Goal: Task Accomplishment & Management: Complete application form

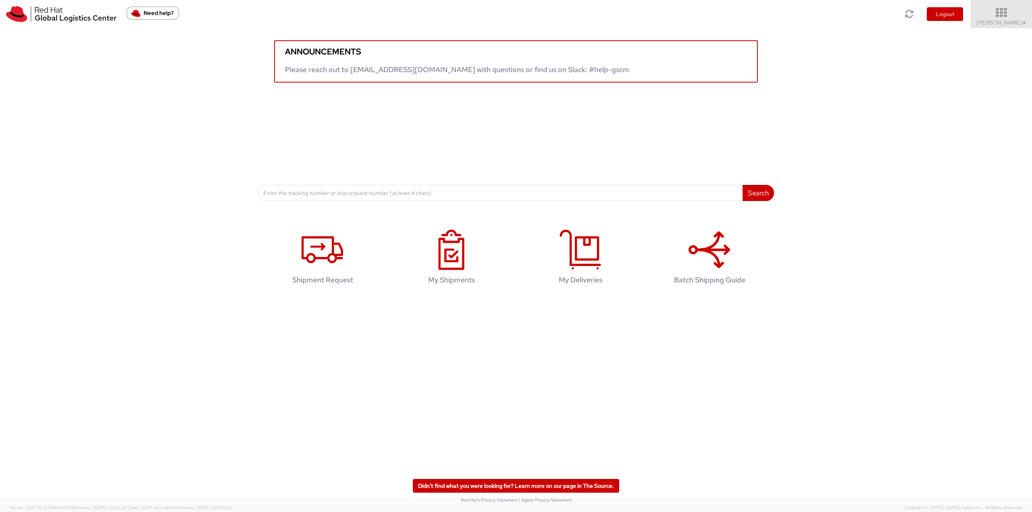
click at [1003, 12] on icon at bounding box center [1001, 12] width 71 height 11
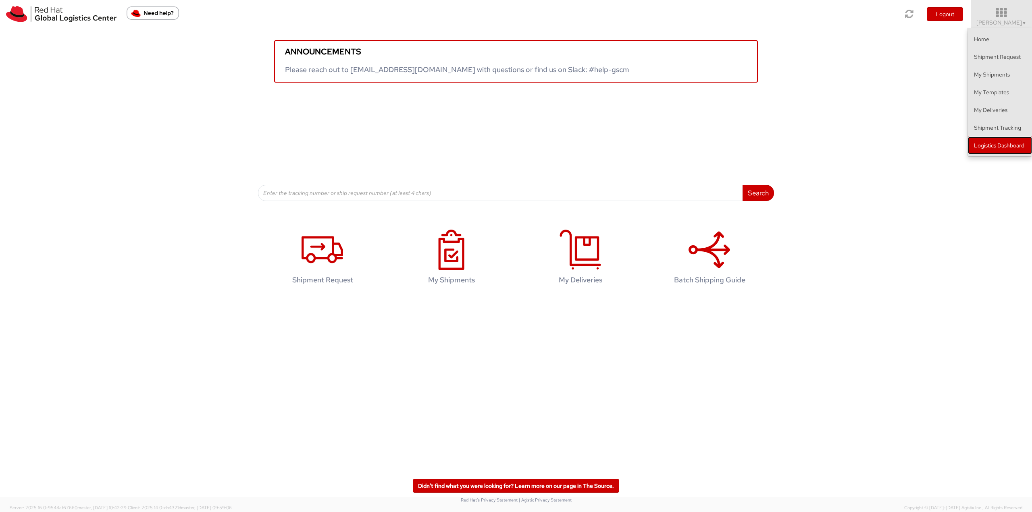
click at [987, 140] on link "Logistics Dashboard" at bounding box center [1000, 146] width 64 height 18
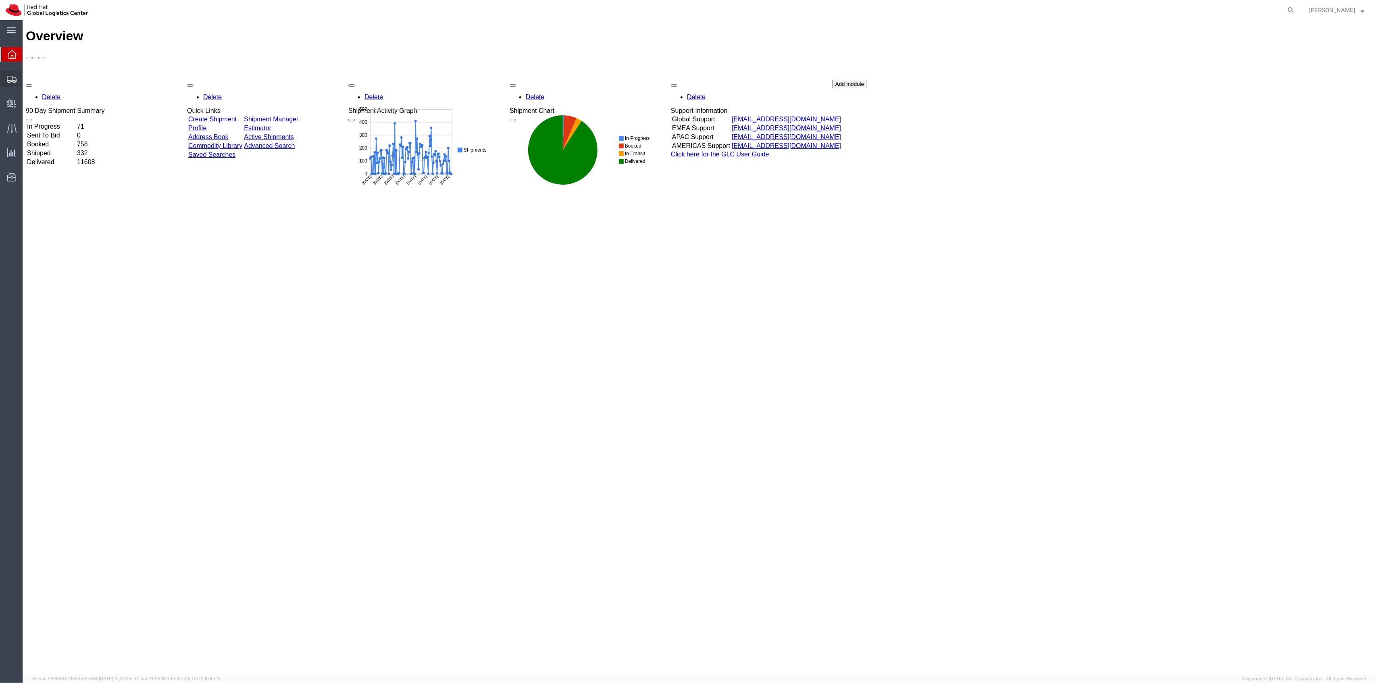
click at [0, 0] on span "Shipment Manager" at bounding box center [0, 0] width 0 height 0
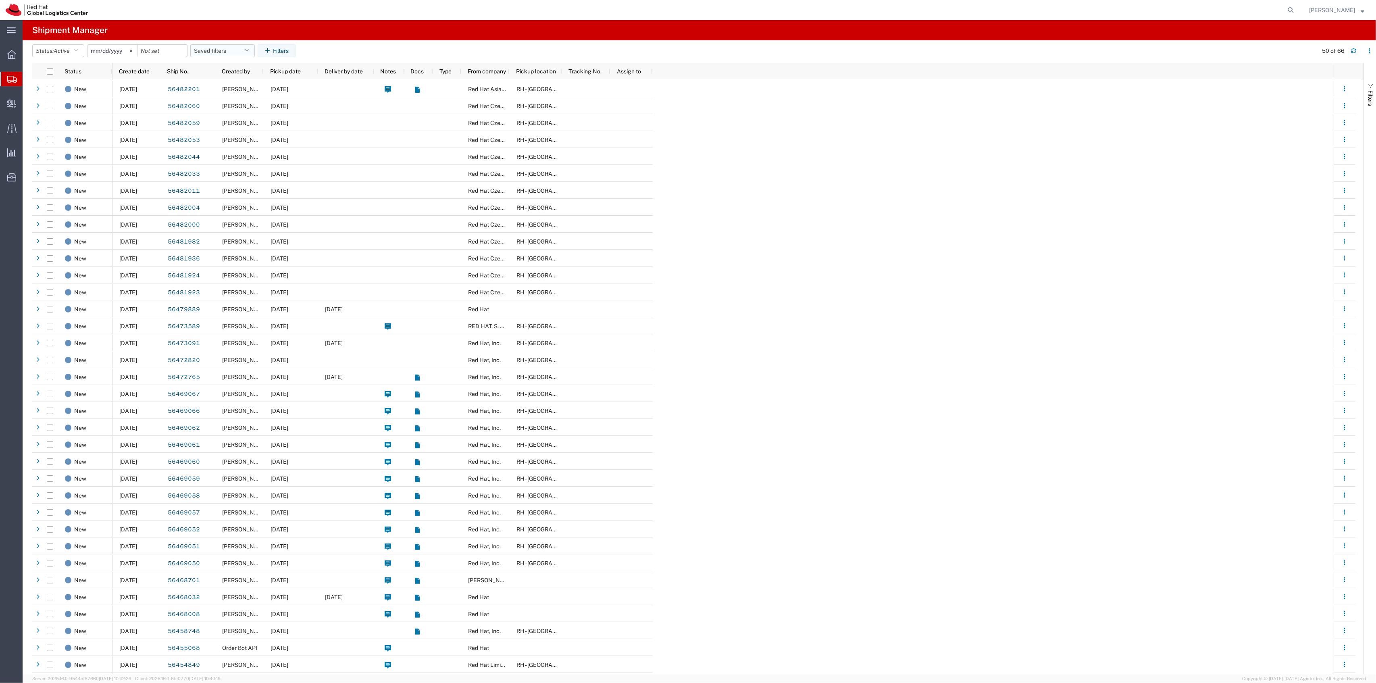
click at [223, 47] on button "Saved filters" at bounding box center [222, 50] width 65 height 13
click at [231, 85] on span "New filter save" at bounding box center [244, 86] width 106 height 15
type input "2022-06-27"
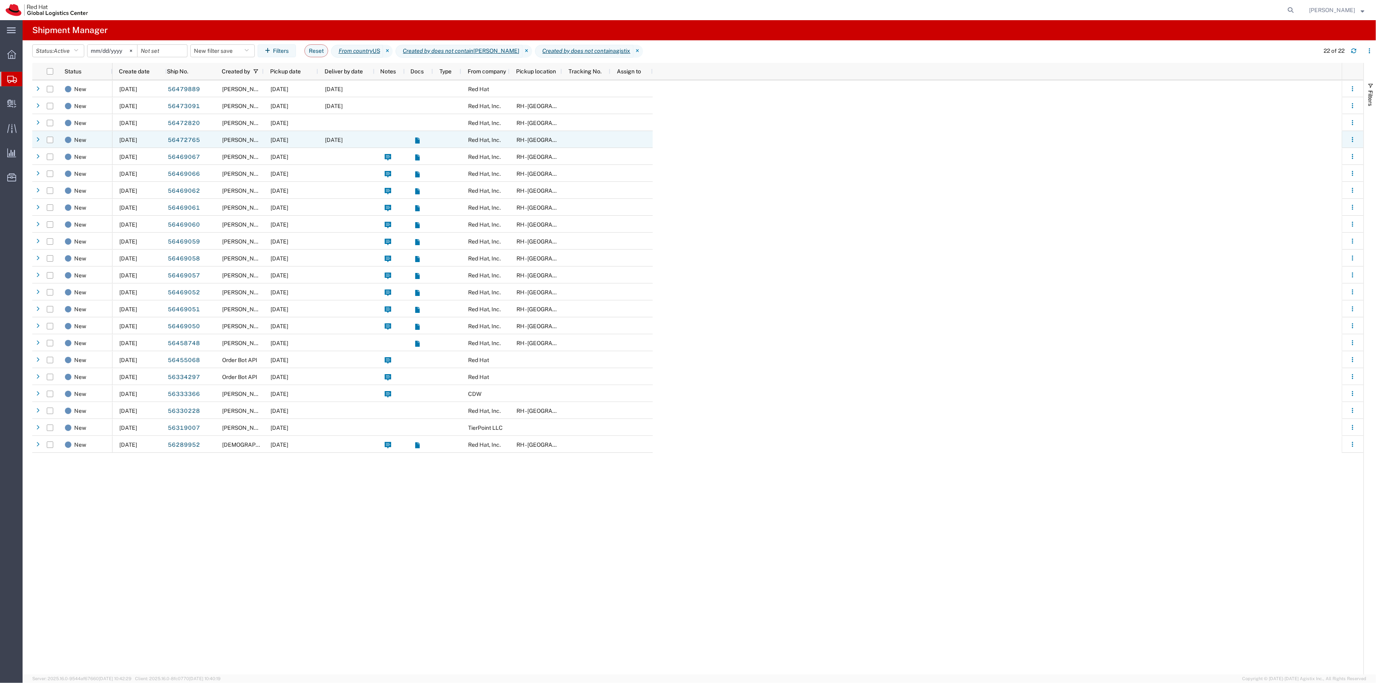
click at [288, 139] on span "08/18/2025" at bounding box center [279, 140] width 18 height 6
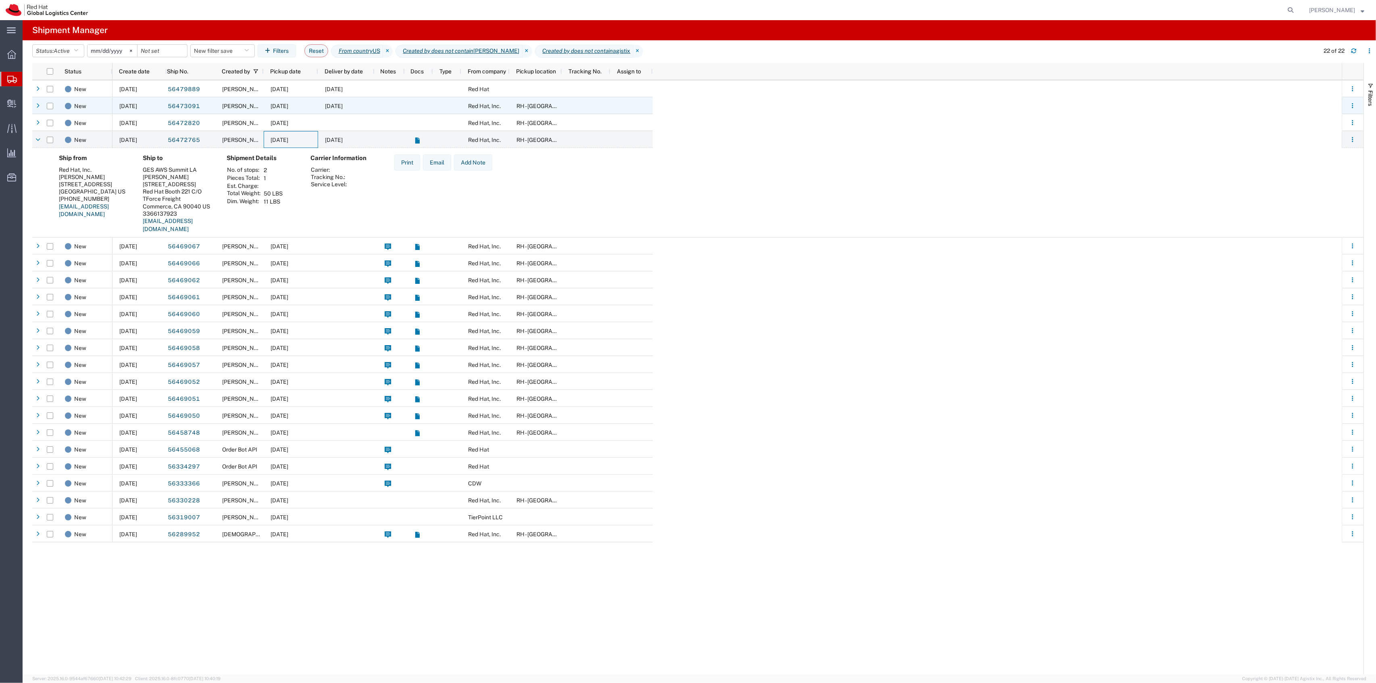
click at [307, 105] on div "08/20/2025" at bounding box center [291, 105] width 54 height 17
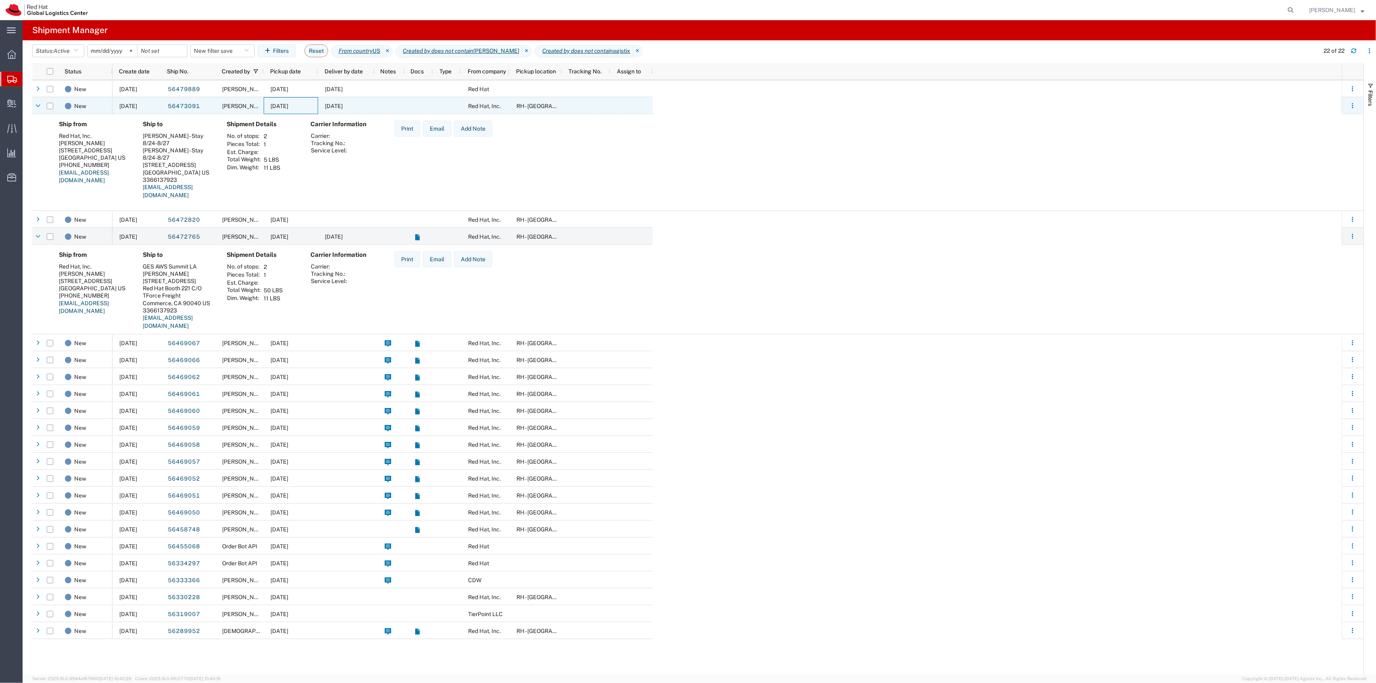
click at [307, 105] on div "08/20/2025" at bounding box center [291, 105] width 54 height 17
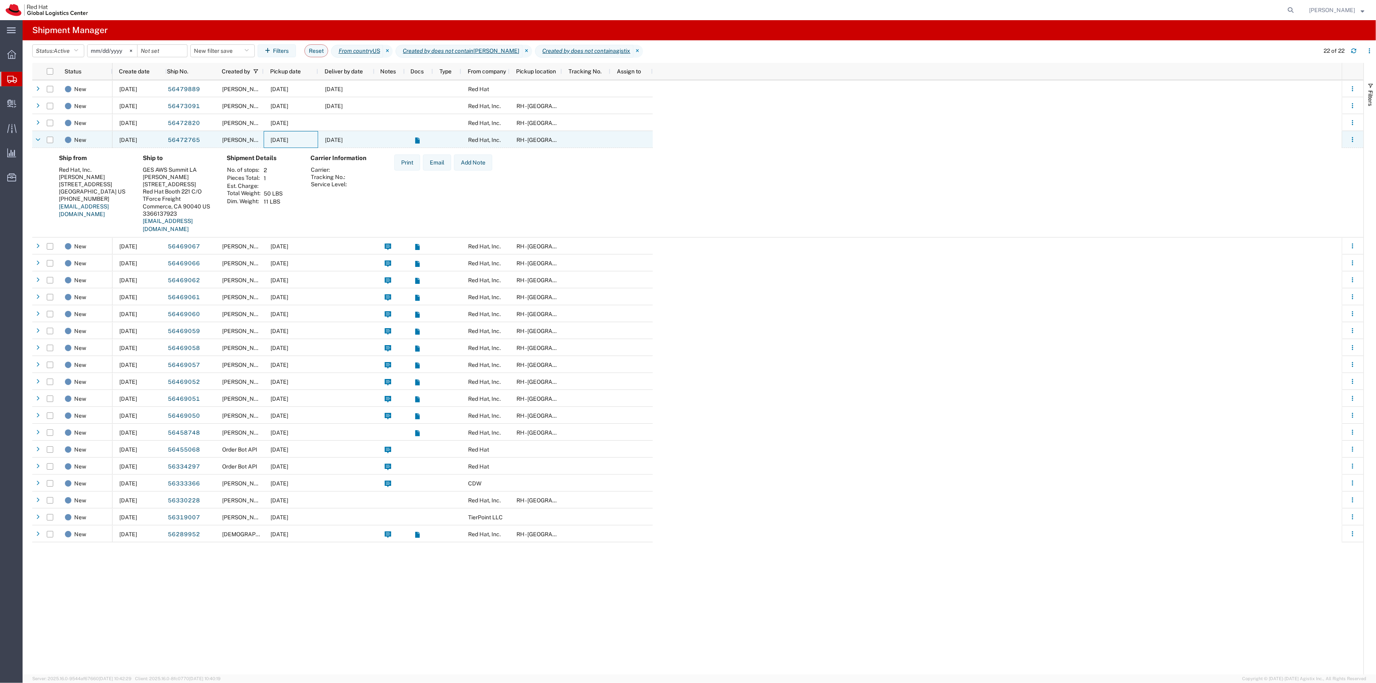
click at [288, 137] on span "08/18/2025" at bounding box center [279, 140] width 18 height 6
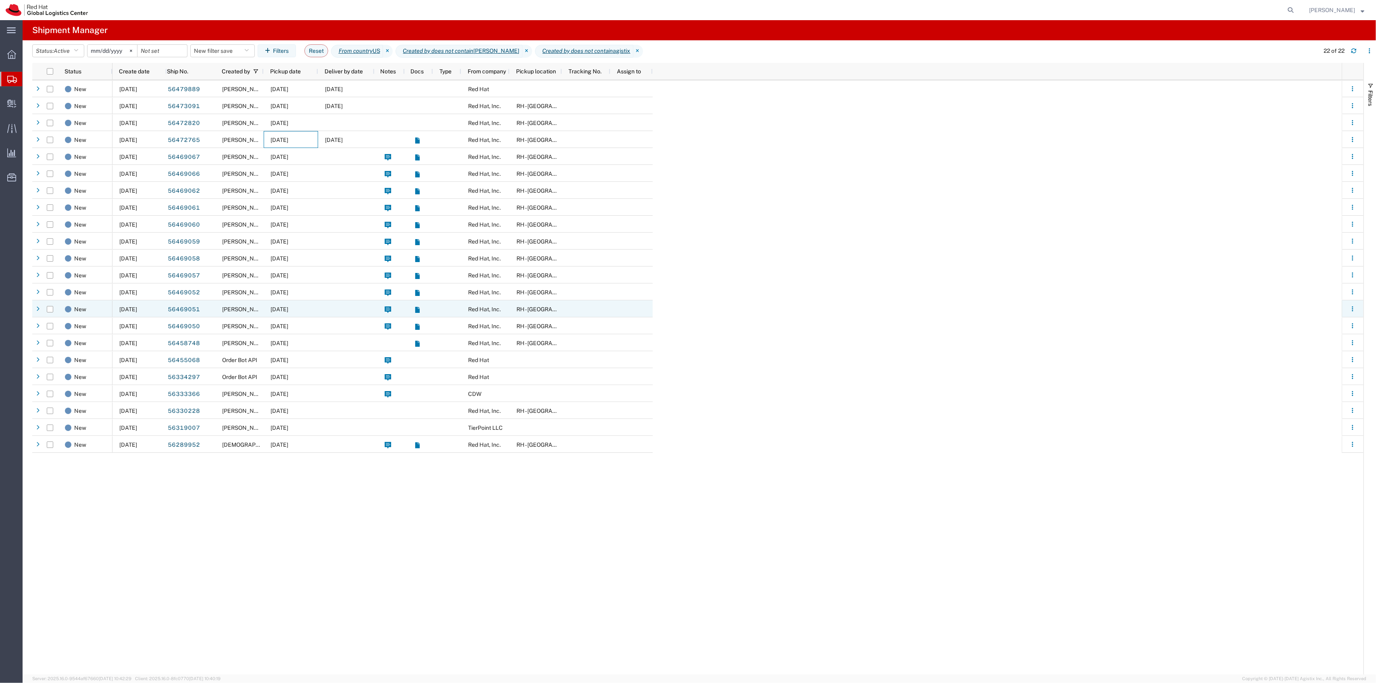
click at [289, 304] on div "[DATE]" at bounding box center [291, 308] width 54 height 17
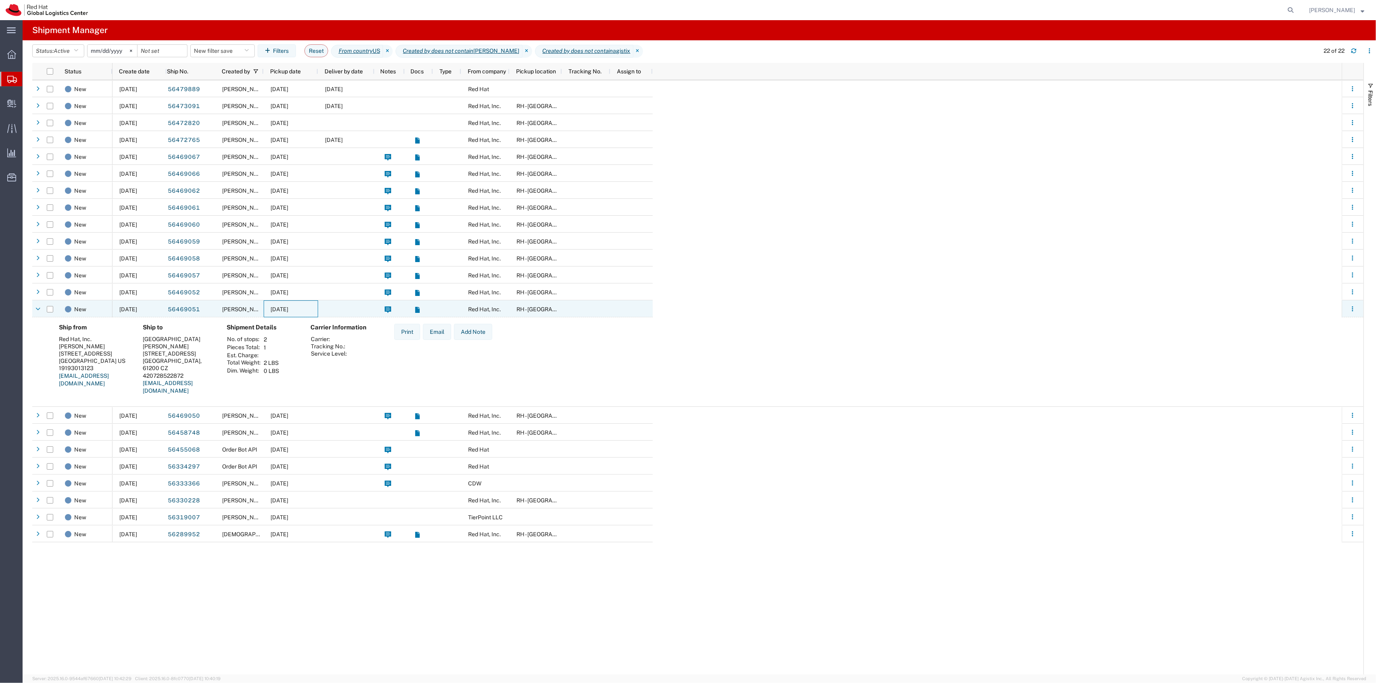
click at [289, 304] on div "[DATE]" at bounding box center [291, 308] width 54 height 17
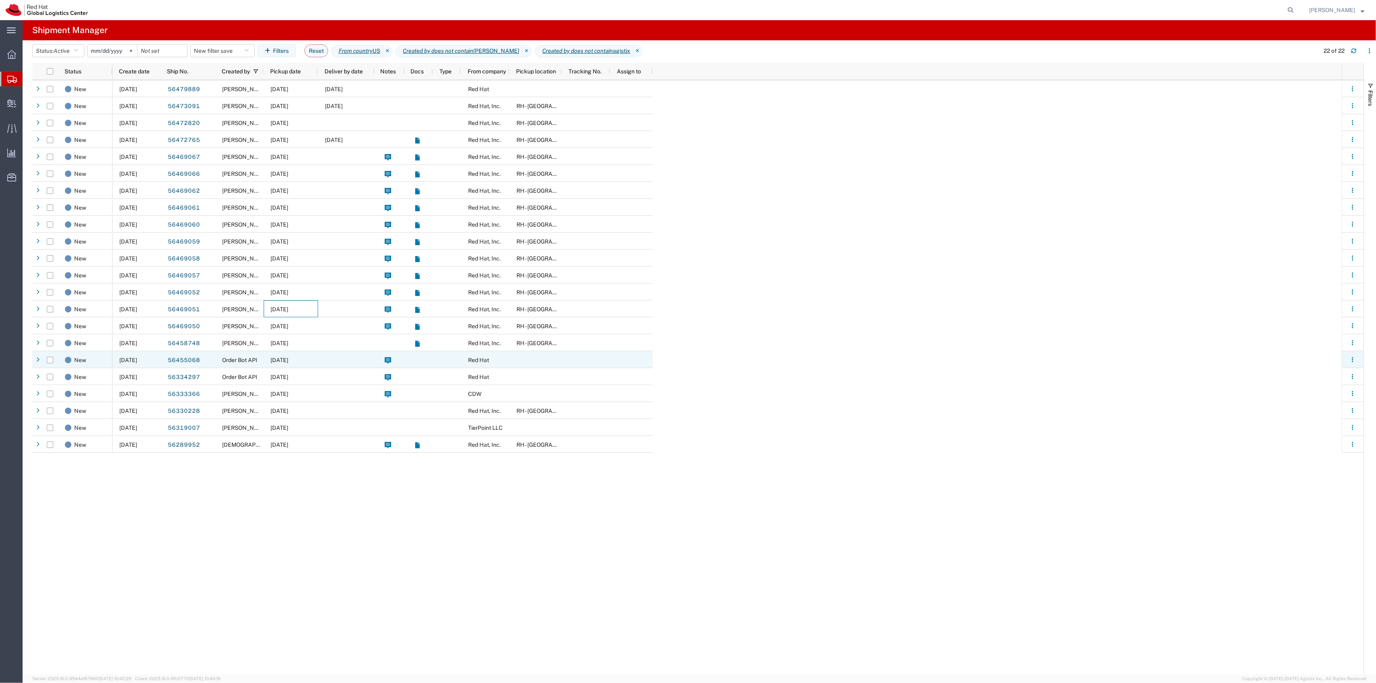
click at [309, 367] on div "08/11/2025" at bounding box center [291, 359] width 54 height 17
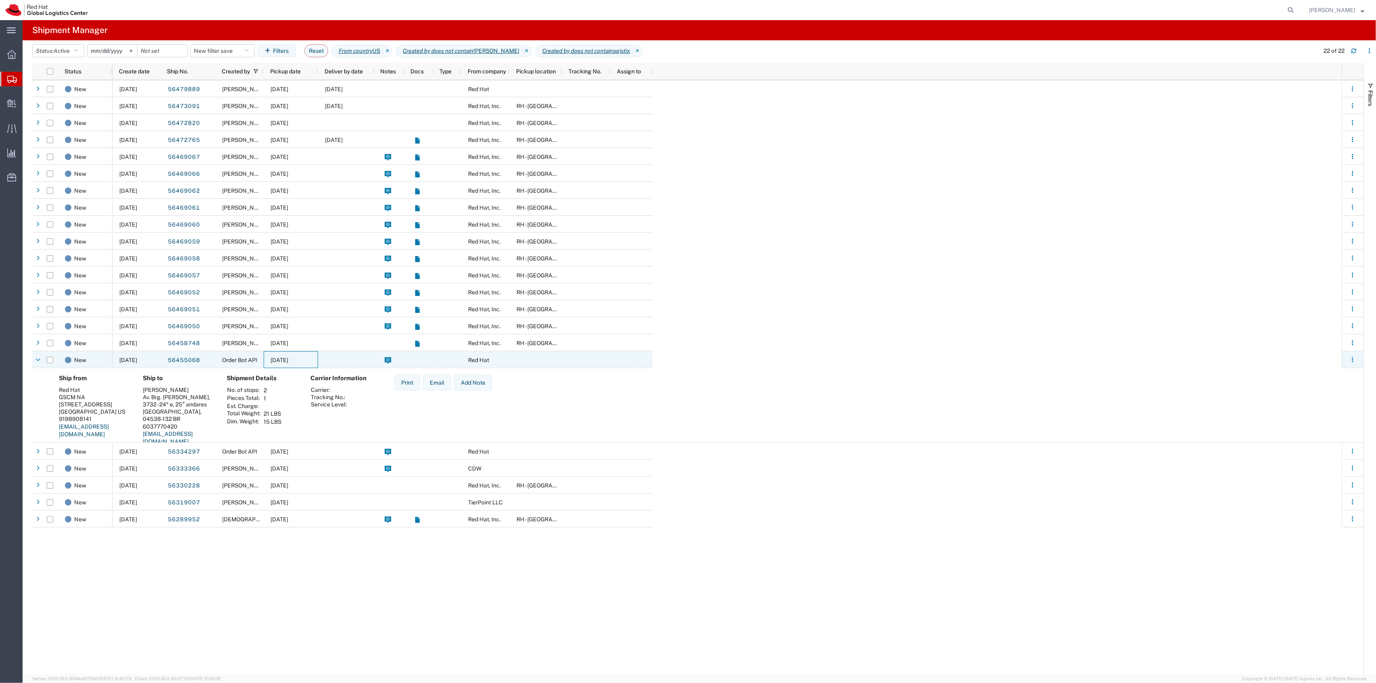
click at [306, 365] on div "08/11/2025" at bounding box center [291, 359] width 54 height 17
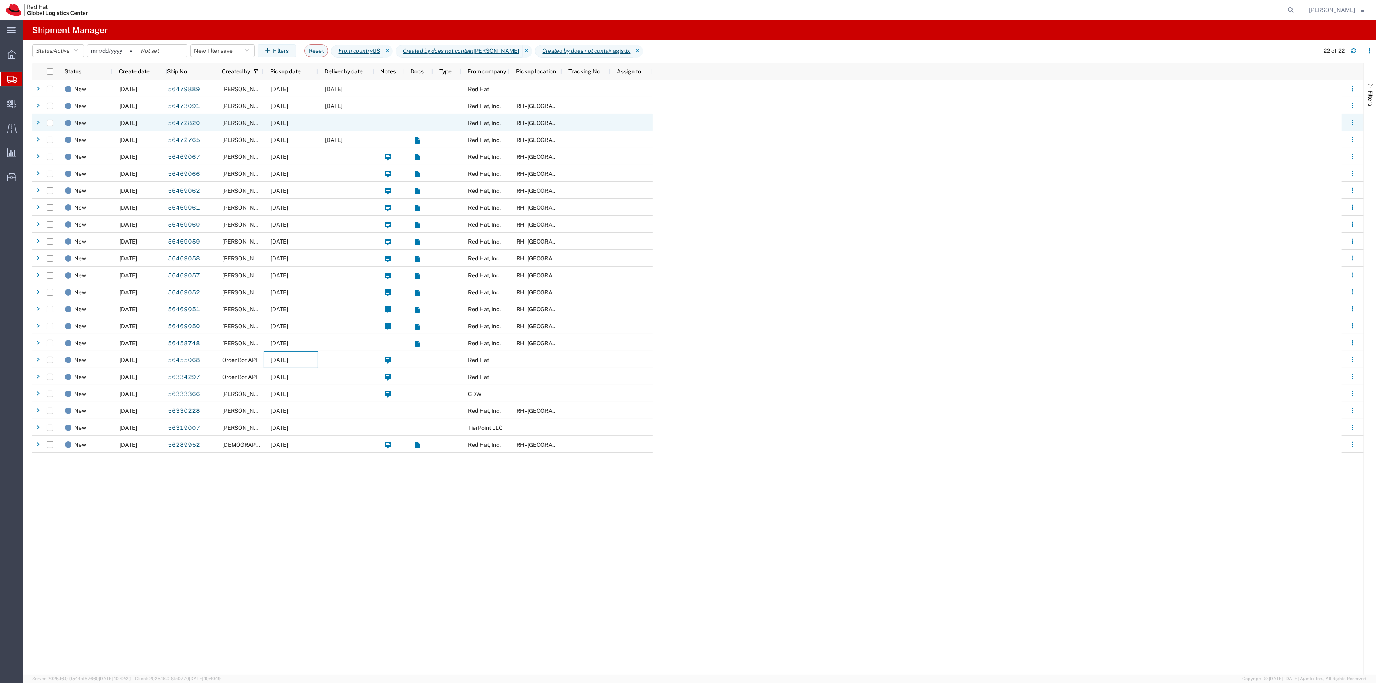
click at [319, 124] on div at bounding box center [346, 122] width 56 height 17
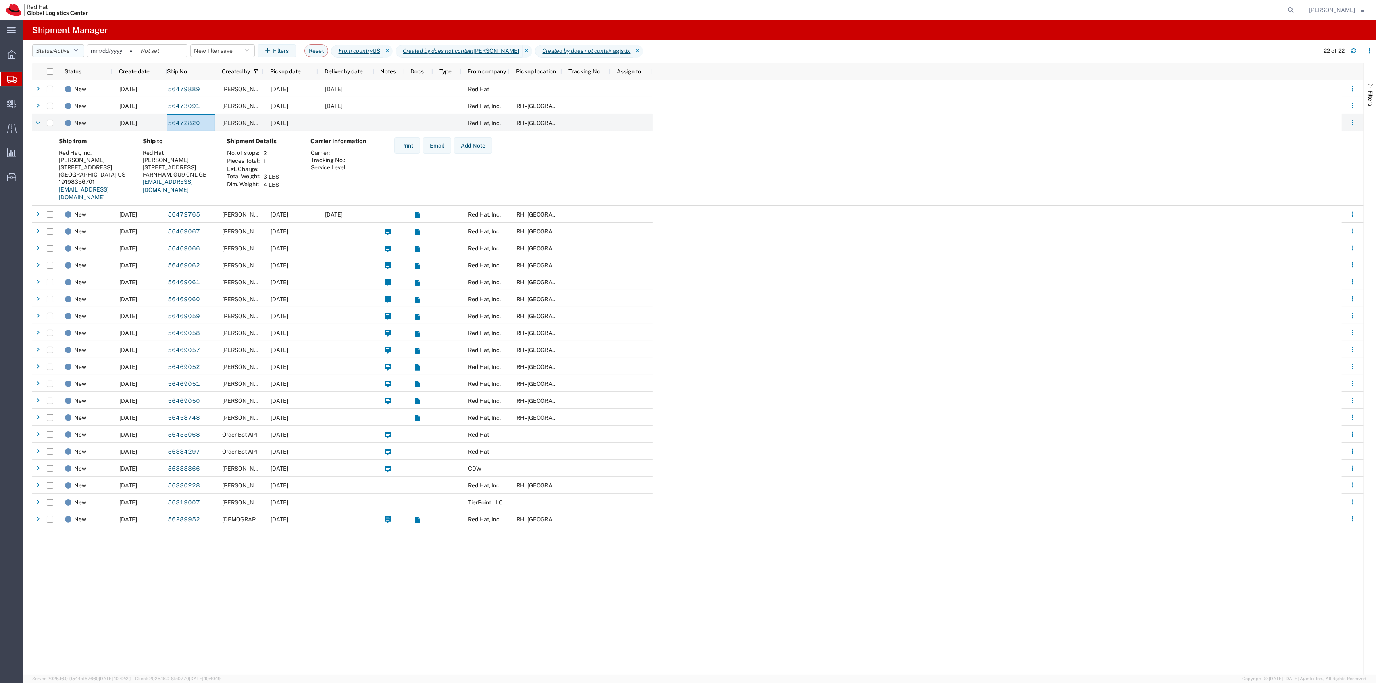
drag, startPoint x: 69, startPoint y: 42, endPoint x: 68, endPoint y: 46, distance: 4.3
click at [68, 46] on header "Status: Active Active All Approved Booked Canceled Delivered Denied New On Hold…" at bounding box center [704, 51] width 1344 height 23
click at [66, 48] on span "Active" at bounding box center [62, 51] width 16 height 6
click at [73, 169] on span "Shipped" at bounding box center [80, 171] width 94 height 12
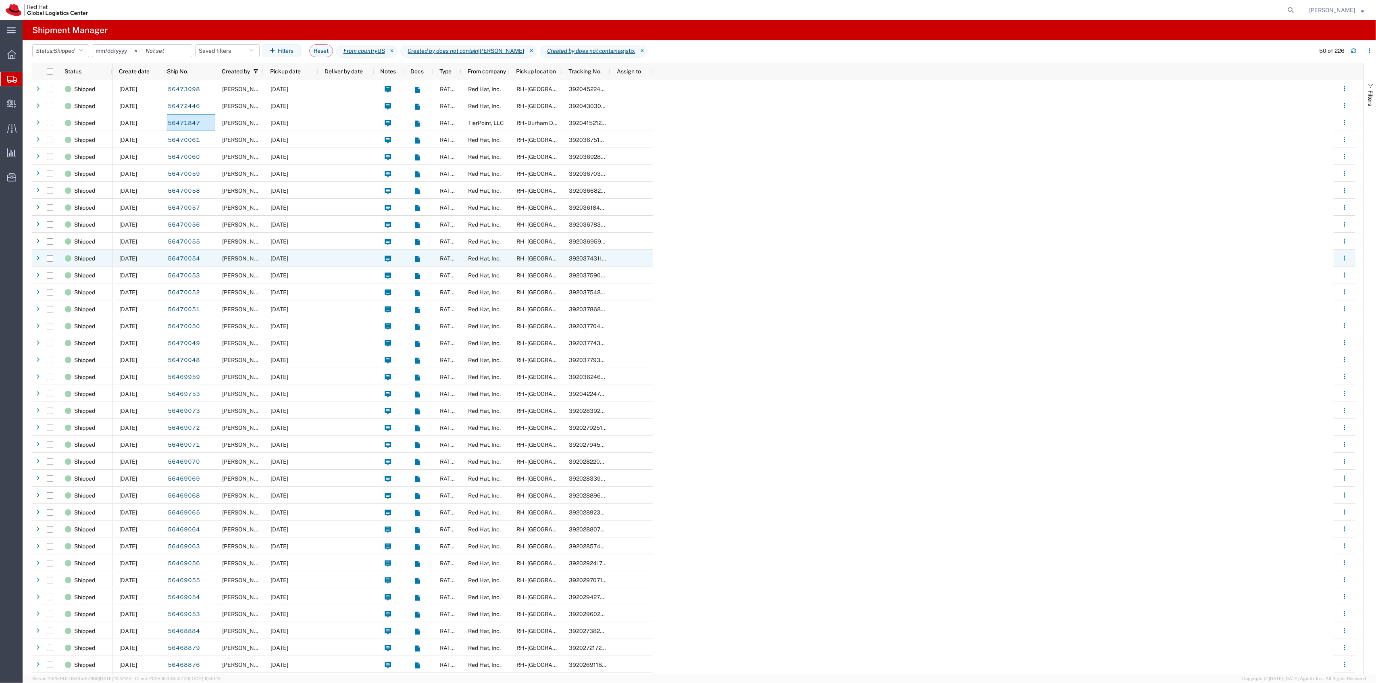
click at [268, 252] on div "[DATE]" at bounding box center [291, 258] width 54 height 17
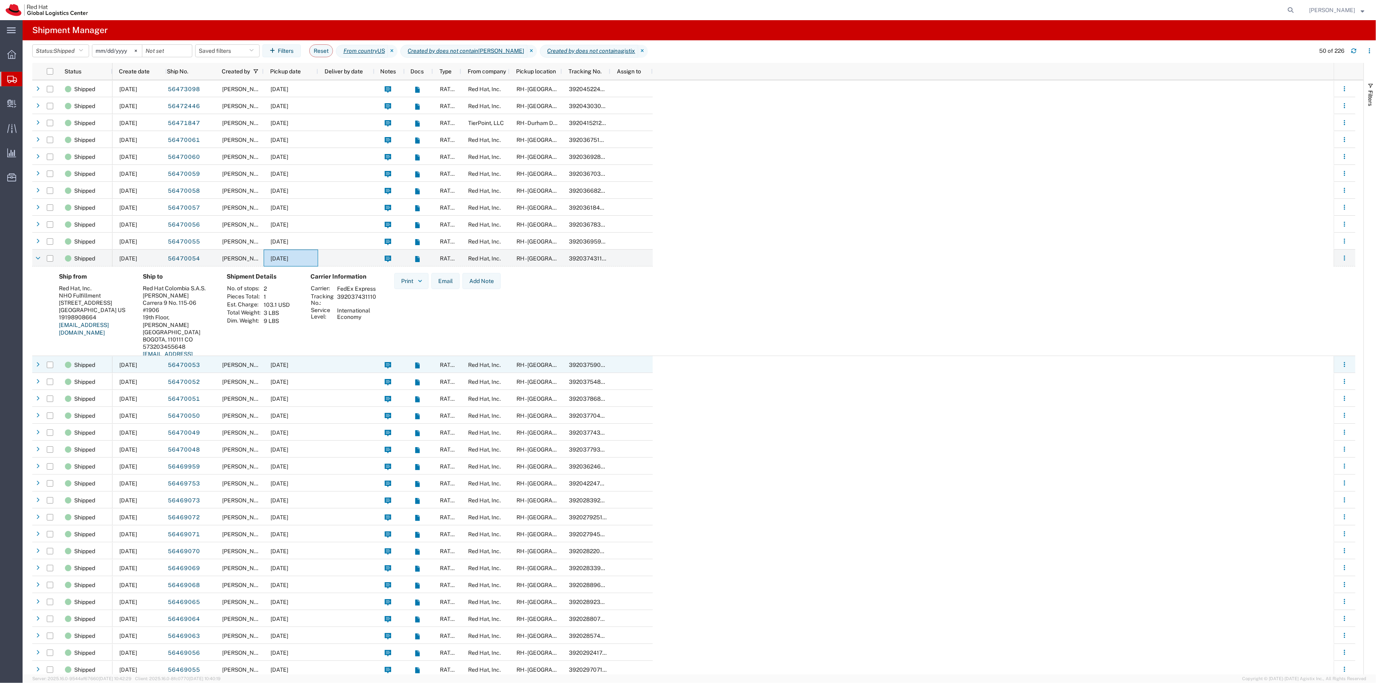
click at [230, 363] on span "[PERSON_NAME]" at bounding box center [245, 365] width 46 height 6
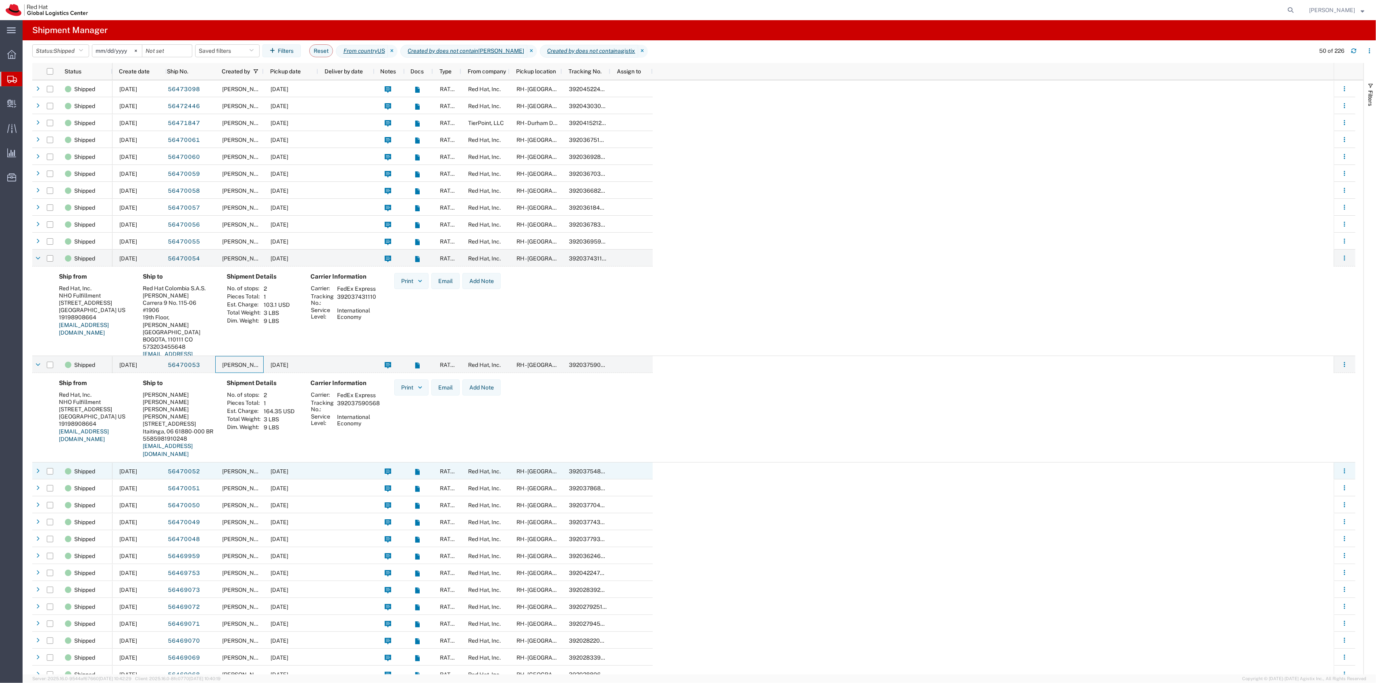
click at [255, 468] on span "[PERSON_NAME]" at bounding box center [245, 471] width 46 height 6
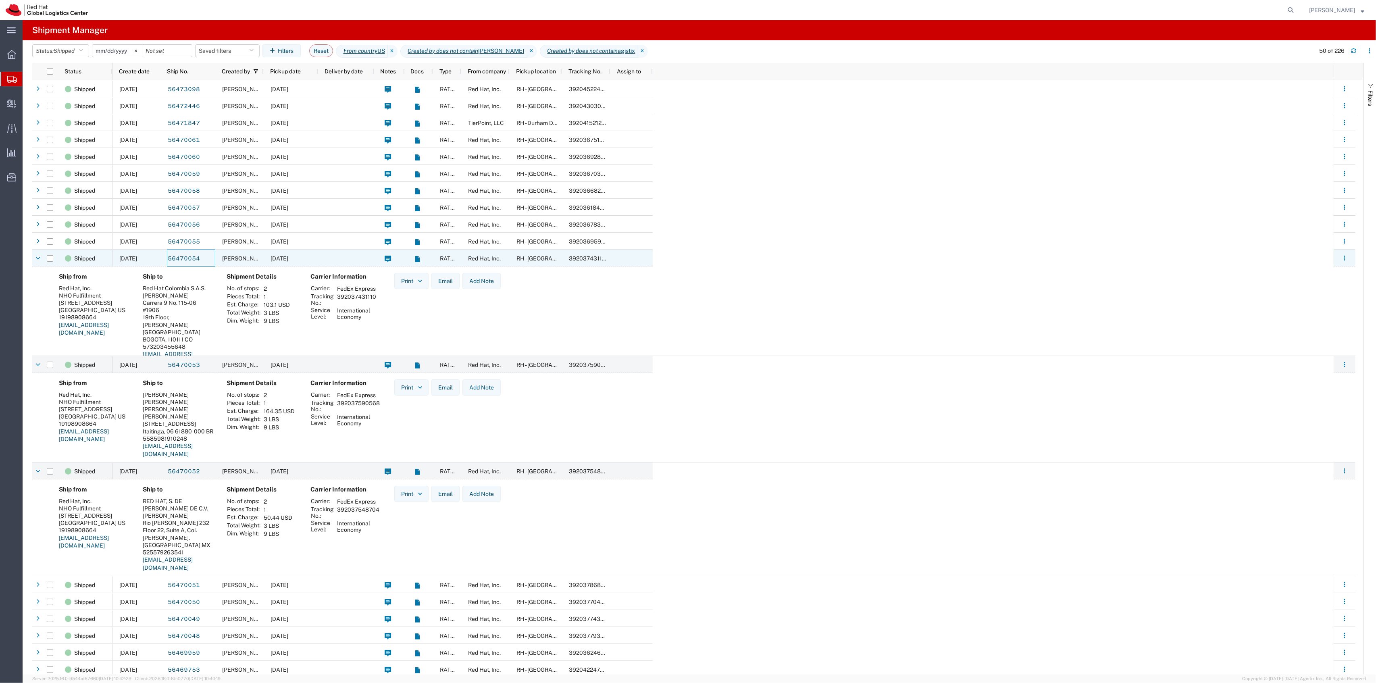
click at [230, 258] on span "[PERSON_NAME]" at bounding box center [245, 258] width 46 height 6
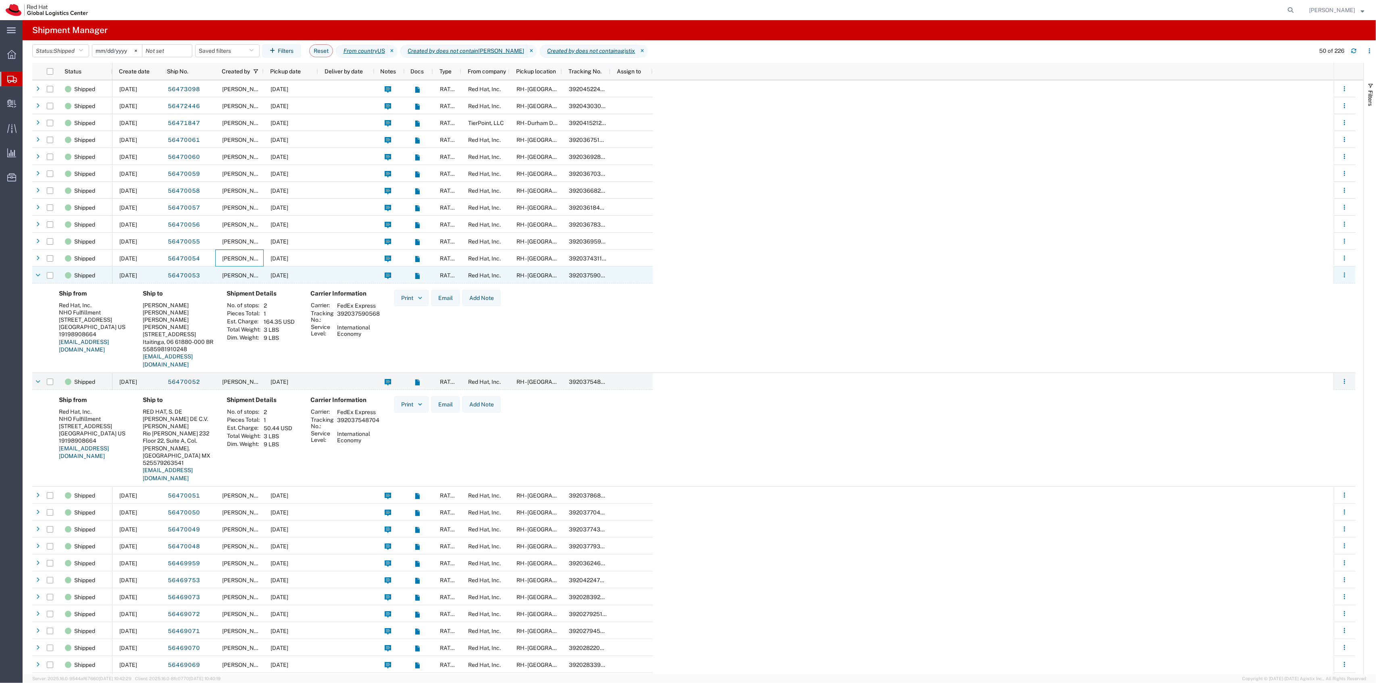
click at [225, 270] on div "[PERSON_NAME]" at bounding box center [239, 274] width 48 height 17
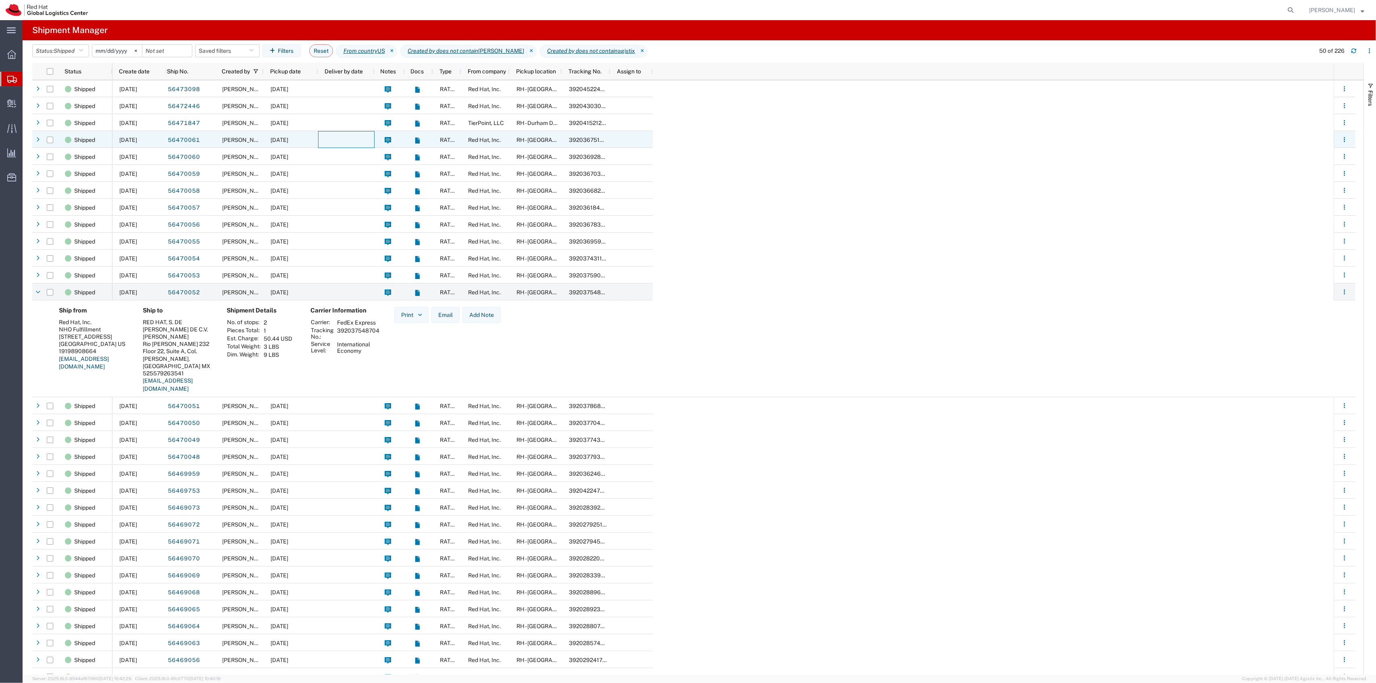
click at [331, 142] on div at bounding box center [346, 139] width 56 height 17
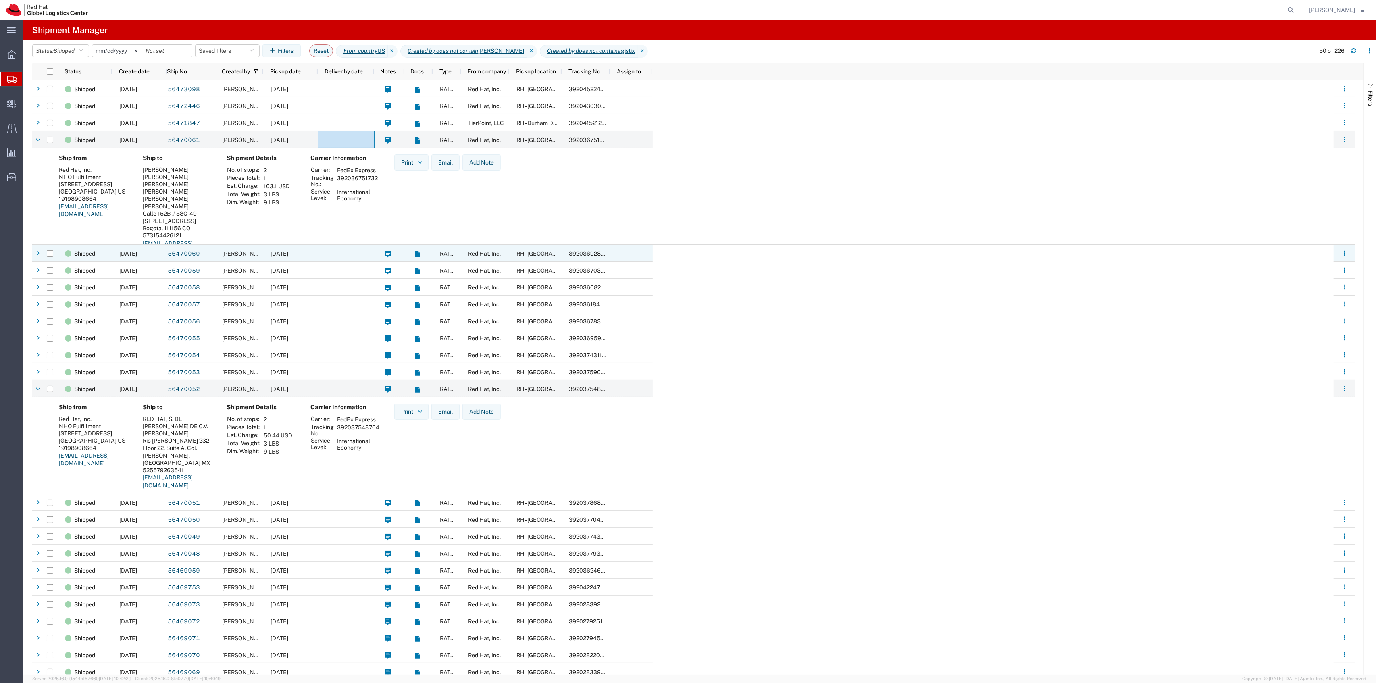
click at [277, 246] on div "[DATE]" at bounding box center [291, 253] width 54 height 17
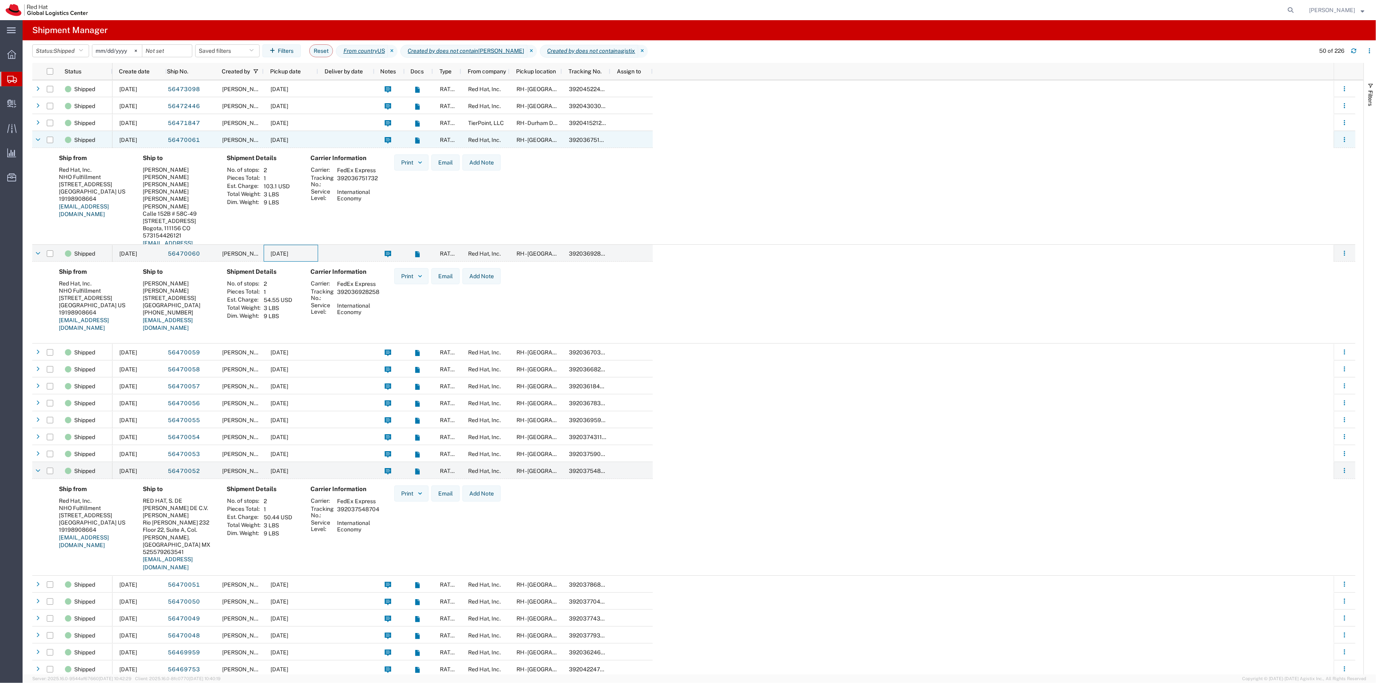
click at [313, 140] on div "[DATE]" at bounding box center [291, 139] width 54 height 17
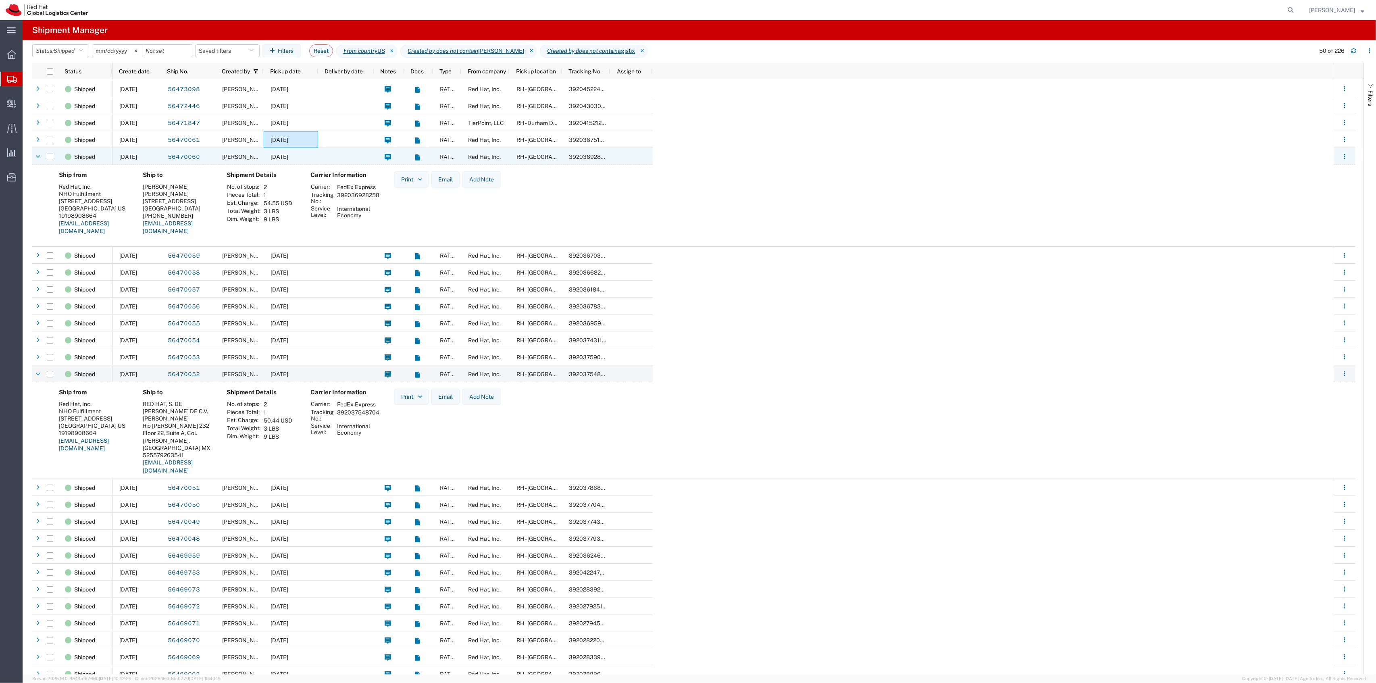
click at [271, 152] on div "[DATE]" at bounding box center [291, 156] width 54 height 17
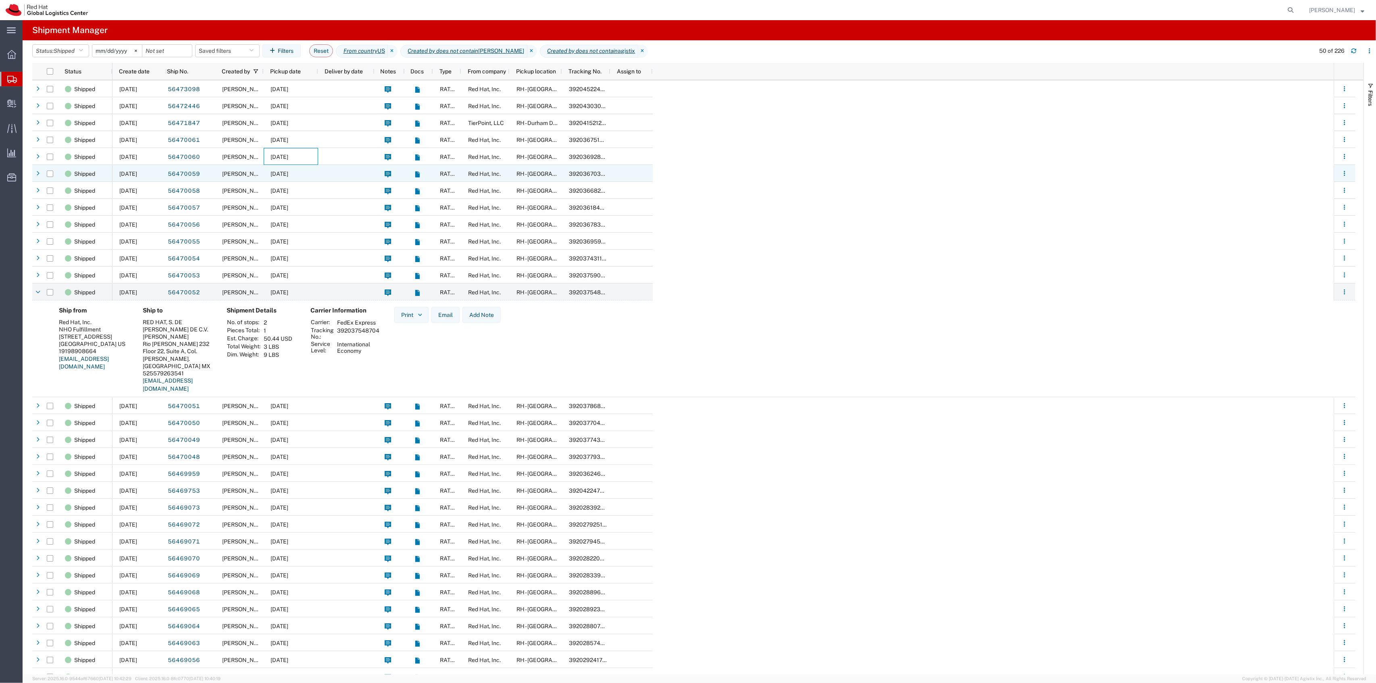
click at [260, 173] on span "[PERSON_NAME]" at bounding box center [245, 174] width 46 height 6
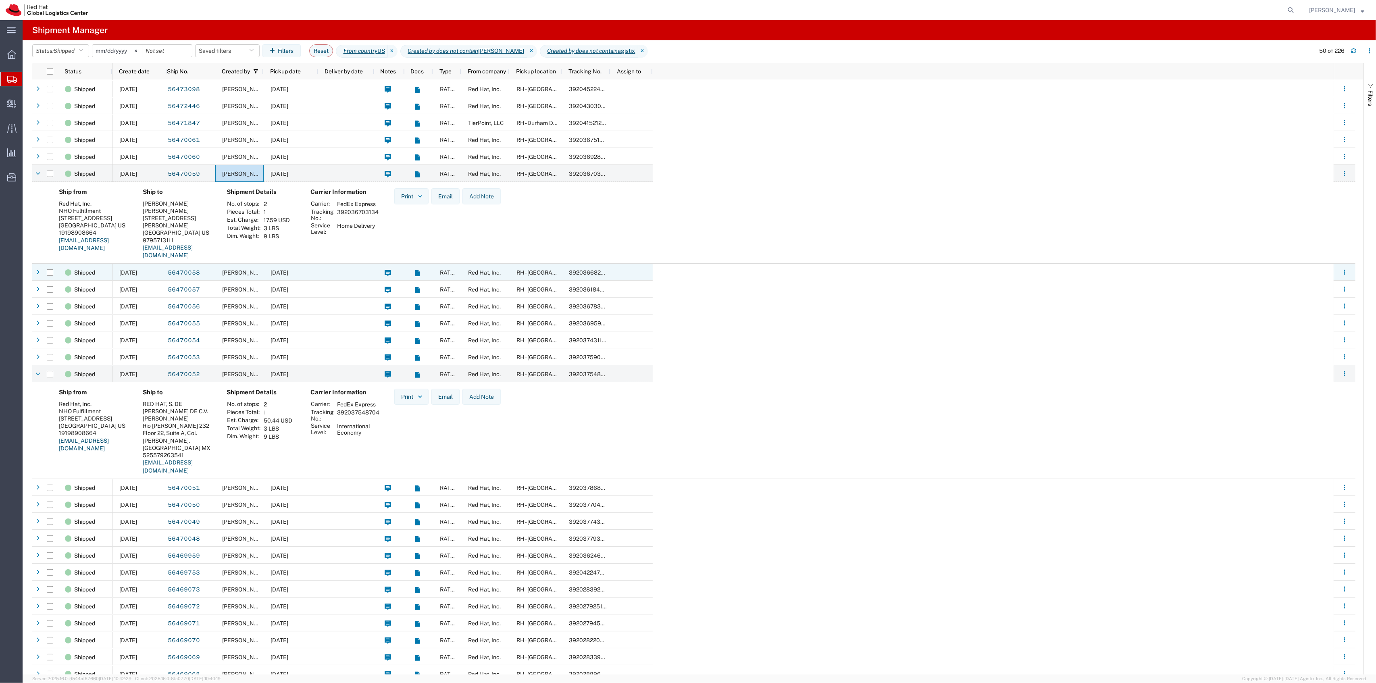
click at [314, 270] on div "[DATE]" at bounding box center [291, 272] width 54 height 17
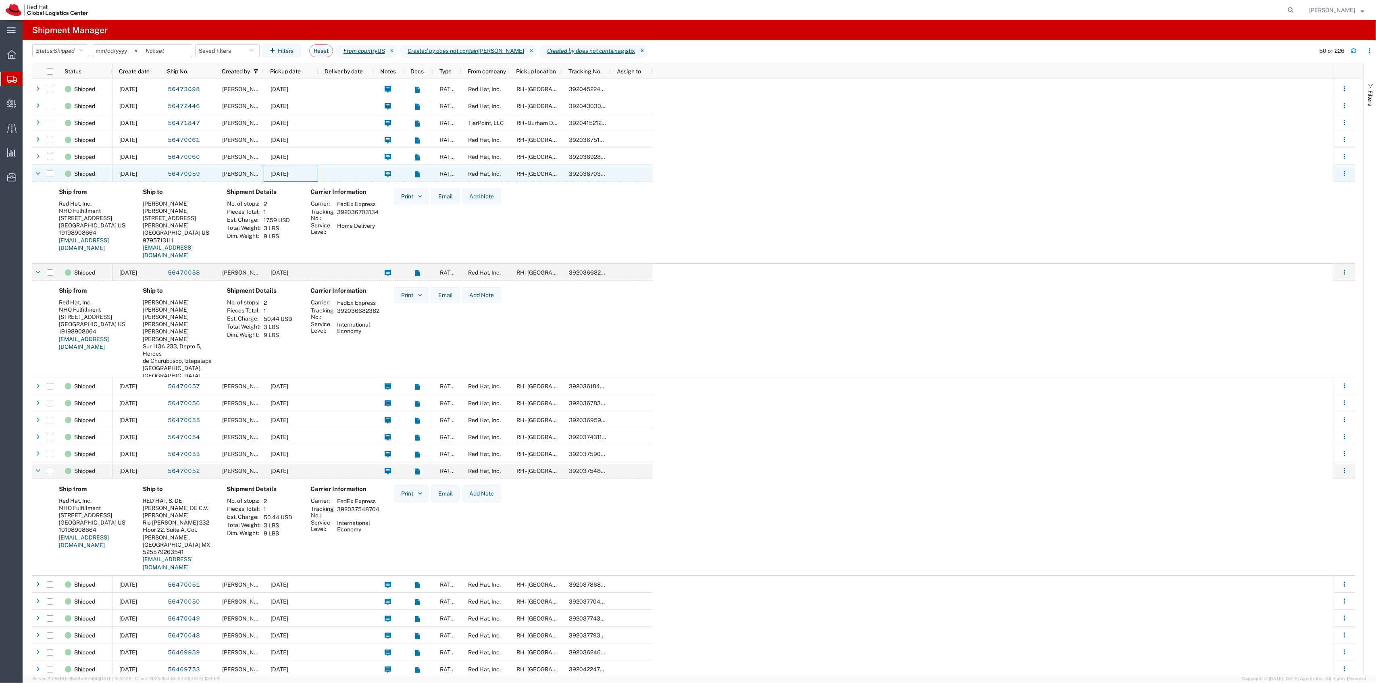
click at [311, 170] on div "[DATE]" at bounding box center [291, 173] width 54 height 17
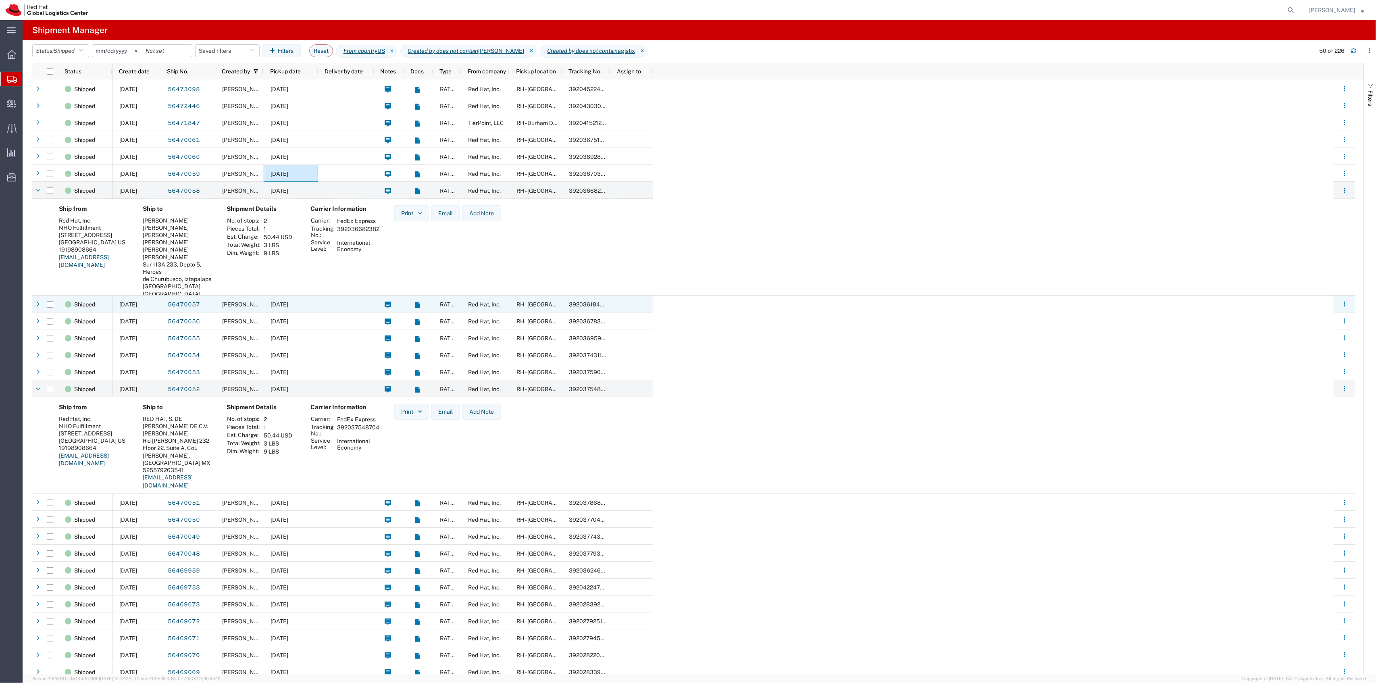
click at [349, 304] on div at bounding box center [346, 303] width 56 height 17
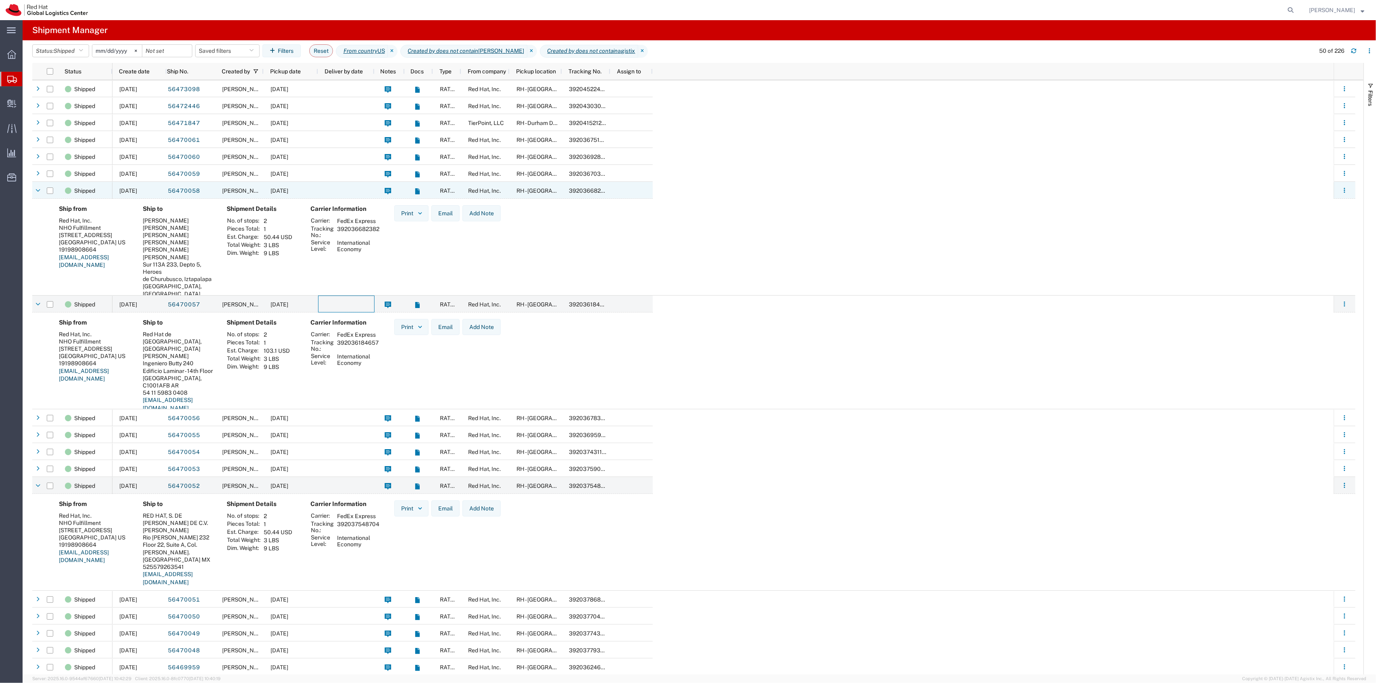
click at [329, 192] on div at bounding box center [346, 190] width 56 height 17
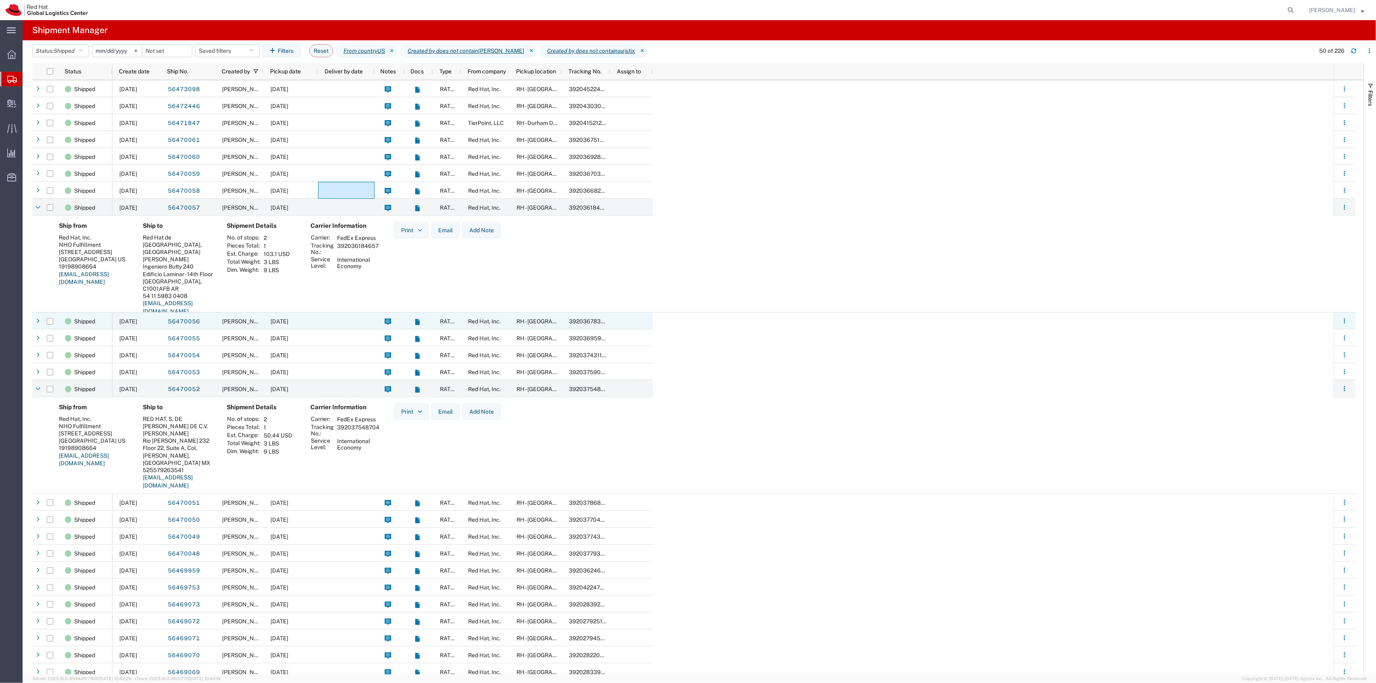
click at [336, 323] on div at bounding box center [346, 320] width 56 height 17
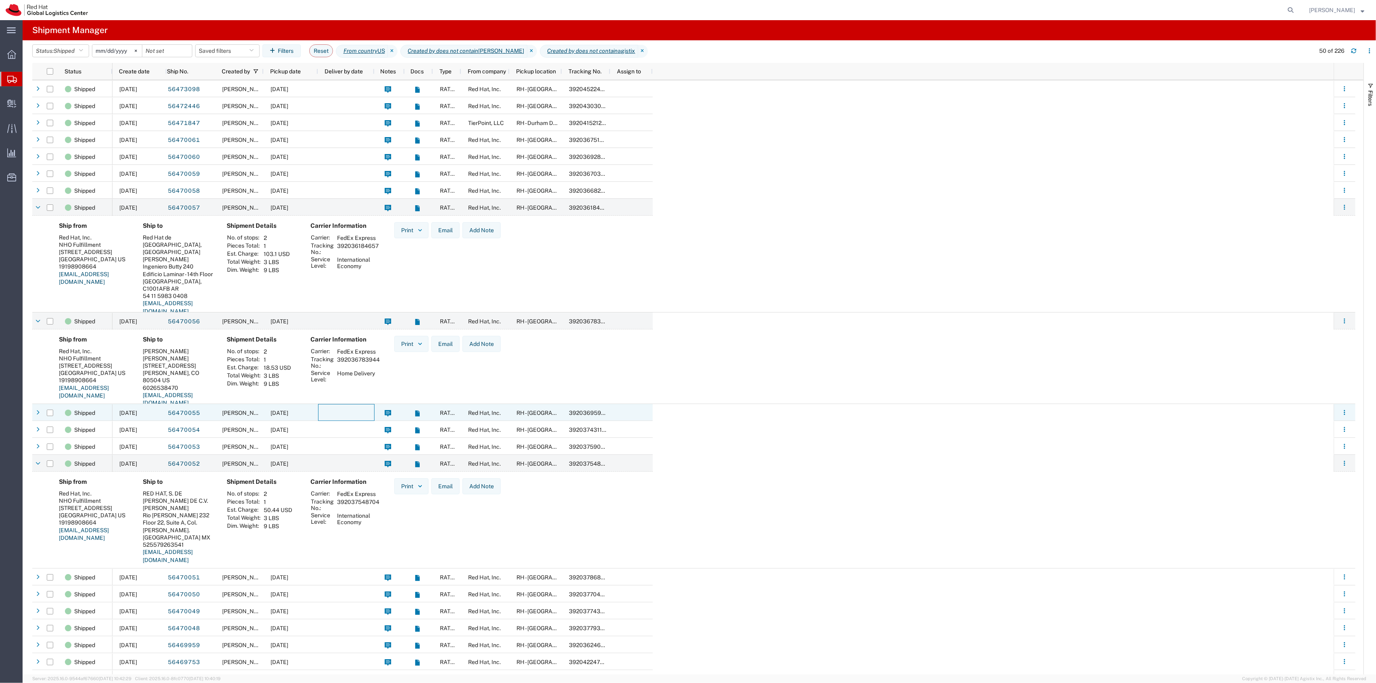
click at [328, 416] on div at bounding box center [346, 412] width 56 height 17
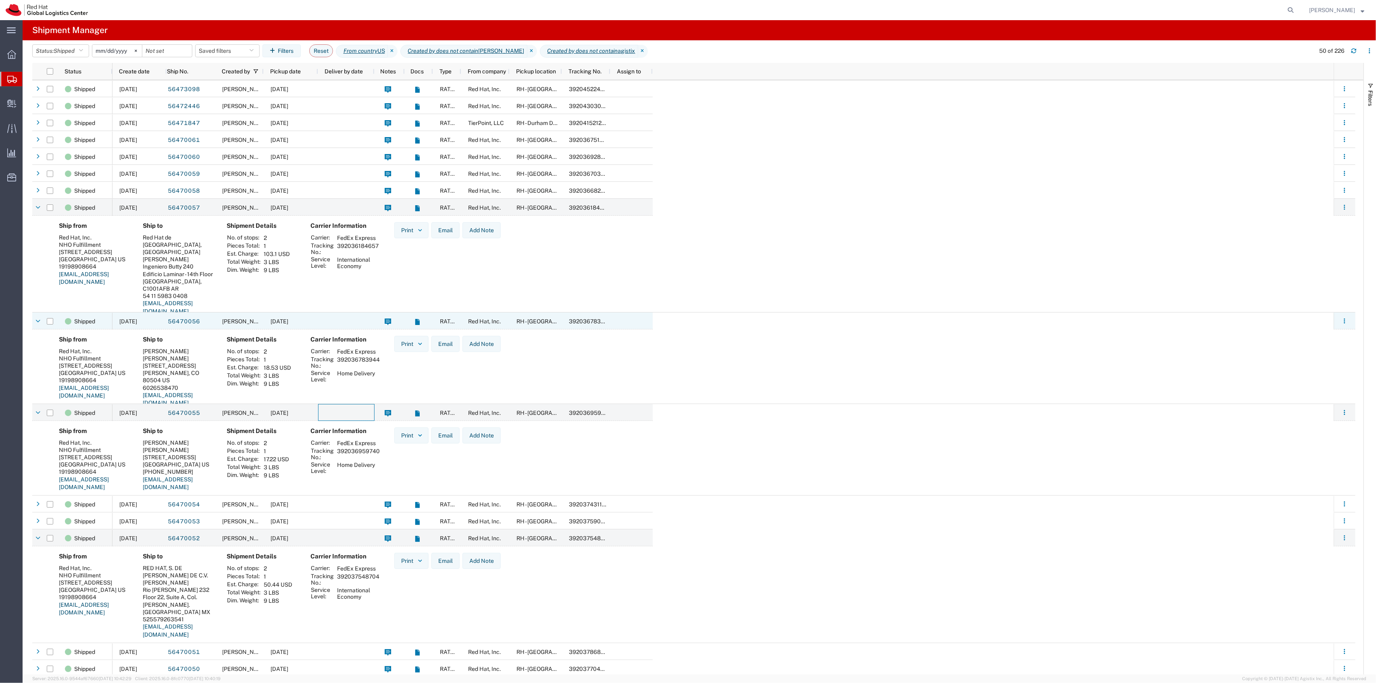
click at [331, 320] on div at bounding box center [346, 320] width 56 height 17
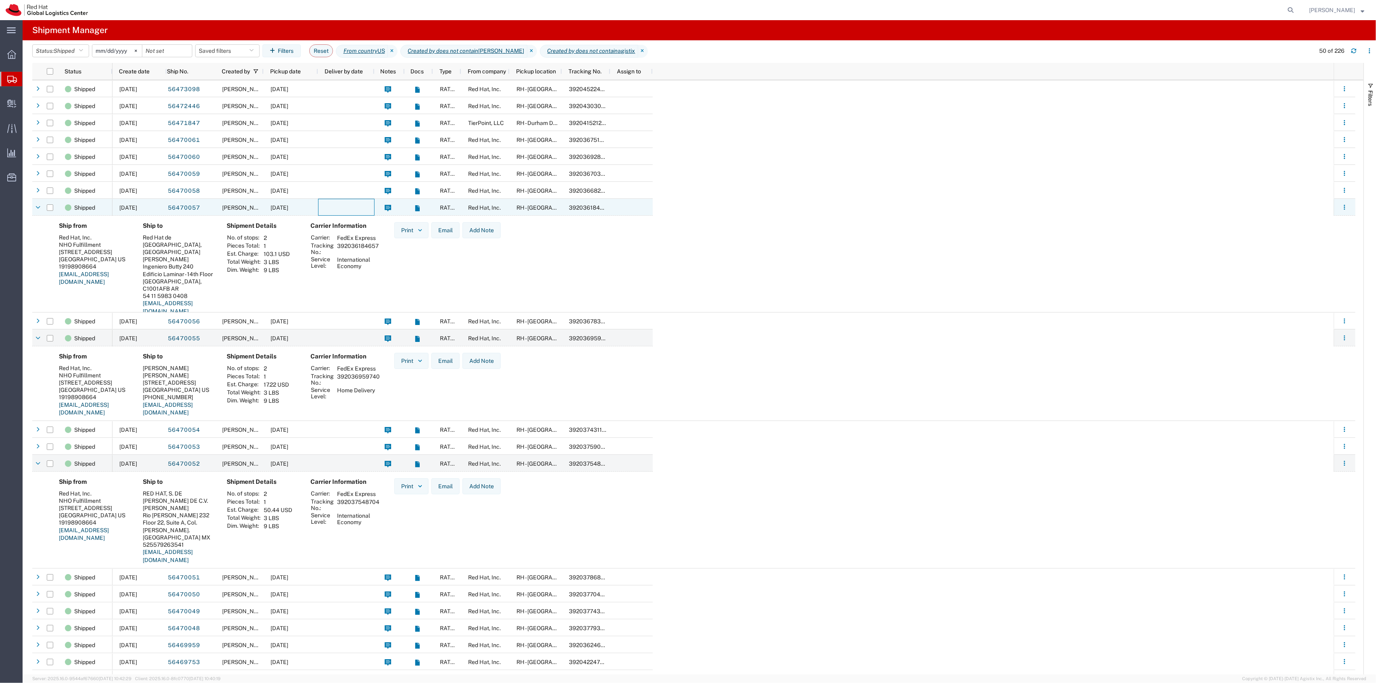
click at [333, 206] on div at bounding box center [346, 207] width 56 height 17
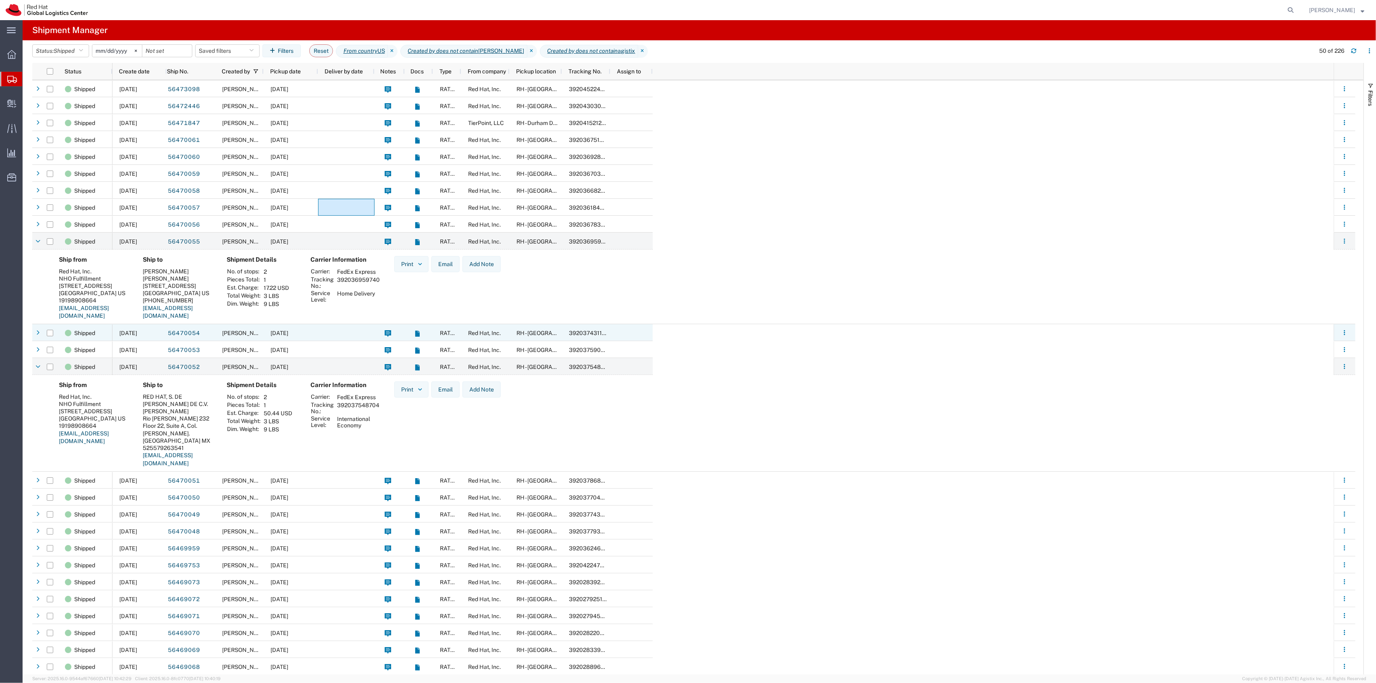
click at [318, 331] on div at bounding box center [346, 332] width 56 height 17
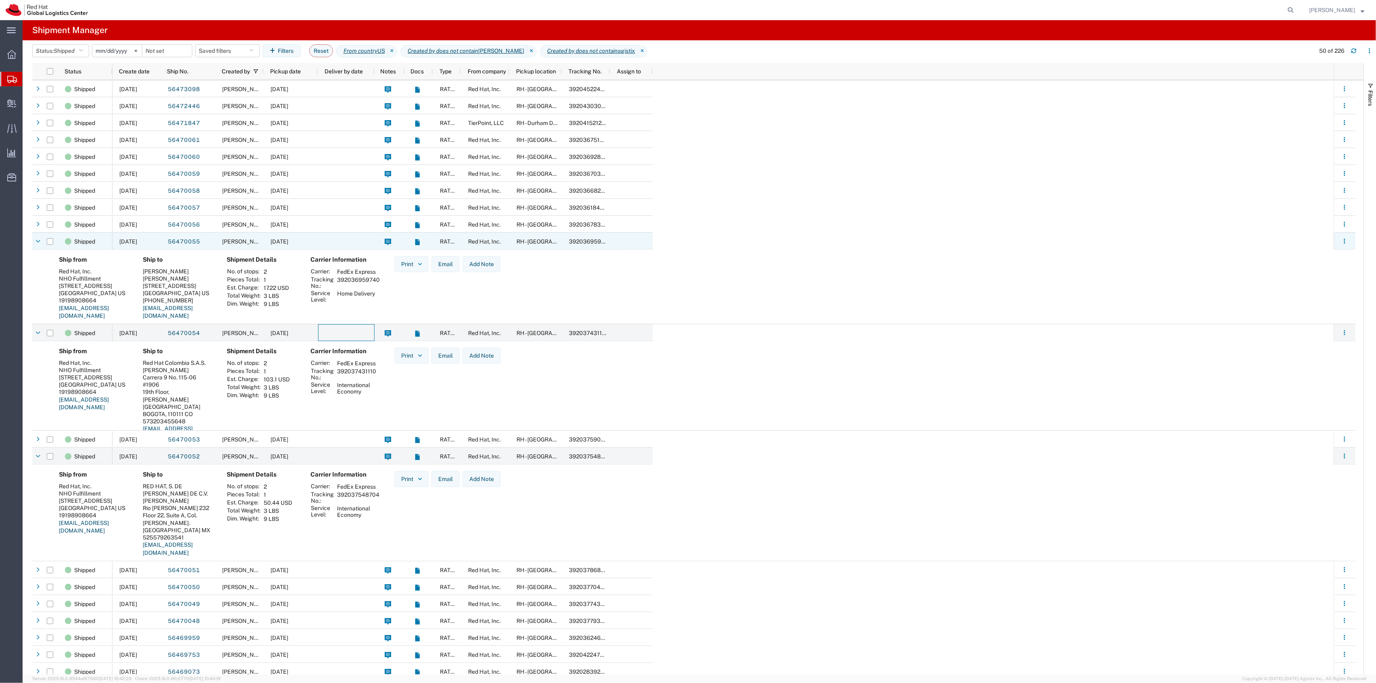
click at [324, 235] on div at bounding box center [346, 241] width 56 height 17
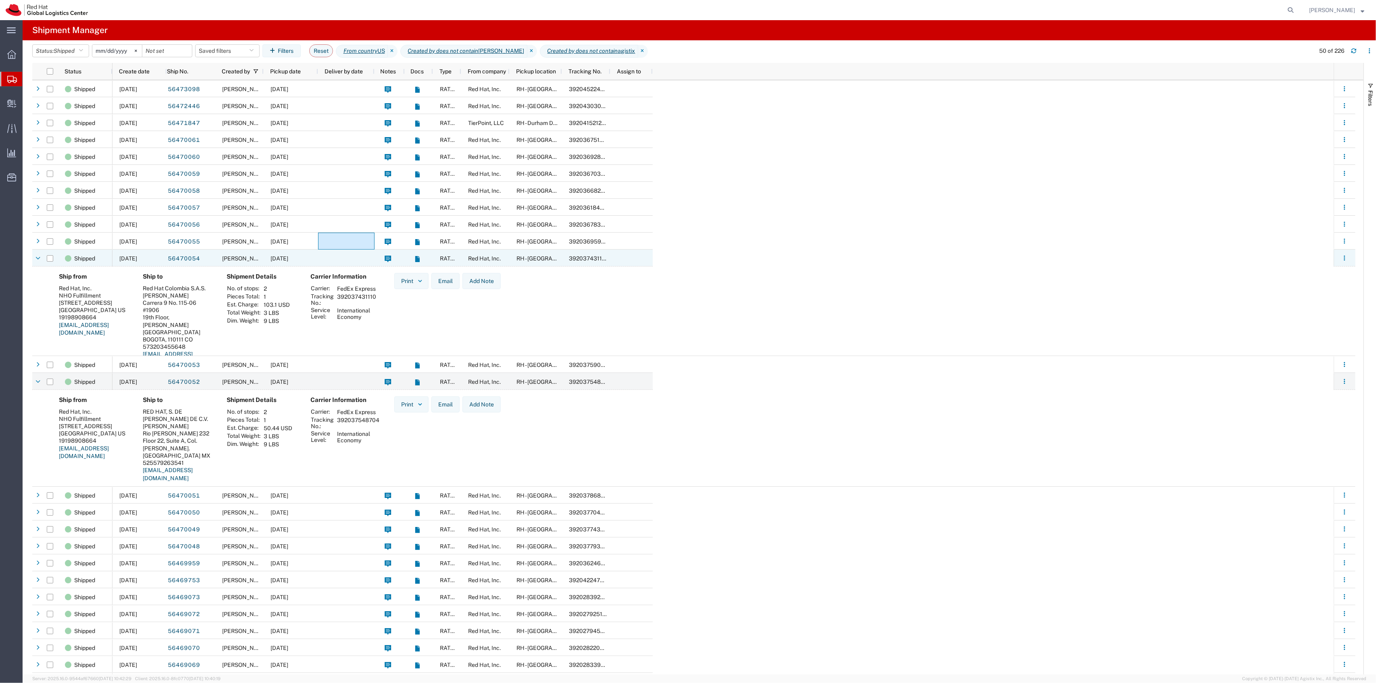
click at [345, 259] on div at bounding box center [346, 258] width 56 height 17
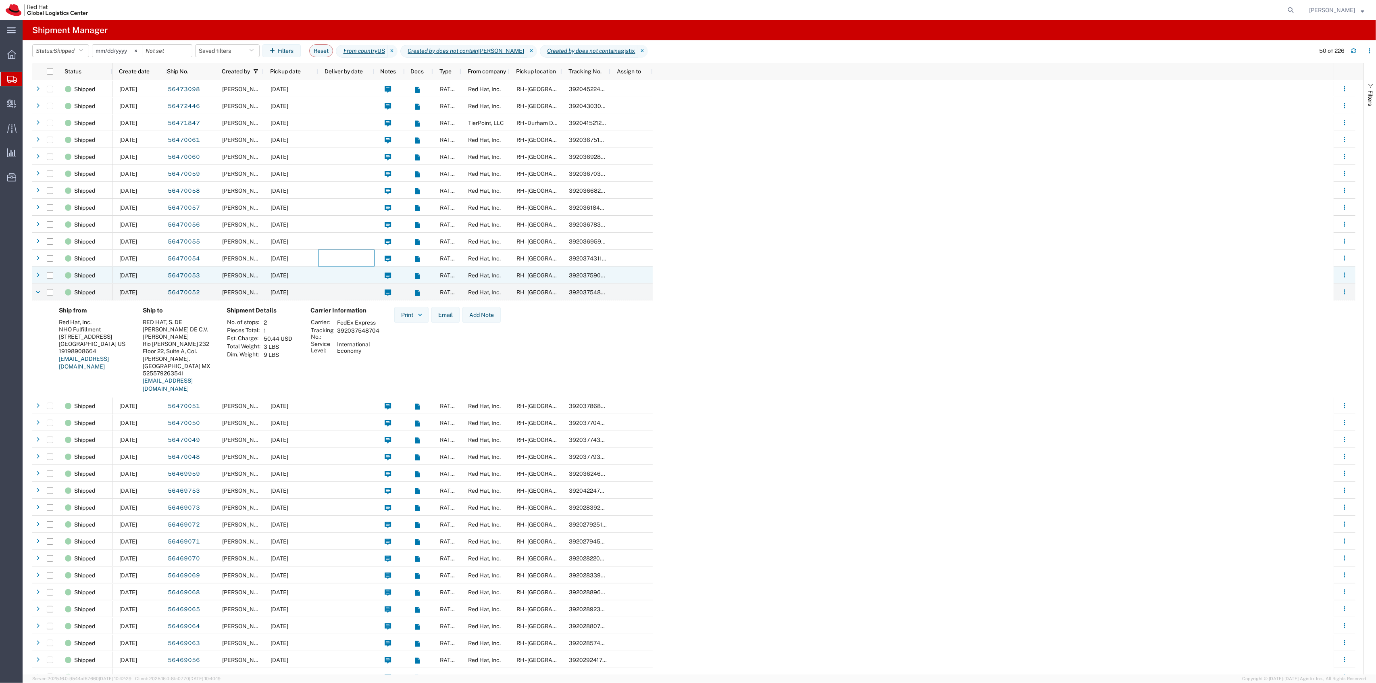
click at [318, 269] on div at bounding box center [346, 274] width 56 height 17
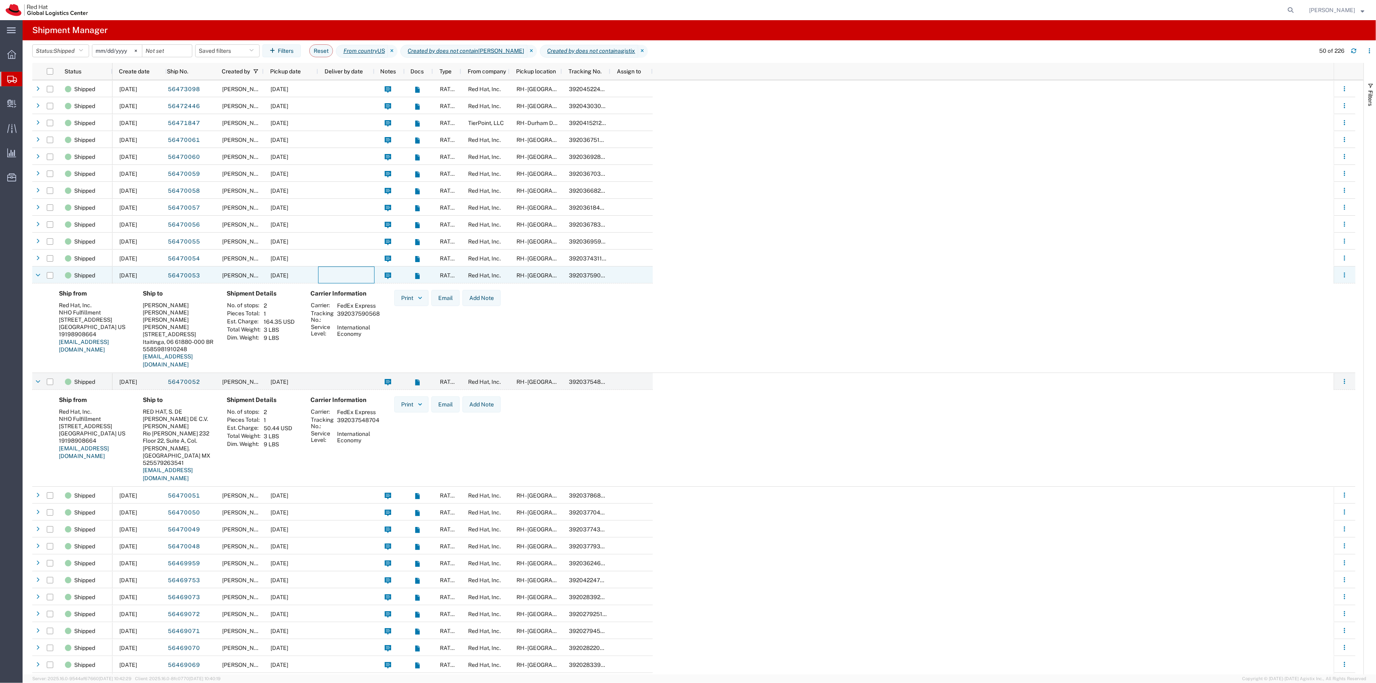
click at [318, 269] on div at bounding box center [346, 274] width 56 height 17
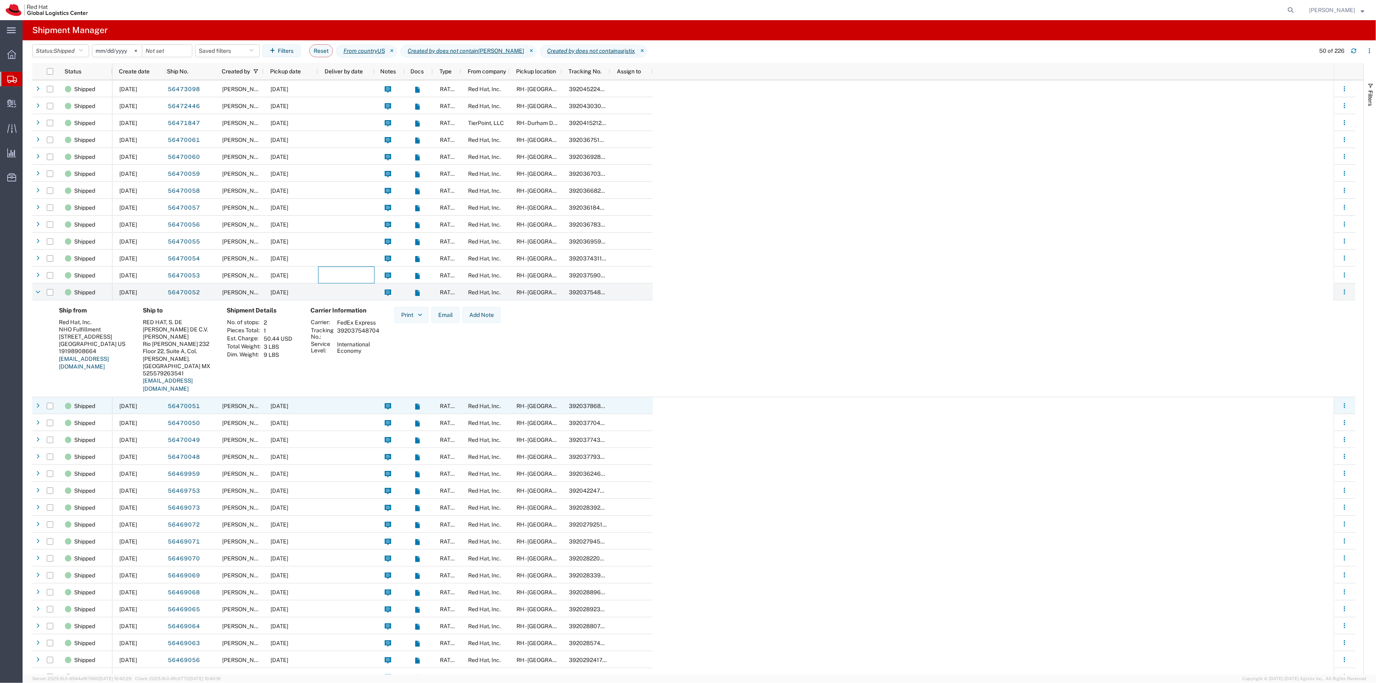
click at [339, 407] on div at bounding box center [346, 405] width 56 height 17
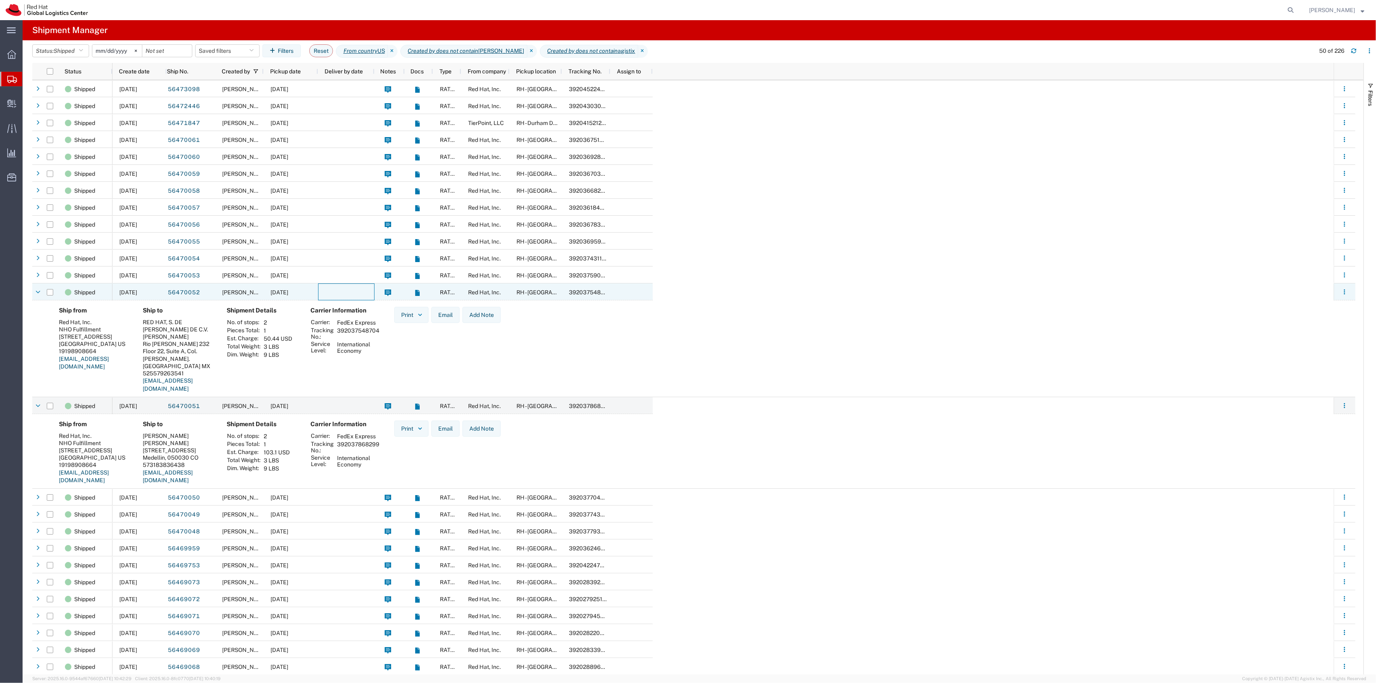
click at [346, 295] on div at bounding box center [346, 291] width 56 height 17
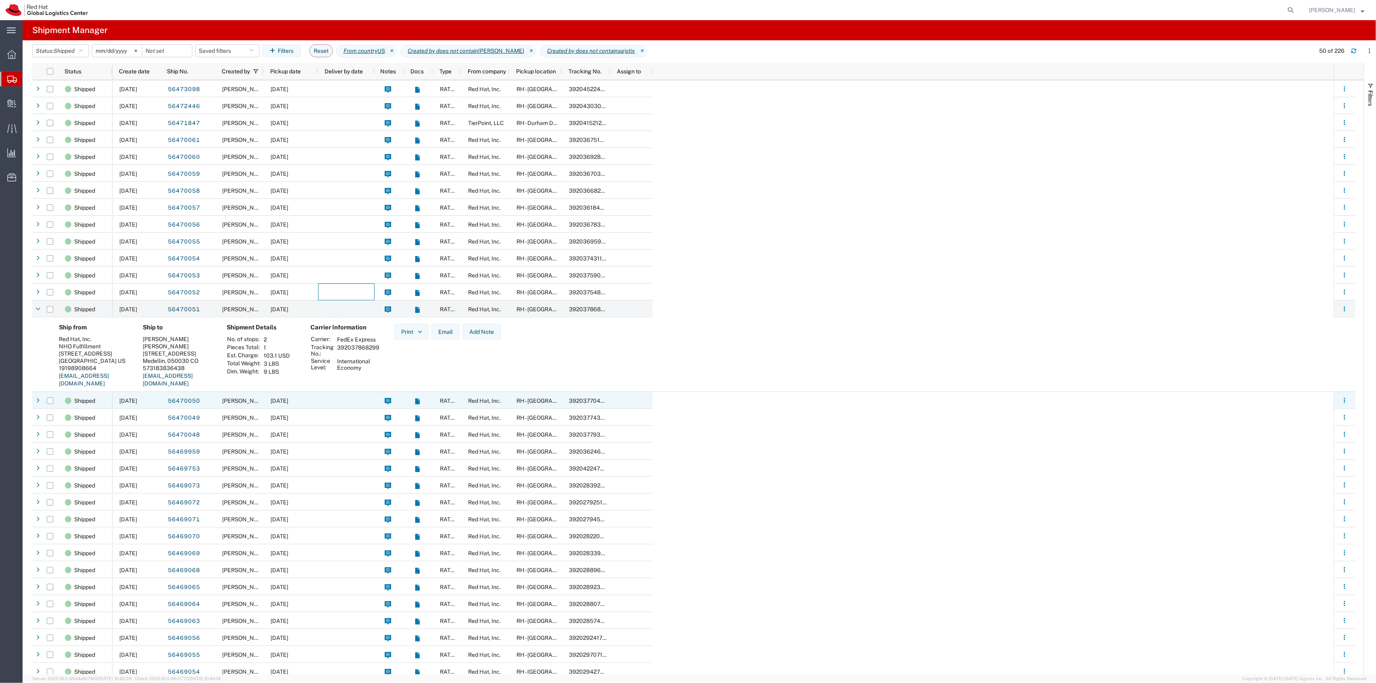
click at [349, 400] on div at bounding box center [346, 400] width 56 height 17
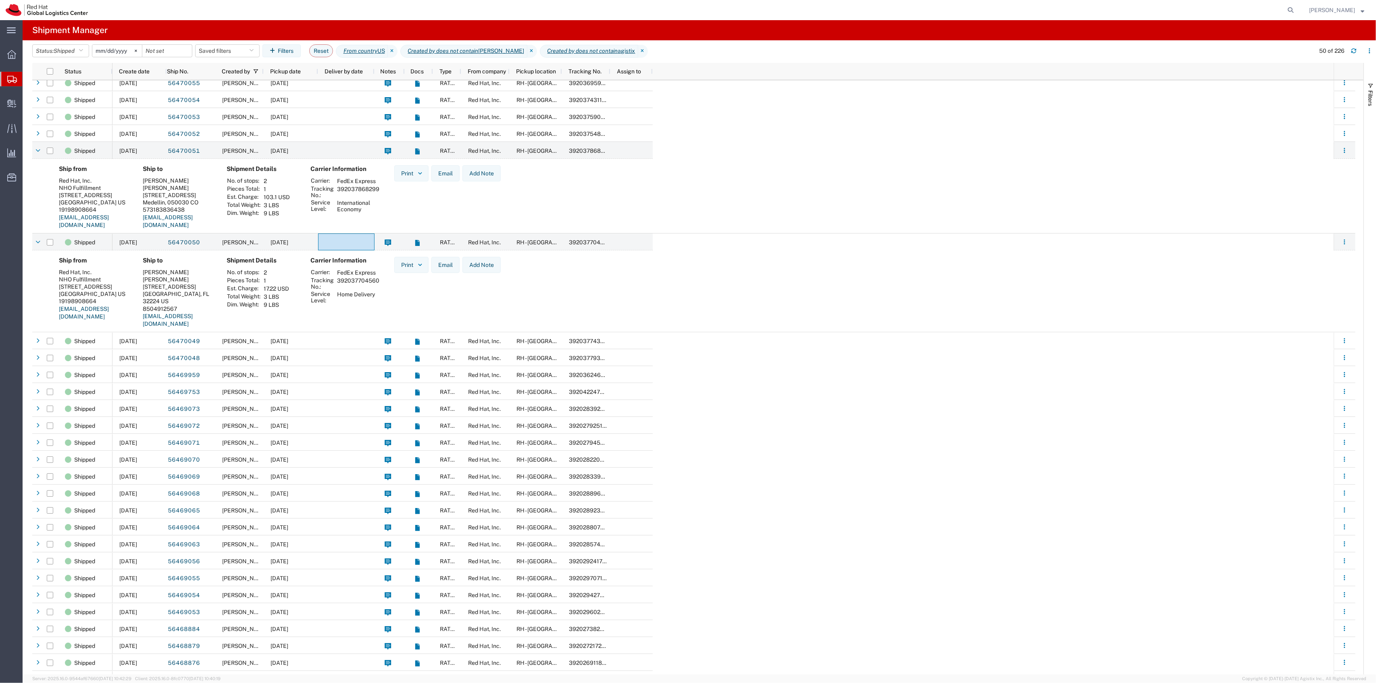
scroll to position [215, 0]
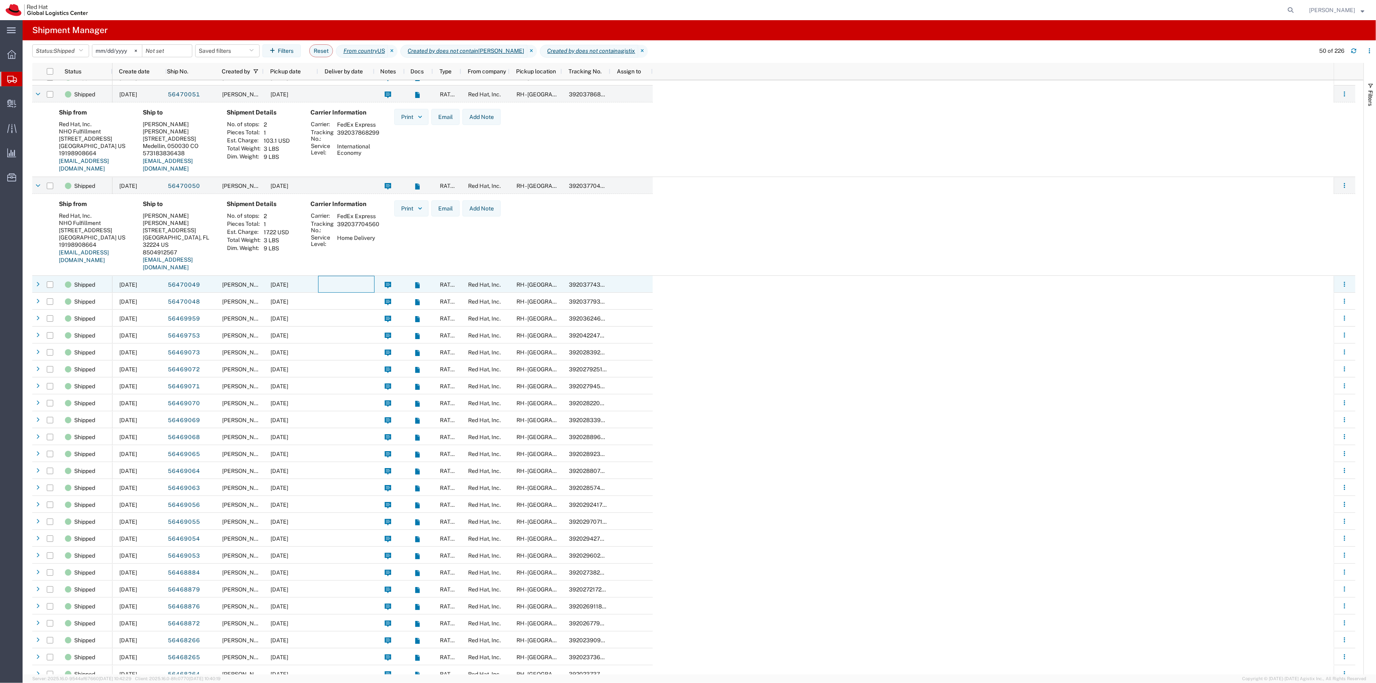
click at [332, 279] on div at bounding box center [346, 284] width 56 height 17
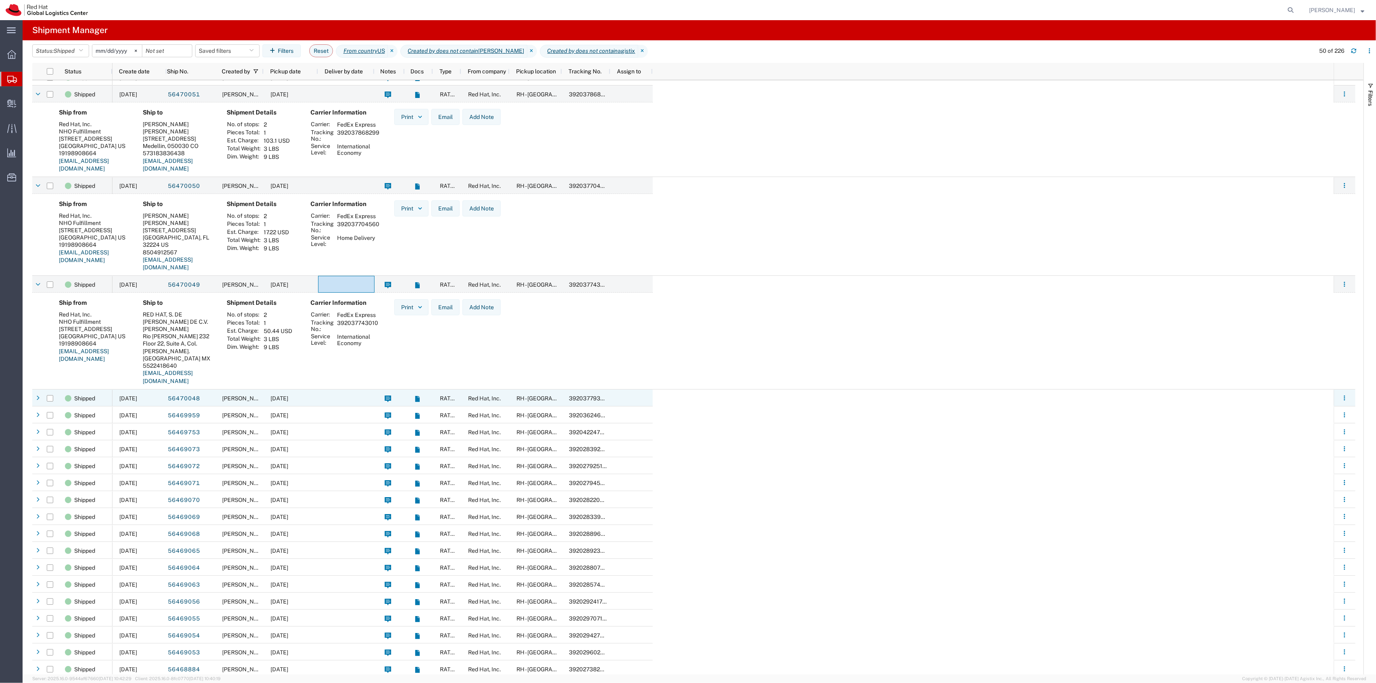
click at [345, 398] on div at bounding box center [346, 397] width 56 height 17
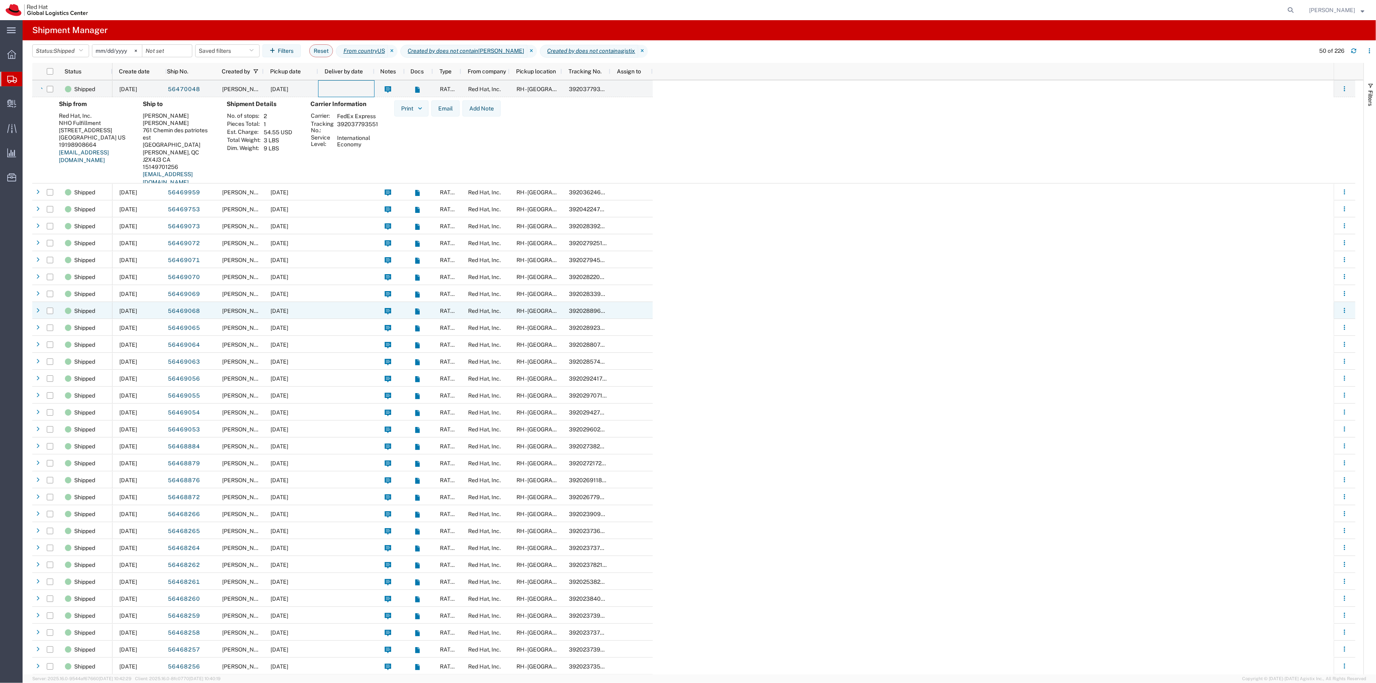
scroll to position [537, 0]
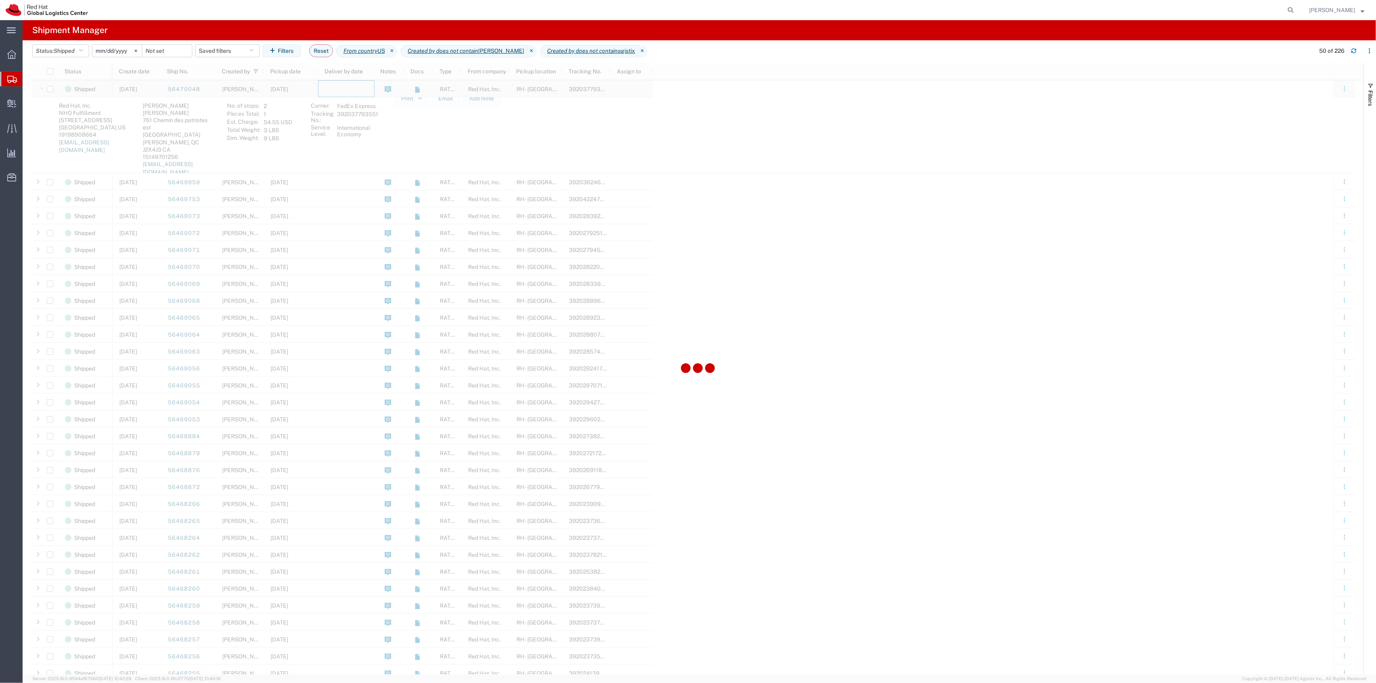
click at [922, 146] on div at bounding box center [697, 369] width 1331 height 612
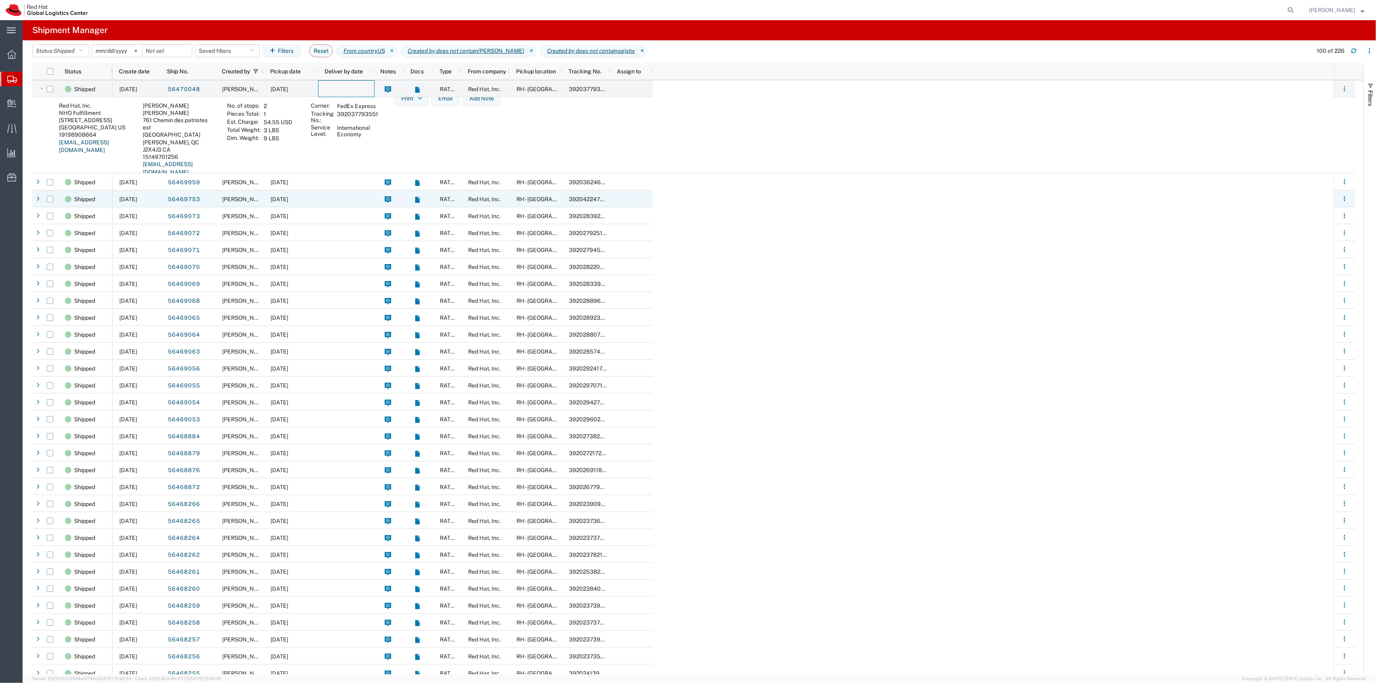
click at [337, 203] on div at bounding box center [346, 198] width 56 height 17
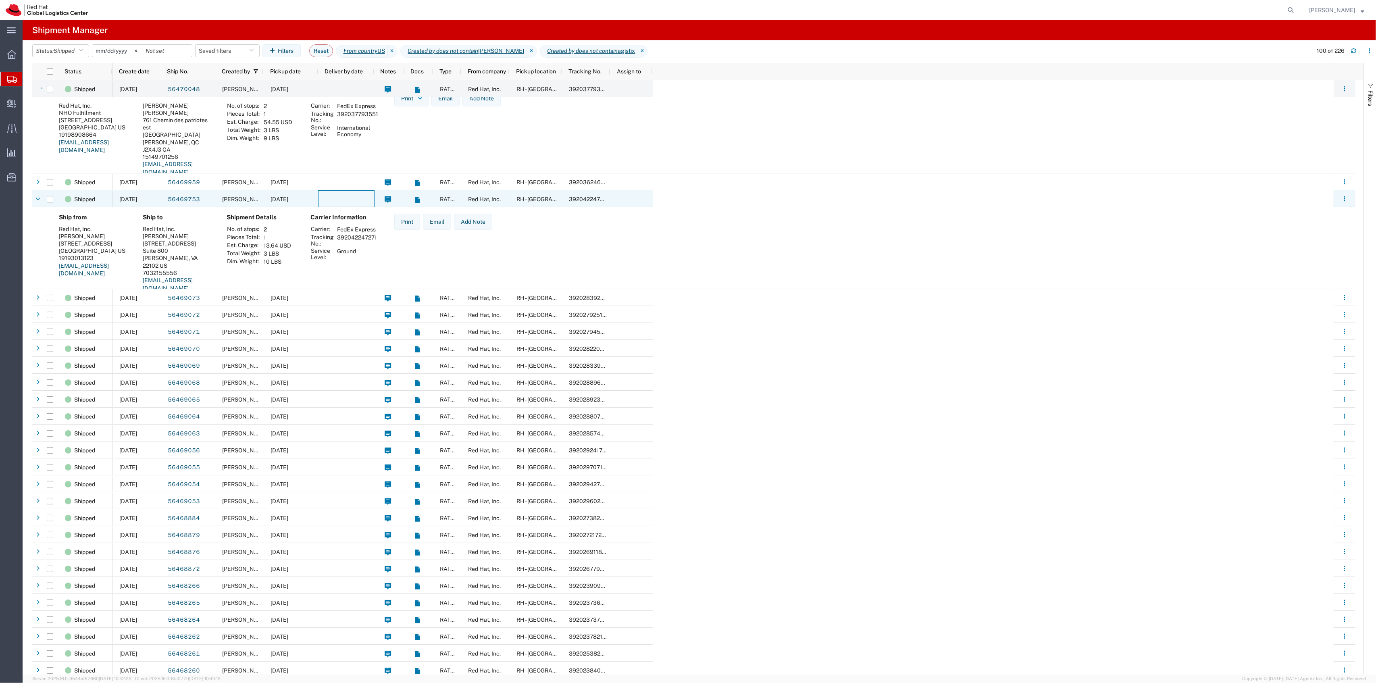
click at [337, 203] on div at bounding box center [346, 198] width 56 height 17
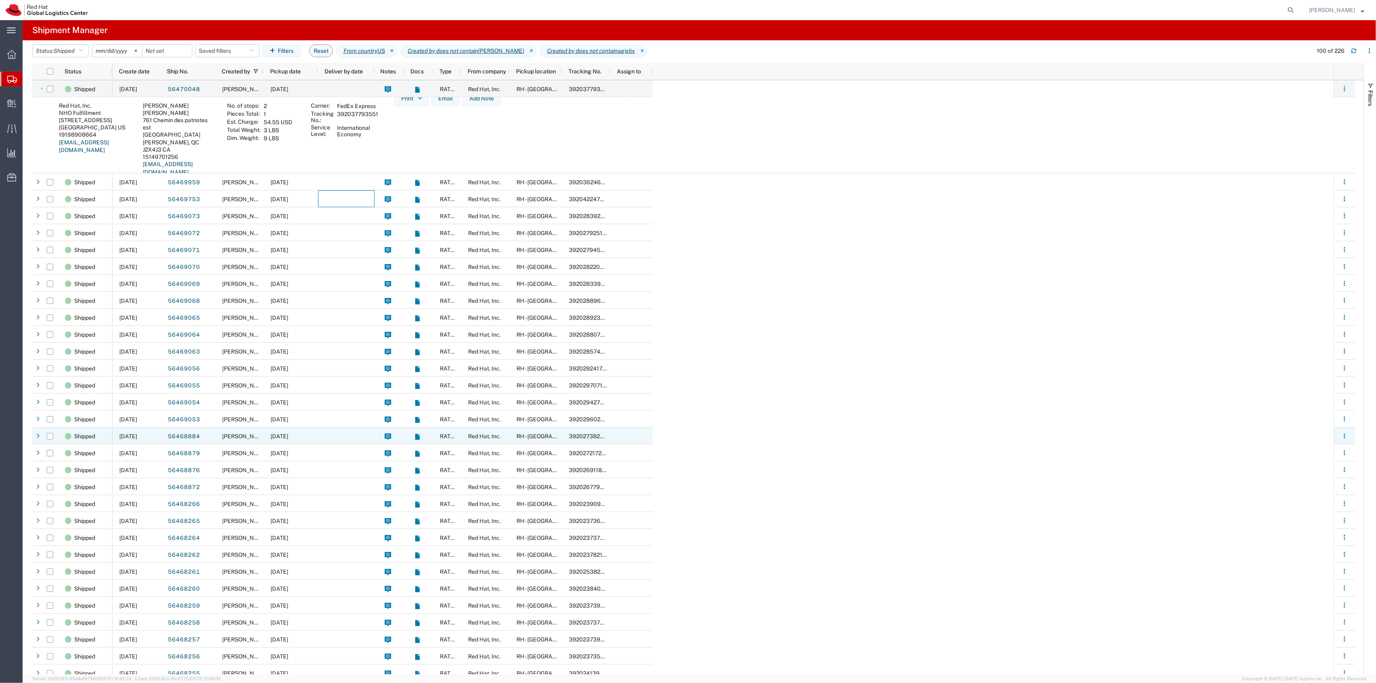
click at [343, 433] on div at bounding box center [346, 435] width 56 height 17
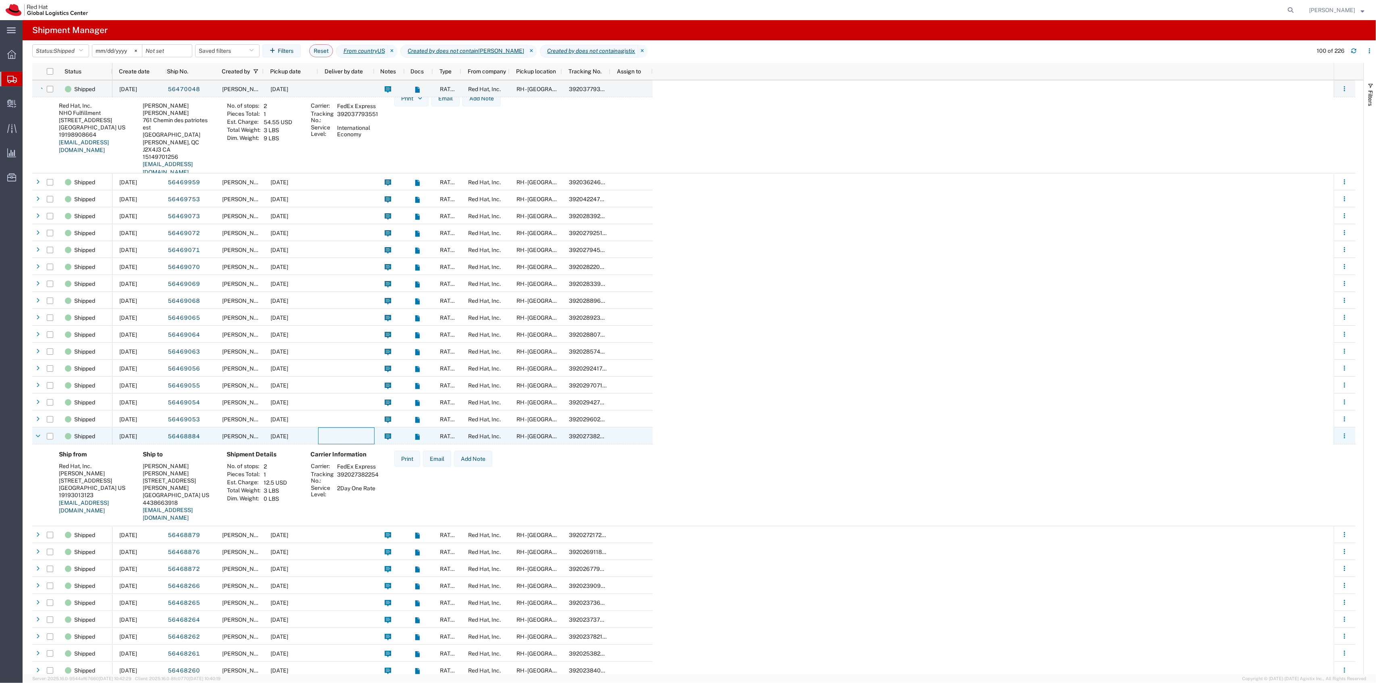
click at [343, 433] on div at bounding box center [346, 435] width 56 height 17
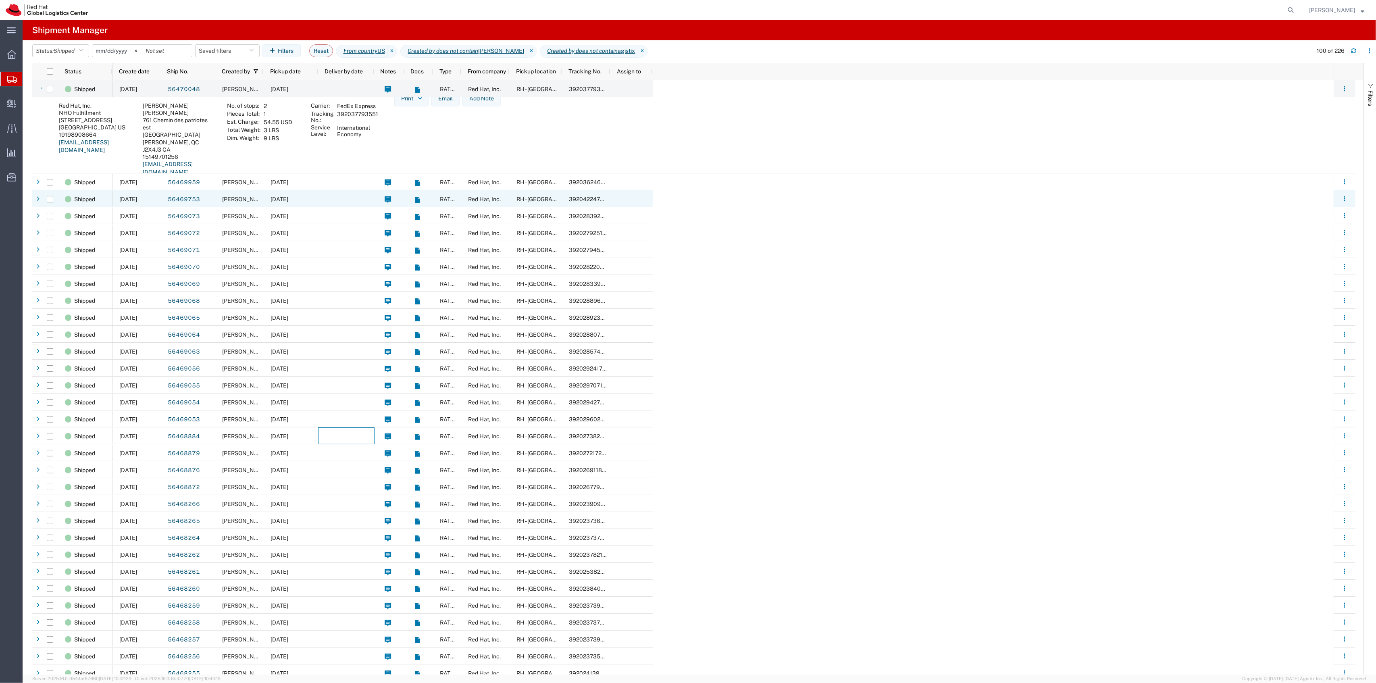
click at [344, 196] on div at bounding box center [346, 198] width 56 height 17
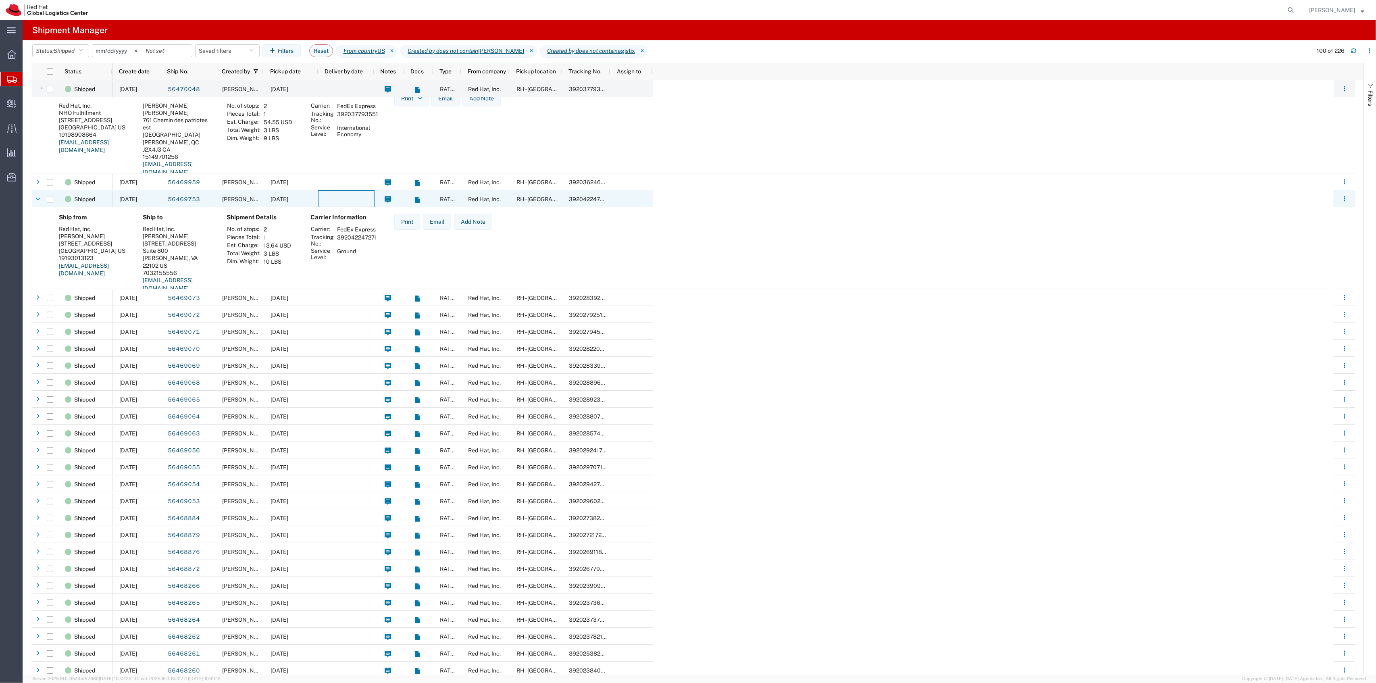
click at [344, 195] on div at bounding box center [346, 198] width 56 height 17
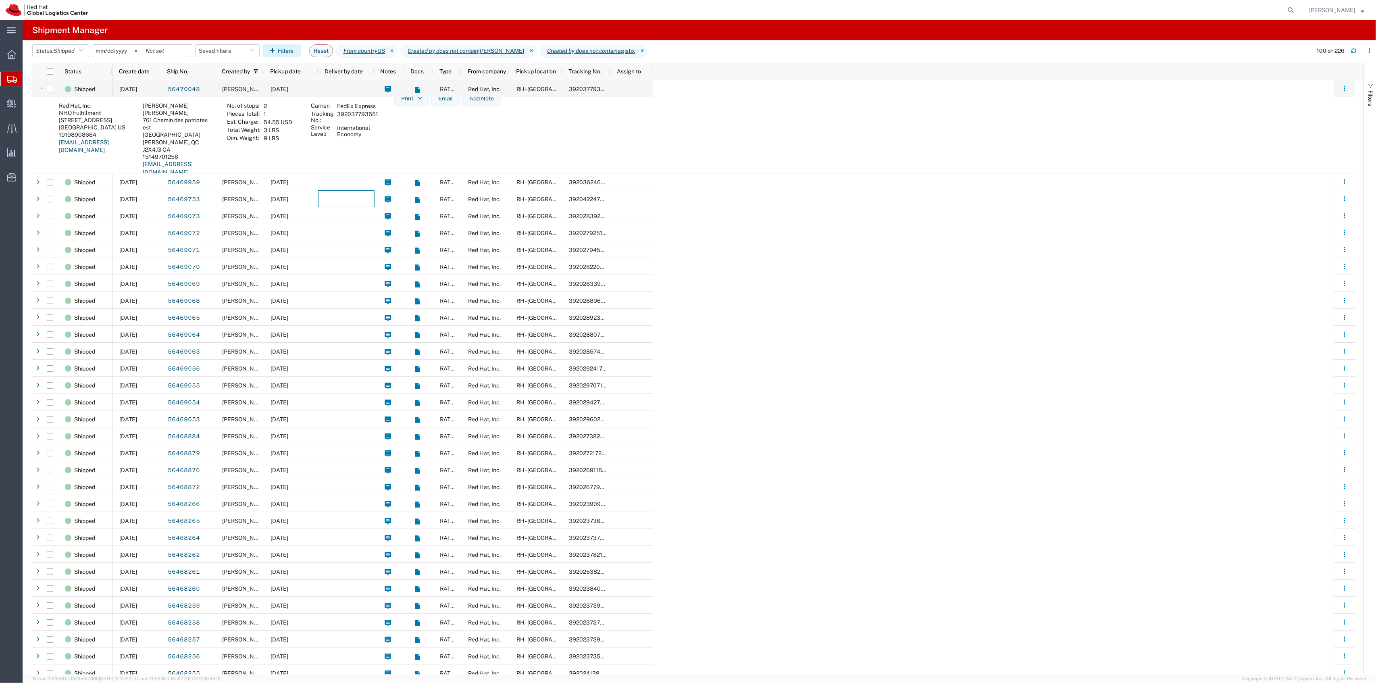
click at [287, 55] on button "Filters" at bounding box center [281, 50] width 38 height 13
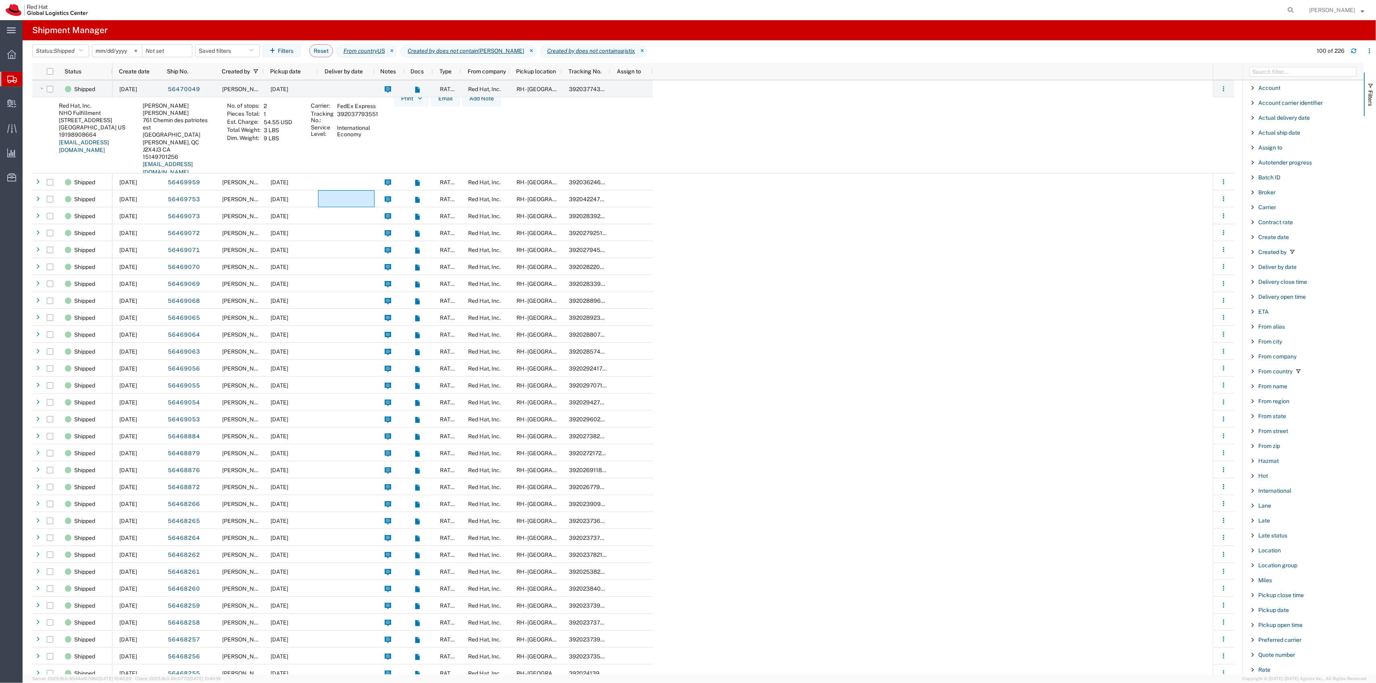
scroll to position [430, 0]
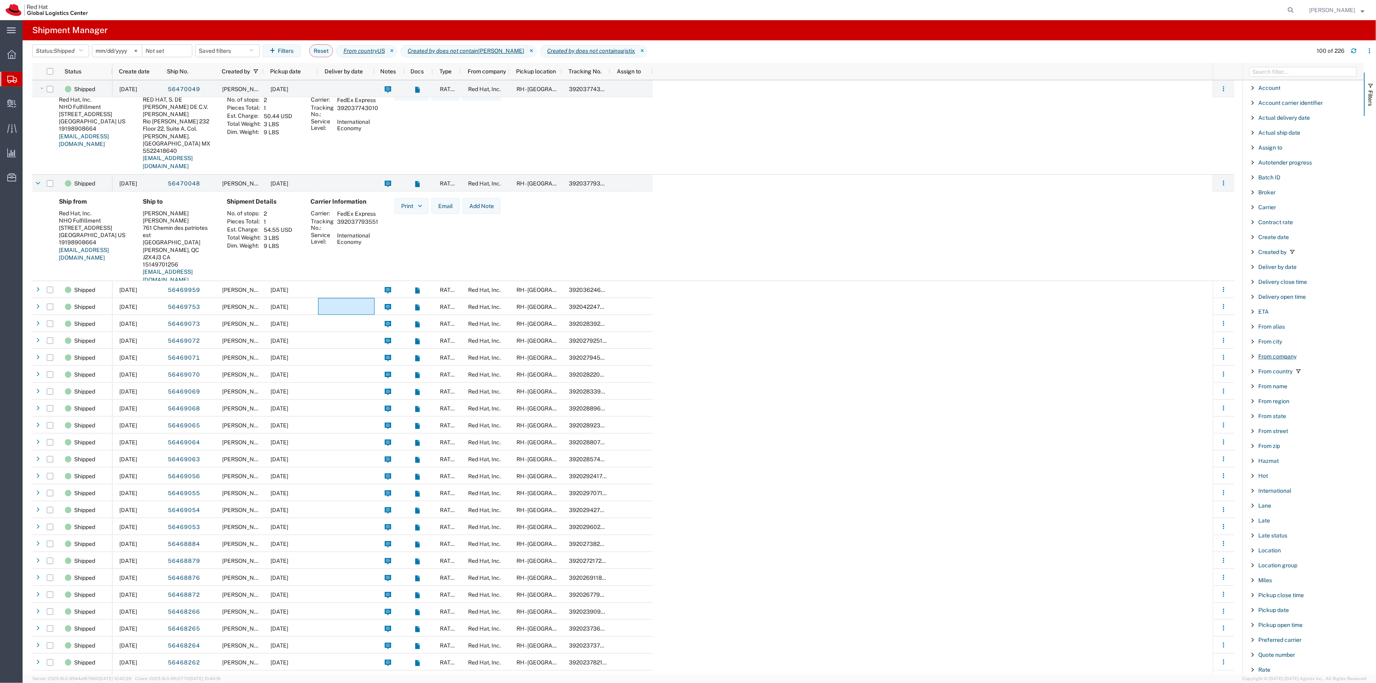
click at [1271, 360] on span "From company" at bounding box center [1277, 356] width 38 height 6
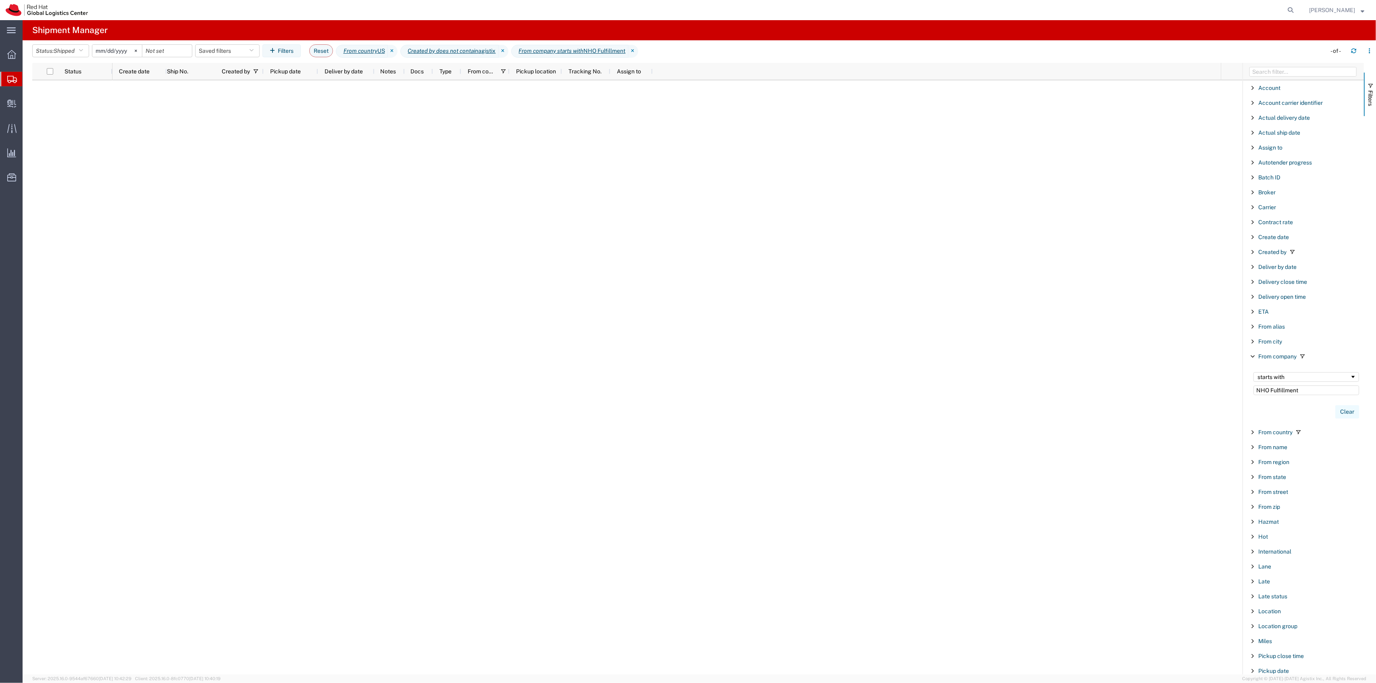
type input "NHO Fulfillment"
click at [1338, 411] on button "Clear" at bounding box center [1347, 411] width 24 height 13
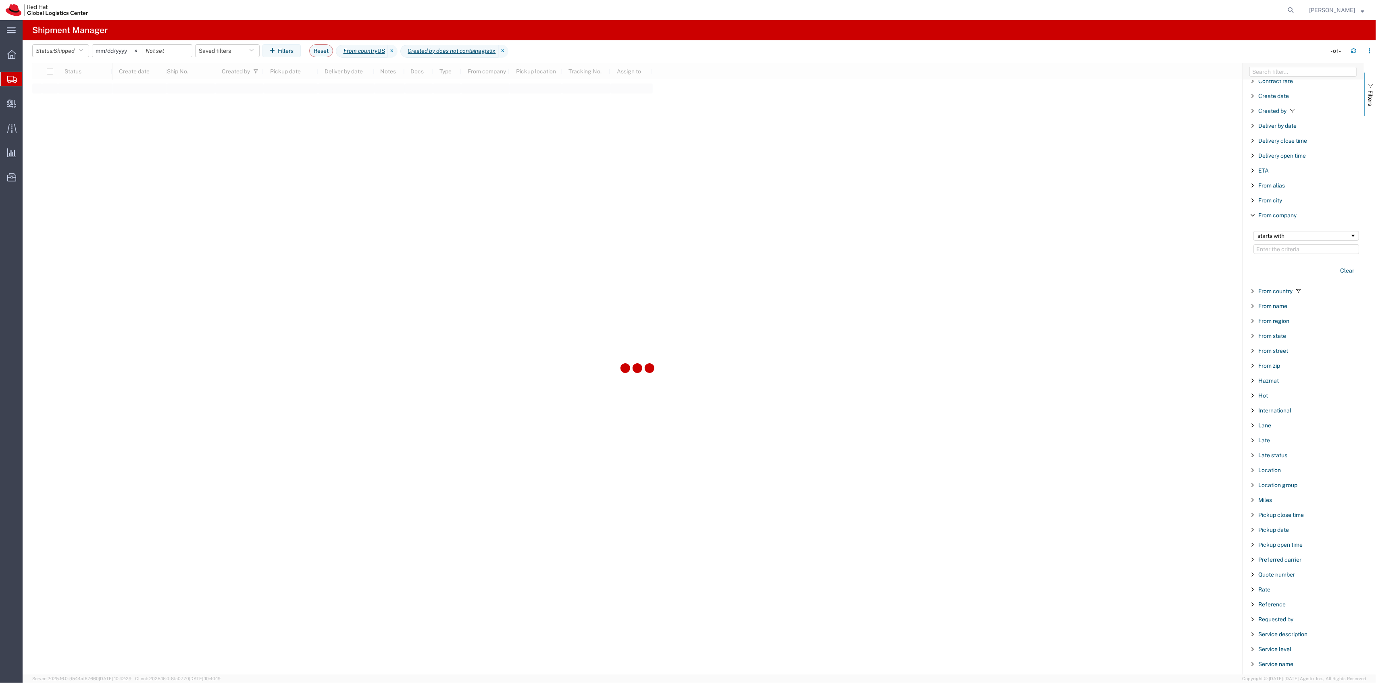
scroll to position [137, 0]
click at [1271, 313] on span "From name" at bounding box center [1272, 309] width 29 height 6
type input "NHO Fulfillment"
click at [593, 210] on div at bounding box center [637, 369] width 1210 height 612
click at [1335, 367] on button "Clear" at bounding box center [1347, 364] width 24 height 13
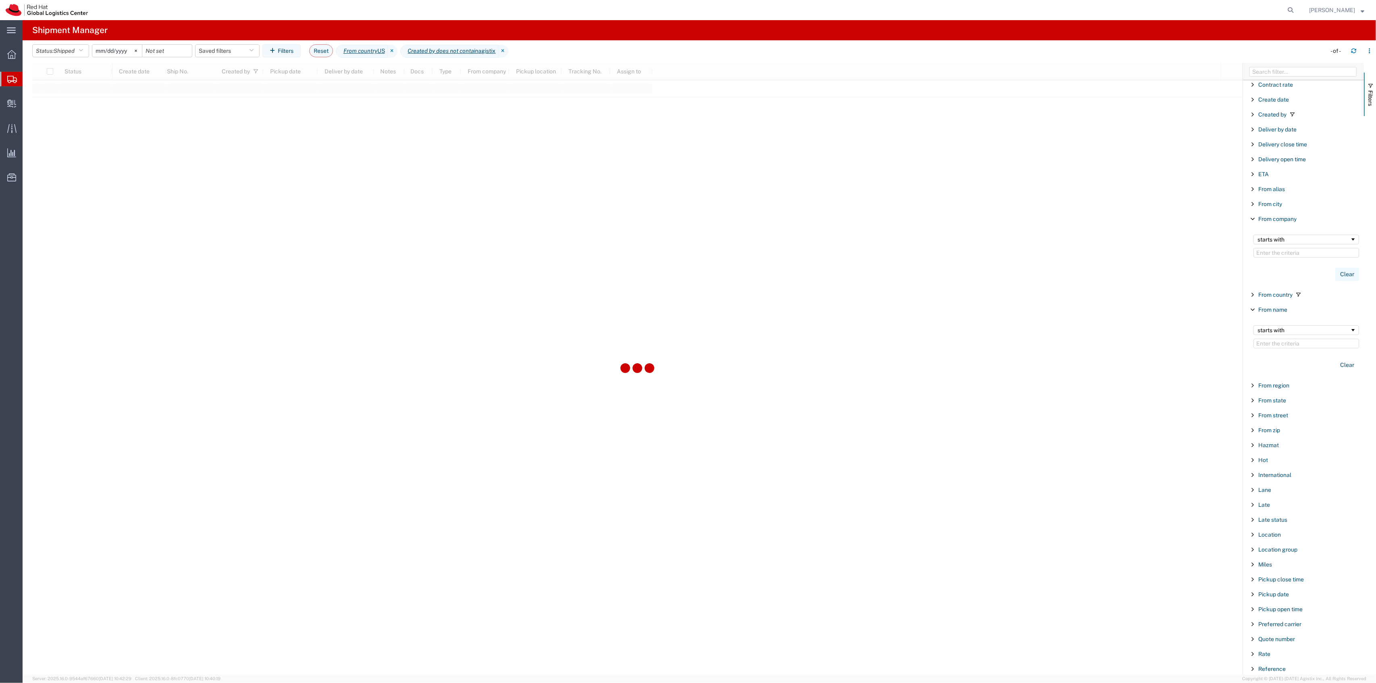
click at [1341, 273] on button "Clear" at bounding box center [1347, 274] width 24 height 13
click at [112, 49] on input "2022-06-27" at bounding box center [117, 51] width 50 height 12
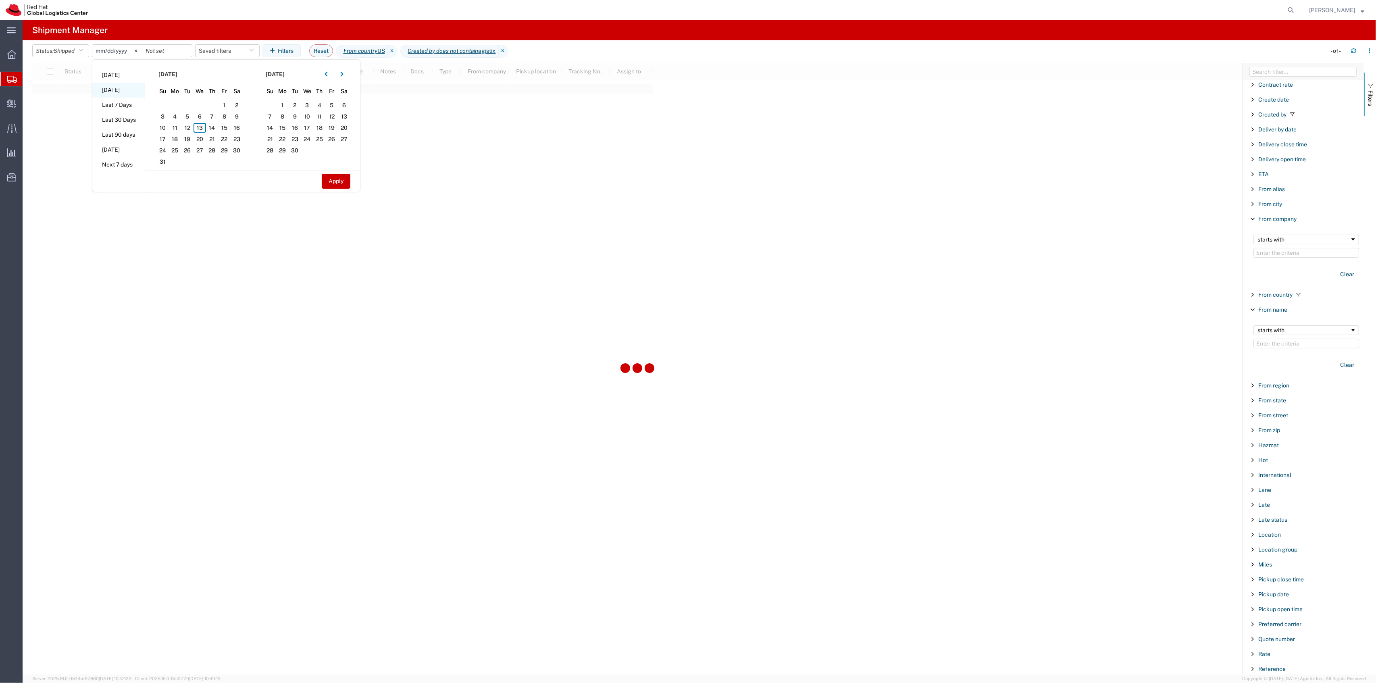
click at [125, 89] on li "Yesterday" at bounding box center [118, 90] width 52 height 15
type input "2025-08-12"
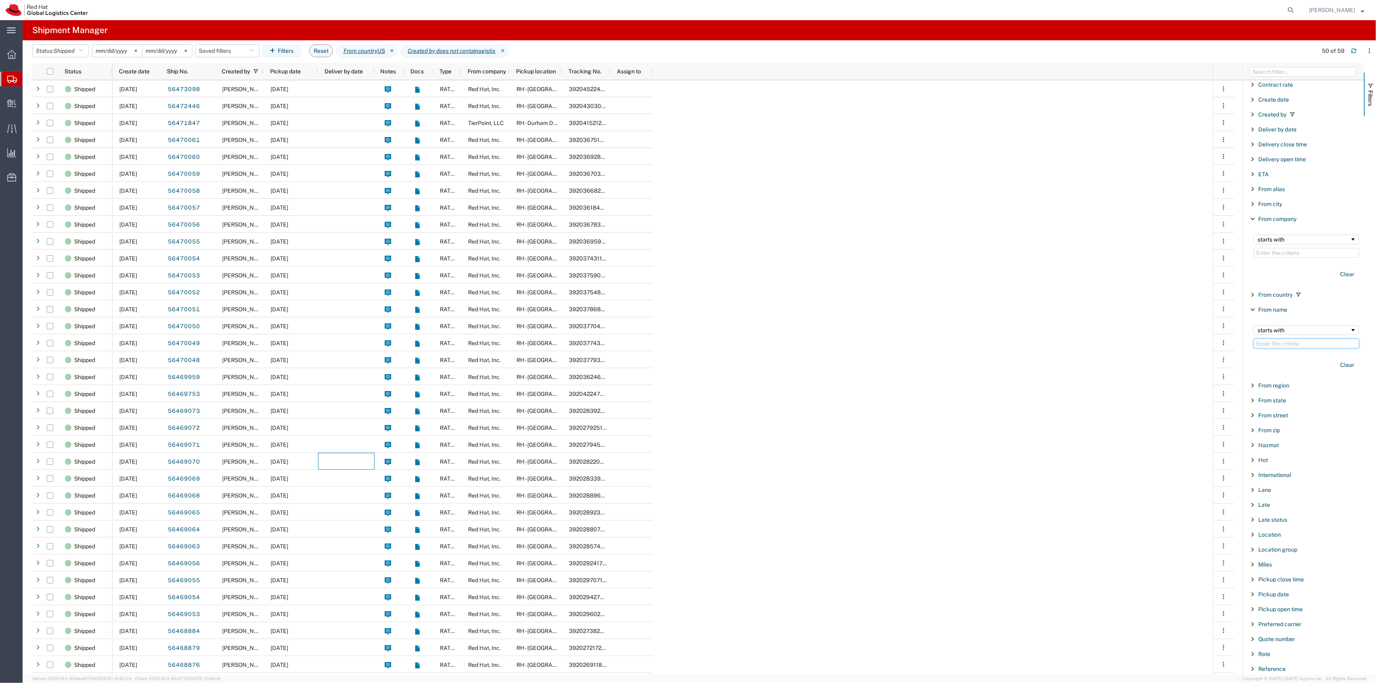
click at [1262, 343] on input "Filter Value" at bounding box center [1306, 344] width 106 height 10
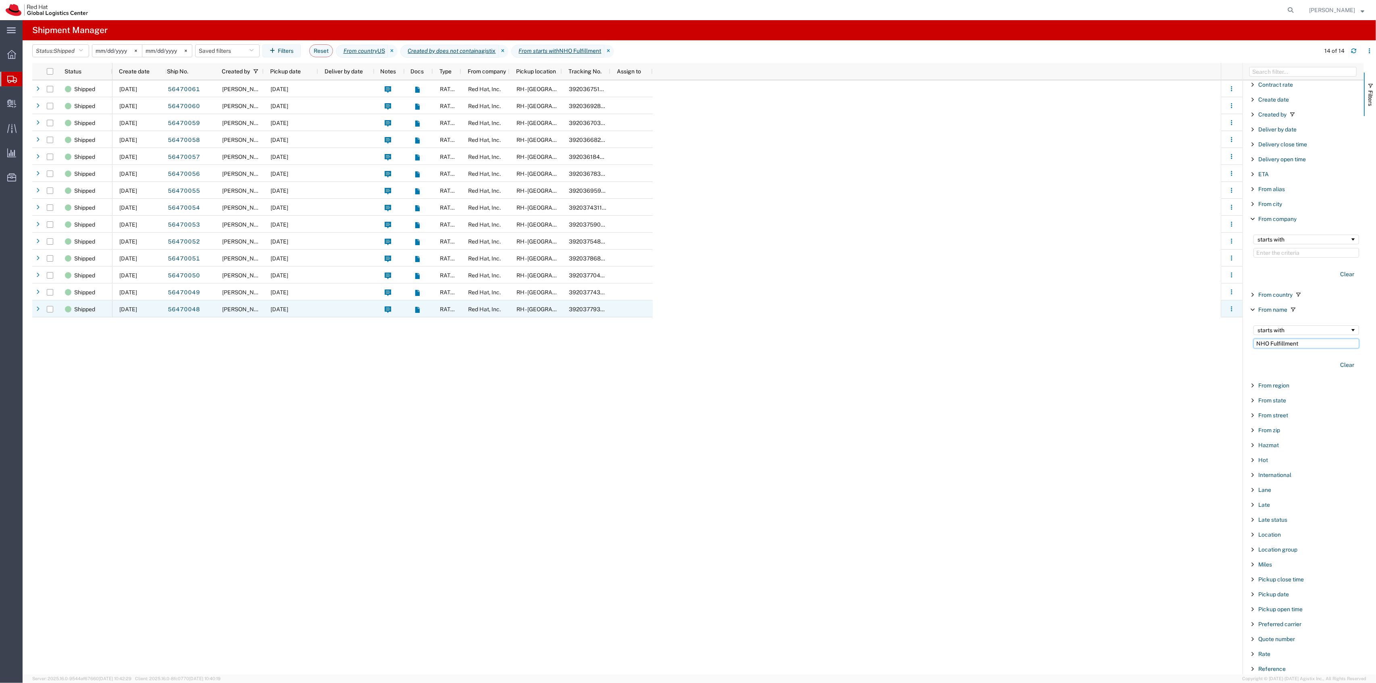
type input "NHO Fulfillment"
click at [347, 310] on div at bounding box center [346, 308] width 56 height 17
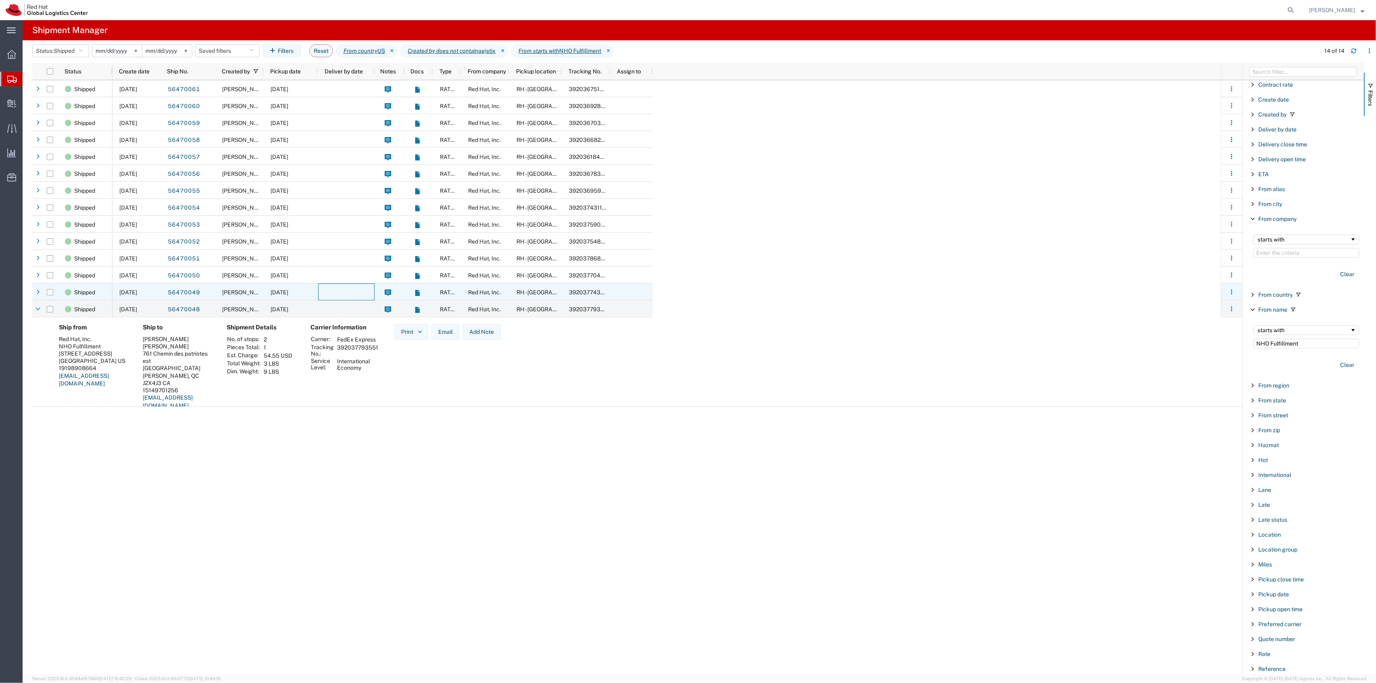
click at [352, 294] on div at bounding box center [346, 291] width 56 height 17
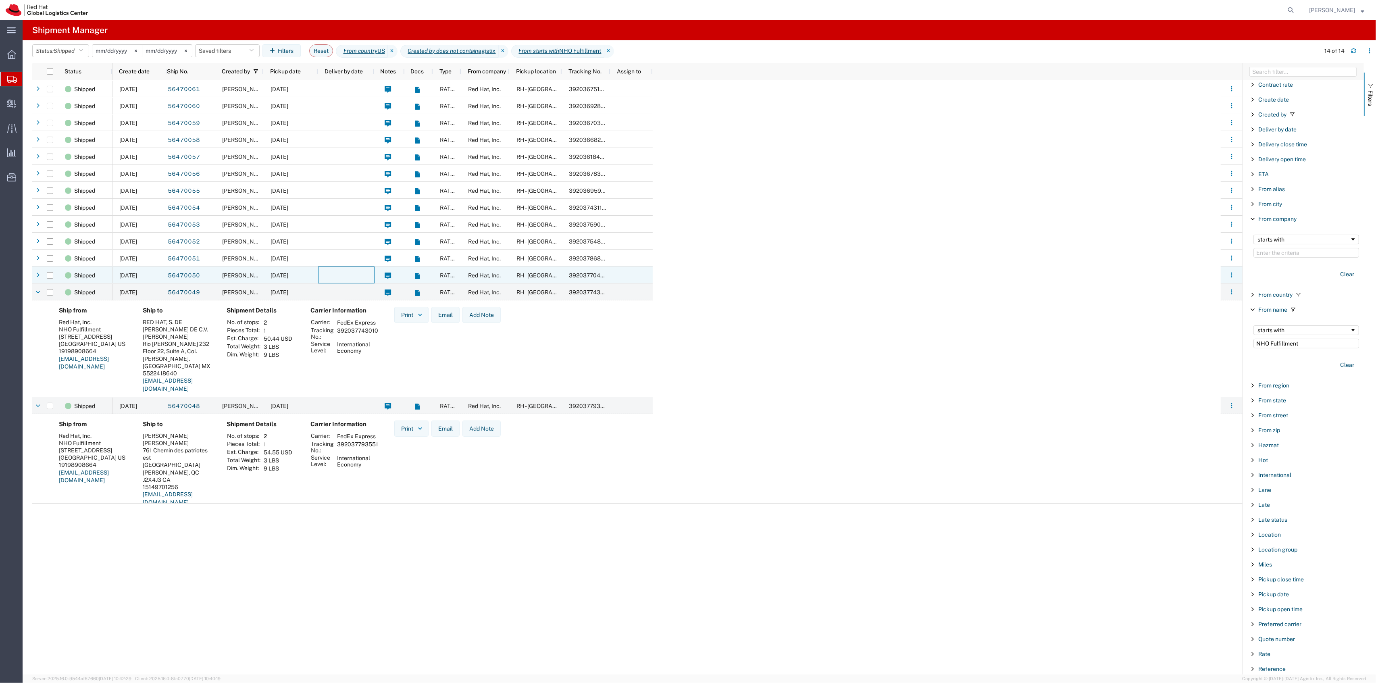
click at [354, 268] on div at bounding box center [346, 274] width 56 height 17
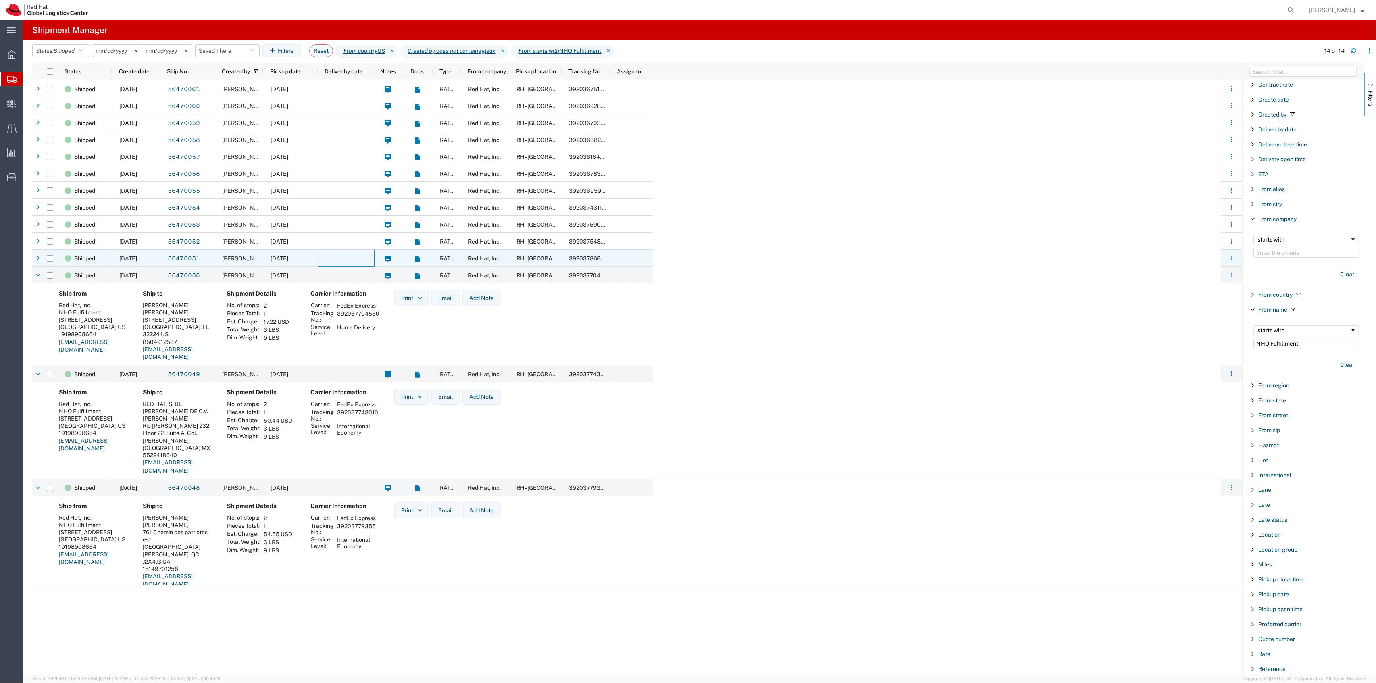
click at [331, 260] on div at bounding box center [346, 258] width 56 height 17
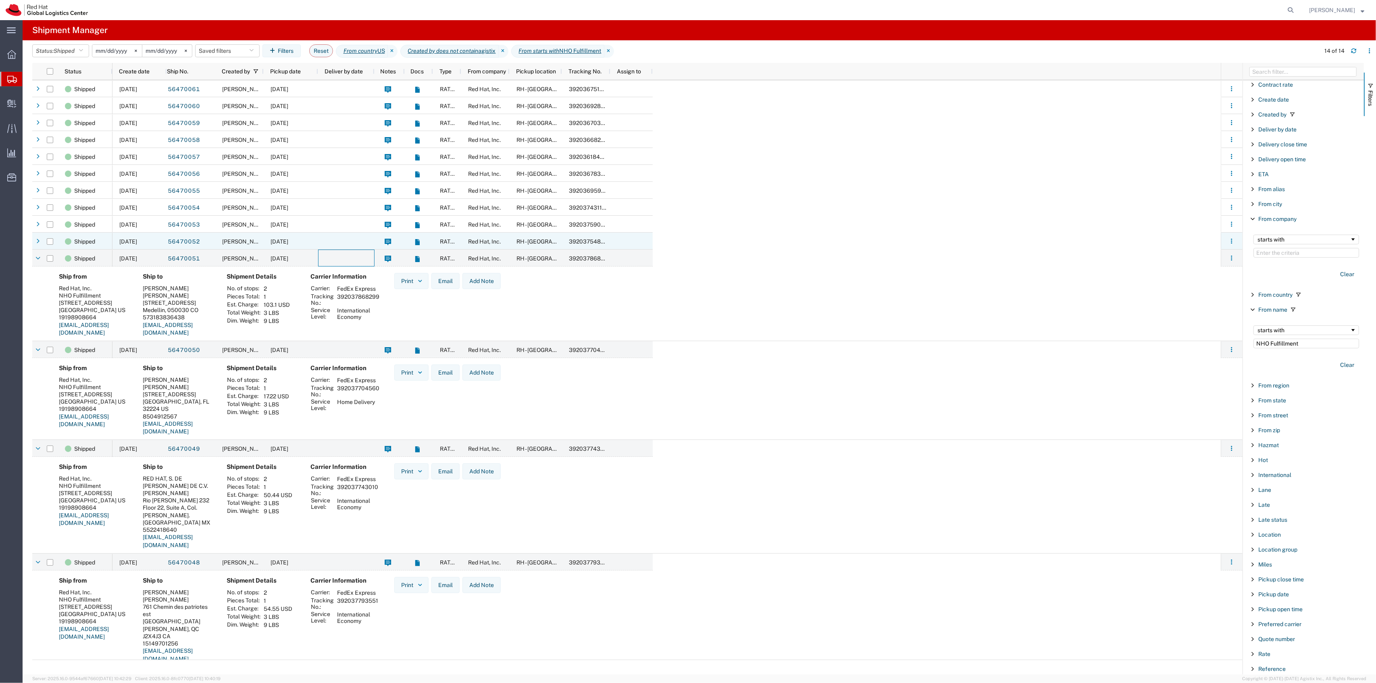
click at [356, 236] on div at bounding box center [346, 241] width 56 height 17
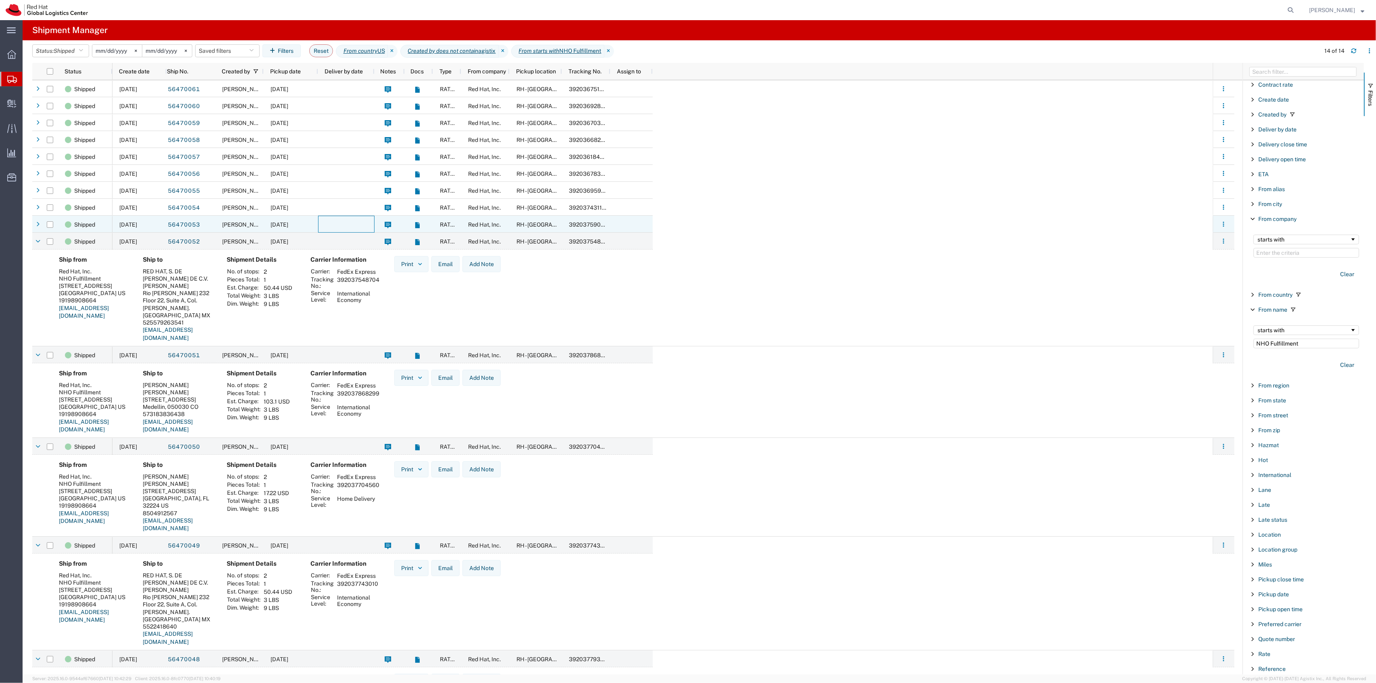
click at [363, 222] on div at bounding box center [346, 224] width 56 height 17
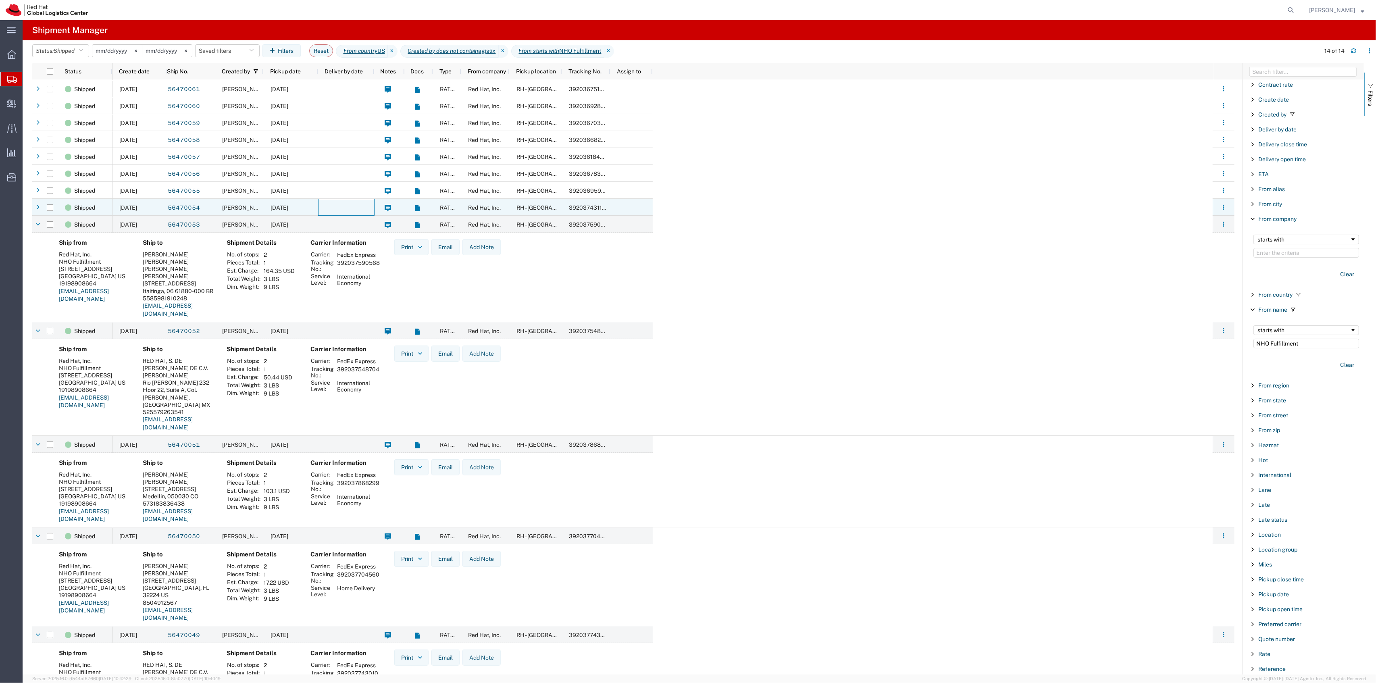
click at [360, 206] on div at bounding box center [346, 207] width 56 height 17
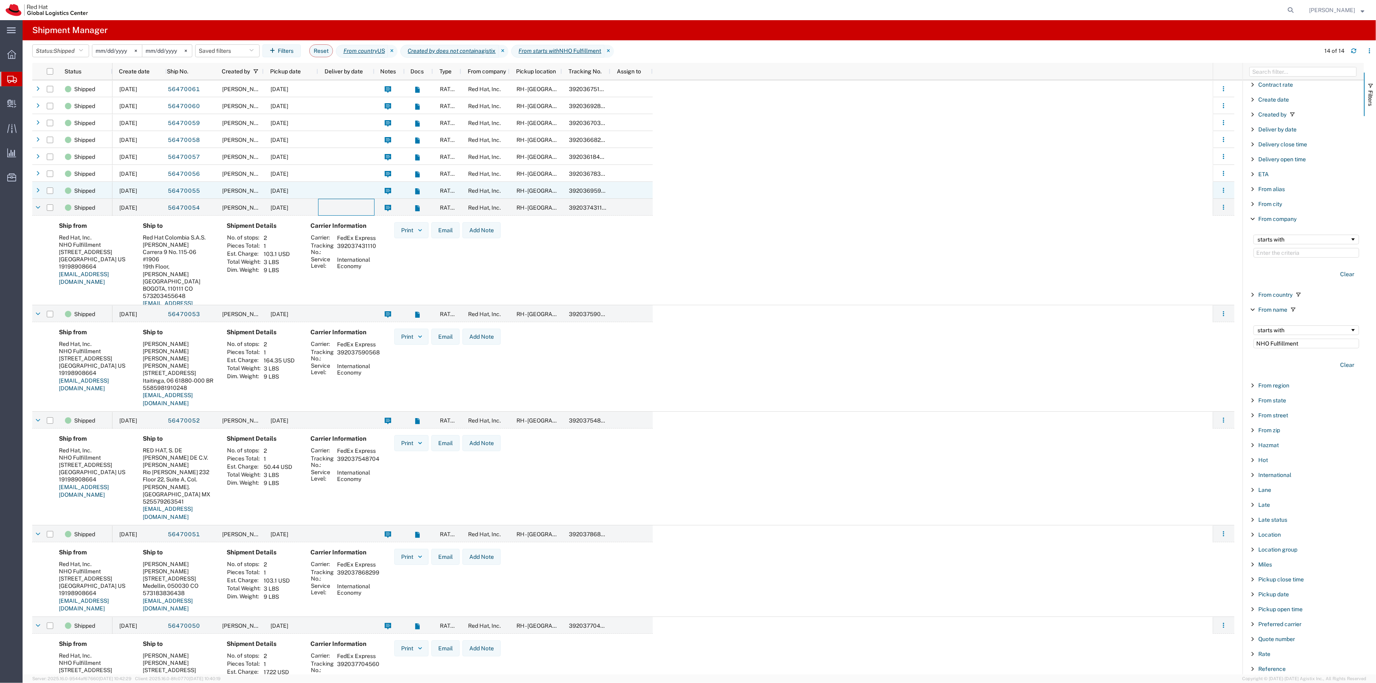
click at [357, 192] on div at bounding box center [346, 190] width 56 height 17
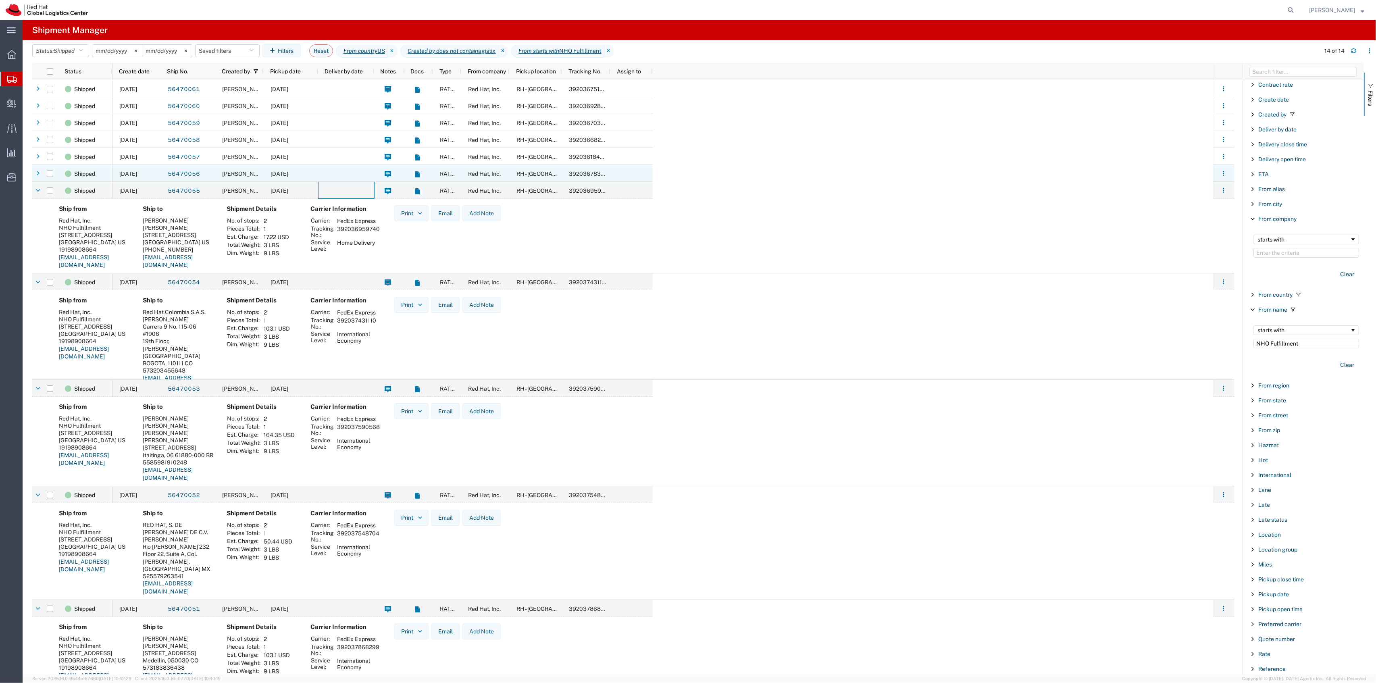
click at [358, 177] on div at bounding box center [346, 173] width 56 height 17
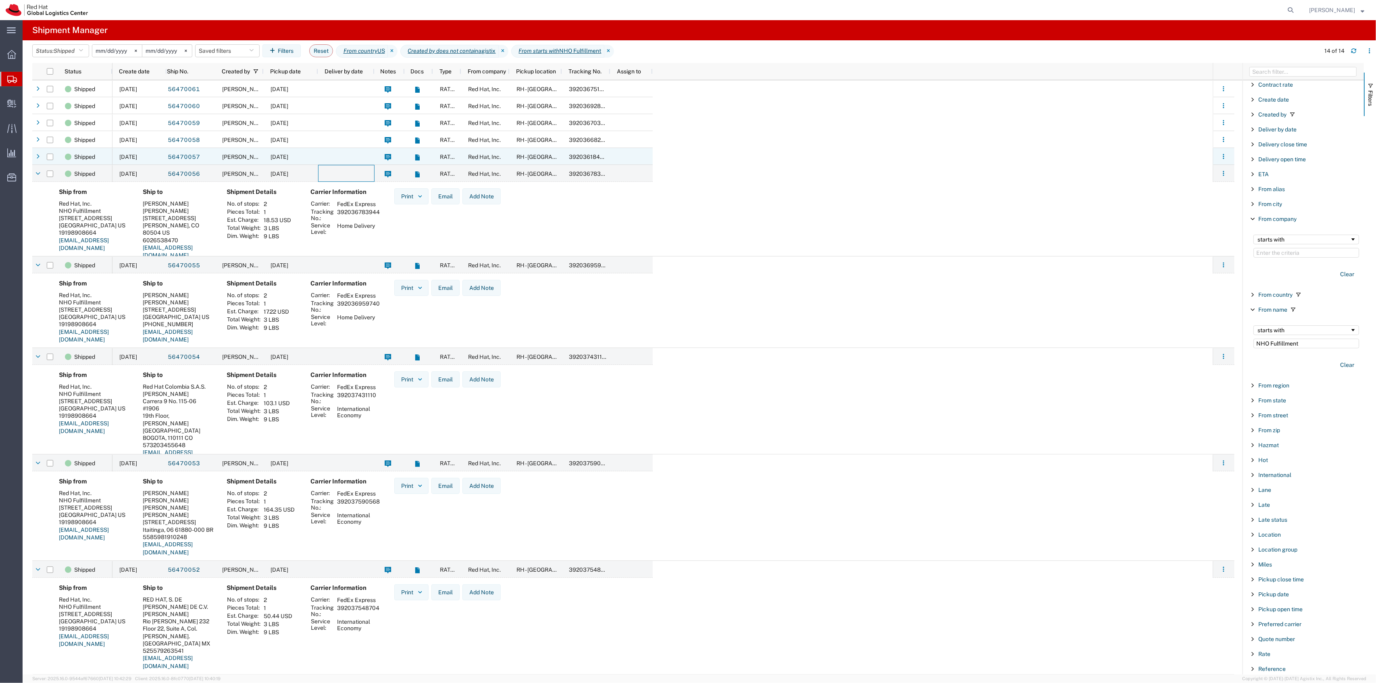
click at [362, 159] on div at bounding box center [346, 156] width 56 height 17
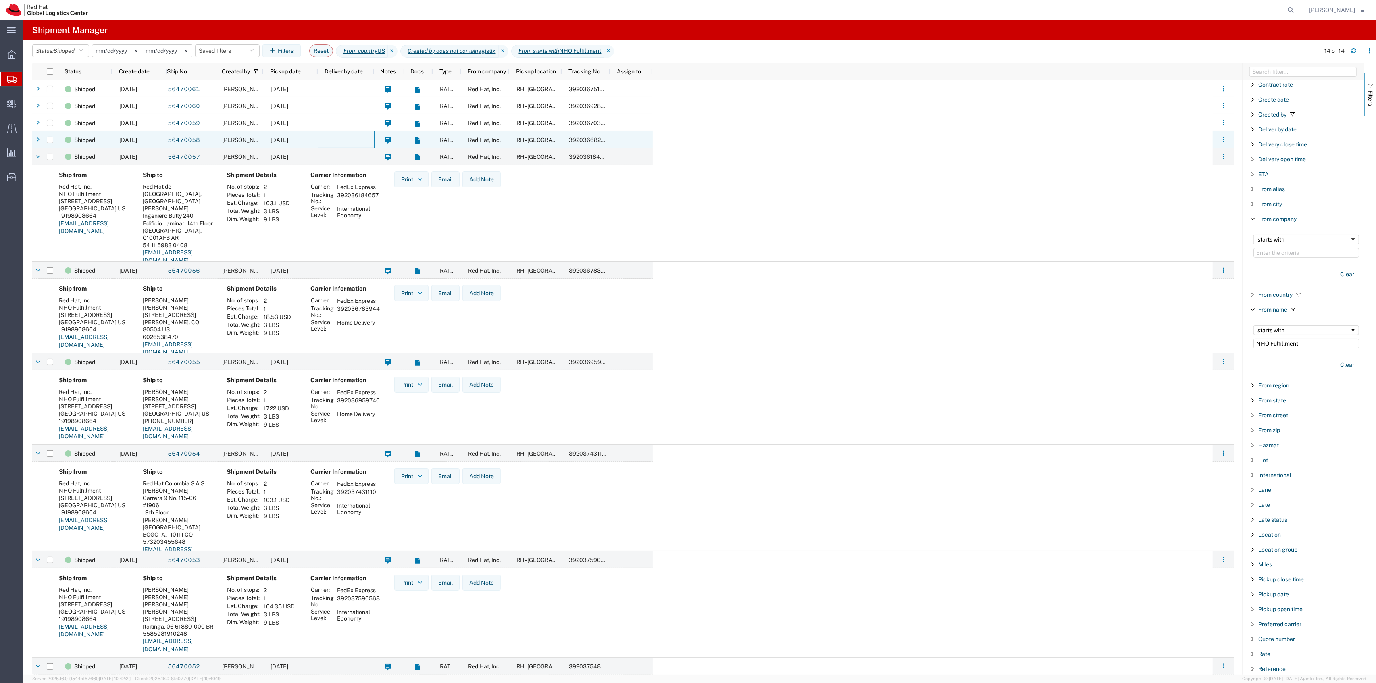
click at [358, 135] on div at bounding box center [346, 139] width 56 height 17
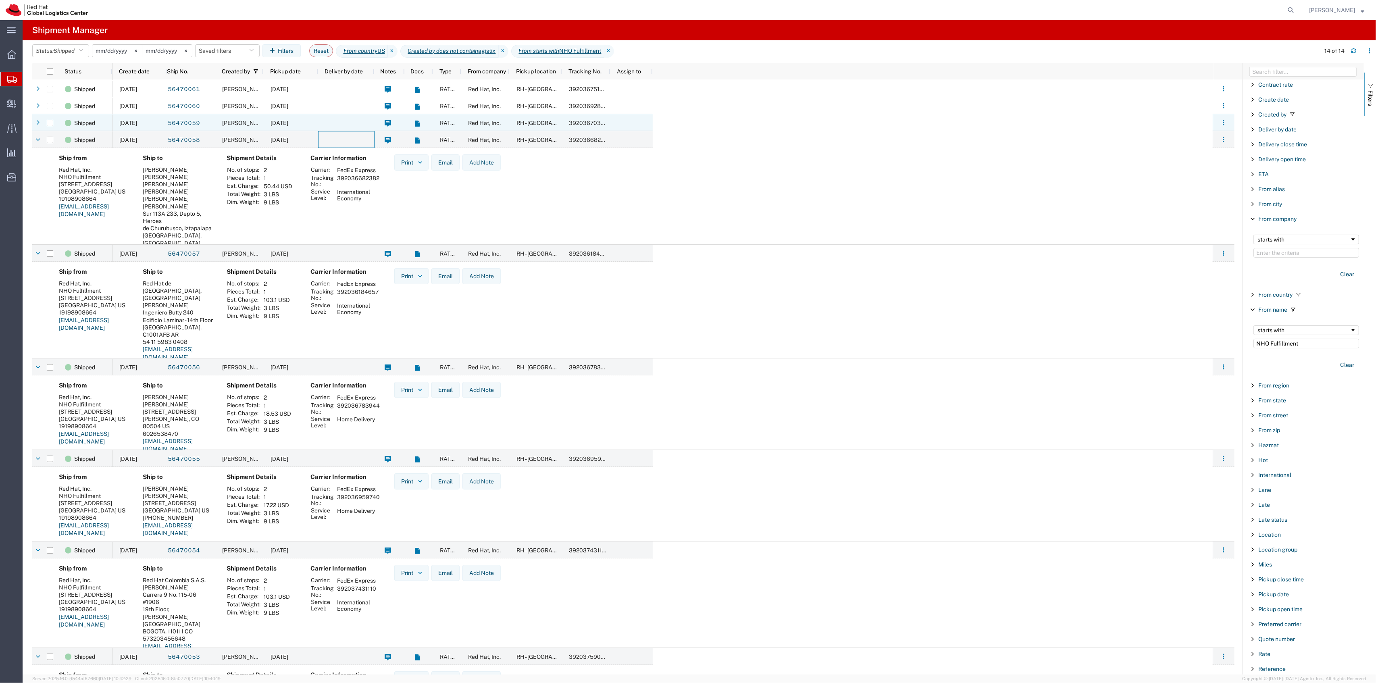
click at [360, 126] on div at bounding box center [346, 122] width 56 height 17
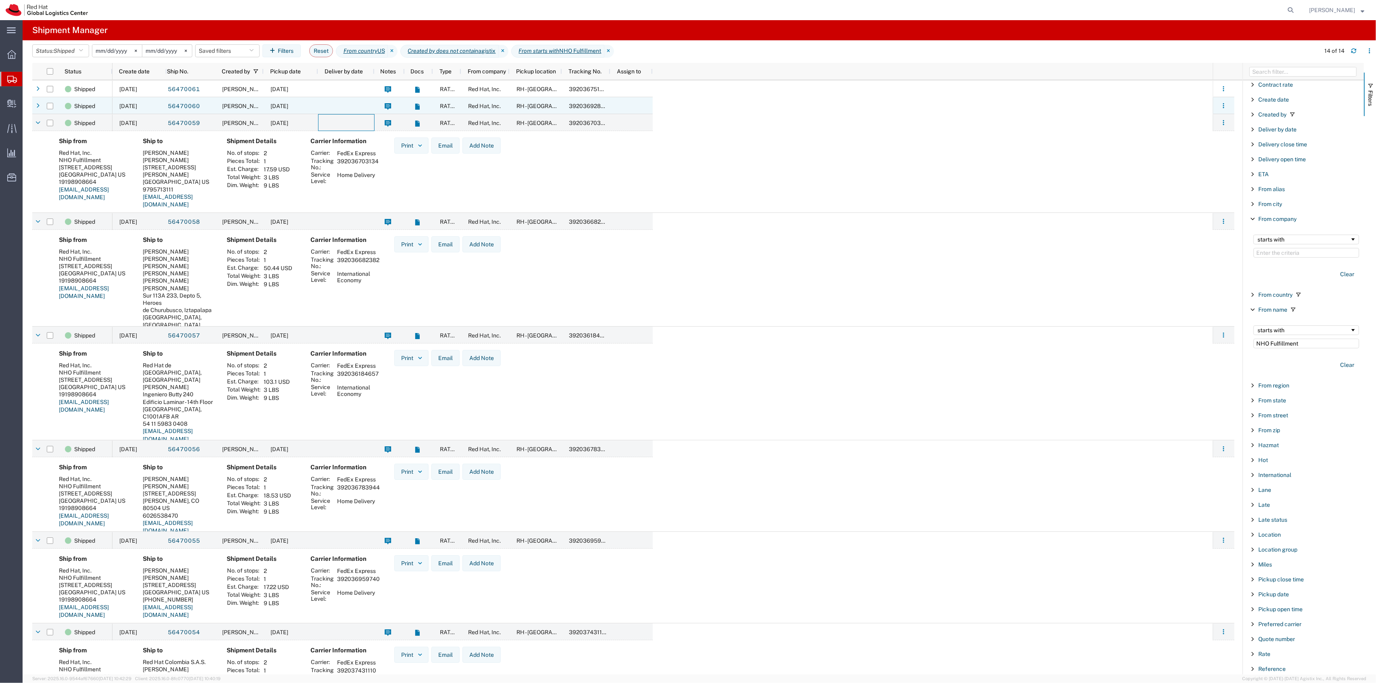
click at [363, 108] on div at bounding box center [346, 105] width 56 height 17
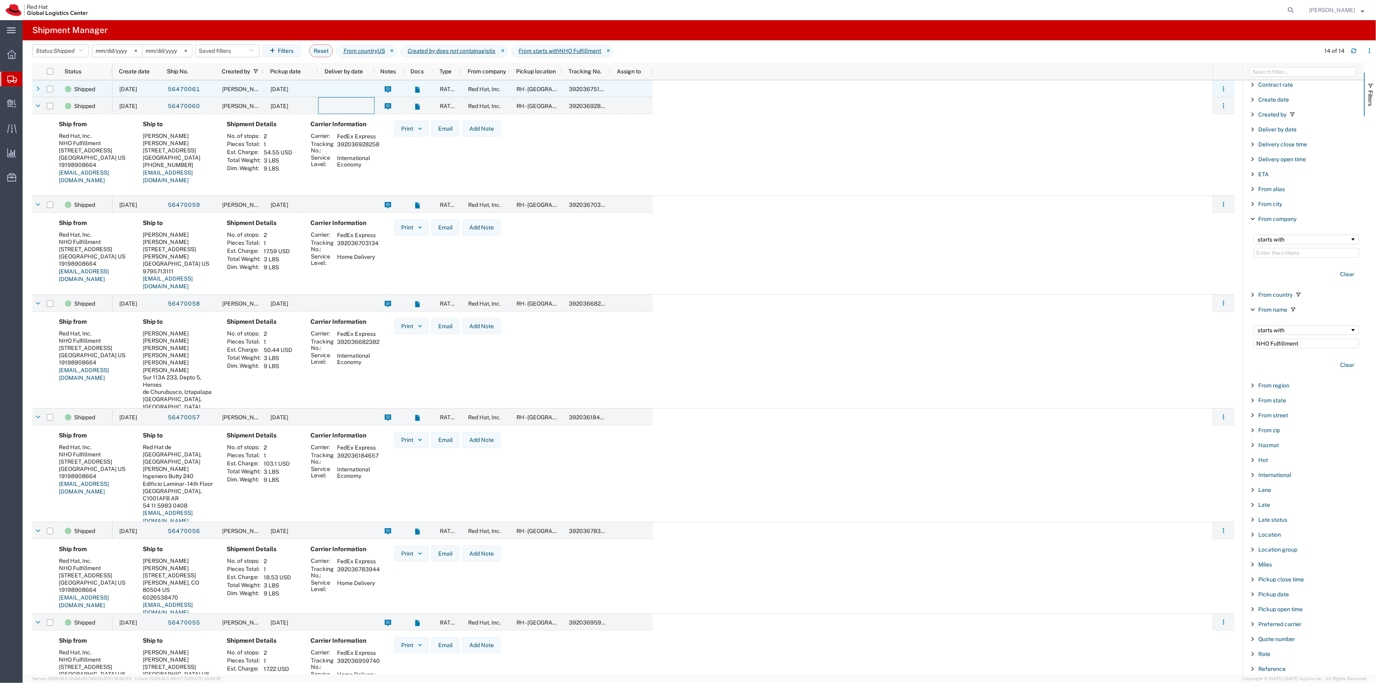
click at [360, 86] on div at bounding box center [346, 88] width 56 height 17
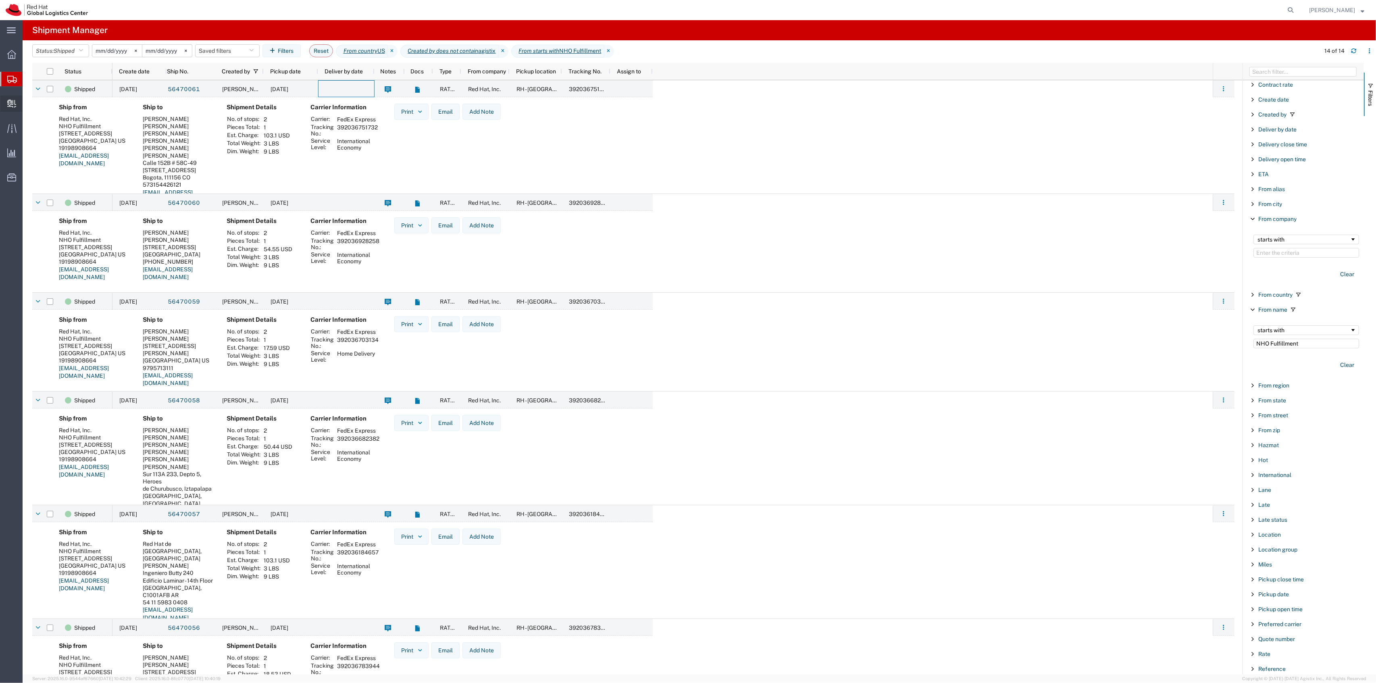
click at [0, 0] on link "Create Delivery" at bounding box center [0, 0] width 0 height 0
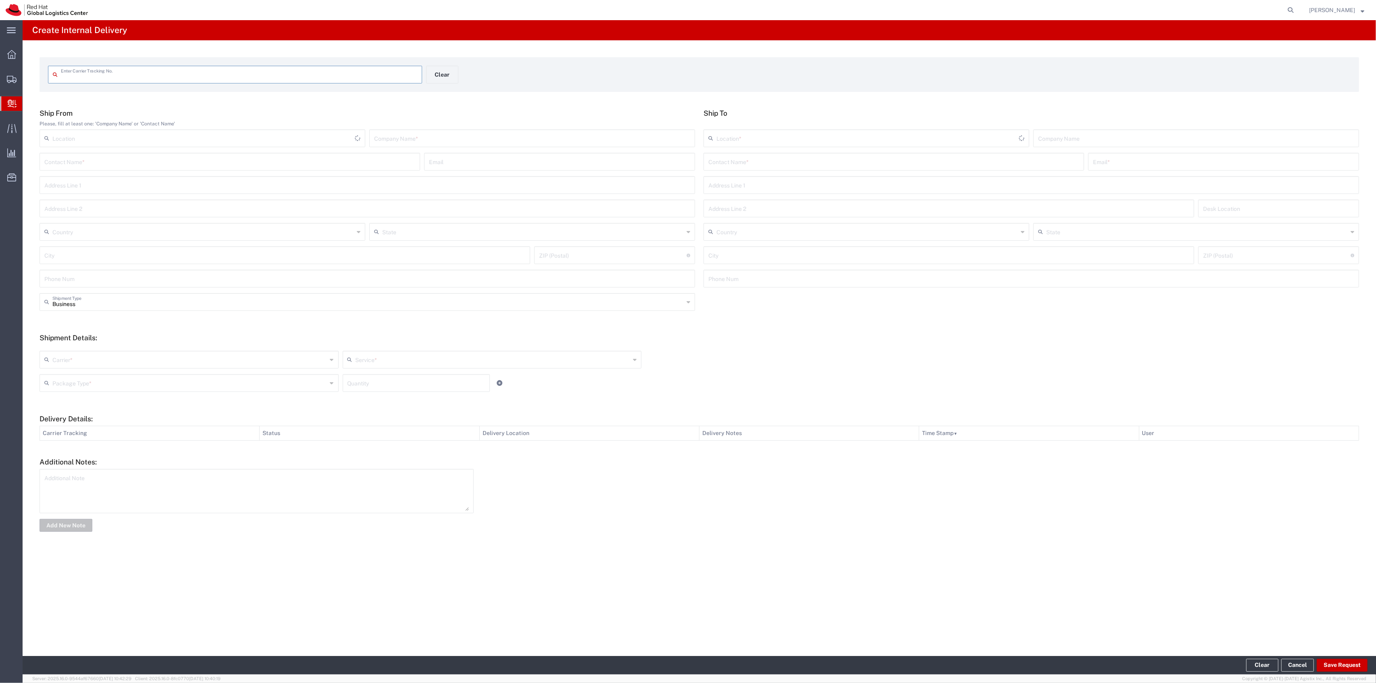
click at [142, 75] on input "text" at bounding box center [239, 74] width 356 height 14
type input "797529875082"
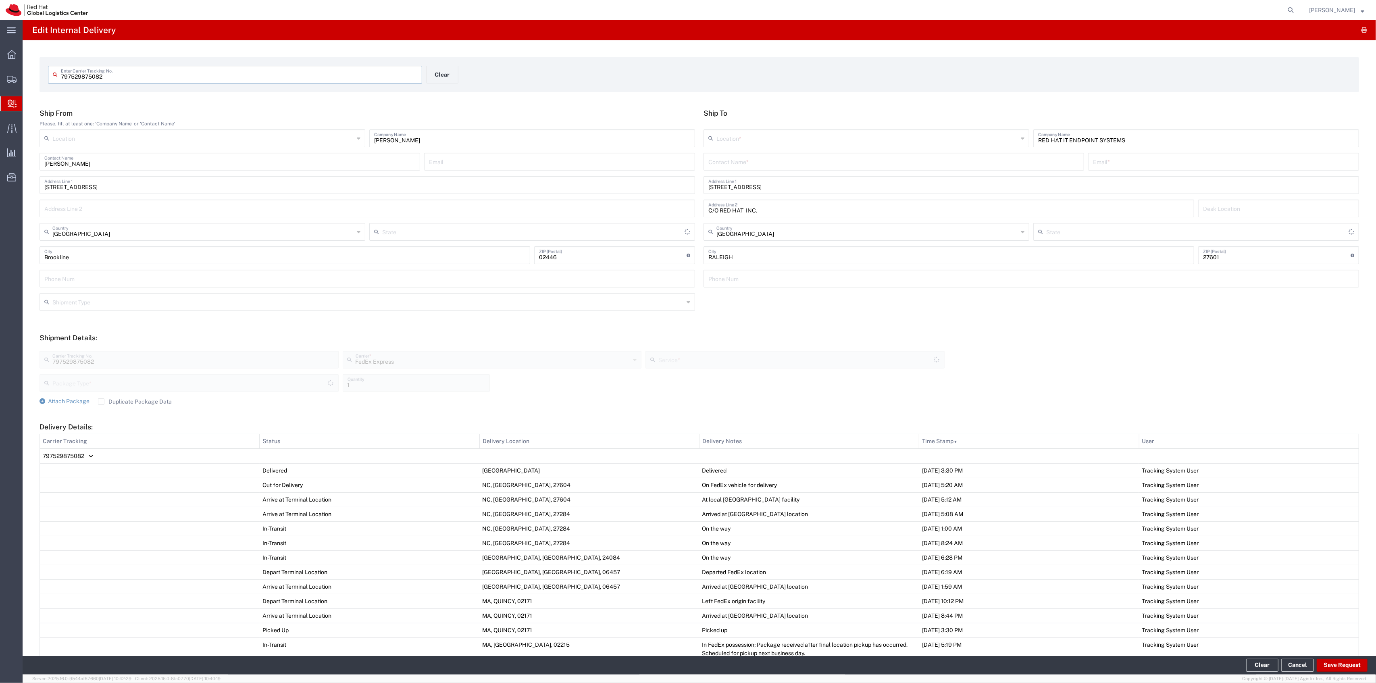
type input "[US_STATE]"
type input "Your Packaging"
type input "Ground"
type input "[US_STATE]"
click at [85, 399] on span "Attach Package" at bounding box center [69, 401] width 42 height 6
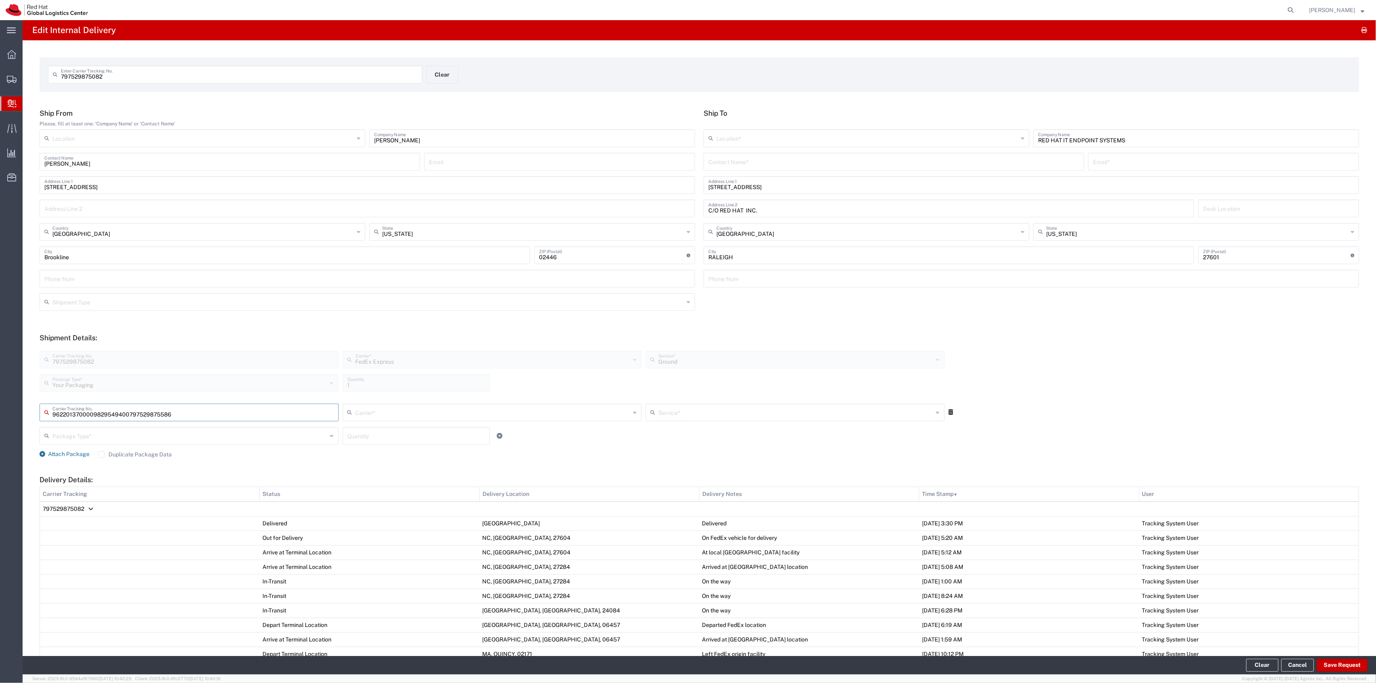
type input "797529875586"
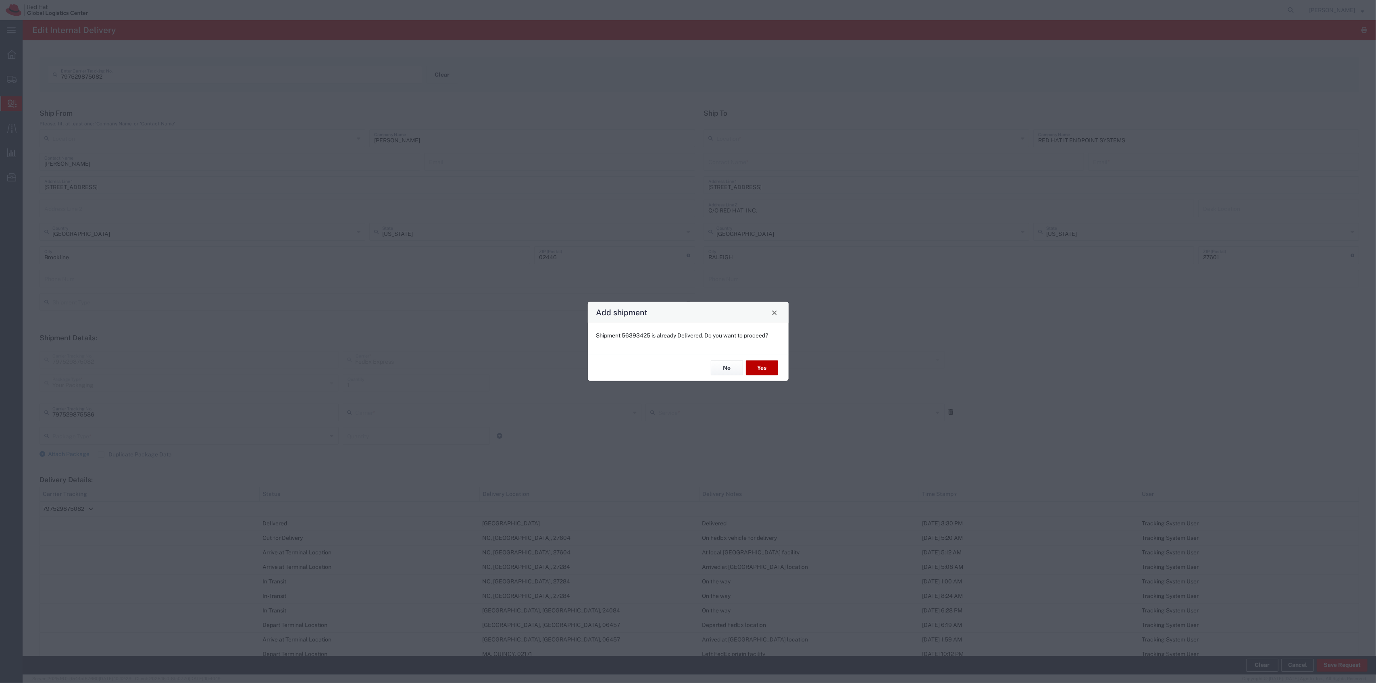
click at [768, 370] on button "Yes" at bounding box center [762, 367] width 32 height 15
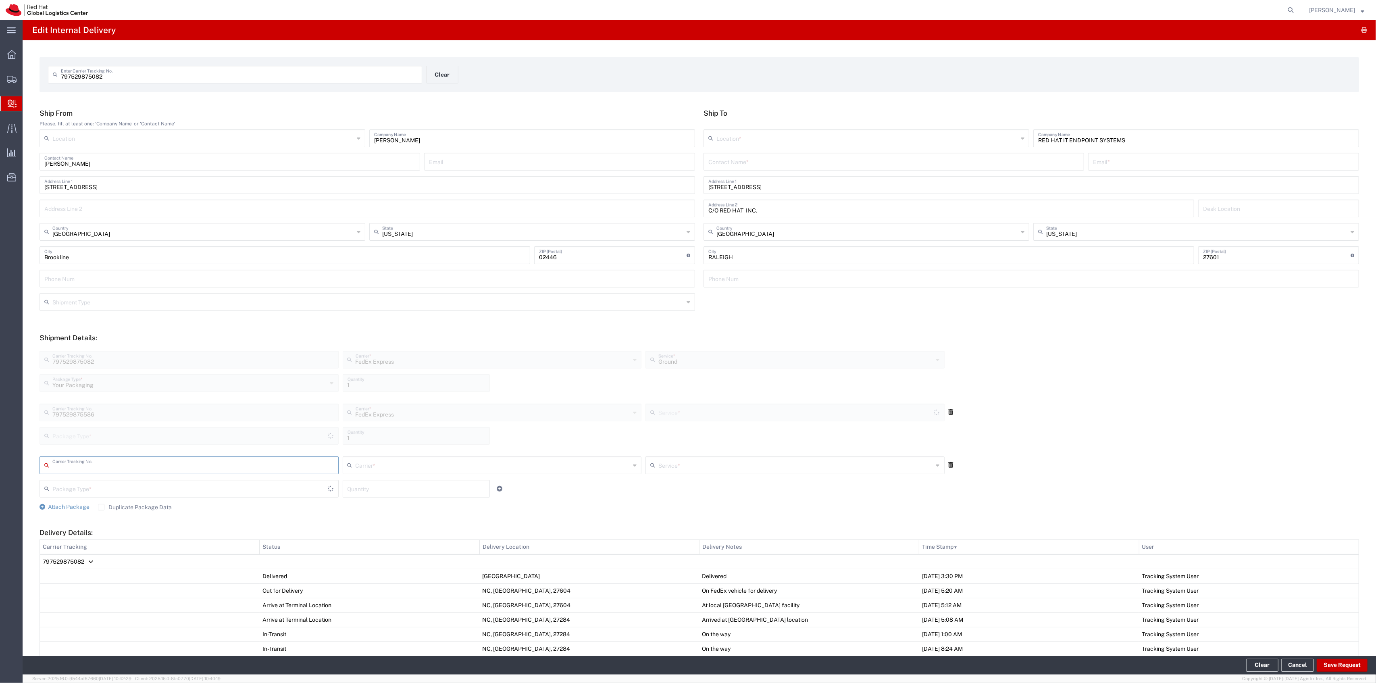
type input "Your Packaging"
type input "Ground"
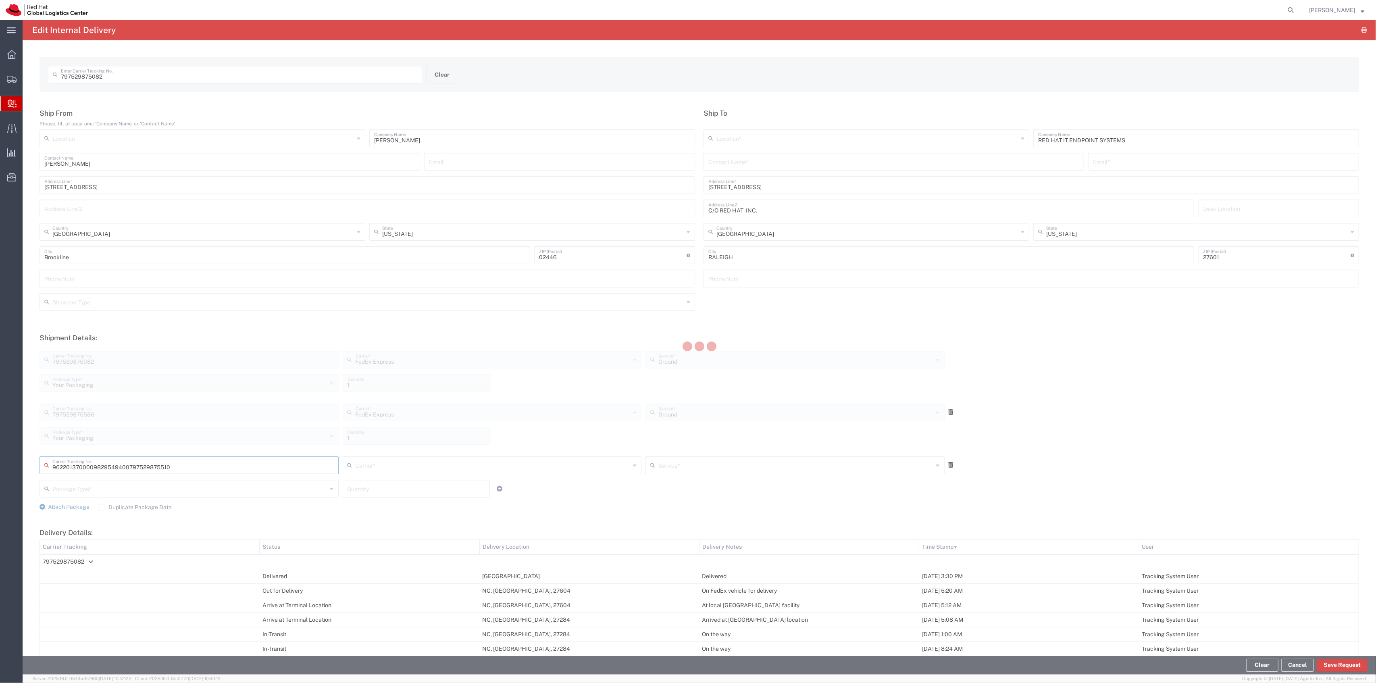
type input "797529875510"
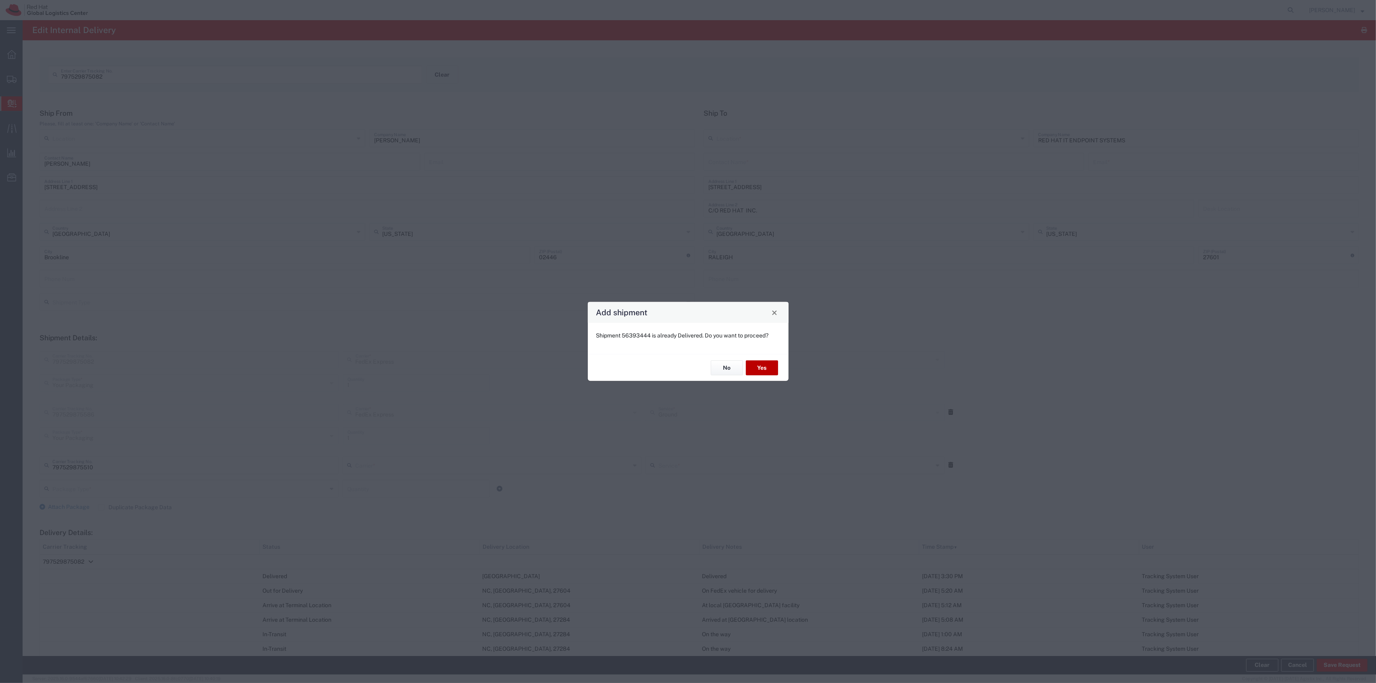
click at [768, 370] on button "Yes" at bounding box center [762, 367] width 32 height 15
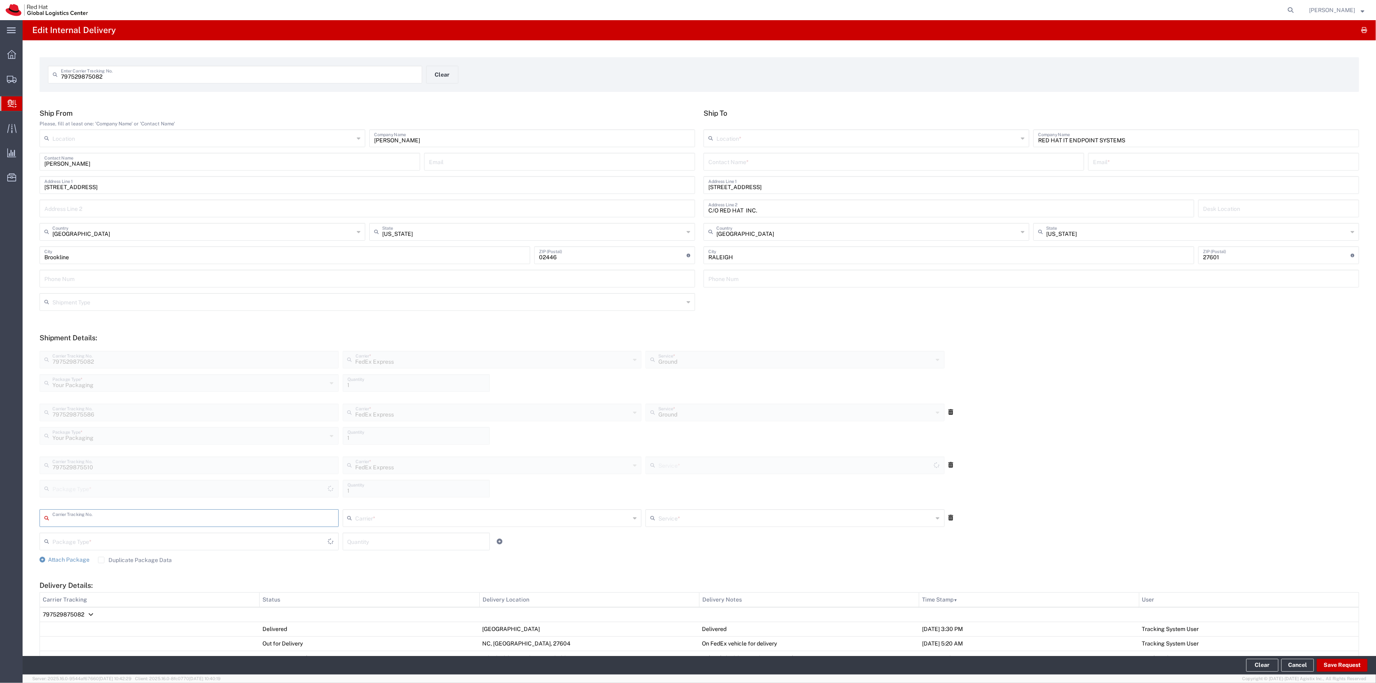
type input "Ground"
type input "Your Packaging"
type input "390872661256"
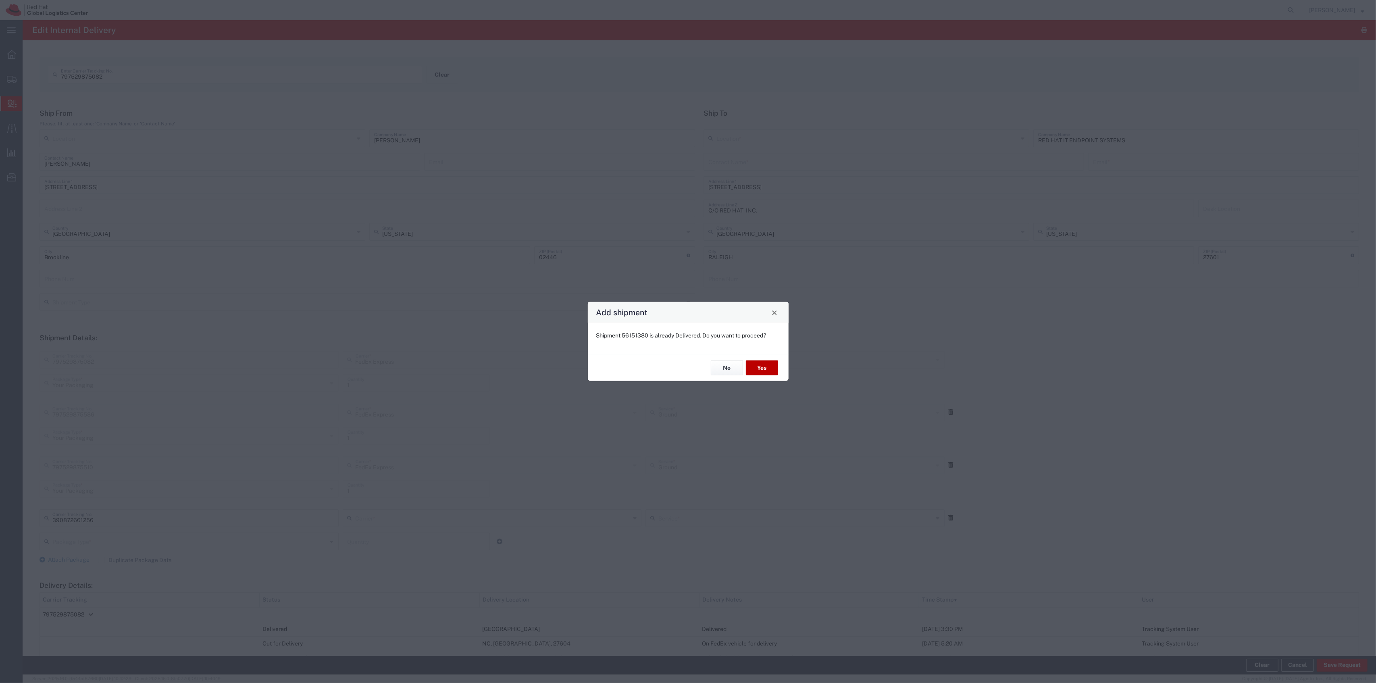
click at [768, 370] on button "Yes" at bounding box center [762, 367] width 32 height 15
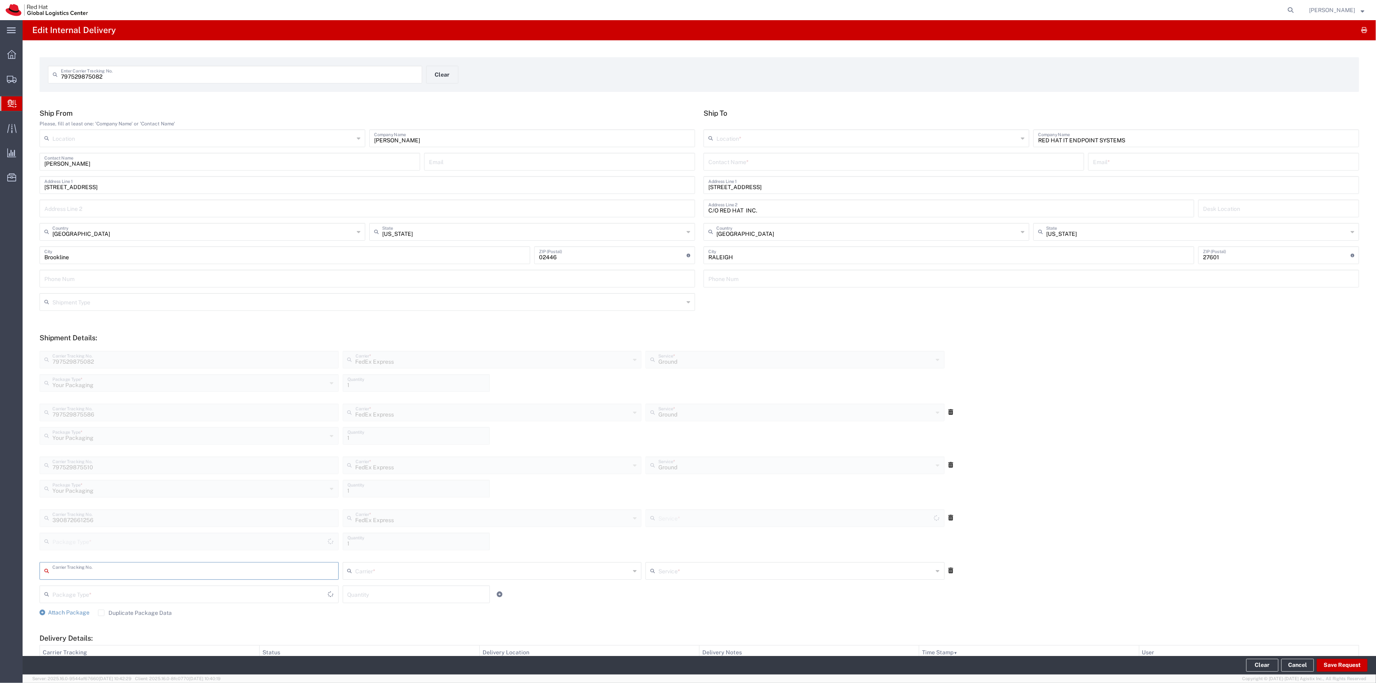
type input "Ground"
type input "Your Packaging"
type input "391283966378"
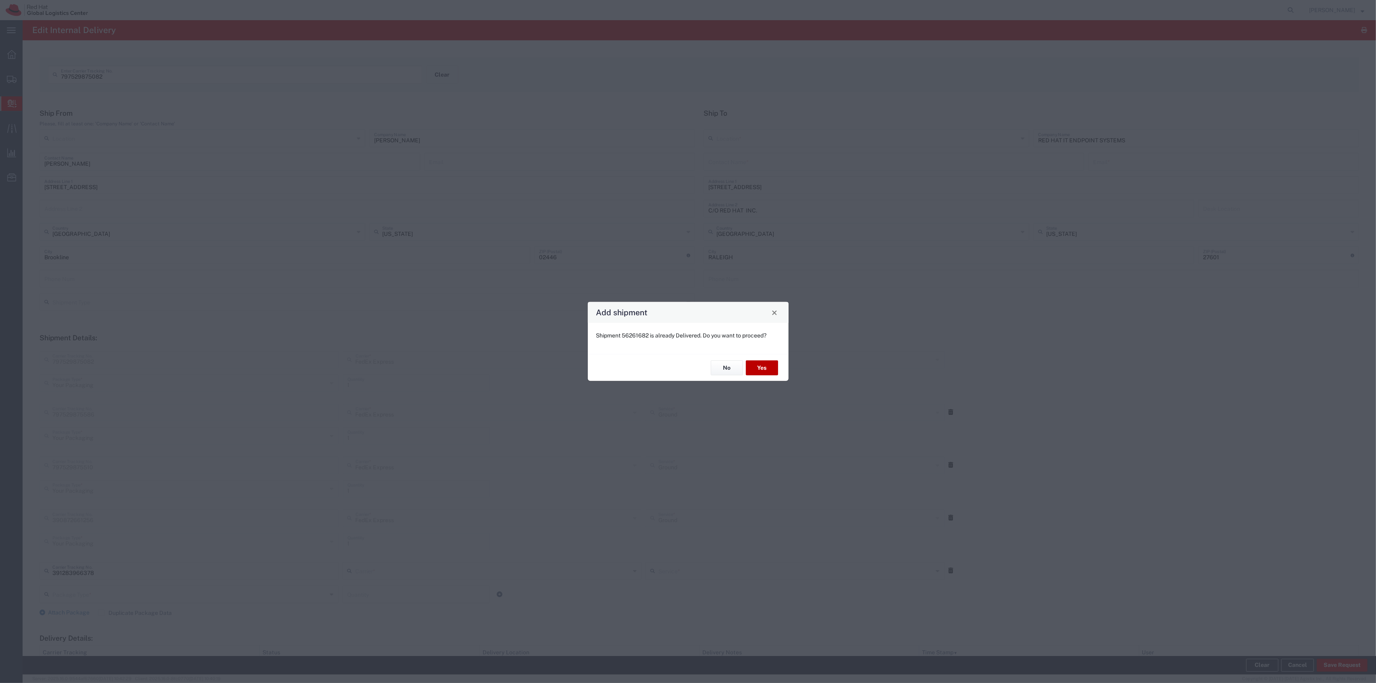
click at [768, 370] on button "Yes" at bounding box center [762, 367] width 32 height 15
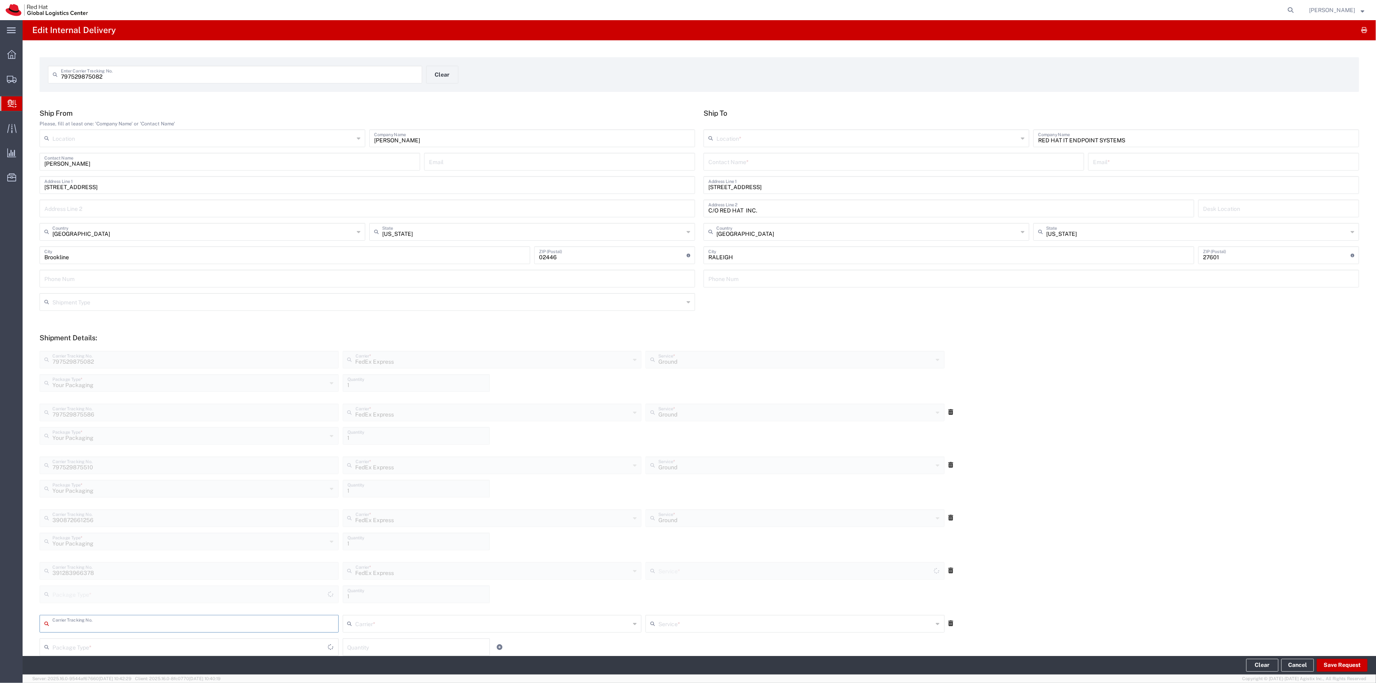
type input "Your Packaging"
type input "Ground"
type input "391128626336"
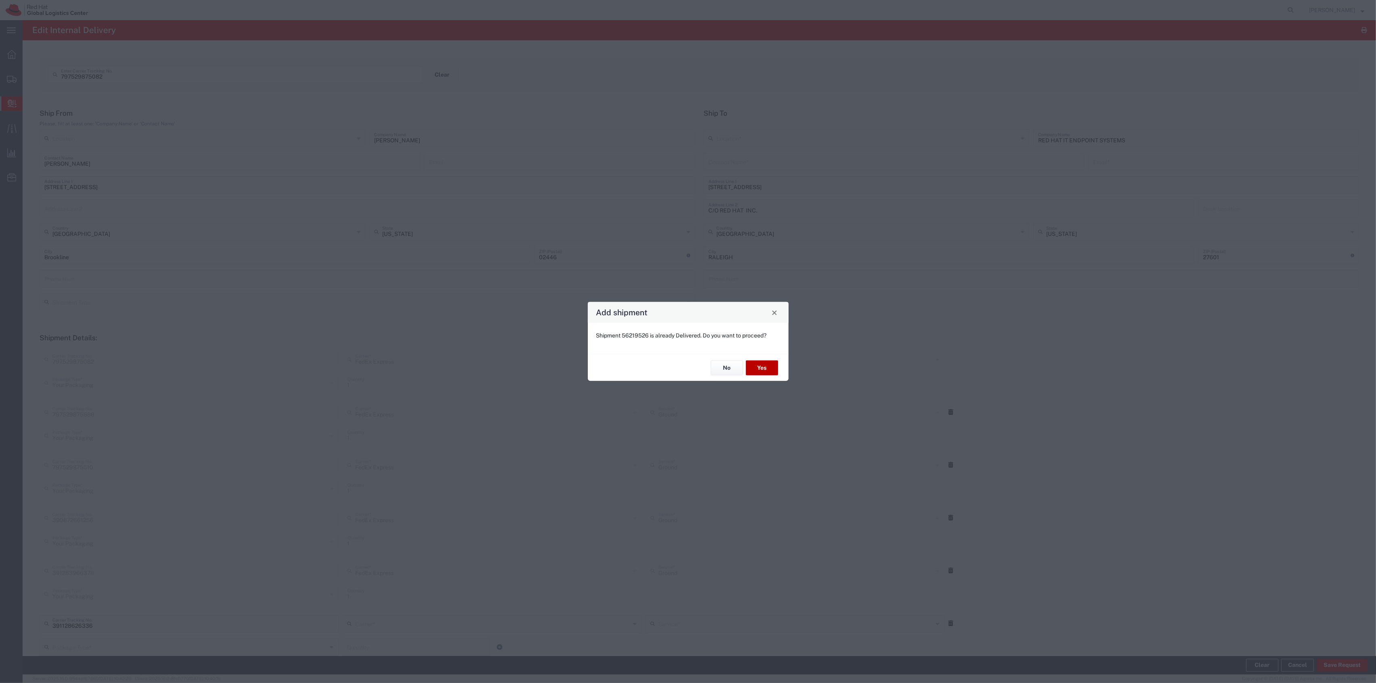
click at [768, 370] on button "Yes" at bounding box center [762, 367] width 32 height 15
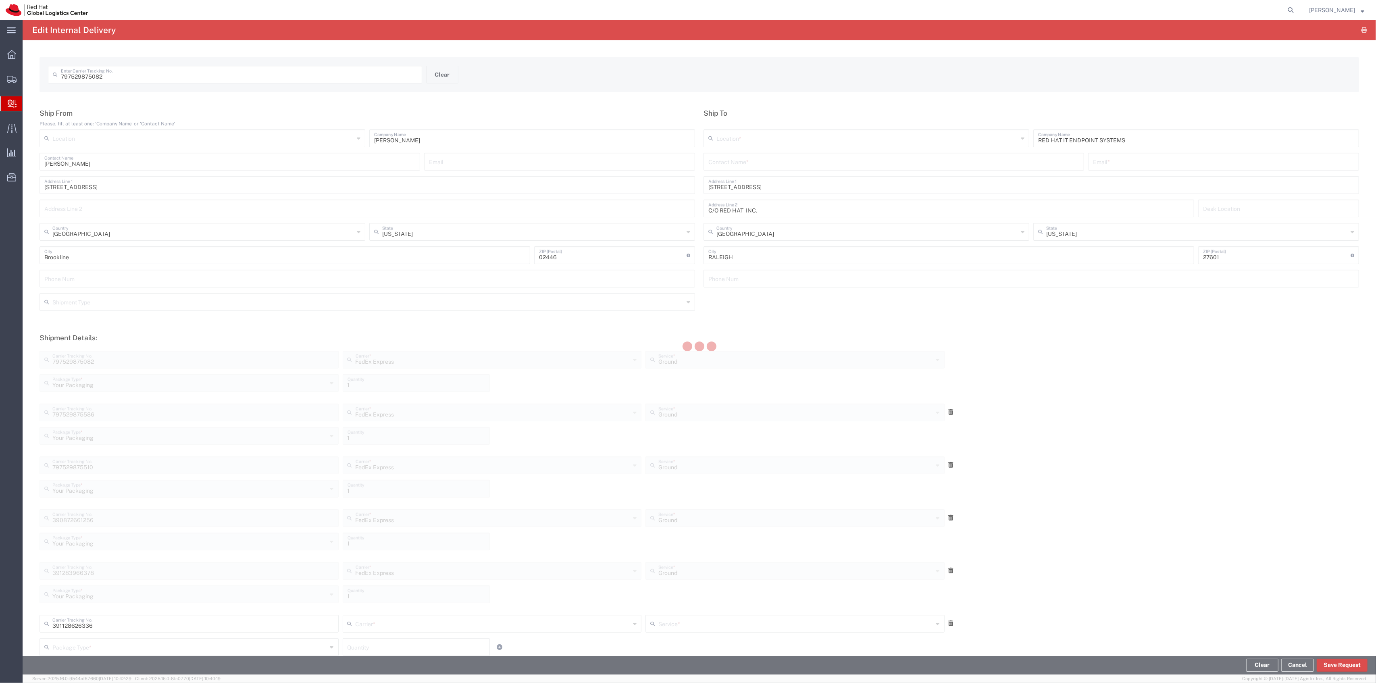
scroll to position [338, 0]
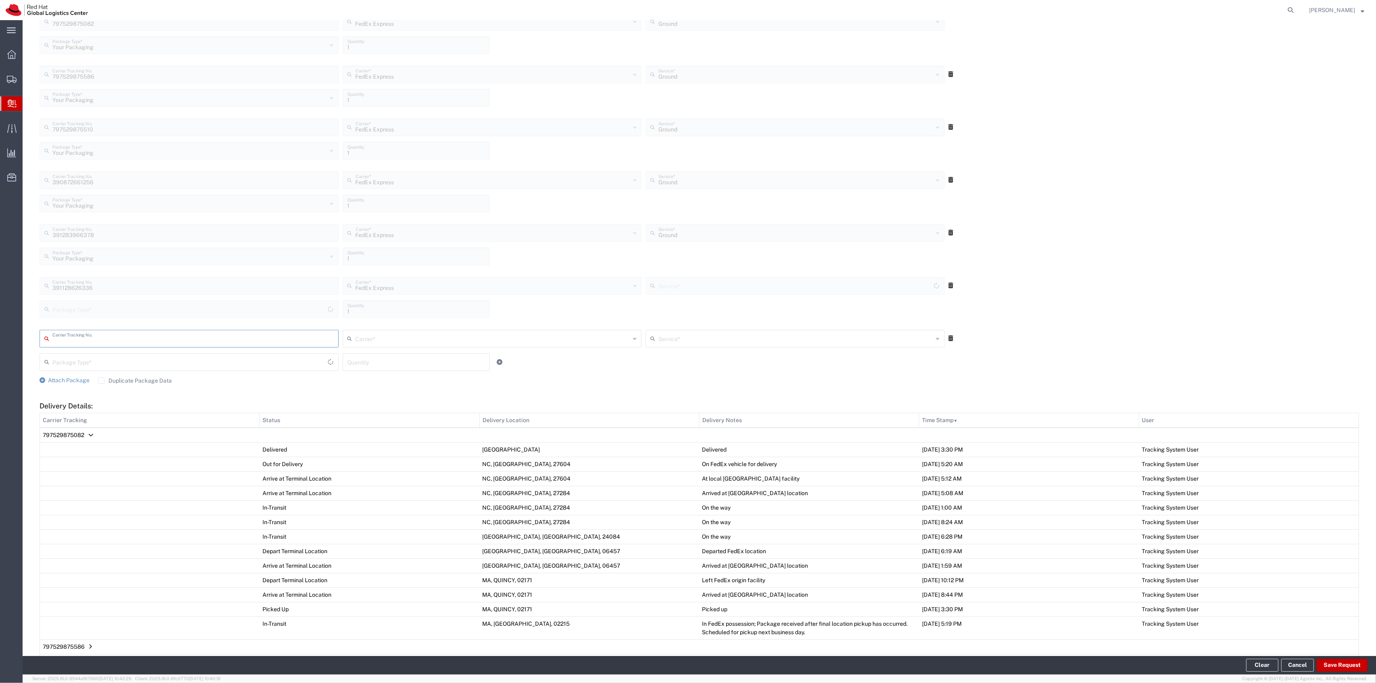
type input "Ground"
type input "Your Packaging"
type input "288170196458"
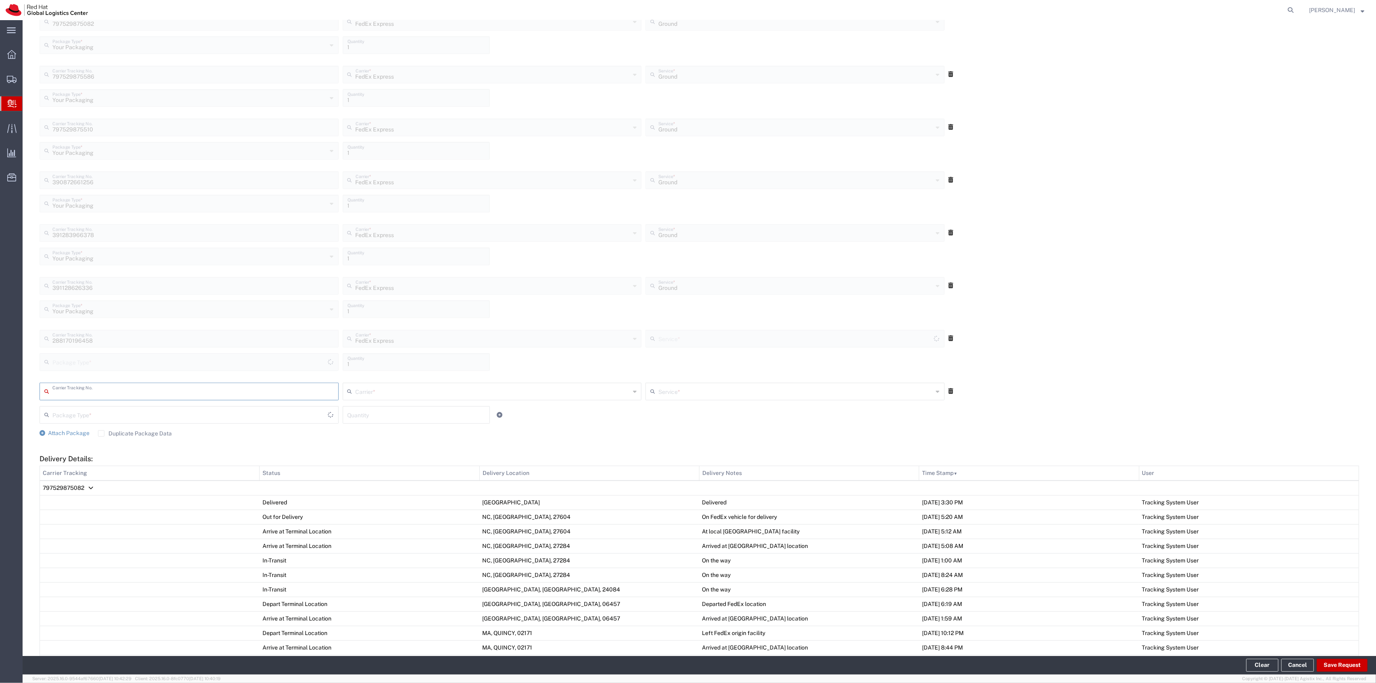
type input "Your Packaging"
type input "Ground"
type input "883324900877"
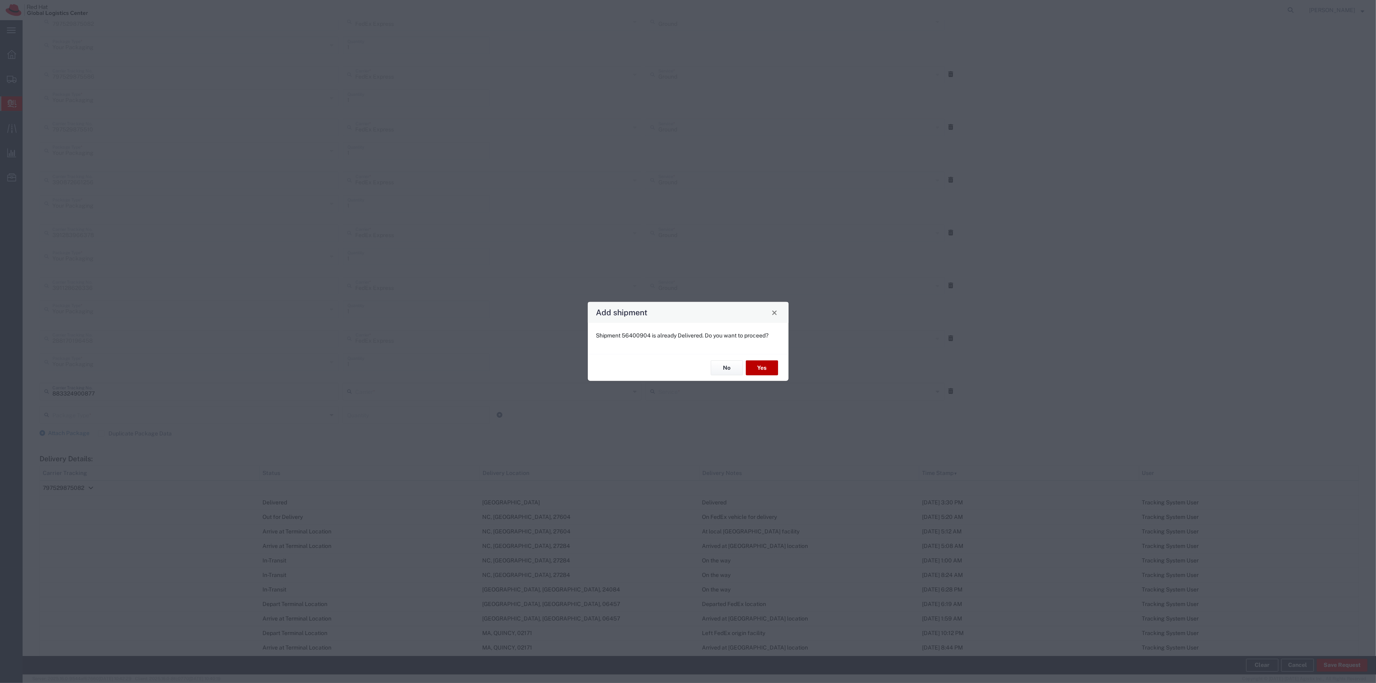
click at [768, 370] on button "Yes" at bounding box center [762, 367] width 32 height 15
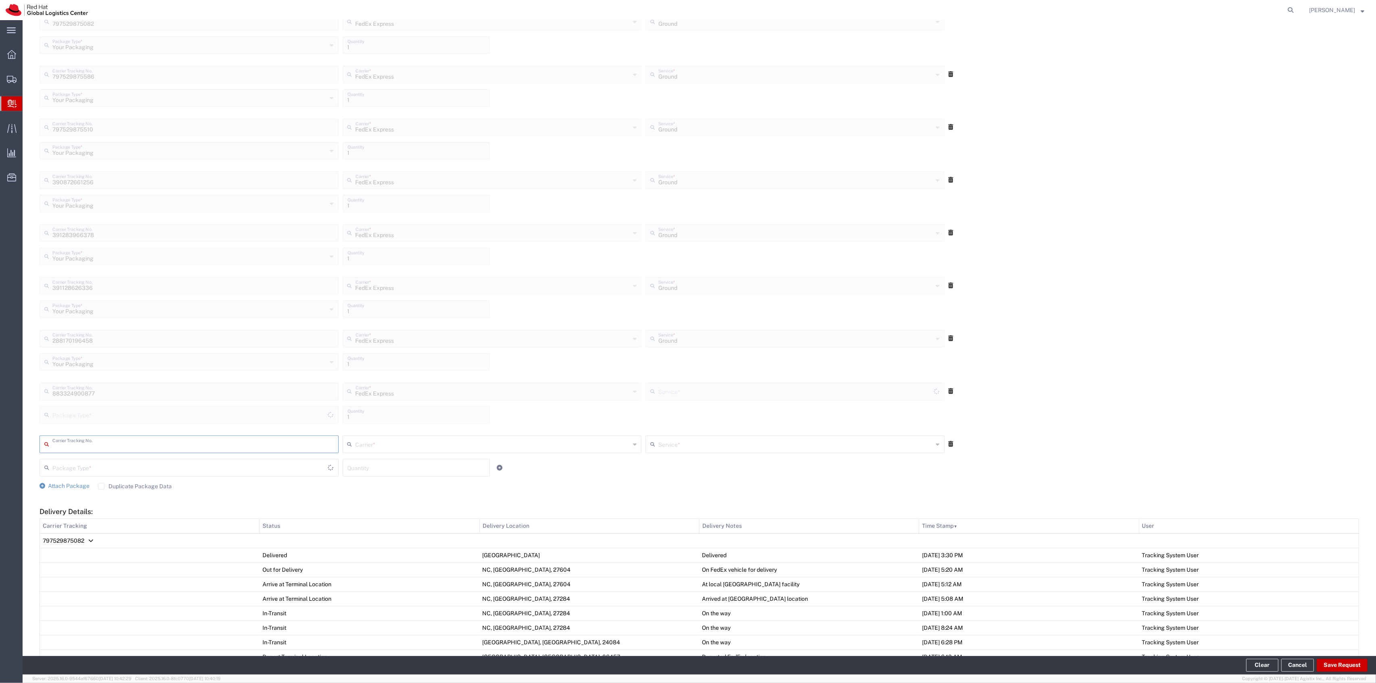
type input "2Day"
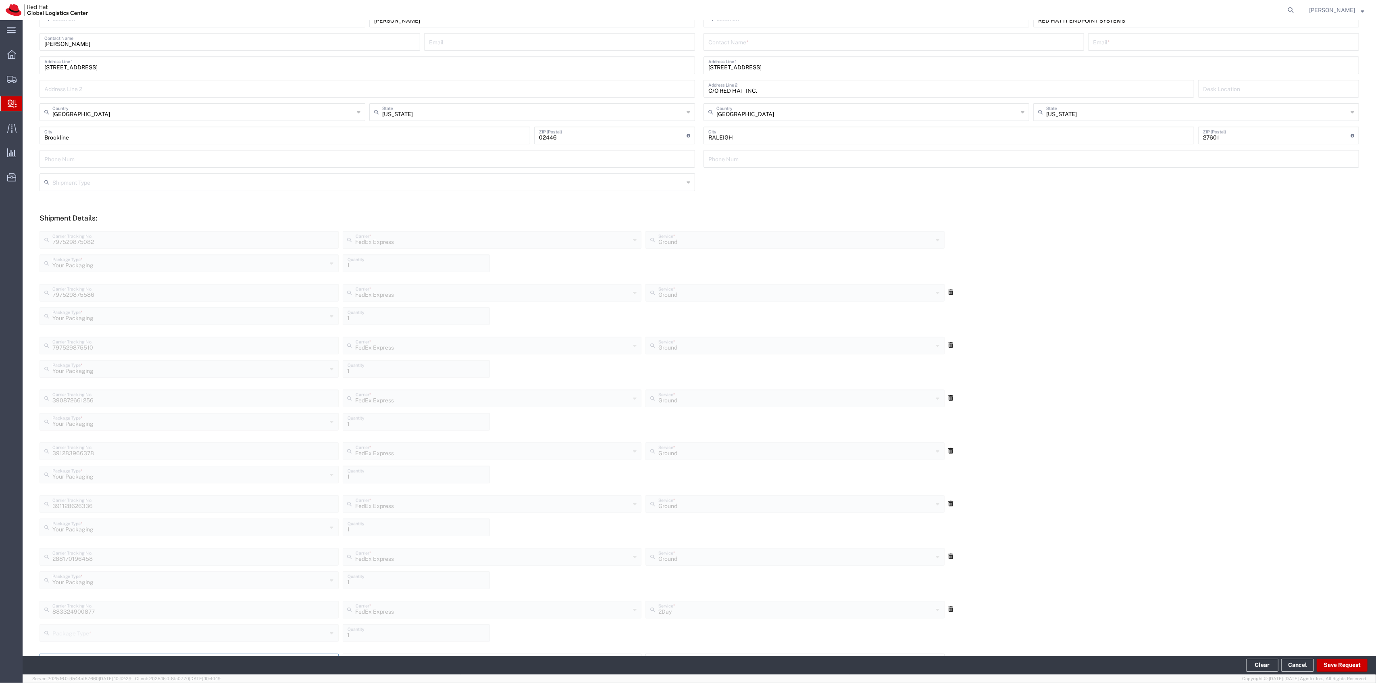
scroll to position [0, 0]
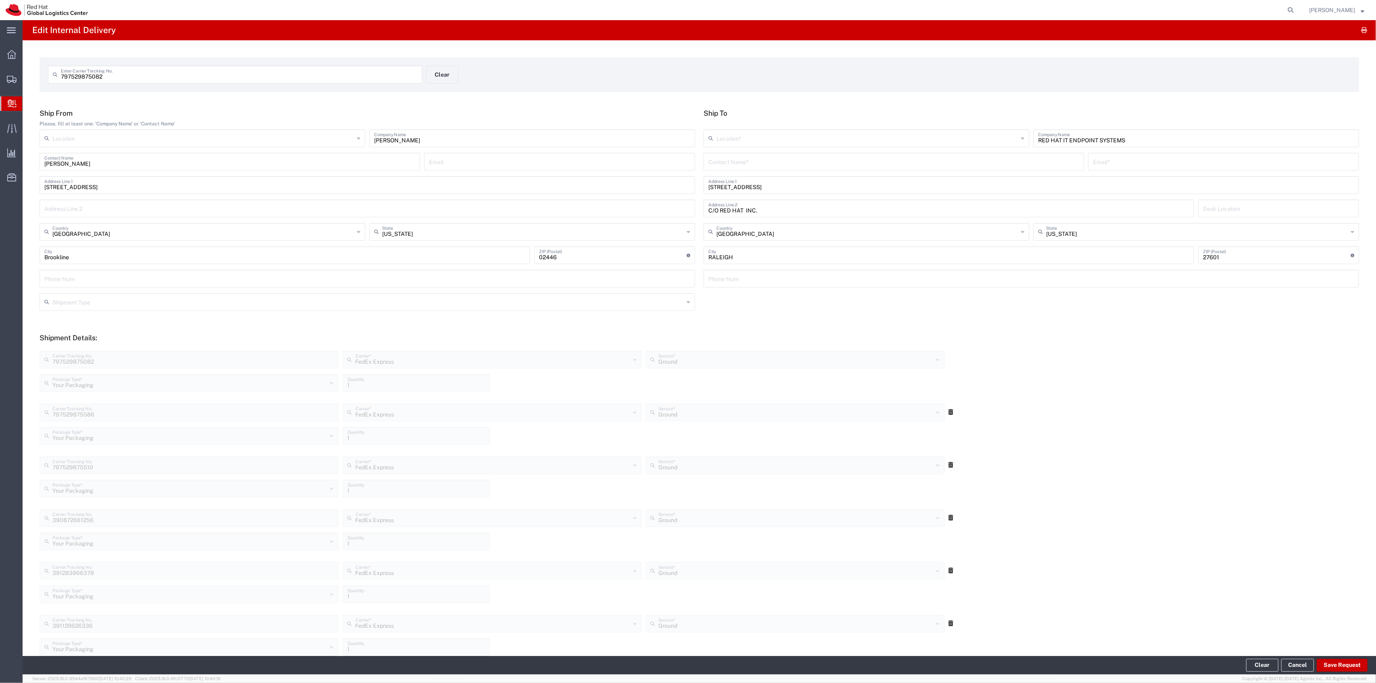
click at [759, 146] on div "Location *" at bounding box center [866, 138] width 326 height 18
drag, startPoint x: 764, startPoint y: 161, endPoint x: 760, endPoint y: 150, distance: 11.9
click at [764, 161] on span "RH - [GEOGRAPHIC_DATA] - MSO" at bounding box center [861, 156] width 322 height 12
type input "RH - [GEOGRAPHIC_DATA] - MSO"
type input "Red Hat B.V."
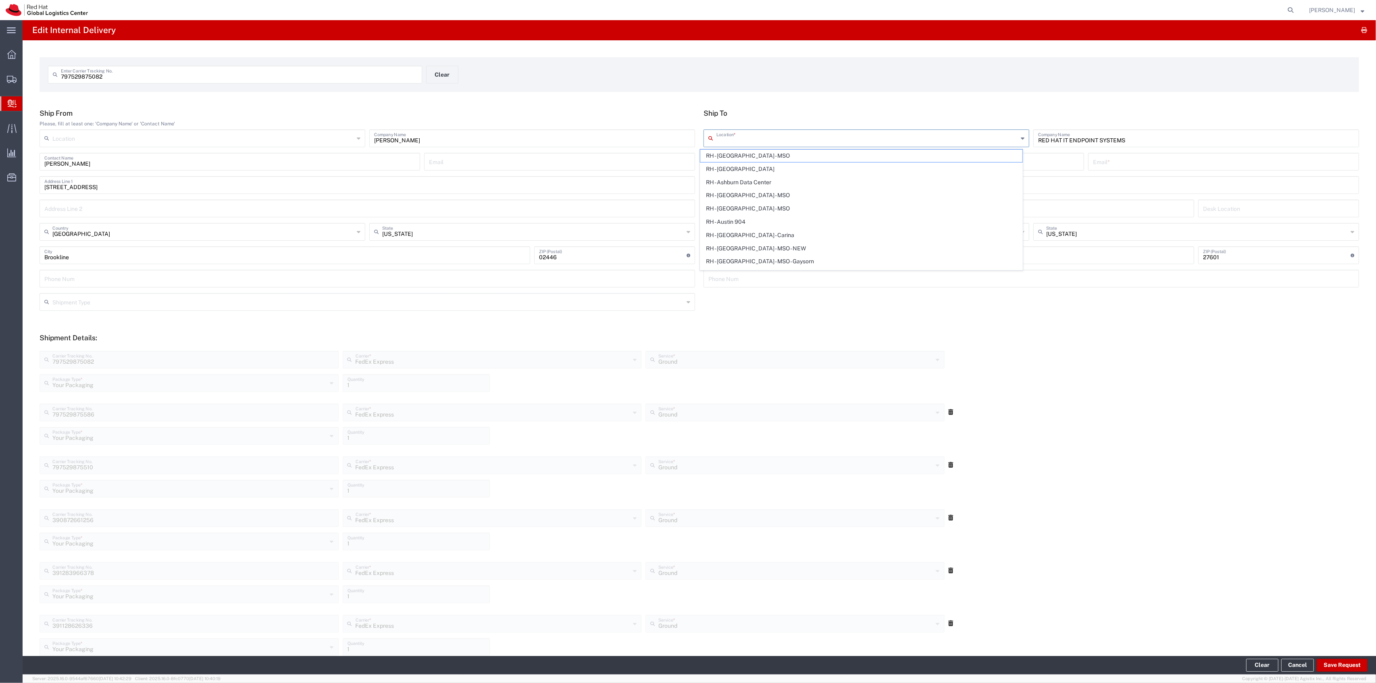
type input "Fred Roeskestraat 100"
type input "[GEOGRAPHIC_DATA]"
type input "AMSTERDAM"
type input "1076 ED"
click at [768, 141] on input "text" at bounding box center [867, 138] width 302 height 14
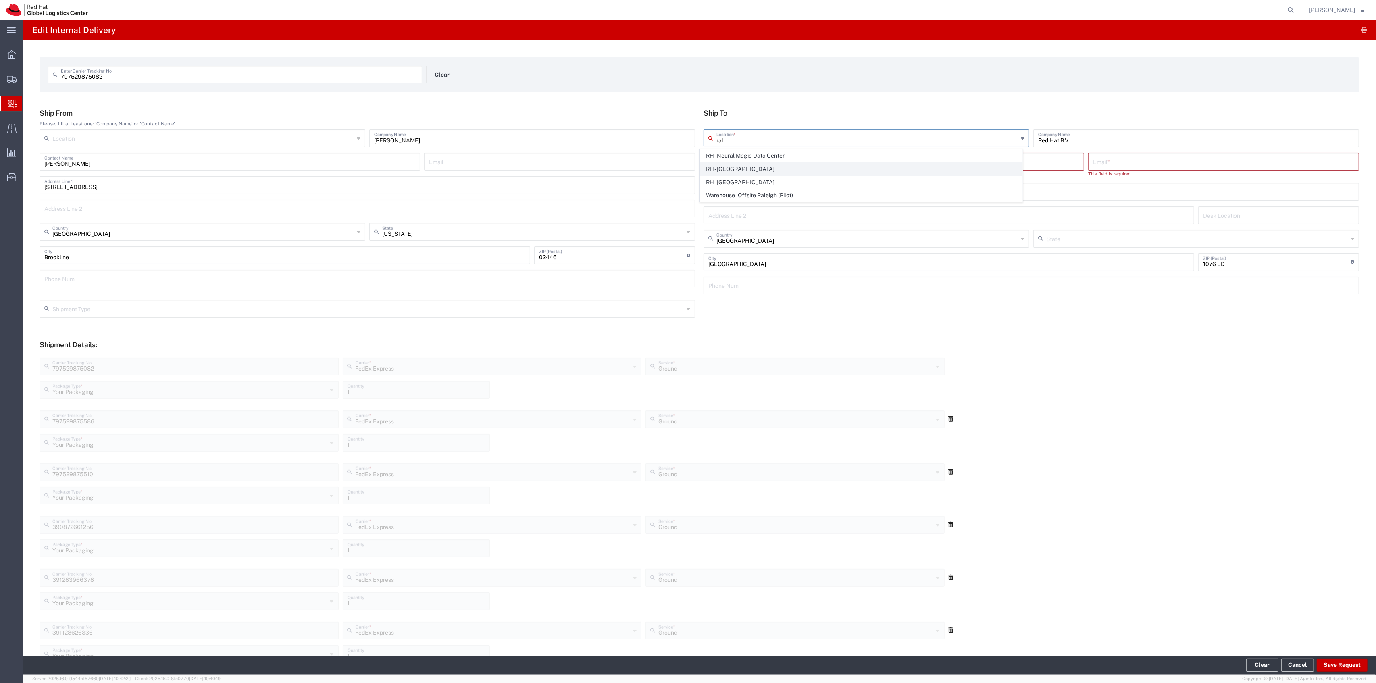
click at [781, 173] on span "RH - [GEOGRAPHIC_DATA]" at bounding box center [861, 169] width 322 height 12
type input "RH - [GEOGRAPHIC_DATA]"
type input "Red Hat, Inc."
type input "[STREET_ADDRESS]"
type input "[GEOGRAPHIC_DATA]"
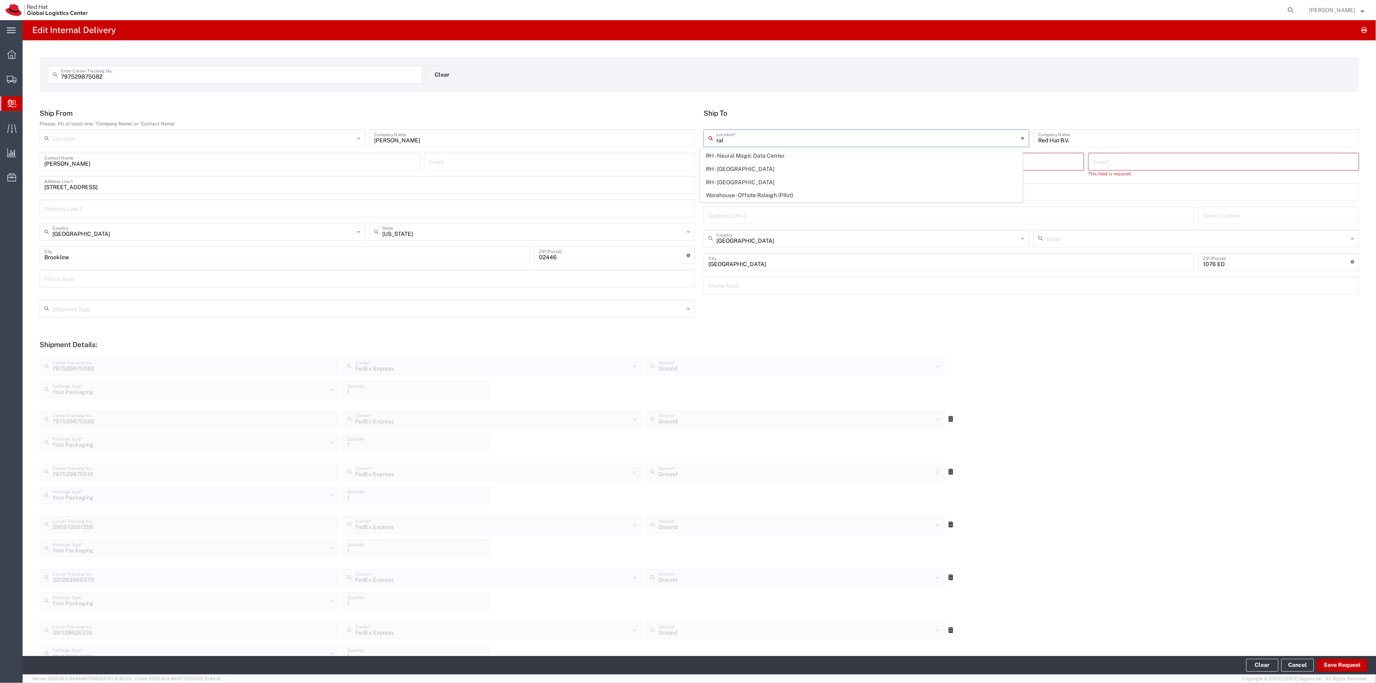
type input "RALEIGH"
type input "27601"
type input "919-754-4950"
type input "[US_STATE]"
click at [780, 168] on input "text" at bounding box center [893, 161] width 371 height 14
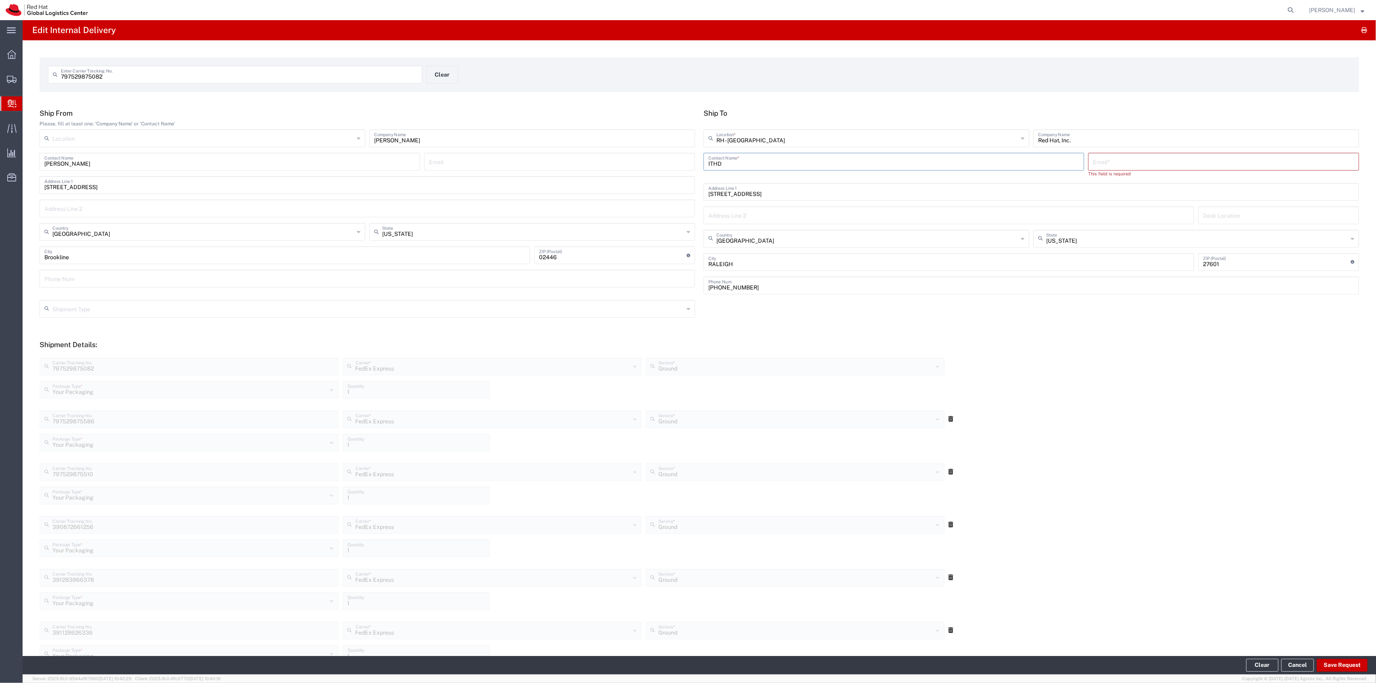
type input "ITHD"
type input "bunker@redhat.com"
click at [1330, 663] on button "Save Request" at bounding box center [1342, 665] width 51 height 13
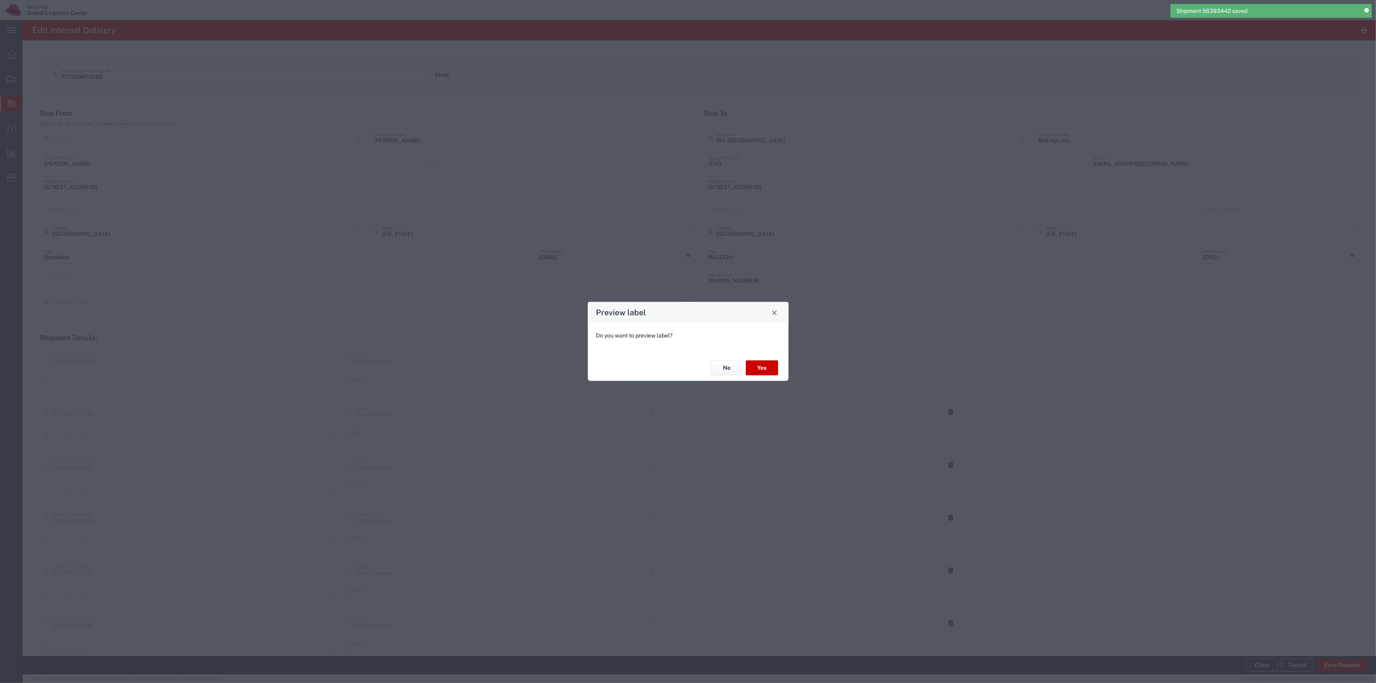
type input "Your Packaging"
type input "Ground"
type input "Your Packaging"
type input "Ground"
type input "Your Packaging"
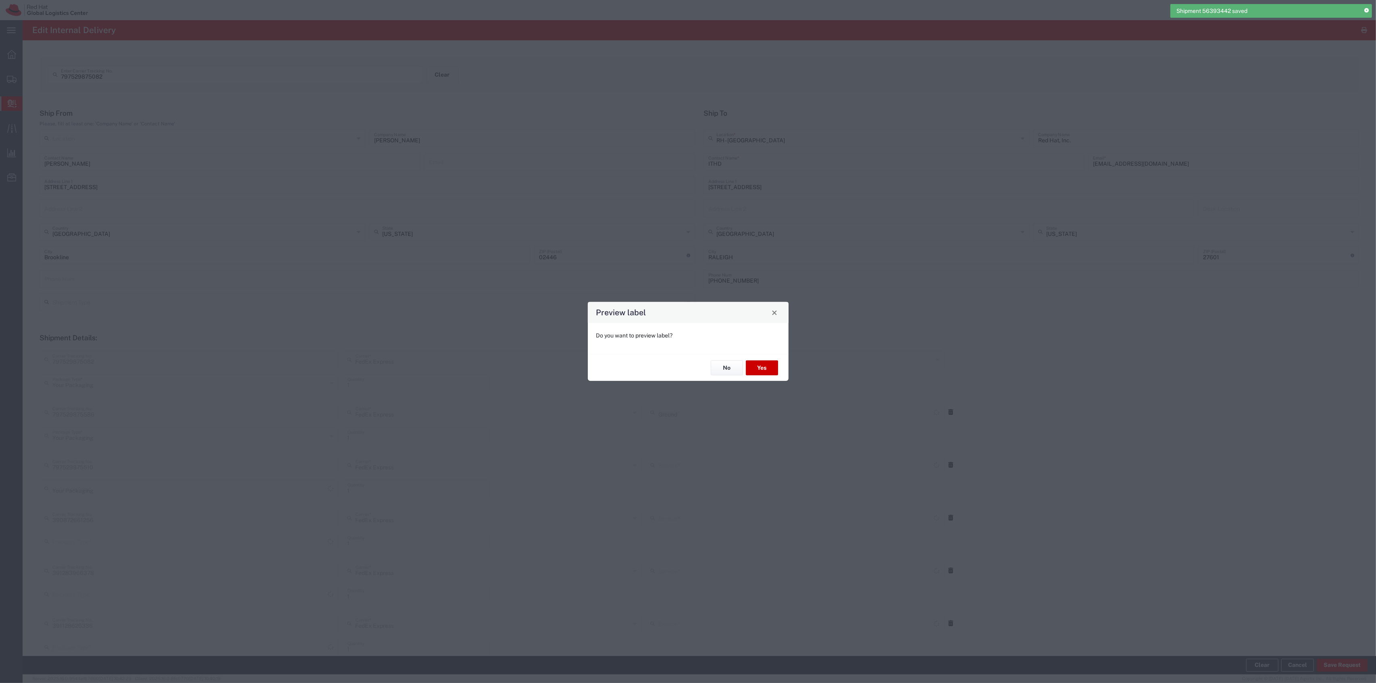
type input "Ground"
type input "Your Packaging"
type input "Ground"
type input "Your Packaging"
type input "Ground"
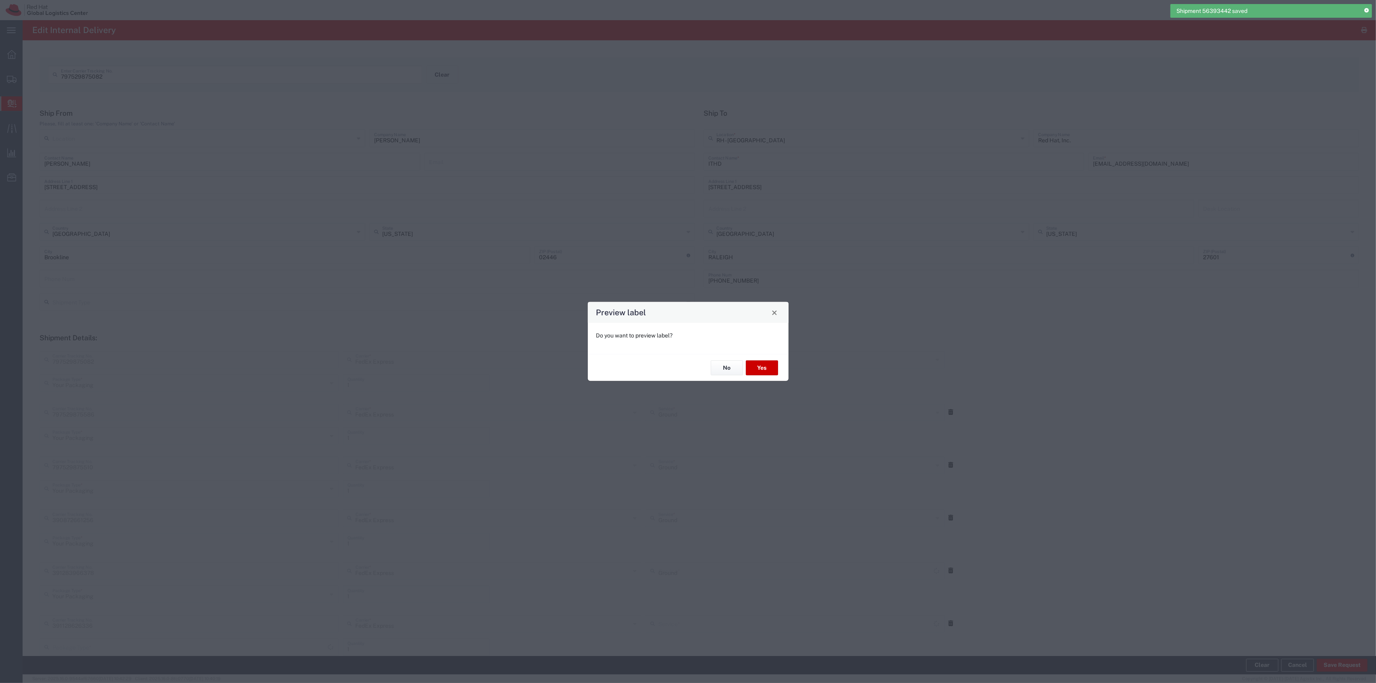
type input "Your Packaging"
type input "Ground"
click at [731, 365] on button "No" at bounding box center [727, 367] width 32 height 15
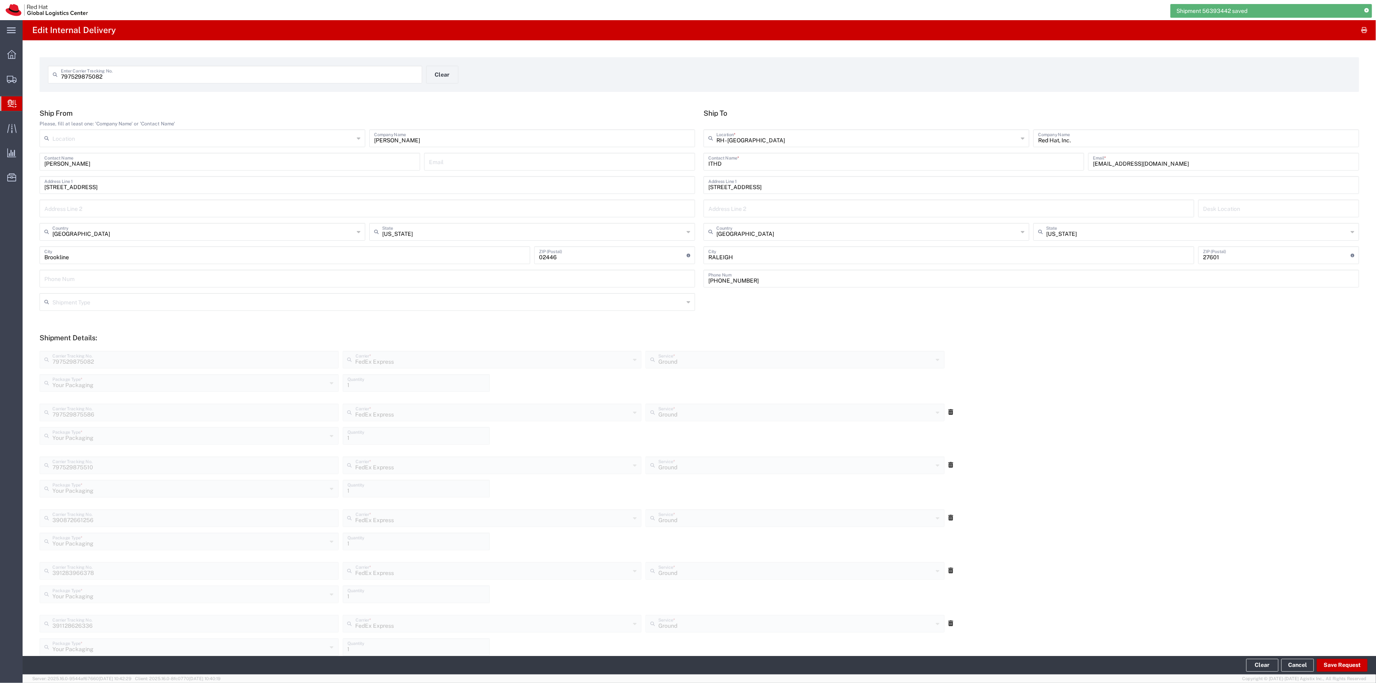
type input "2Day"
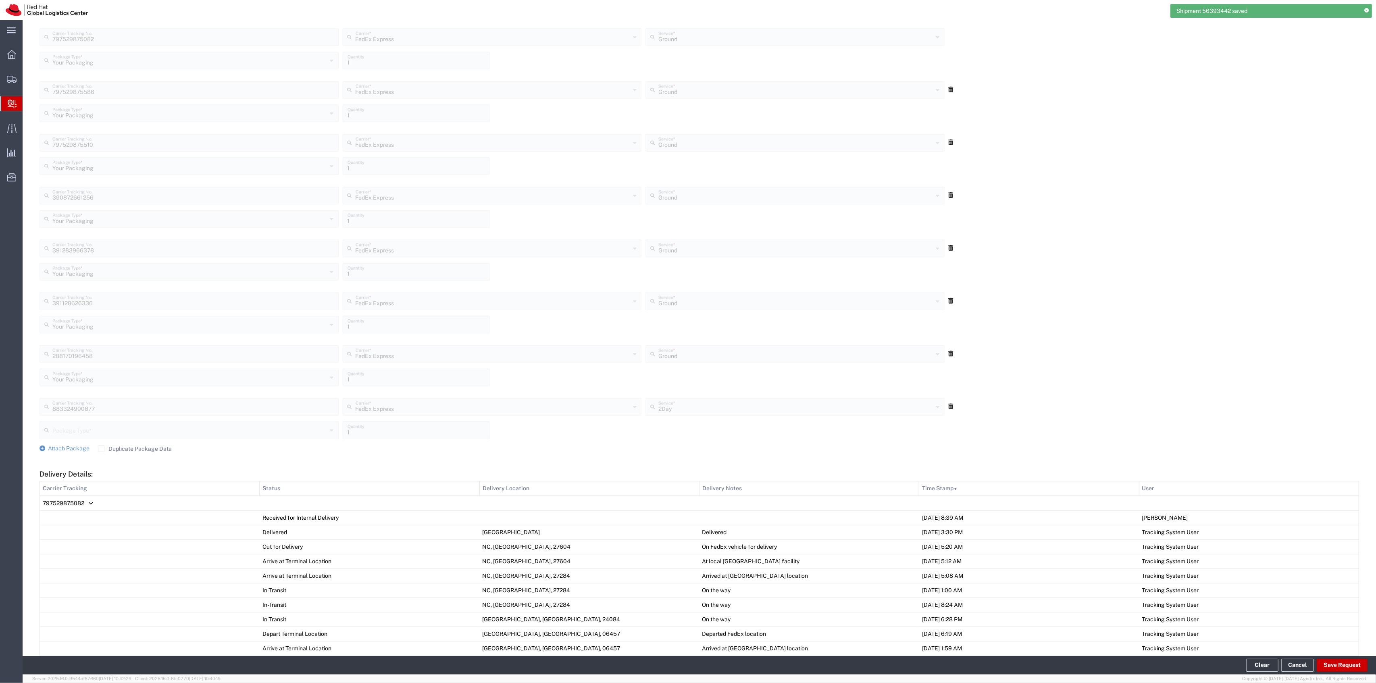
scroll to position [617, 0]
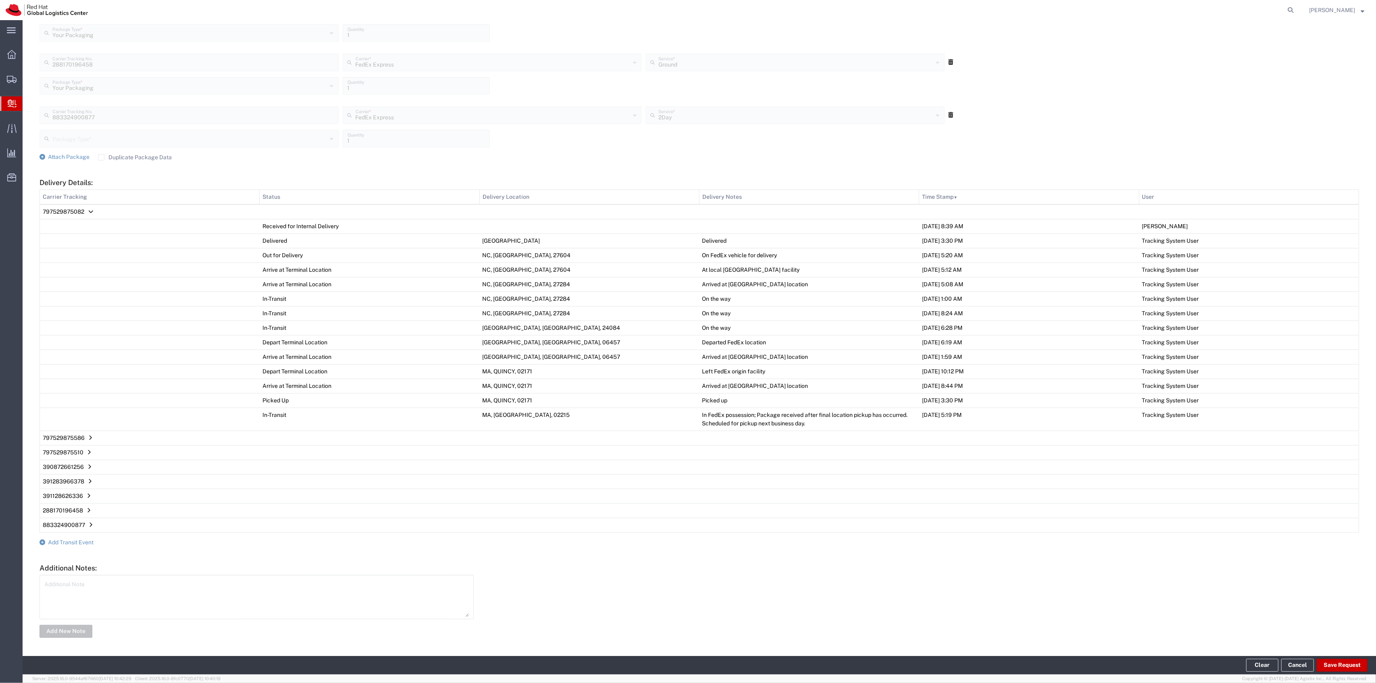
click at [95, 545] on form "Ship From Please, fill at least one: 'Company Name' or 'Contact Name' Location …" at bounding box center [699, 67] width 1319 height 1144
click at [92, 543] on span "Add Transit Event" at bounding box center [71, 542] width 46 height 6
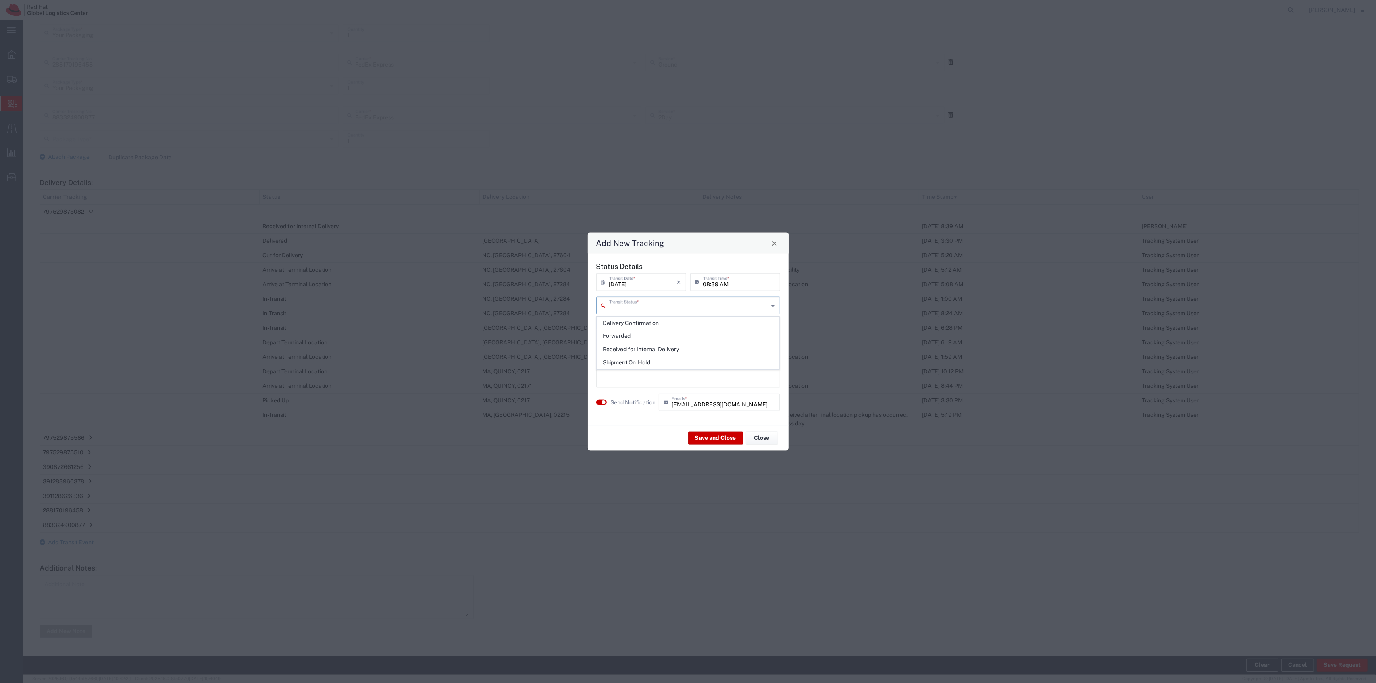
click at [660, 307] on input "text" at bounding box center [689, 305] width 160 height 14
click at [655, 319] on span "Delivery Confirmation" at bounding box center [688, 323] width 182 height 12
type input "Delivery Confirmation"
click at [693, 431] on div "Save and Close Close" at bounding box center [688, 437] width 201 height 25
click at [695, 434] on button "Save and Close" at bounding box center [715, 437] width 55 height 13
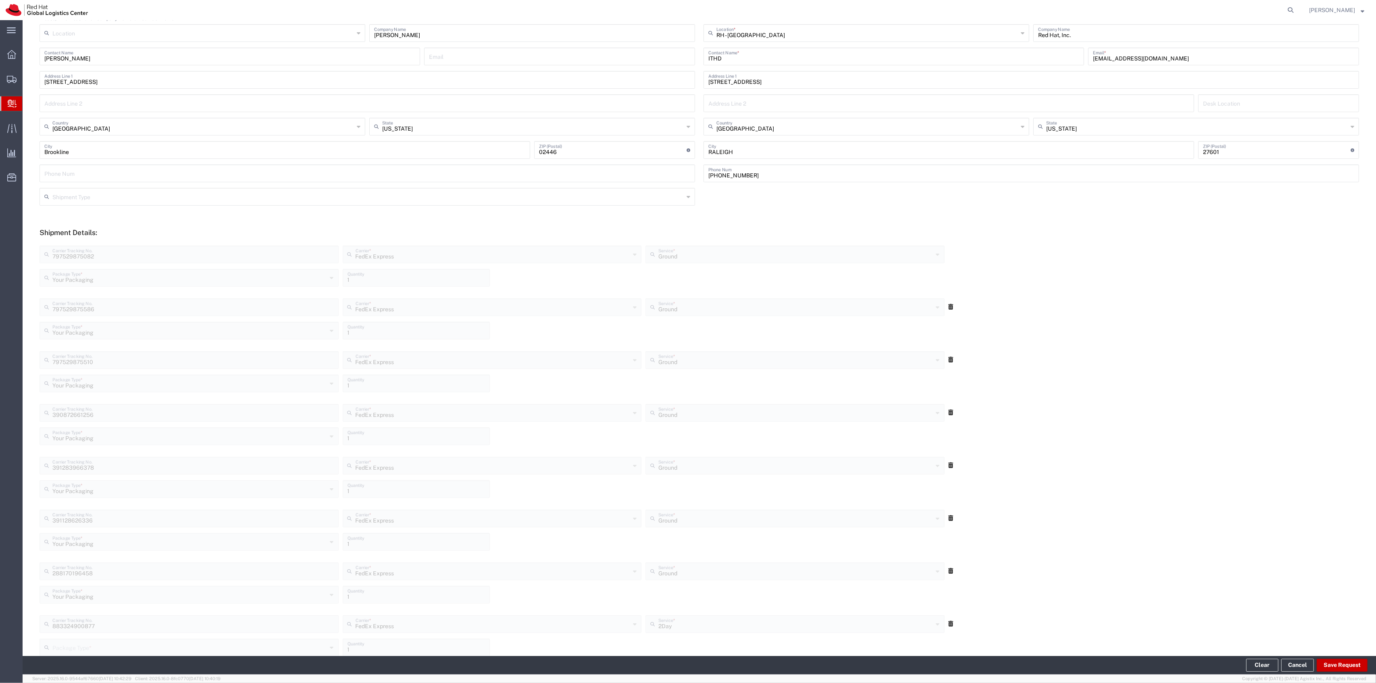
scroll to position [0, 0]
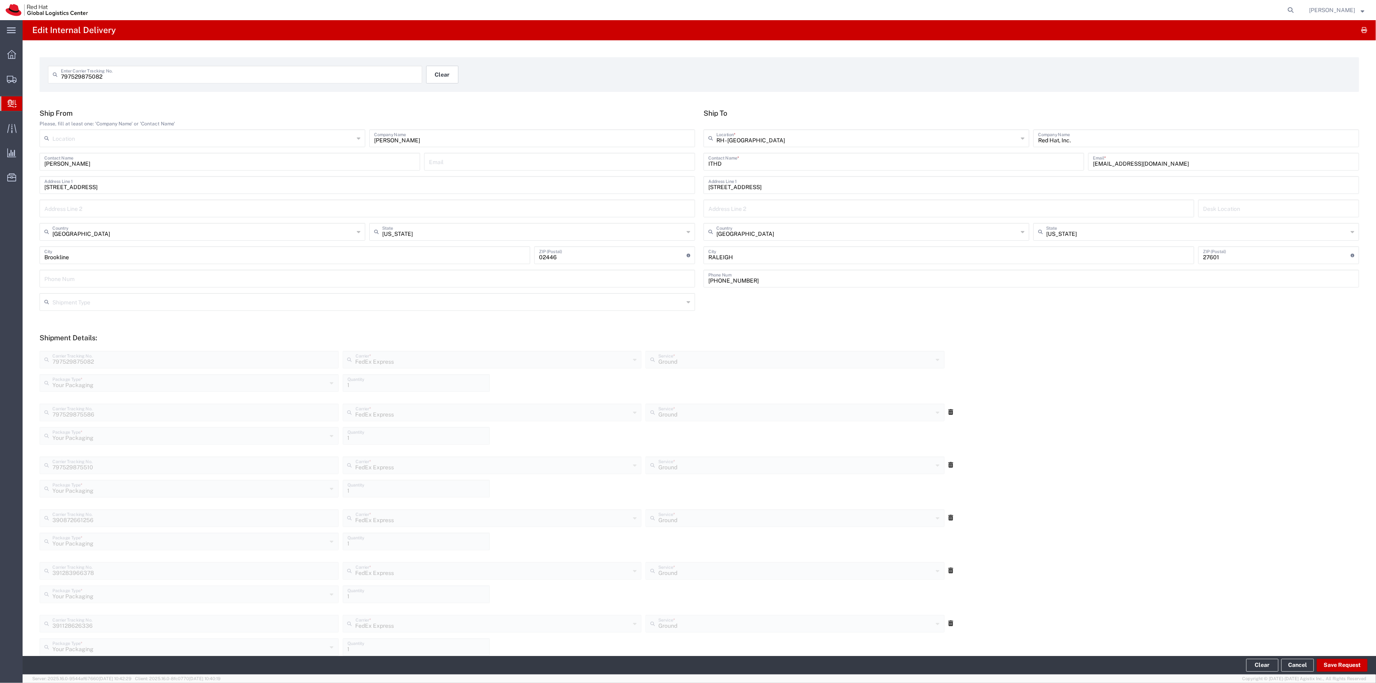
click at [452, 68] on button "Clear" at bounding box center [442, 75] width 32 height 18
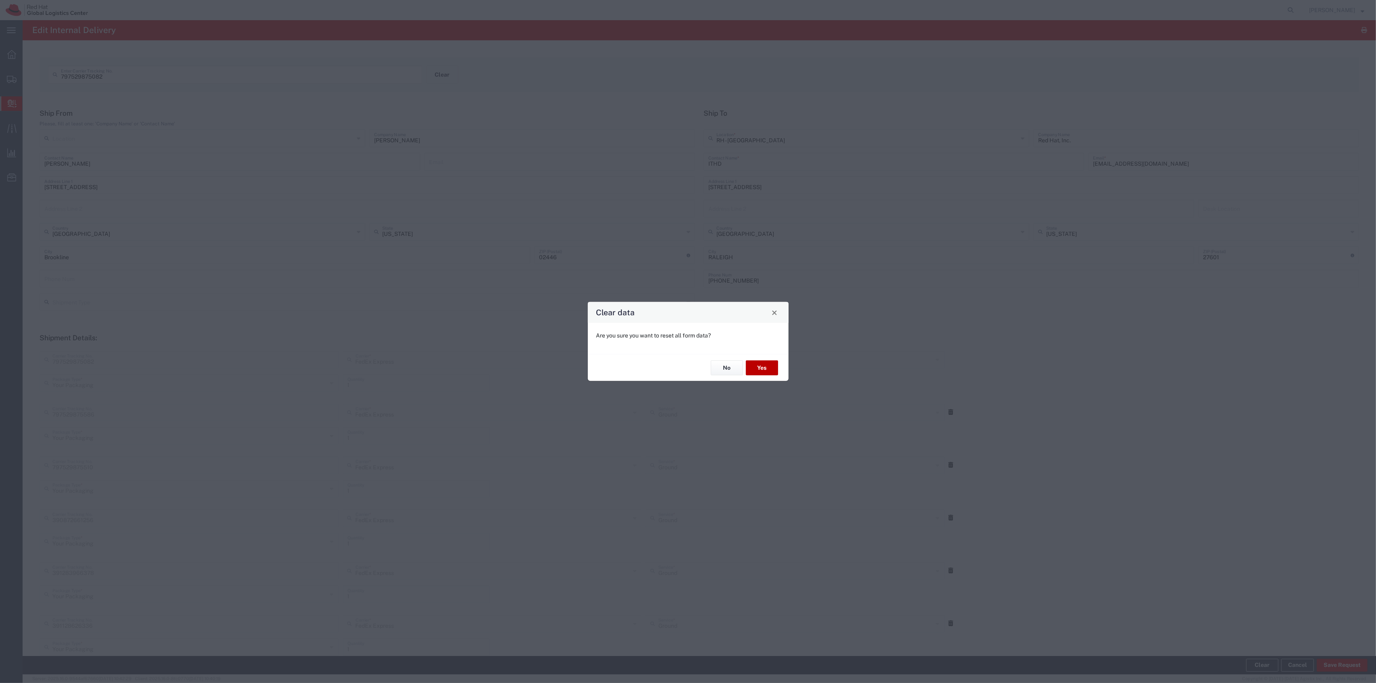
click at [760, 363] on button "Yes" at bounding box center [762, 367] width 32 height 15
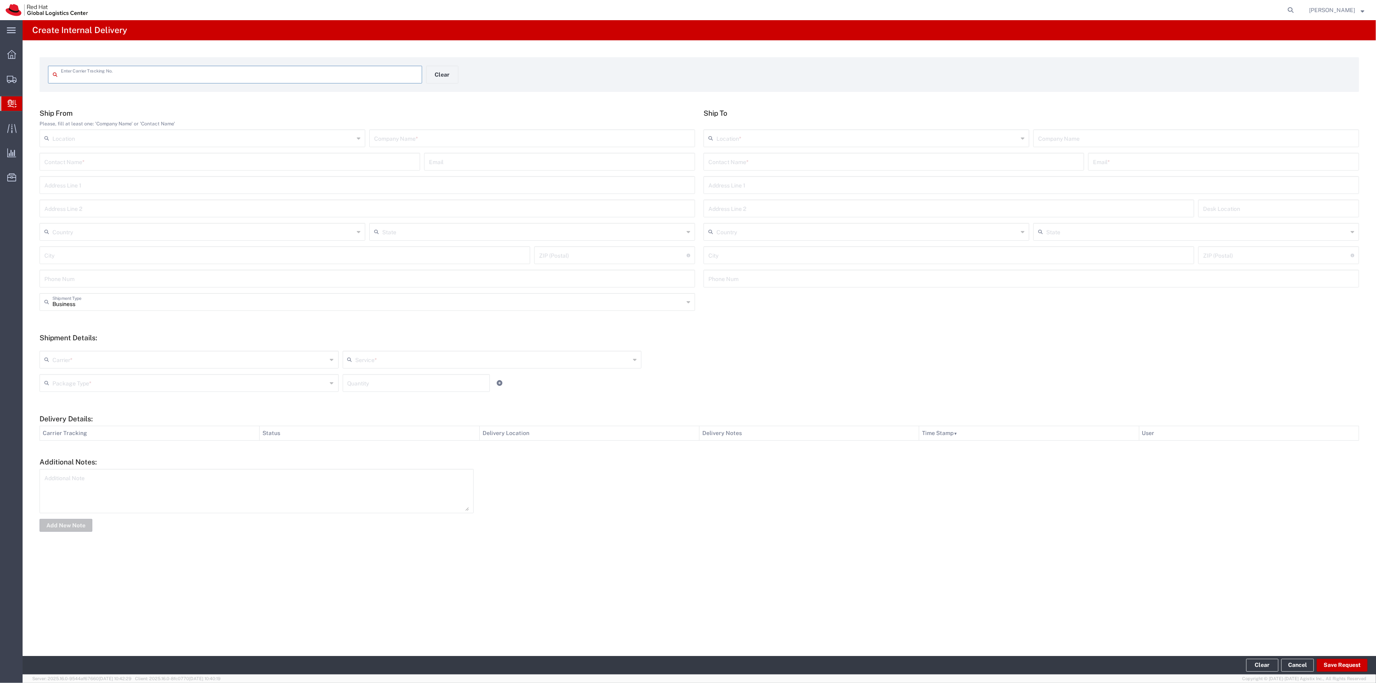
click at [389, 77] on input "text" at bounding box center [239, 74] width 356 height 14
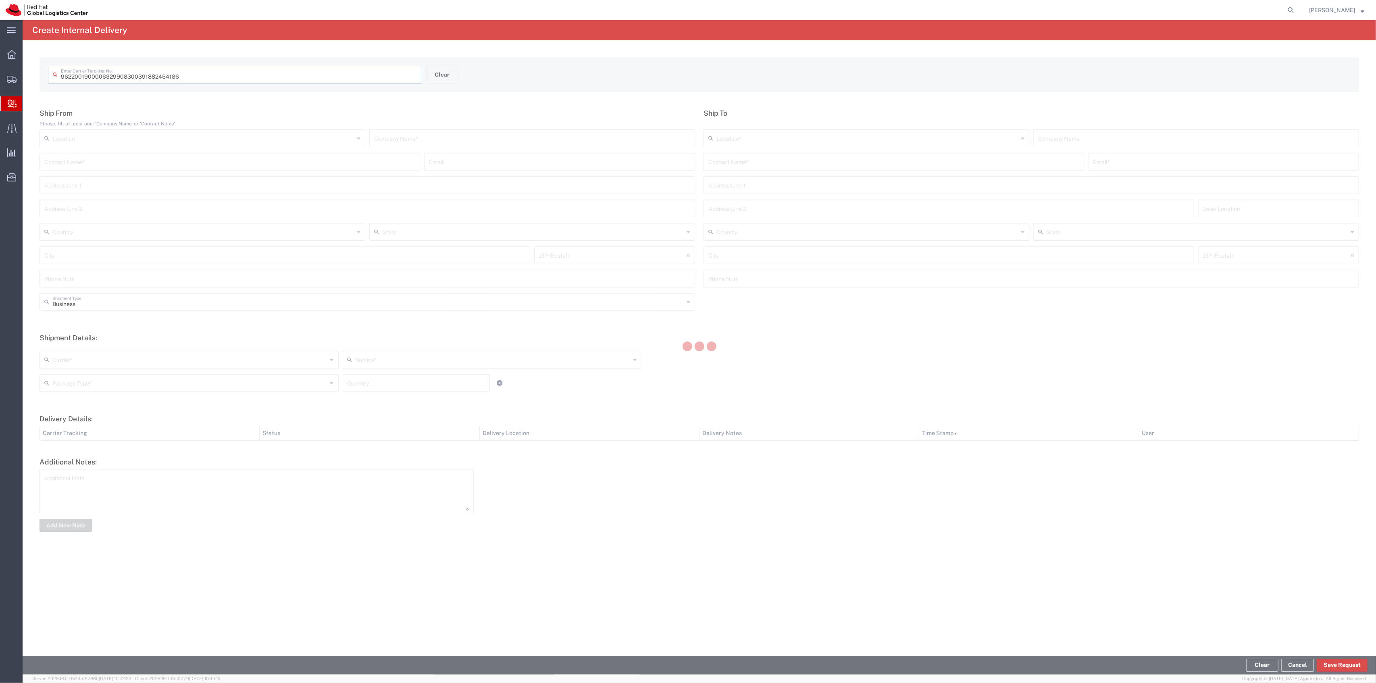
type input "391882454186"
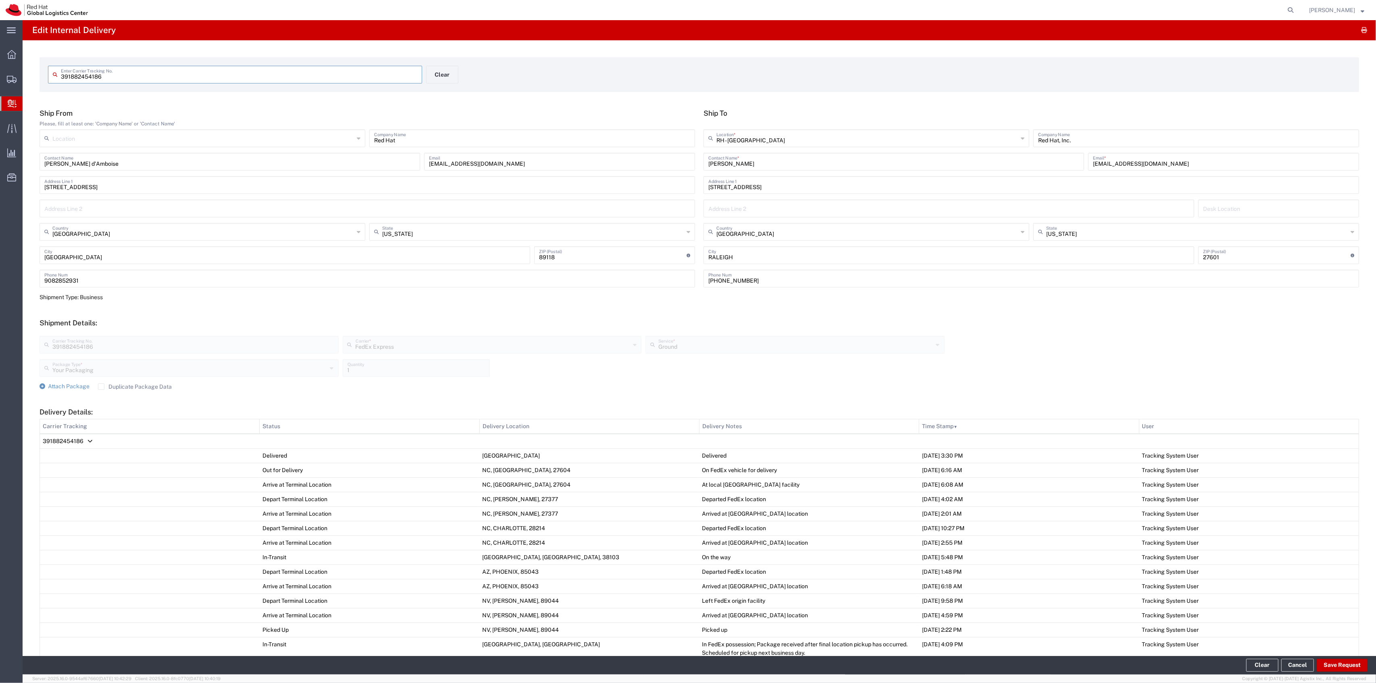
click at [891, 158] on input "Kathy D'Angelo" at bounding box center [893, 161] width 371 height 14
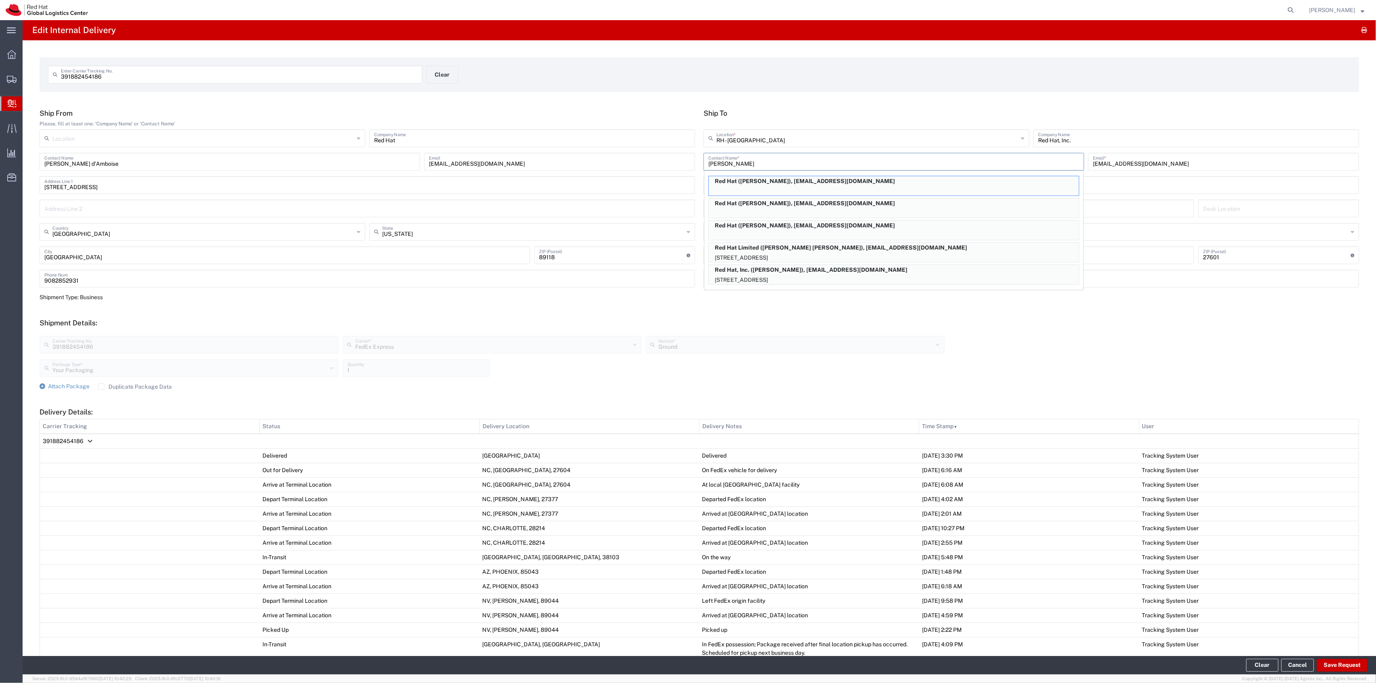
click at [812, 276] on p "100 East Davie Street, FLEX, RALEIGH, NC, 27601, US" at bounding box center [894, 280] width 370 height 10
type input "Kathy D'Angelo"
type input "kdangelo@redhat.com"
type input "FLEX"
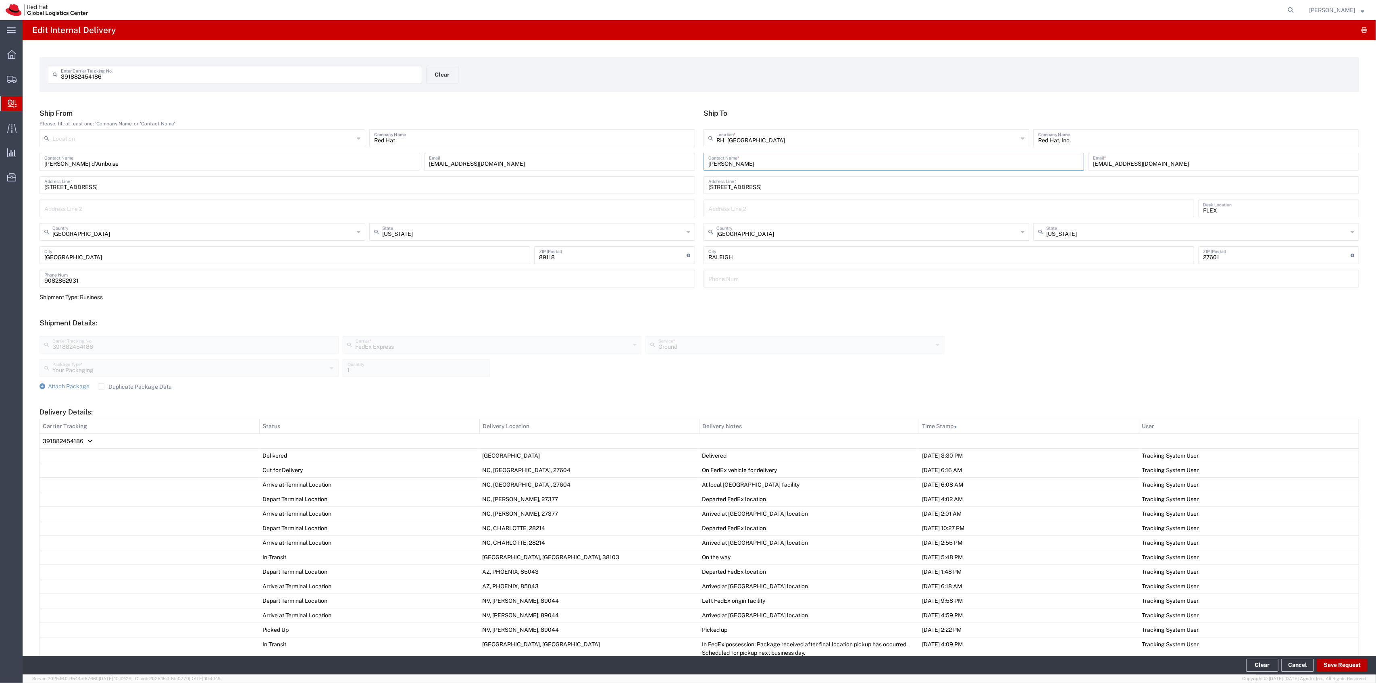
click at [1328, 661] on button "Save Request" at bounding box center [1342, 665] width 51 height 13
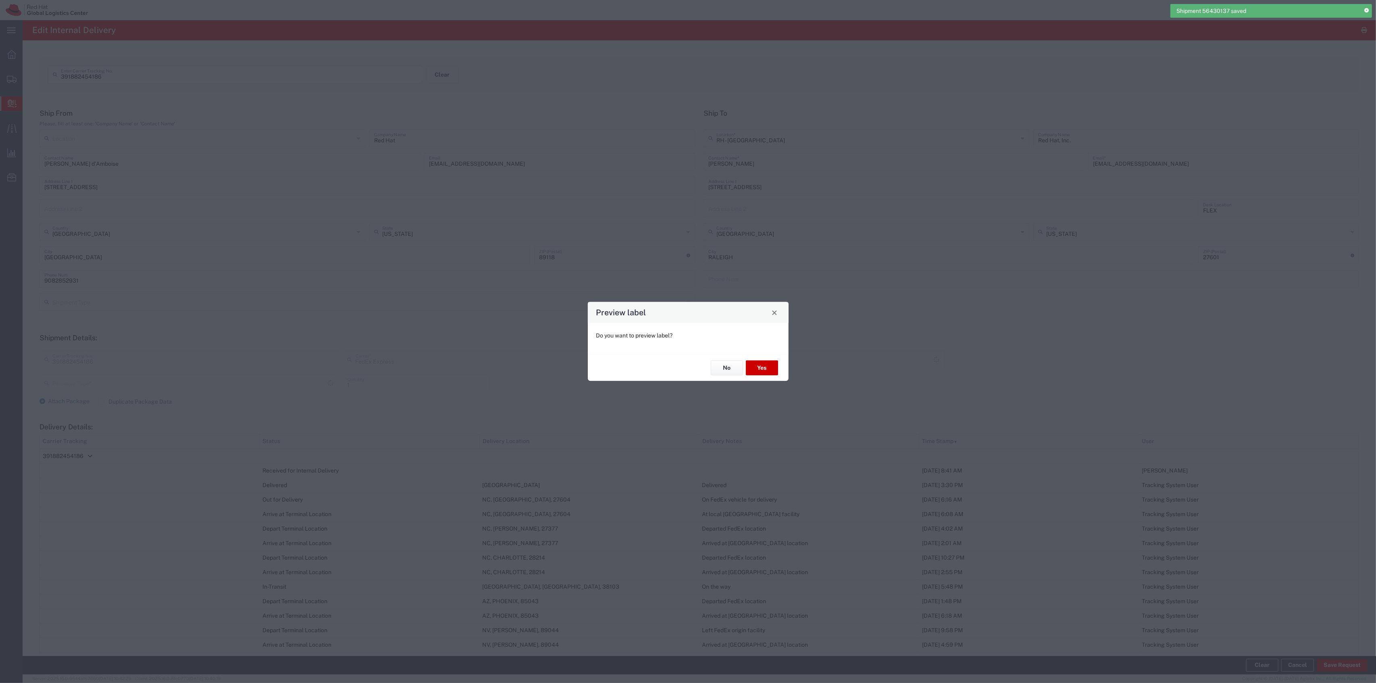
type input "Ground"
type input "Your Packaging"
click at [758, 368] on button "Yes" at bounding box center [762, 367] width 32 height 15
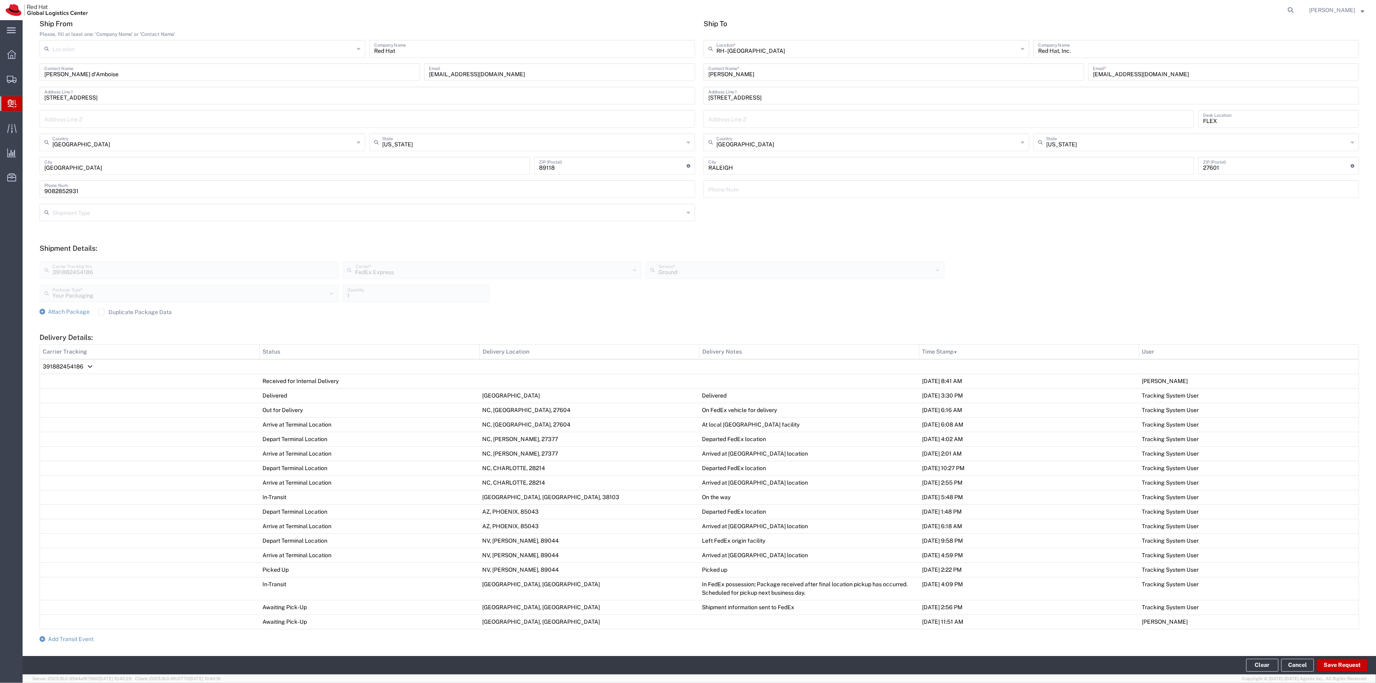
scroll to position [189, 0]
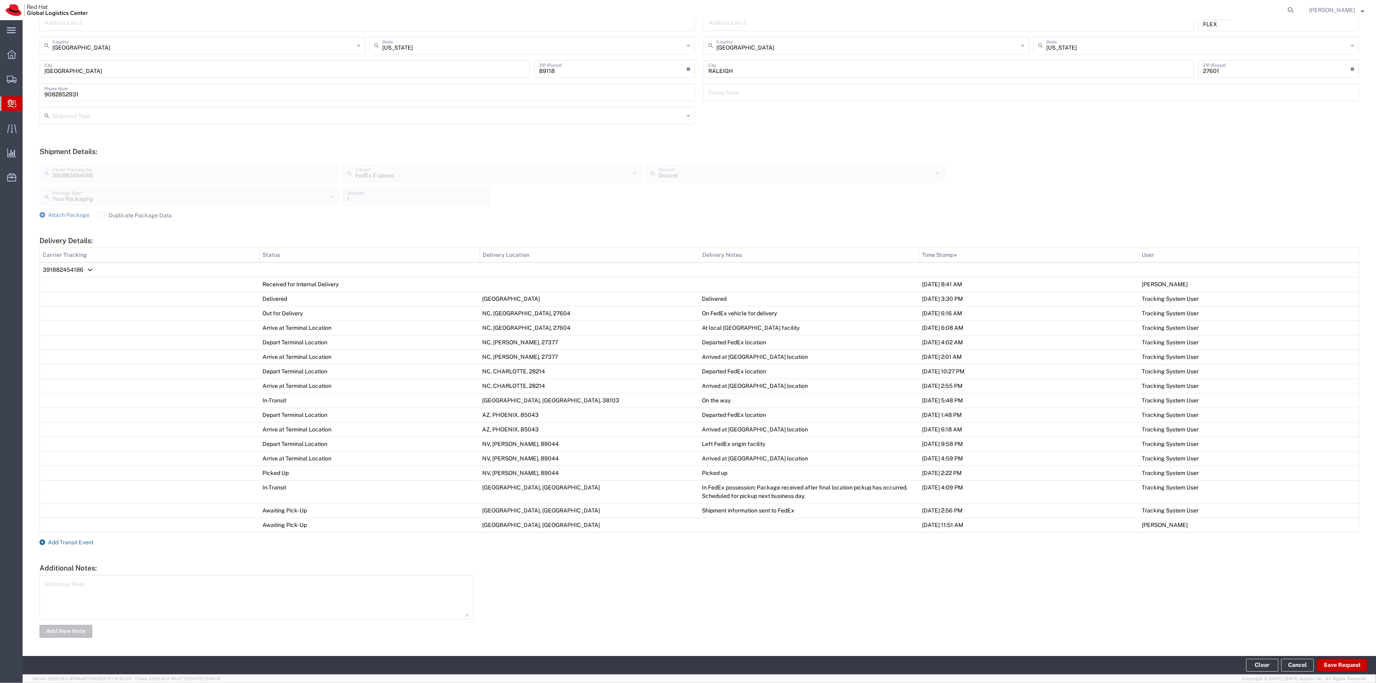
click at [74, 543] on span "Add Transit Event" at bounding box center [71, 542] width 46 height 6
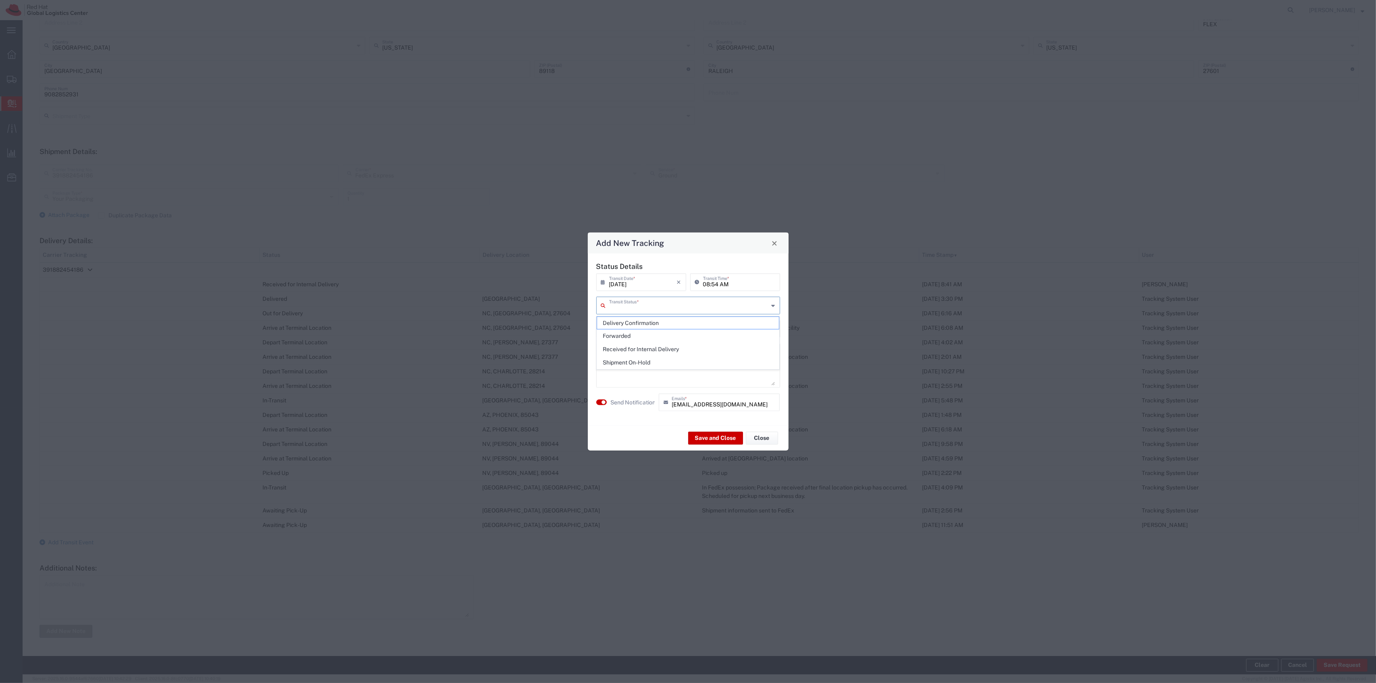
click at [647, 302] on input "text" at bounding box center [689, 305] width 160 height 14
click at [629, 361] on span "Shipment On-Hold" at bounding box center [688, 362] width 182 height 12
type input "Shipment On-Hold"
click at [698, 437] on button "Save and Close" at bounding box center [715, 437] width 55 height 13
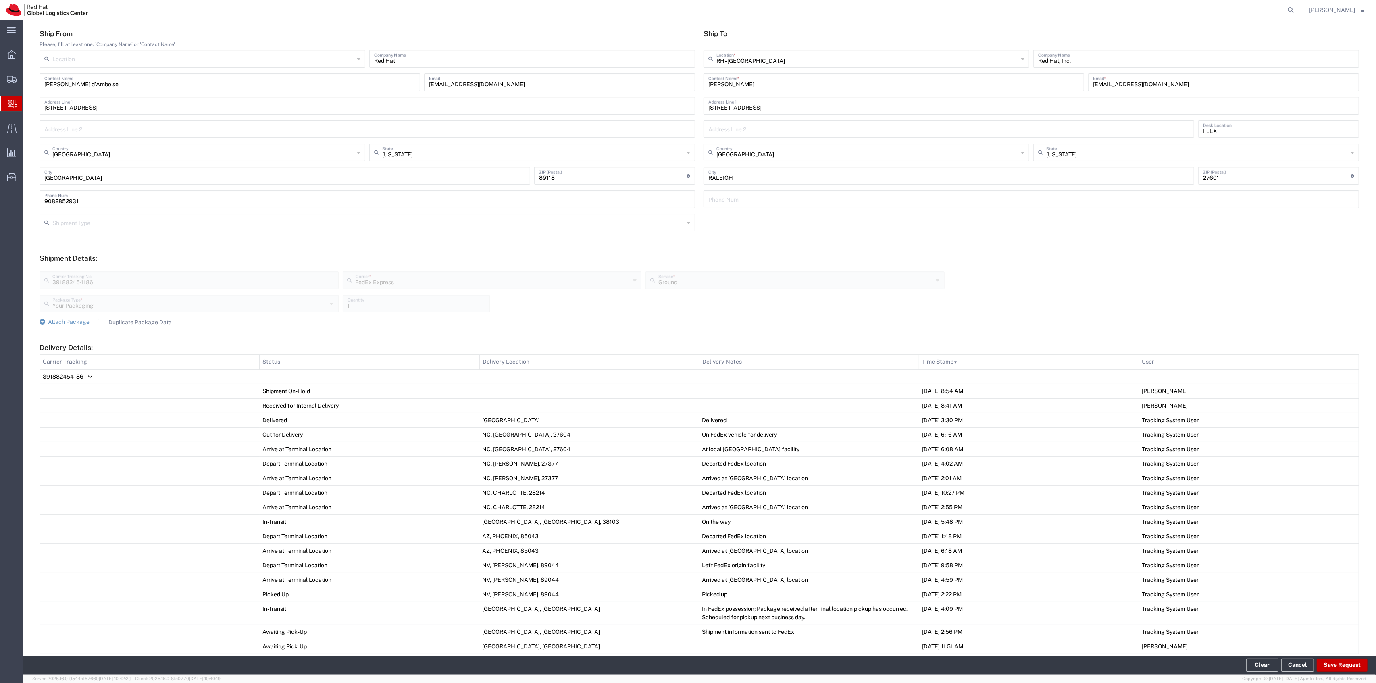
scroll to position [0, 0]
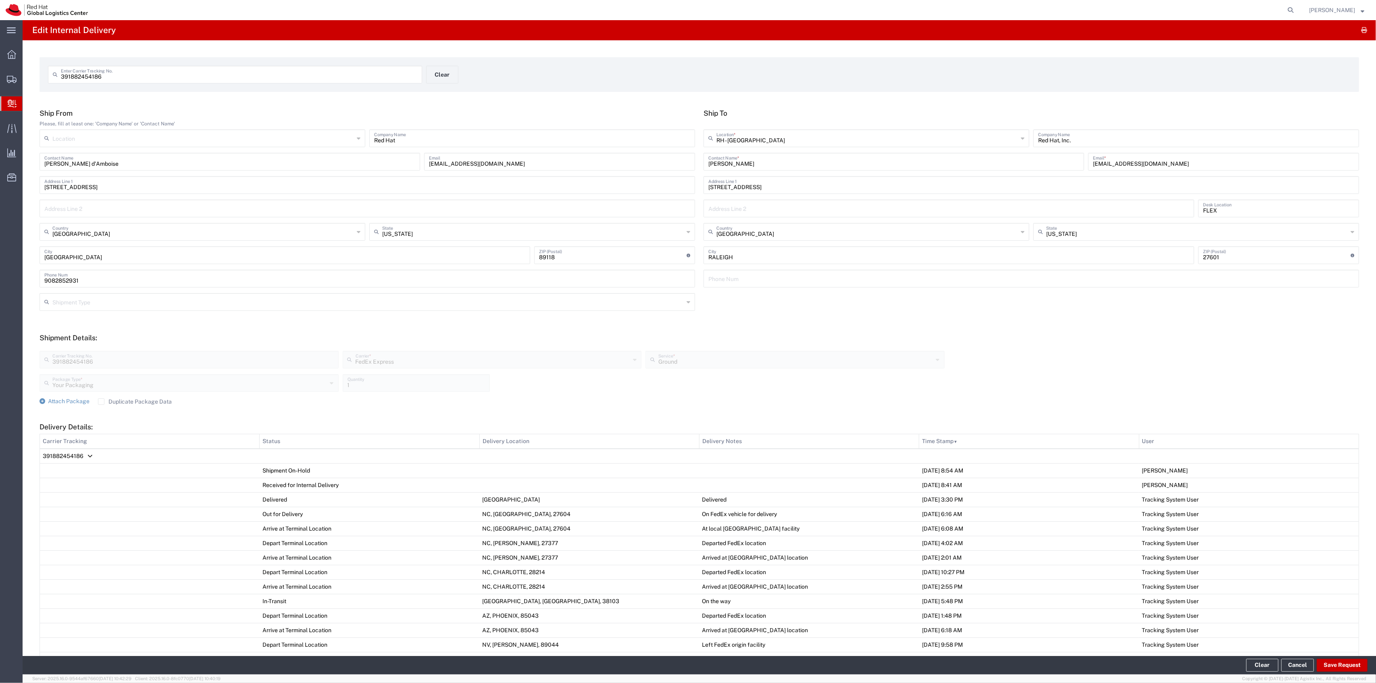
click at [441, 85] on div "391882454186 Enter Carrier Tracking No. Clear" at bounding box center [426, 77] width 765 height 23
click at [443, 81] on button "Clear" at bounding box center [442, 75] width 32 height 18
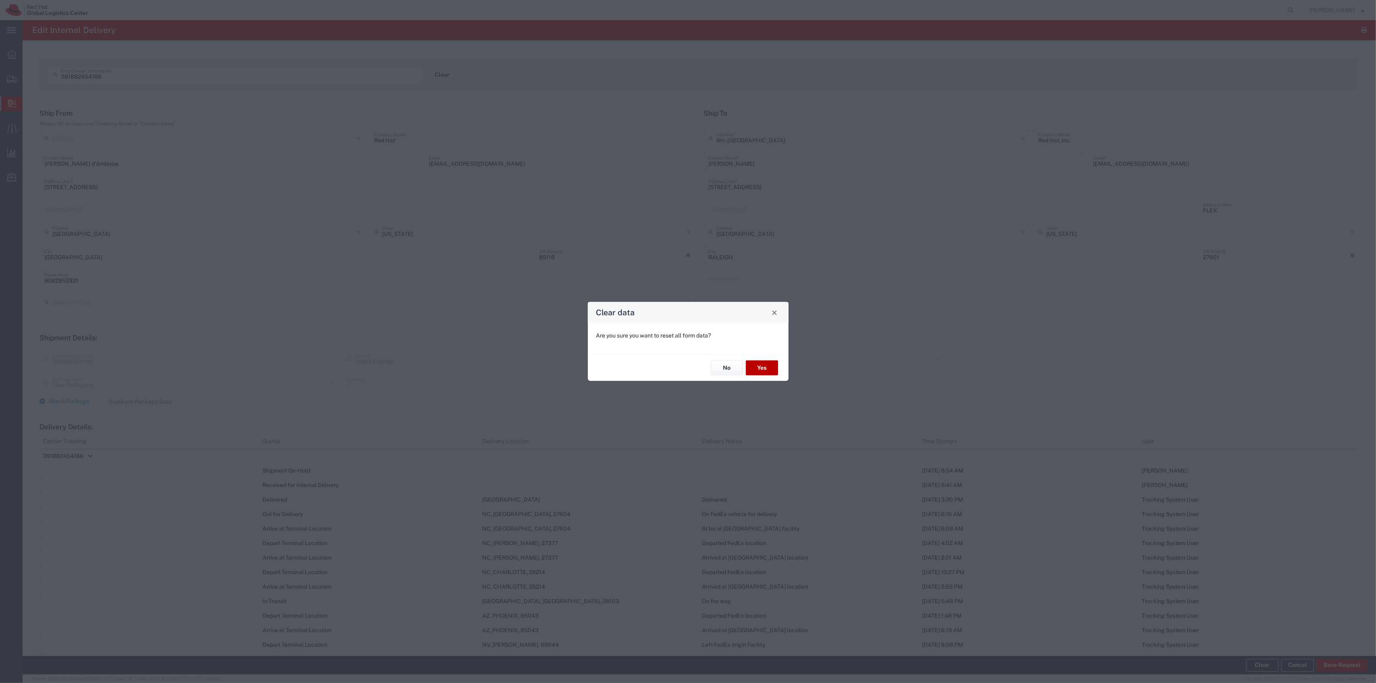
click at [763, 365] on button "Yes" at bounding box center [762, 367] width 32 height 15
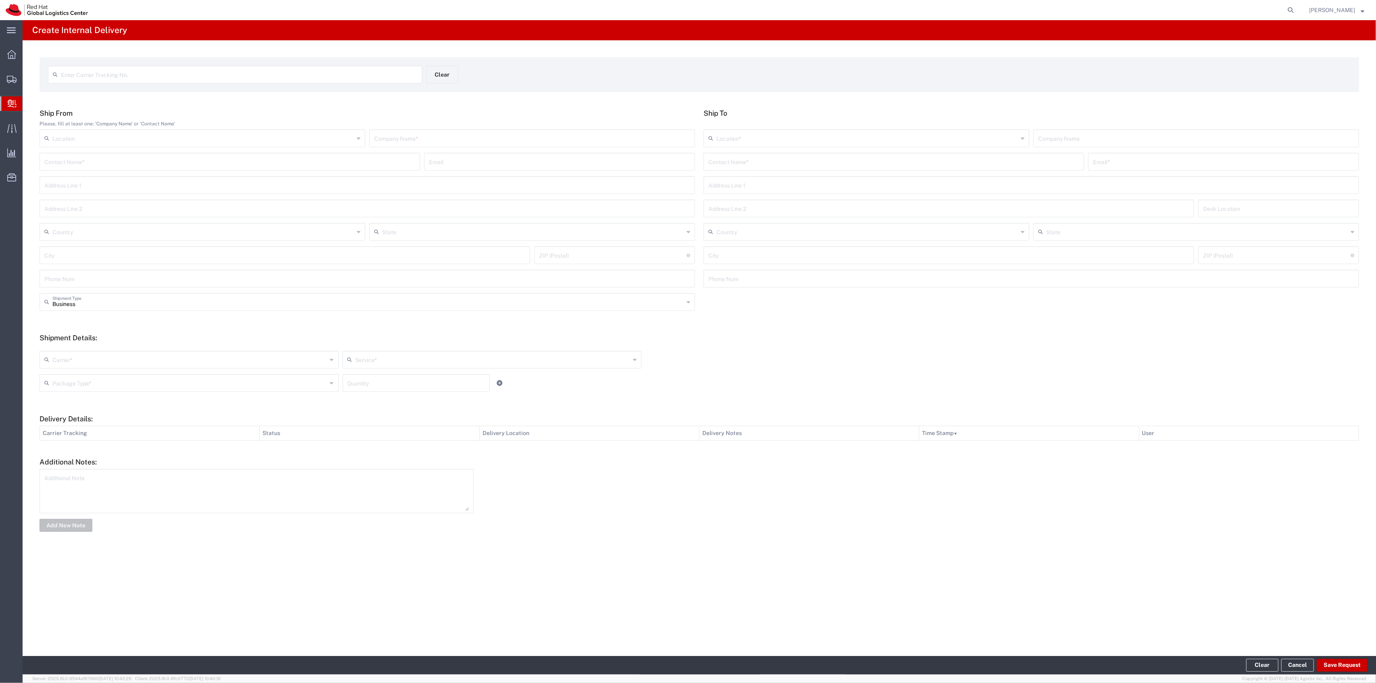
click at [234, 76] on input "text" at bounding box center [239, 74] width 356 height 14
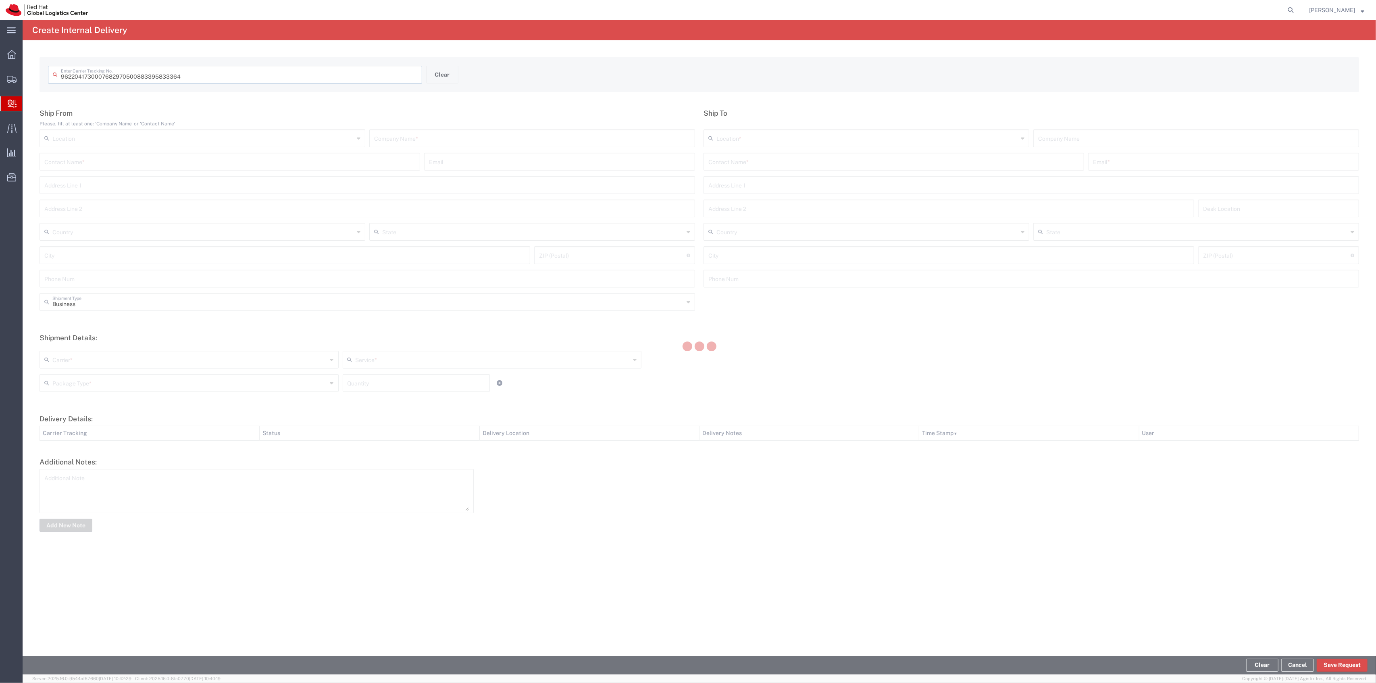
type input "883395833364"
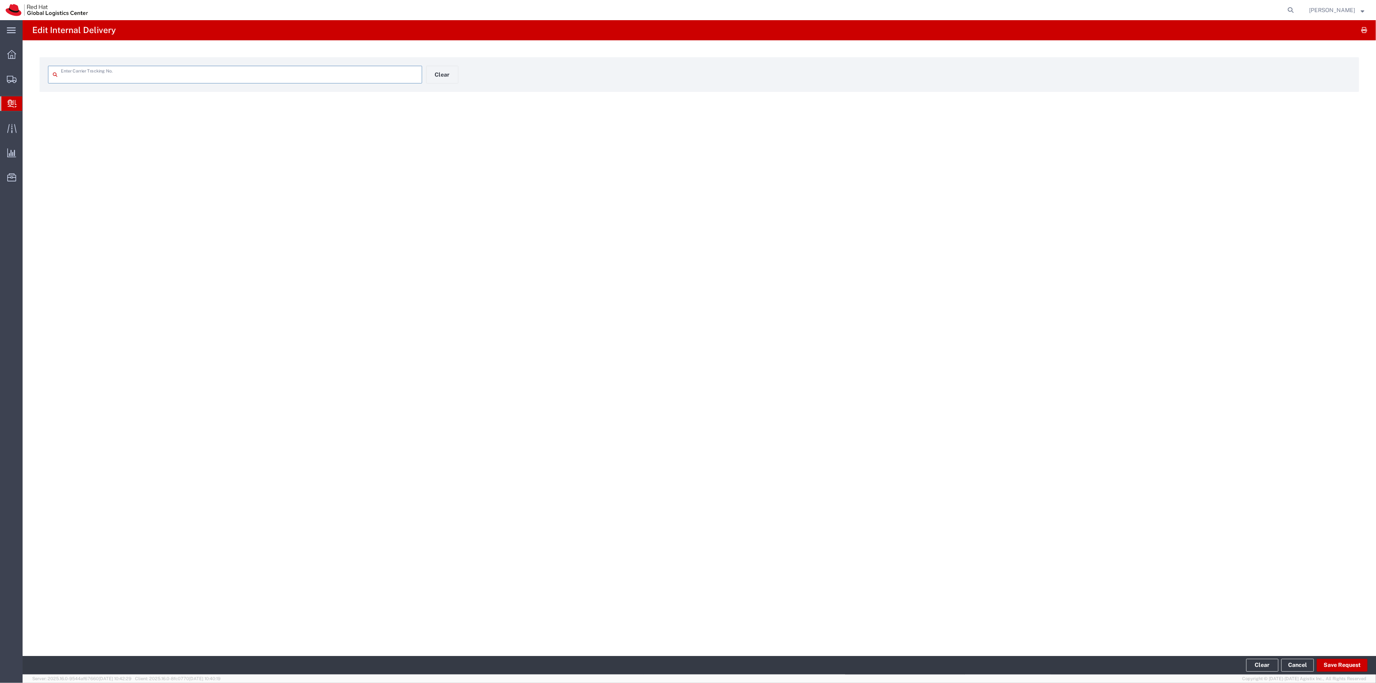
type input "883395833364"
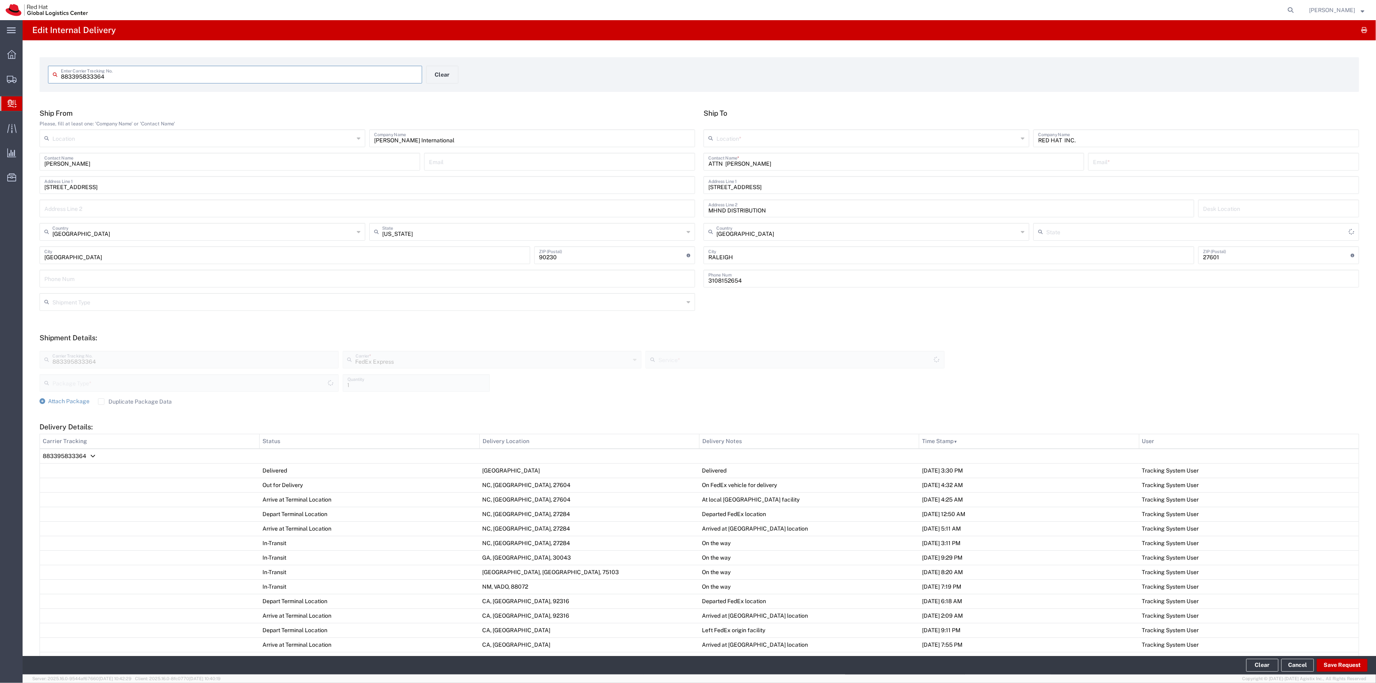
type input "Ground"
type input "Your Packaging"
type input "[US_STATE]"
drag, startPoint x: 726, startPoint y: 165, endPoint x: 799, endPoint y: 156, distance: 73.2
click at [799, 156] on input "ATTN SUSAN LEGENDRE-MCGHEE" at bounding box center [893, 161] width 371 height 14
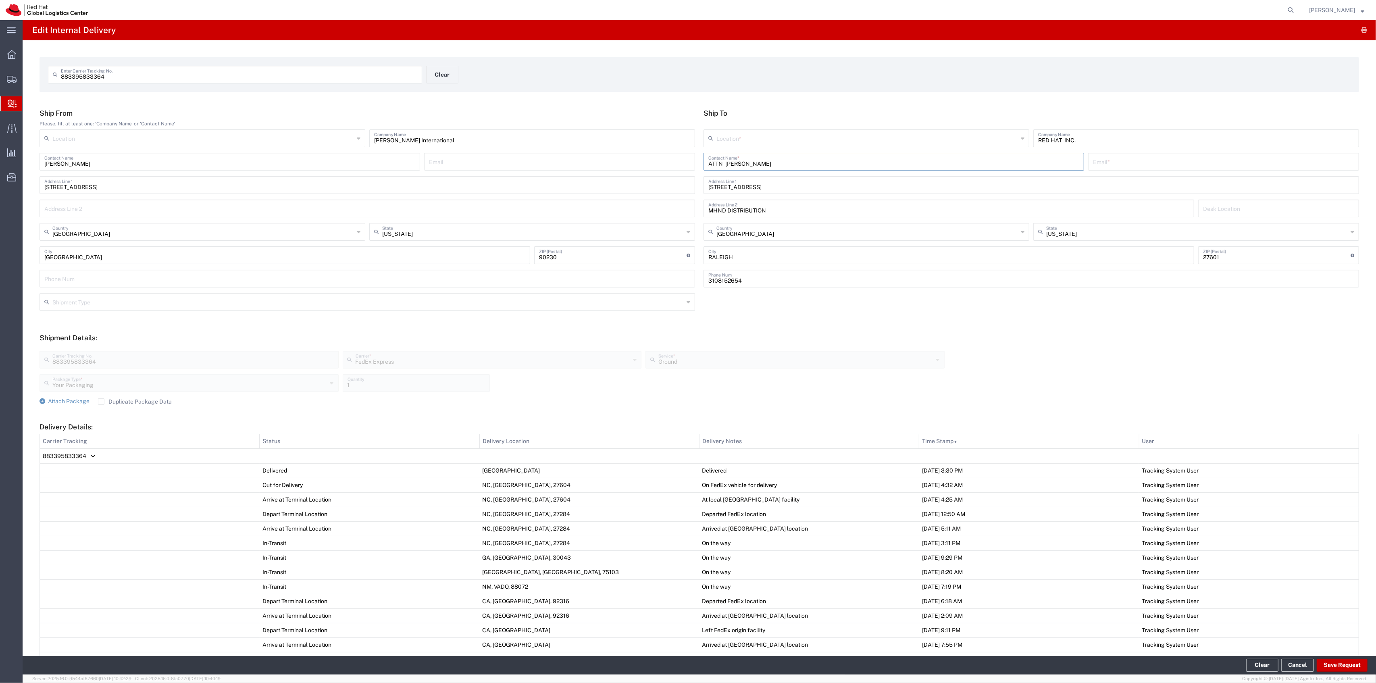
click at [722, 162] on input "ATTN SUSAN LEGENDRE-MCGHEE" at bounding box center [893, 161] width 371 height 14
click at [825, 161] on input "SUSAN LEGENDRE-MCGHEE" at bounding box center [893, 161] width 371 height 14
drag, startPoint x: 799, startPoint y: 158, endPoint x: 755, endPoint y: 155, distance: 44.1
click at [755, 155] on input "SUSAN LEGENDRE-MCGHEE" at bounding box center [893, 161] width 371 height 14
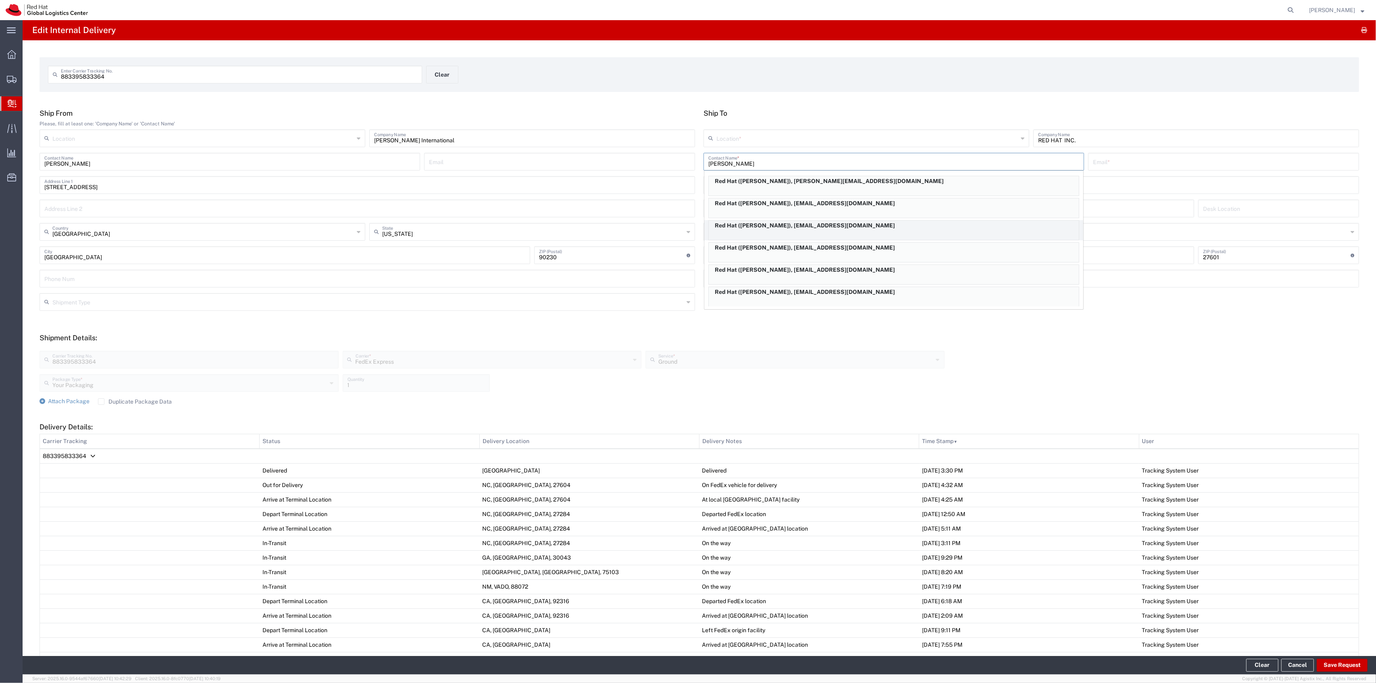
type input "SUSAN"
click at [766, 227] on p "Red Hat (Susan LeGendre McGhee), slegendr@redhat.com" at bounding box center [894, 226] width 370 height 10
type input "Red Hat"
type input "Susan LeGendre McGhee"
type input "slegendr@redhat.com"
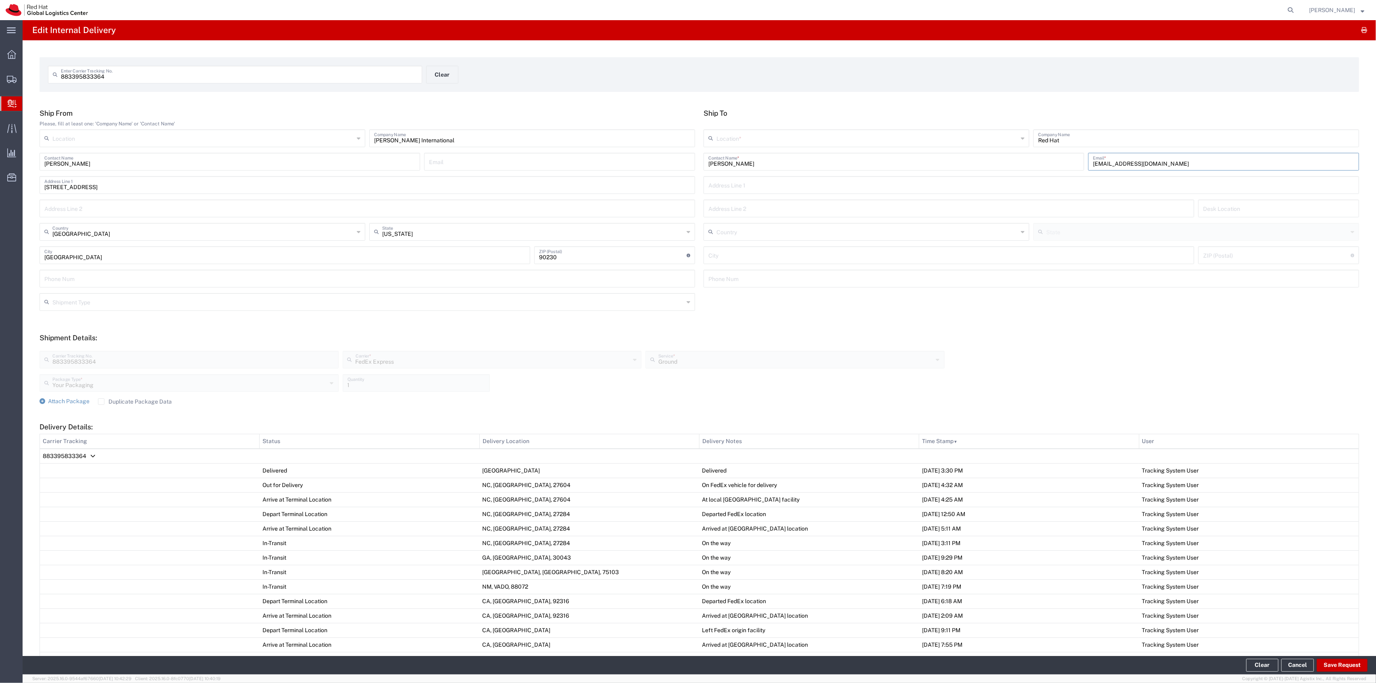
drag, startPoint x: 1224, startPoint y: 162, endPoint x: 1075, endPoint y: 157, distance: 149.6
click at [1076, 157] on div "Susan LeGendre McGhee Contact Name * slegendr@redhat.com Email *" at bounding box center [1031, 164] width 660 height 23
click at [835, 133] on input "text" at bounding box center [867, 138] width 302 height 14
click at [756, 167] on span "RH - [GEOGRAPHIC_DATA]" at bounding box center [861, 169] width 322 height 12
type input "RH - [GEOGRAPHIC_DATA]"
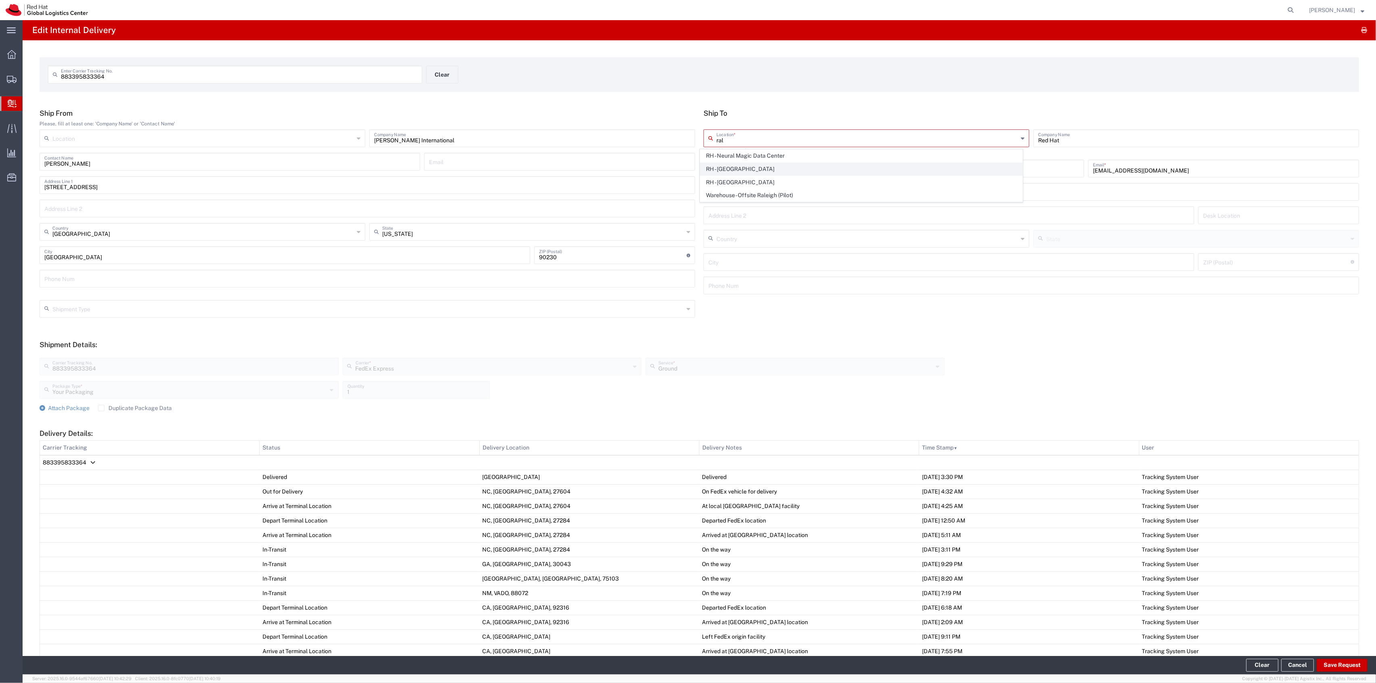
type input "Red Hat, Inc."
type input "[STREET_ADDRESS]"
type input "[GEOGRAPHIC_DATA]"
type input "RALEIGH"
type input "27601"
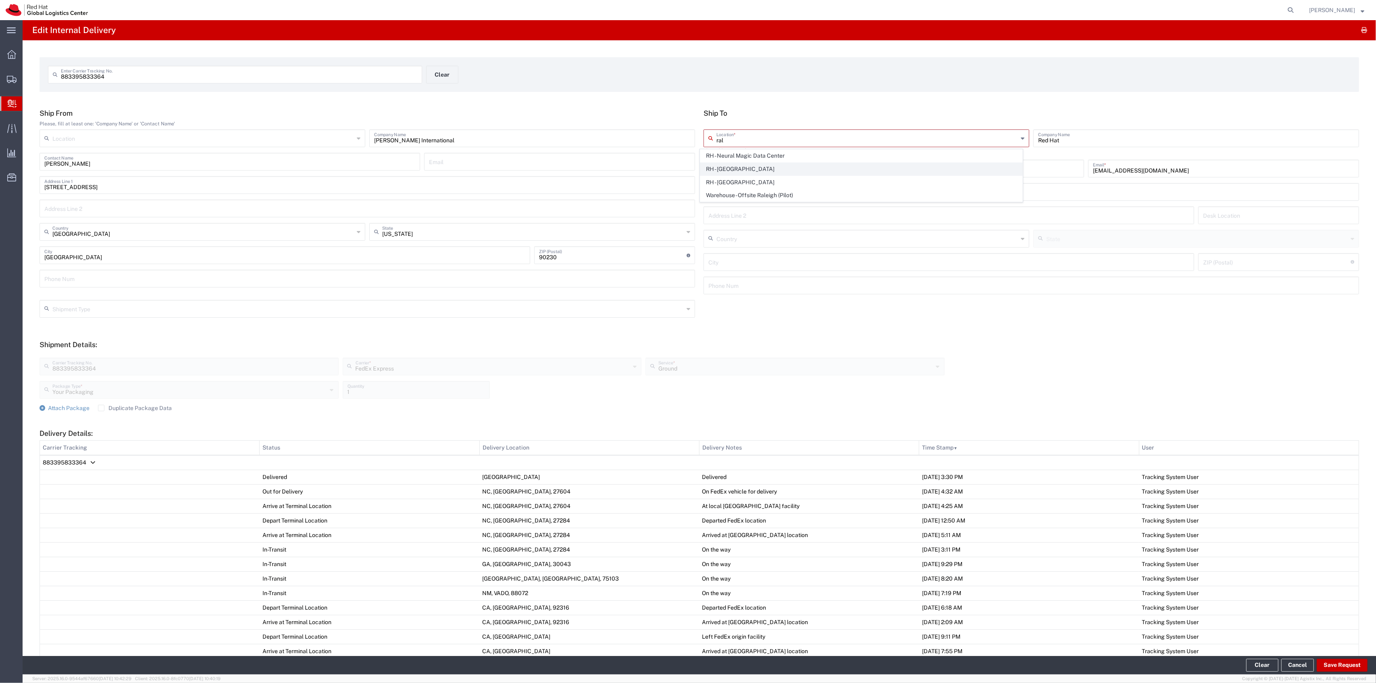
type input "919-754-4950"
type input "[US_STATE]"
click at [75, 400] on span "Attach Package" at bounding box center [69, 401] width 42 height 6
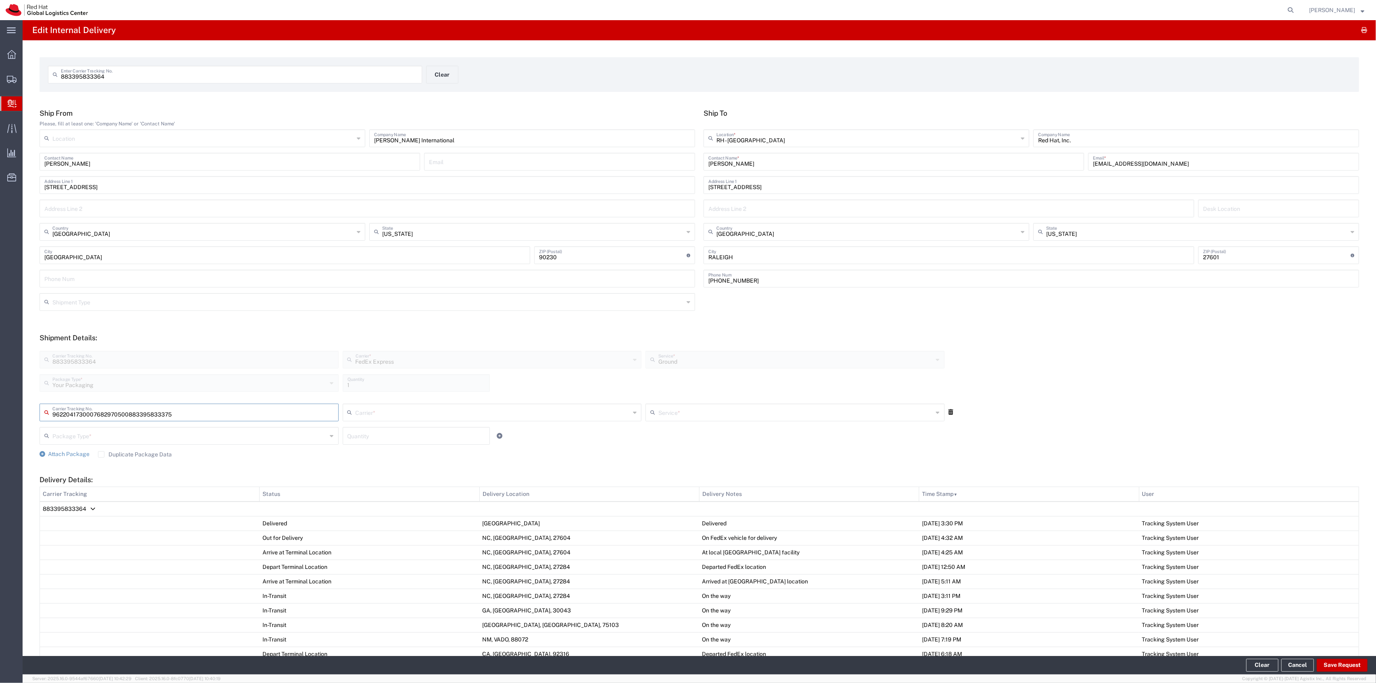
type input "883395833375"
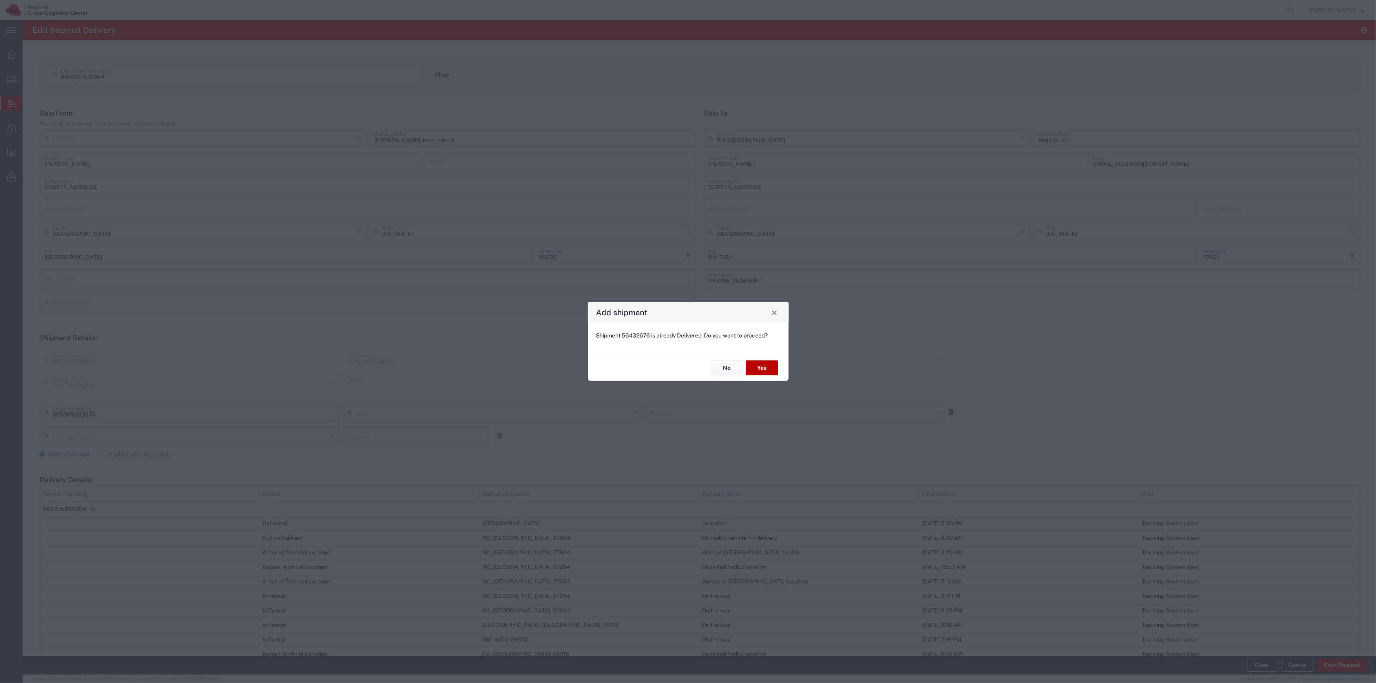
click at [755, 361] on button "Yes" at bounding box center [762, 367] width 32 height 15
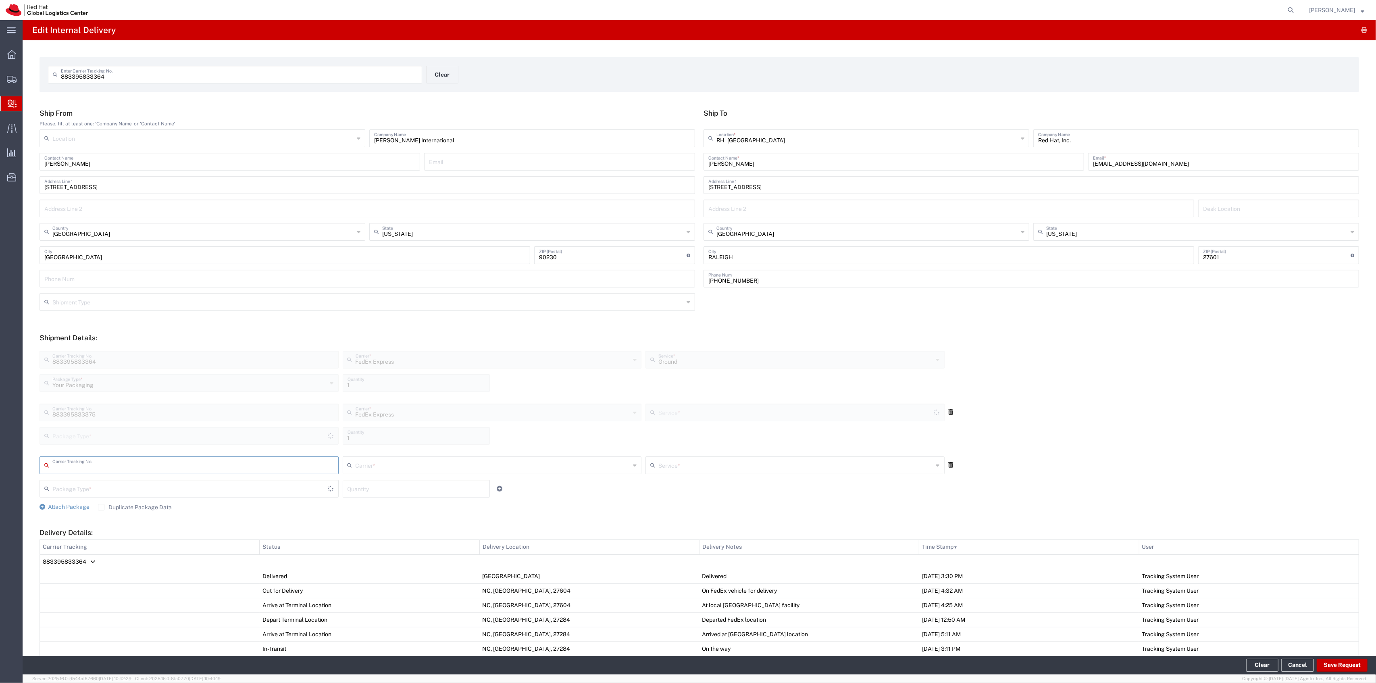
type input "Ground"
type input "Your Packaging"
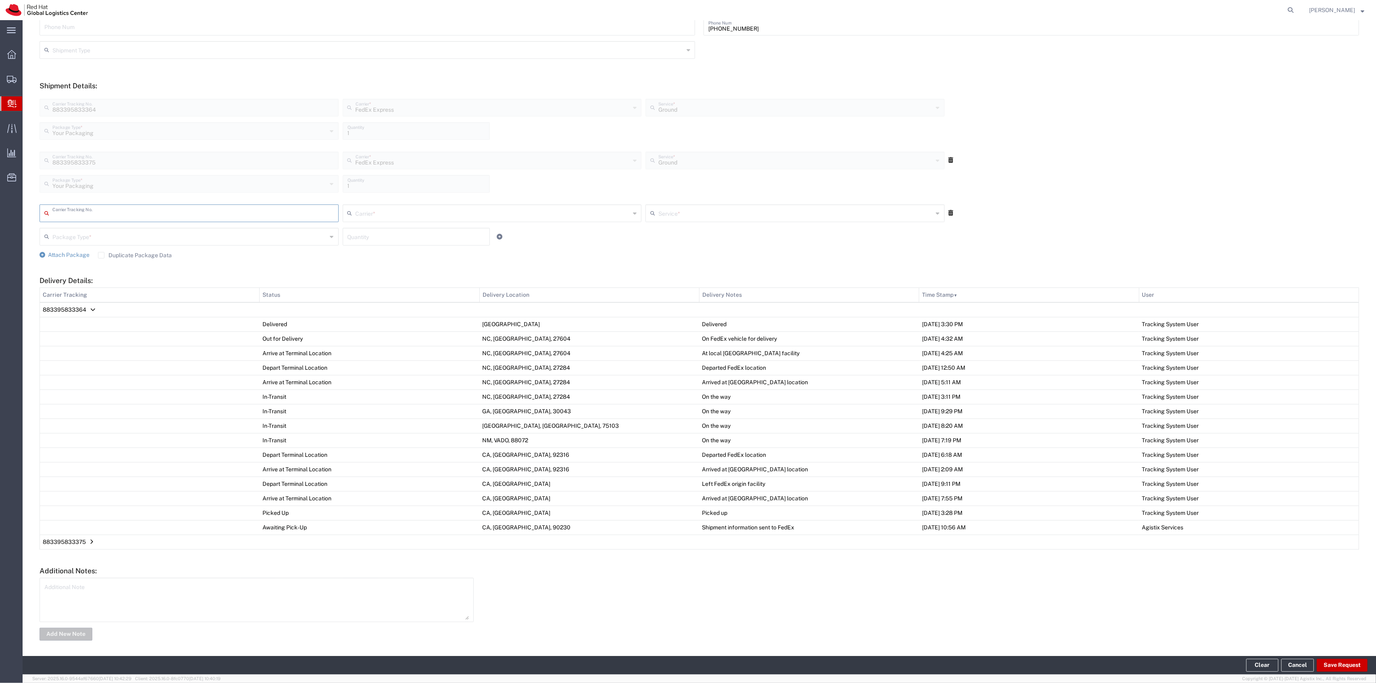
scroll to position [257, 0]
click at [1353, 670] on button "Save Request" at bounding box center [1342, 665] width 51 height 13
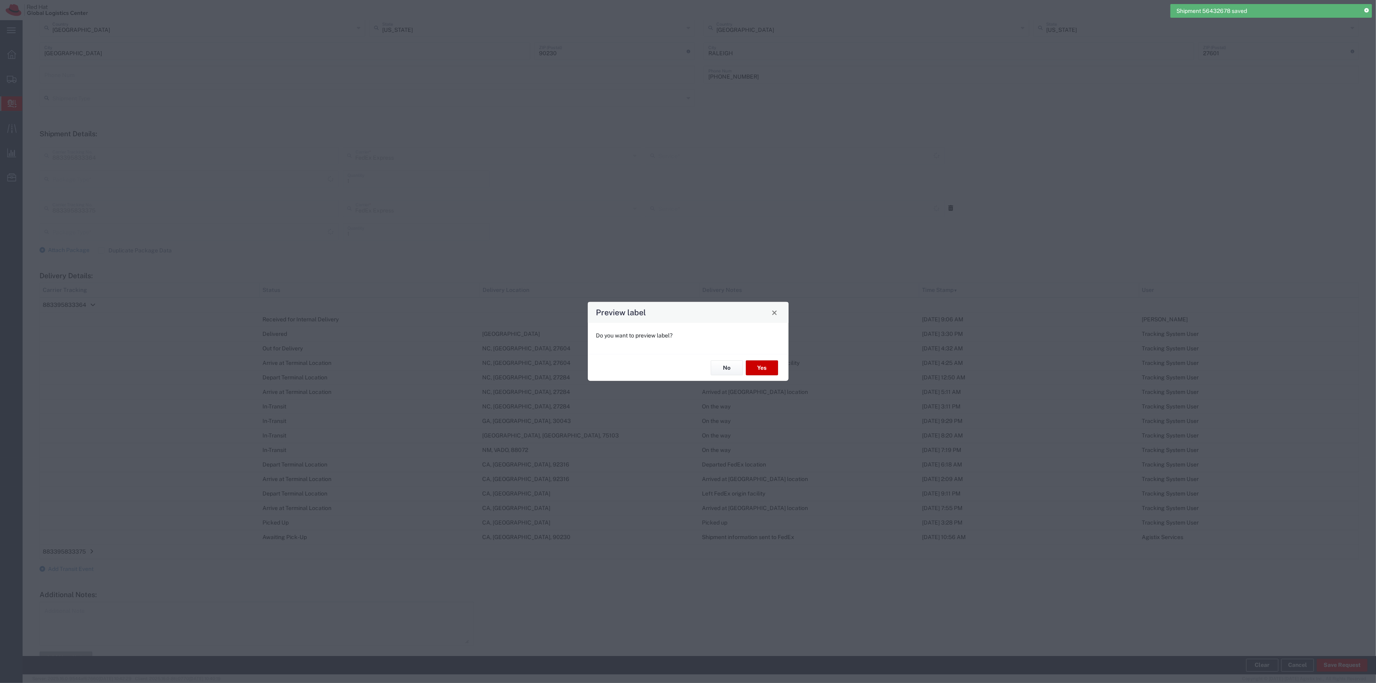
scroll to position [233, 0]
type input "Ground"
type input "Your Packaging"
type input "Ground"
type input "Your Packaging"
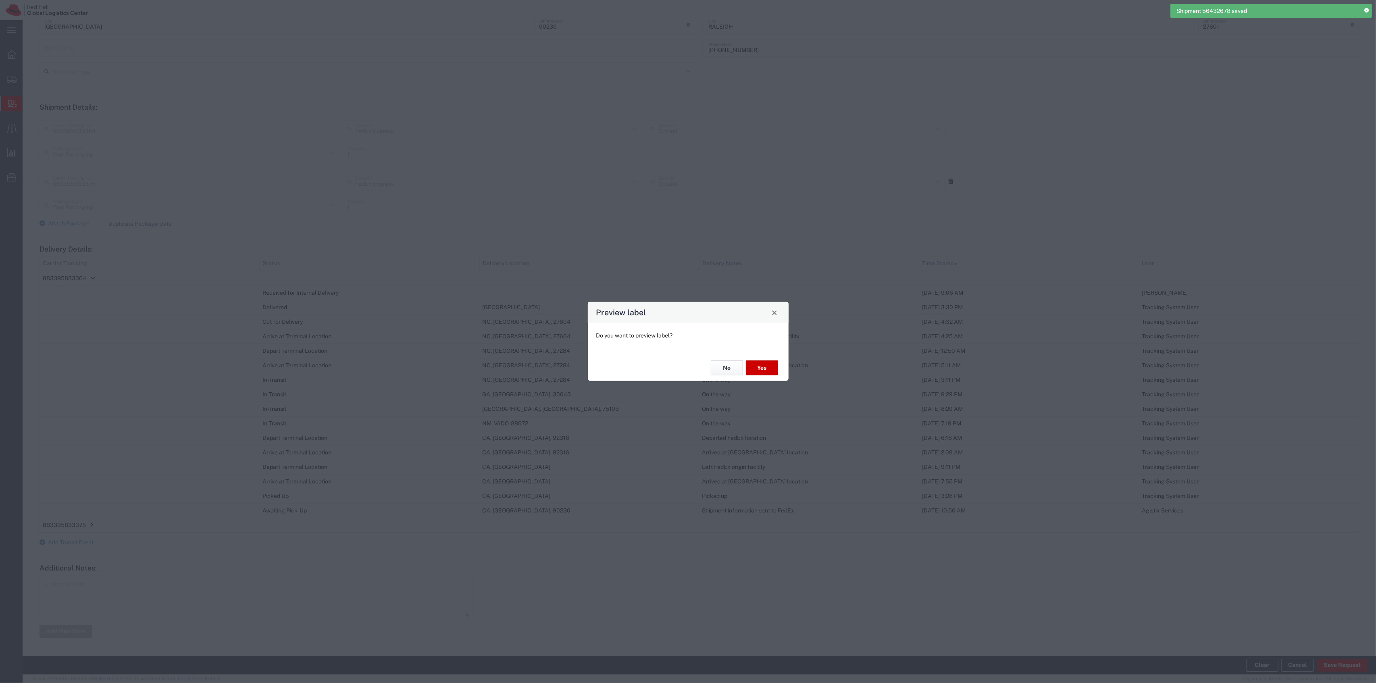
click at [727, 374] on button "No" at bounding box center [727, 367] width 32 height 15
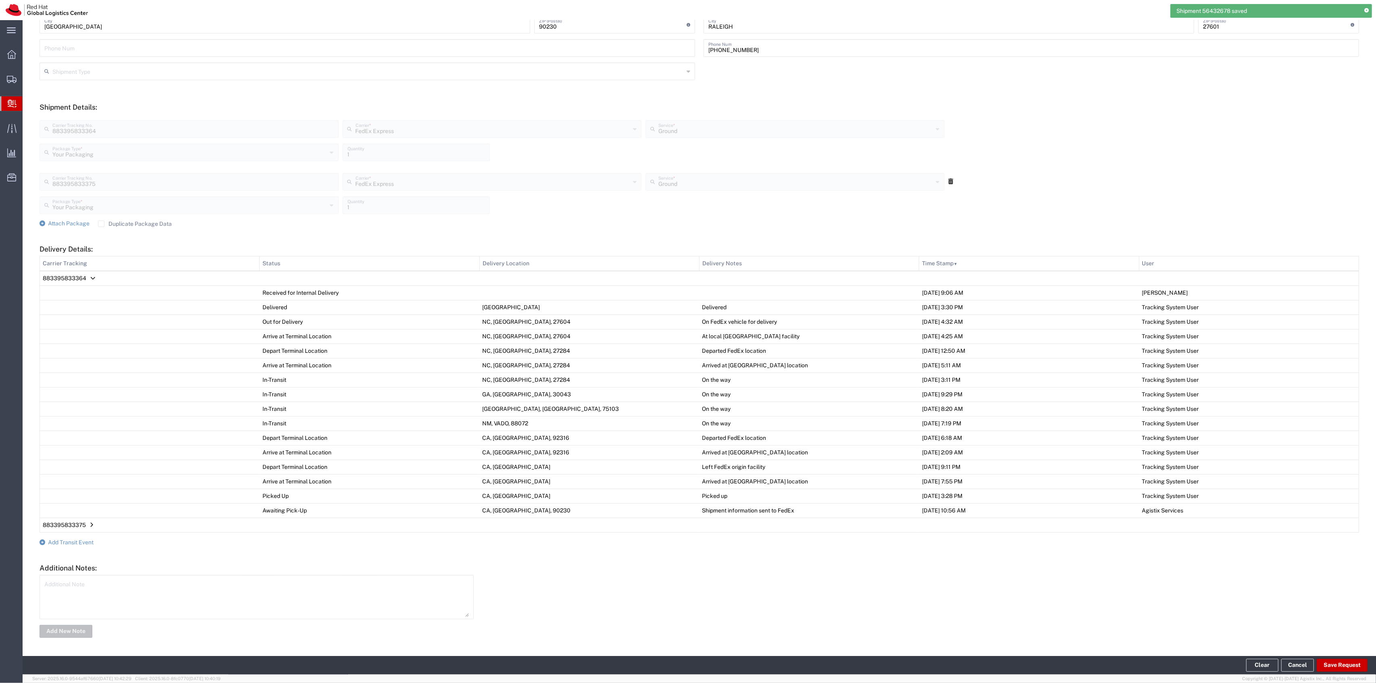
click at [60, 546] on form "Ship From Please, fill at least one: 'Company Name' or 'Contact Name' Location …" at bounding box center [699, 258] width 1319 height 761
click at [91, 541] on span "Add Transit Event" at bounding box center [71, 542] width 46 height 6
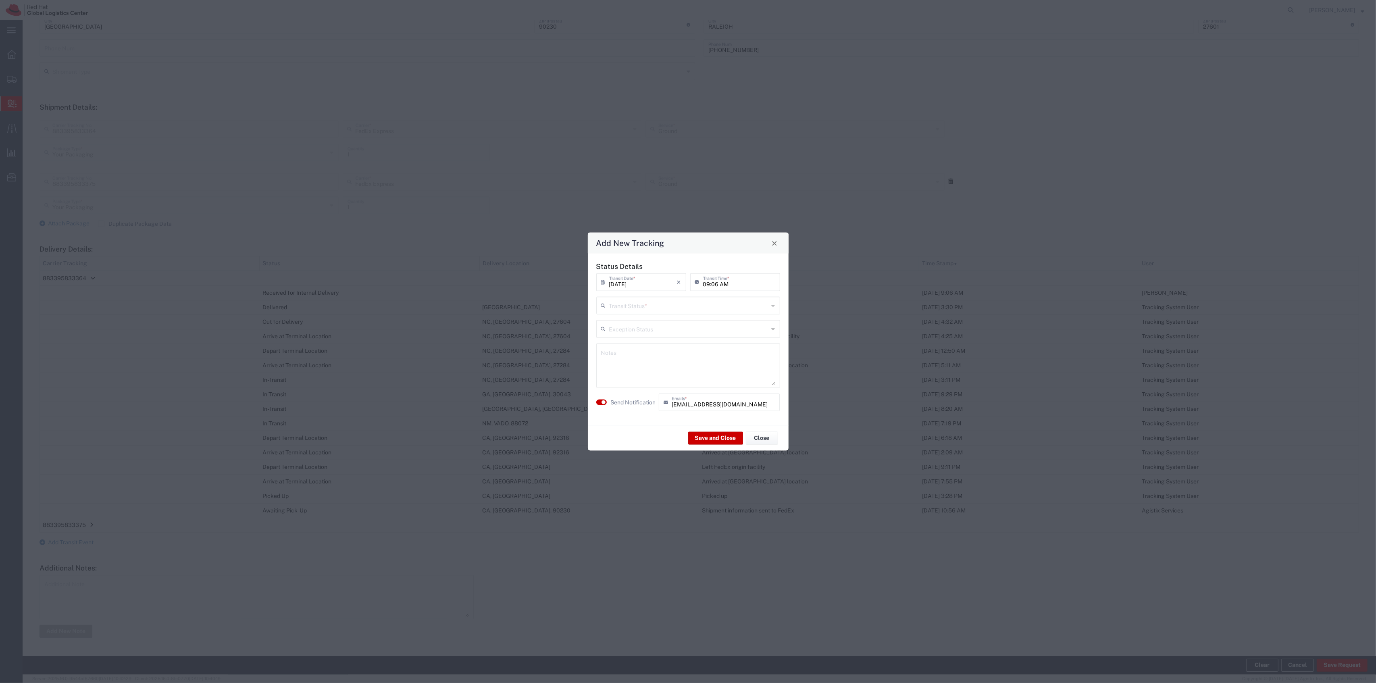
click at [641, 306] on input "text" at bounding box center [689, 305] width 160 height 14
click at [637, 319] on span "Delivery Confirmation" at bounding box center [688, 323] width 182 height 12
type input "Delivery Confirmation"
click at [701, 437] on button "Save and Close" at bounding box center [715, 437] width 55 height 13
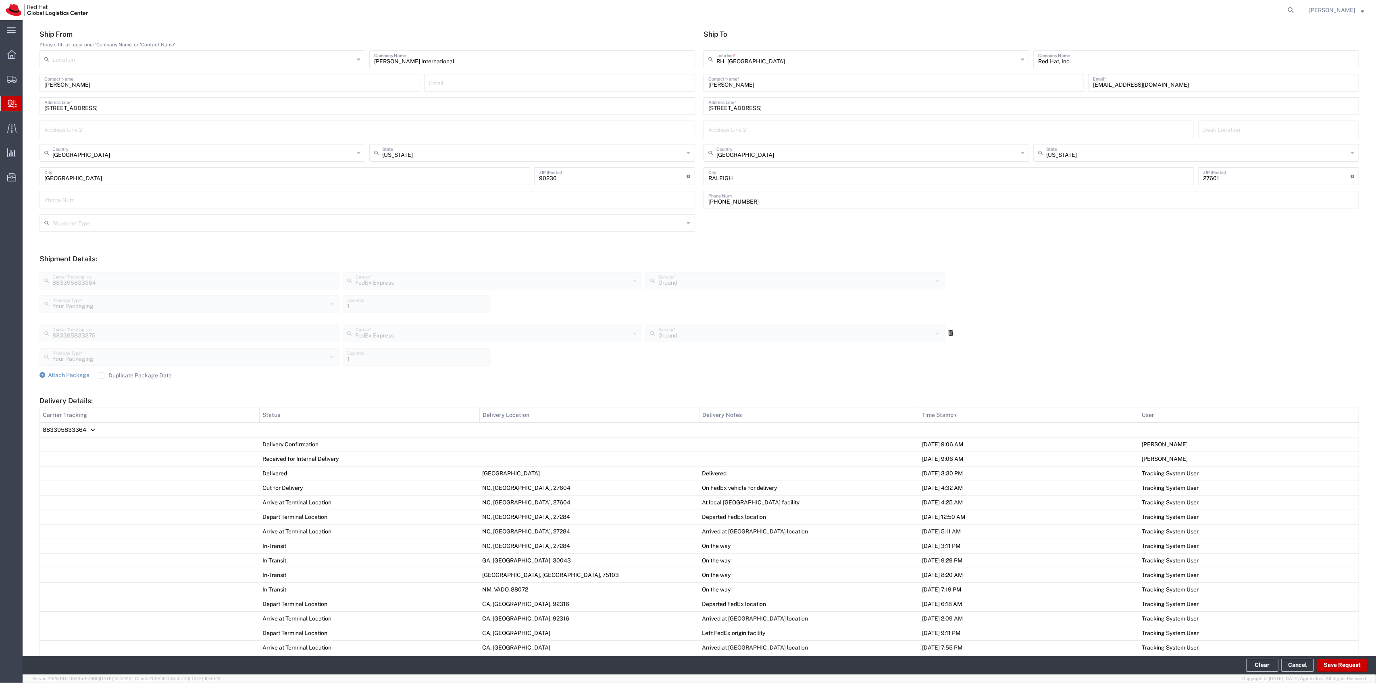
scroll to position [0, 0]
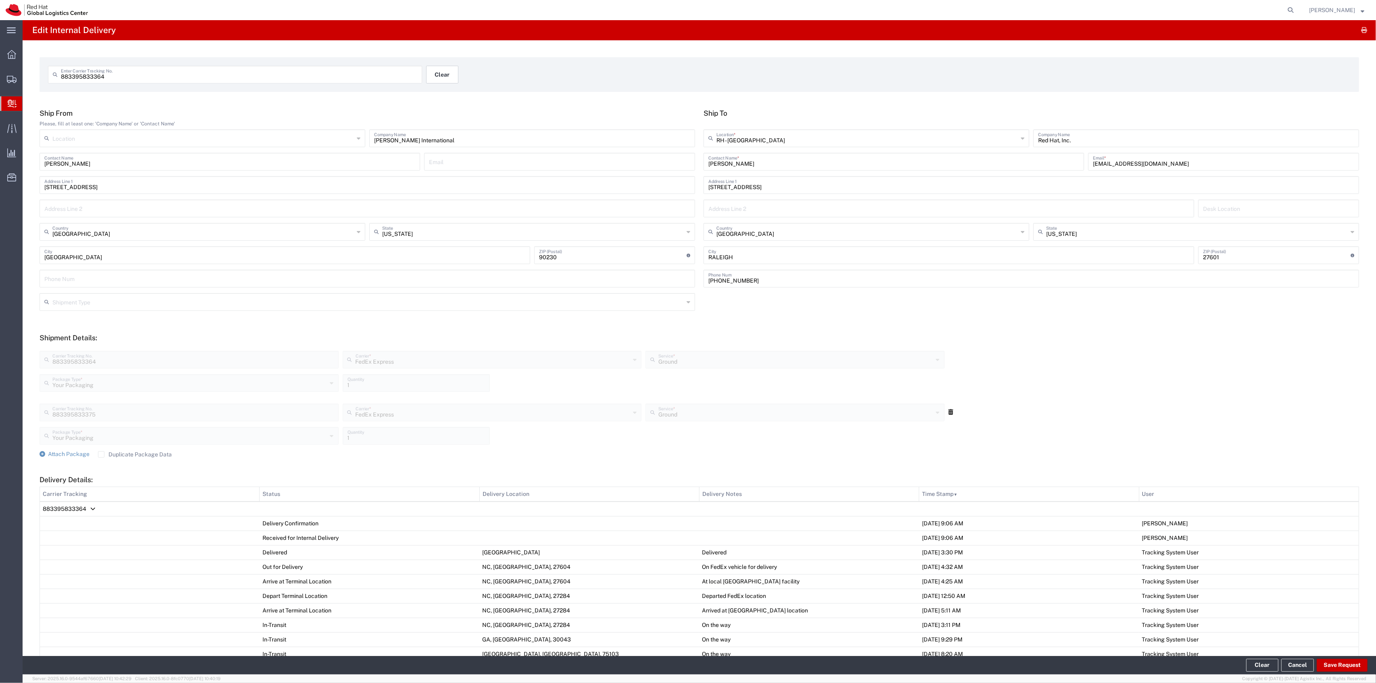
click at [450, 75] on button "Clear" at bounding box center [442, 75] width 32 height 18
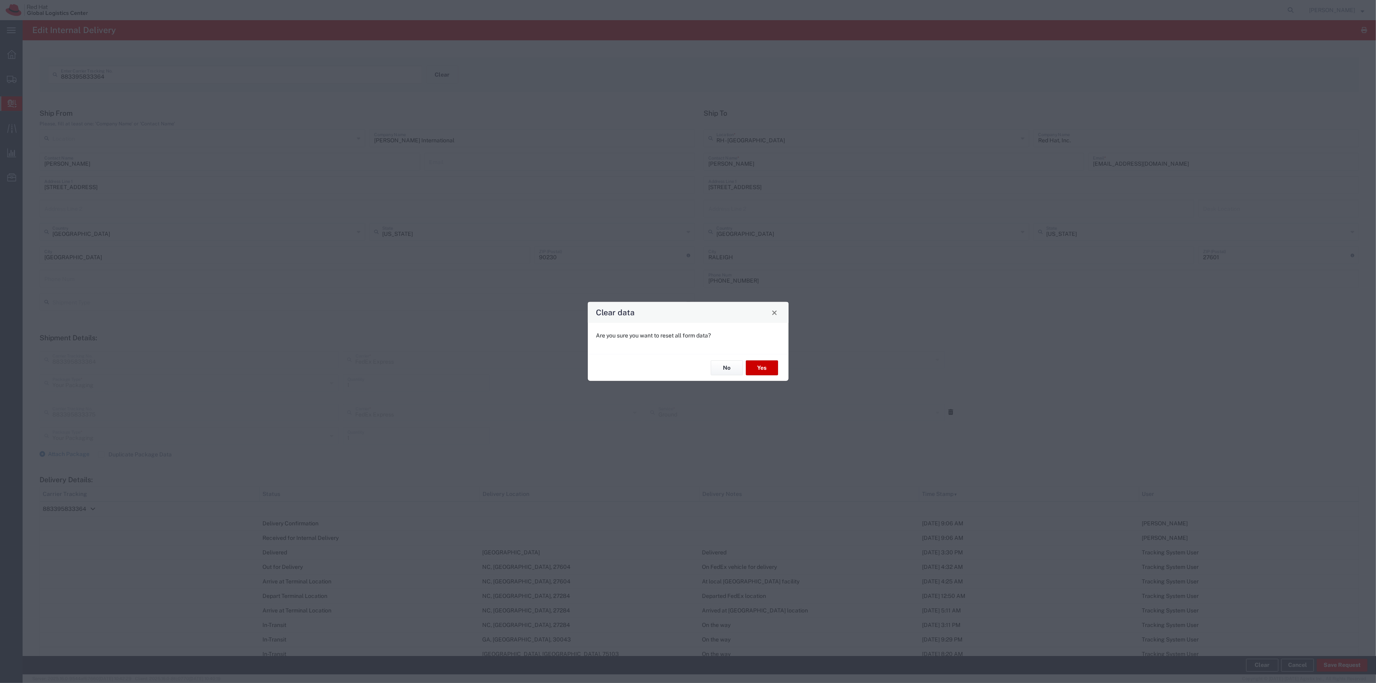
click at [755, 380] on div "No Yes" at bounding box center [688, 367] width 201 height 27
click at [755, 373] on button "Yes" at bounding box center [762, 367] width 32 height 15
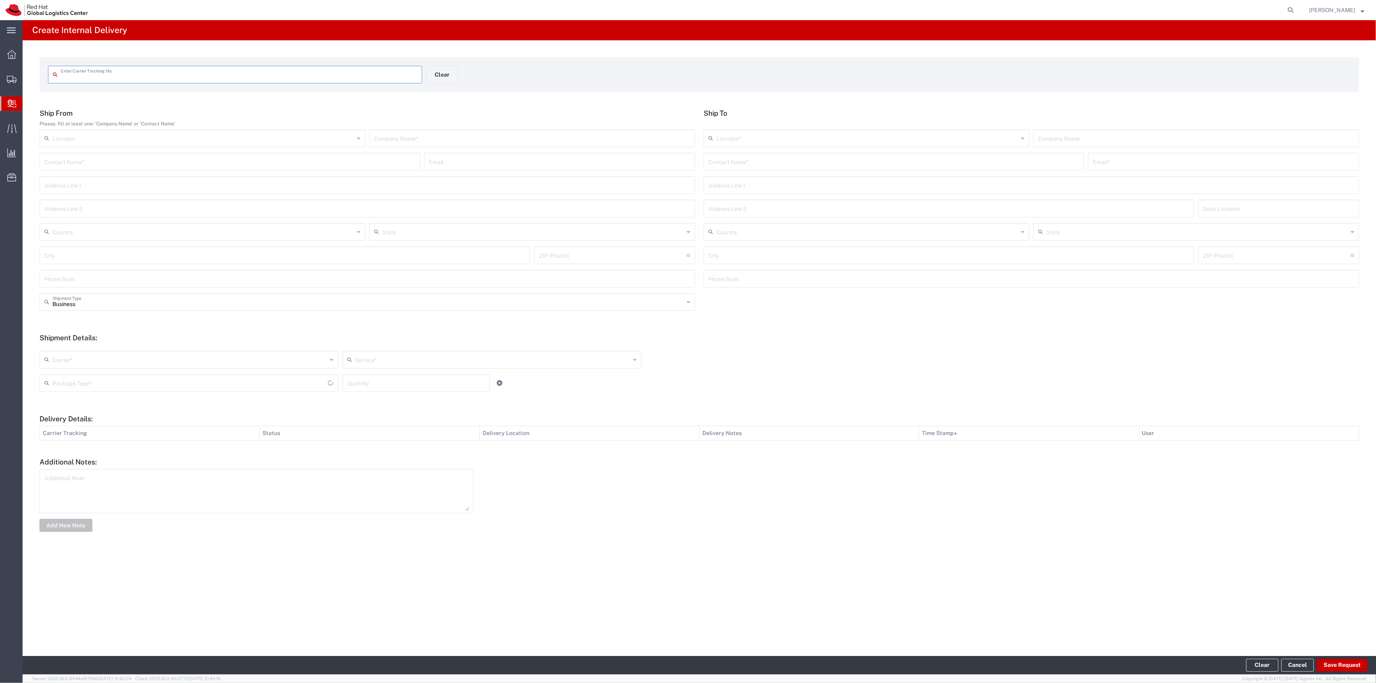
click at [283, 81] on input "text" at bounding box center [239, 74] width 356 height 14
type input "391840821465"
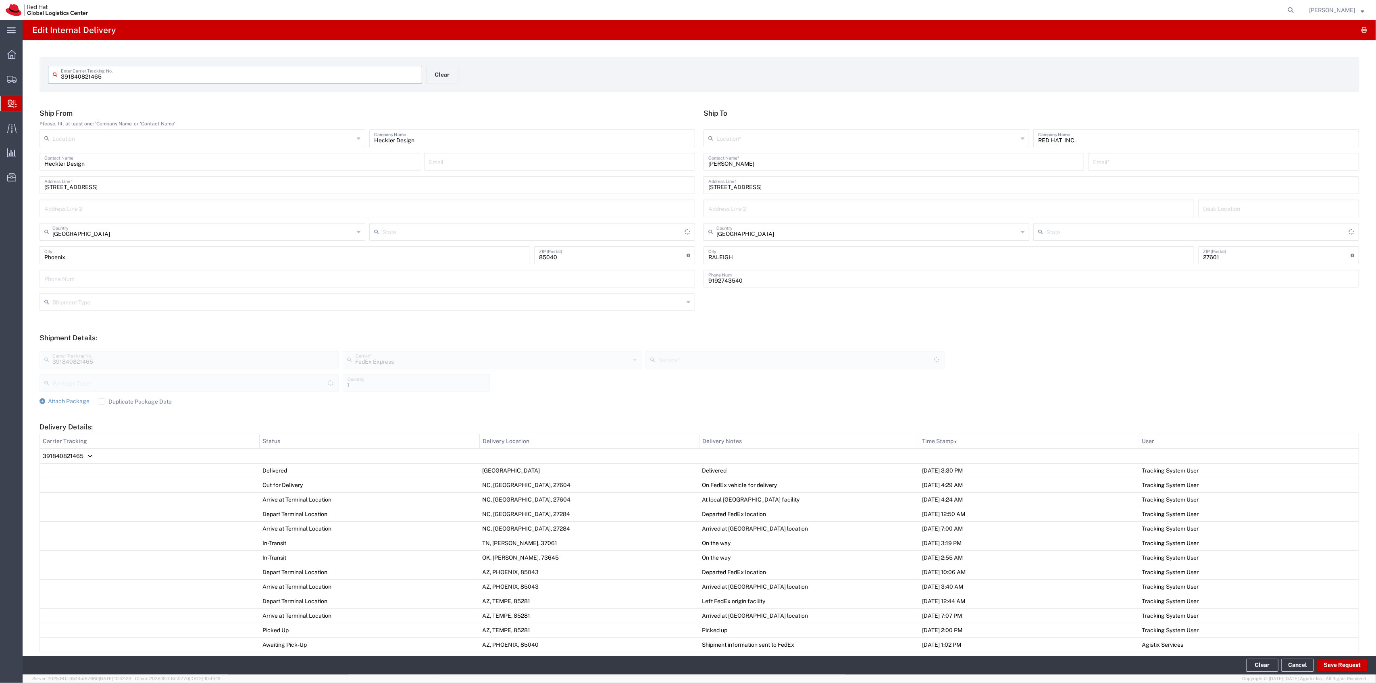
type input "[US_STATE]"
type input "Ground"
click at [77, 404] on span "Attach Package" at bounding box center [69, 401] width 42 height 6
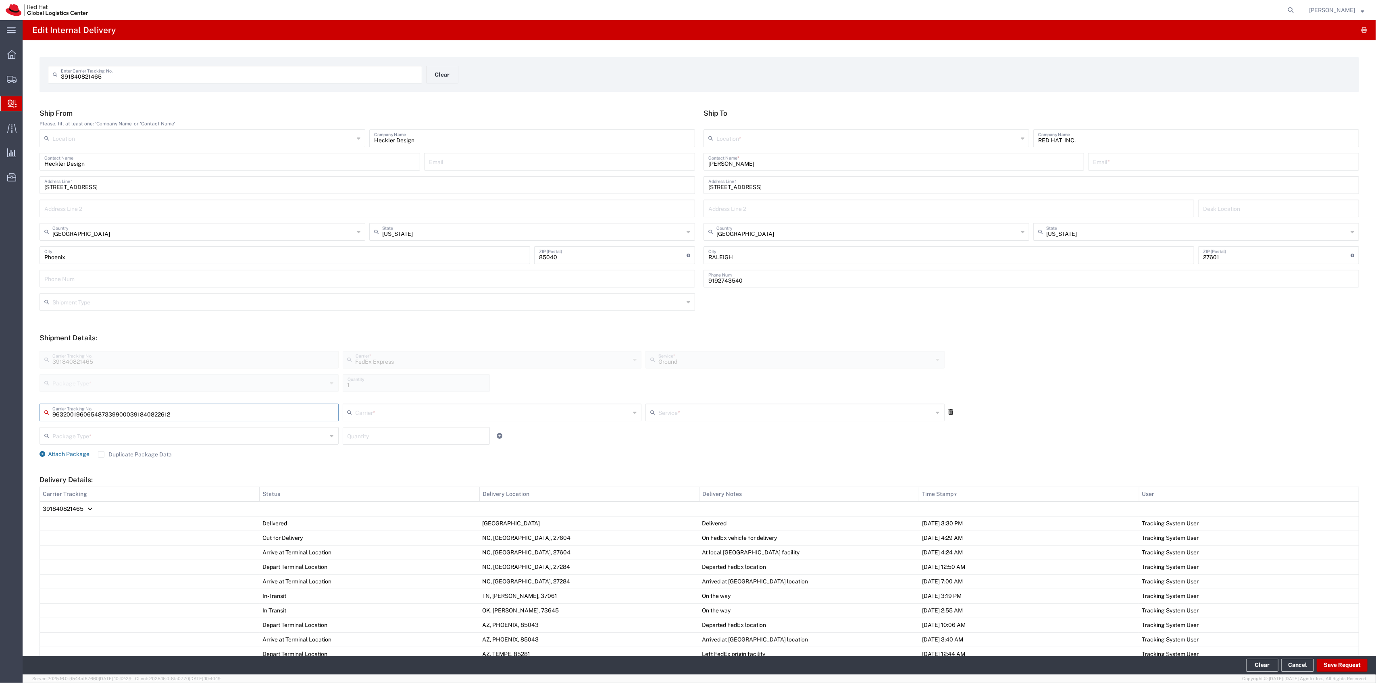
type input "391840822612"
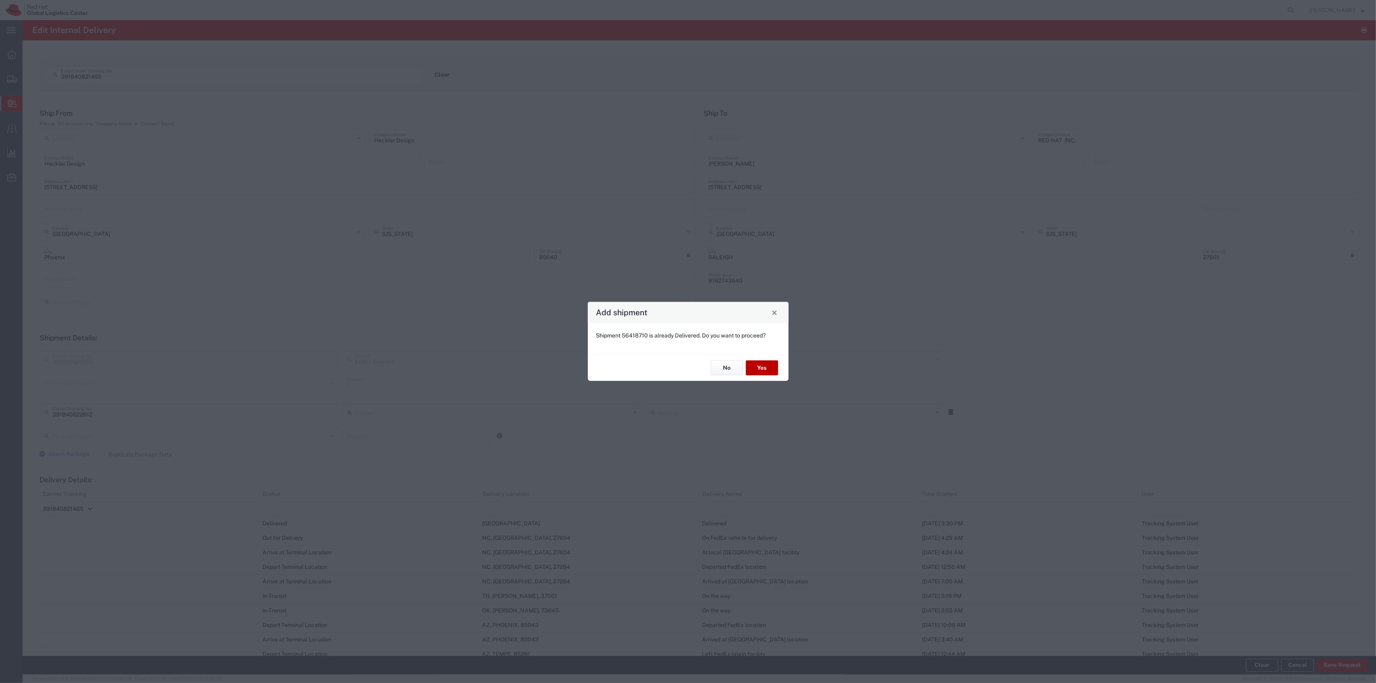
click at [766, 360] on button "Yes" at bounding box center [762, 367] width 32 height 15
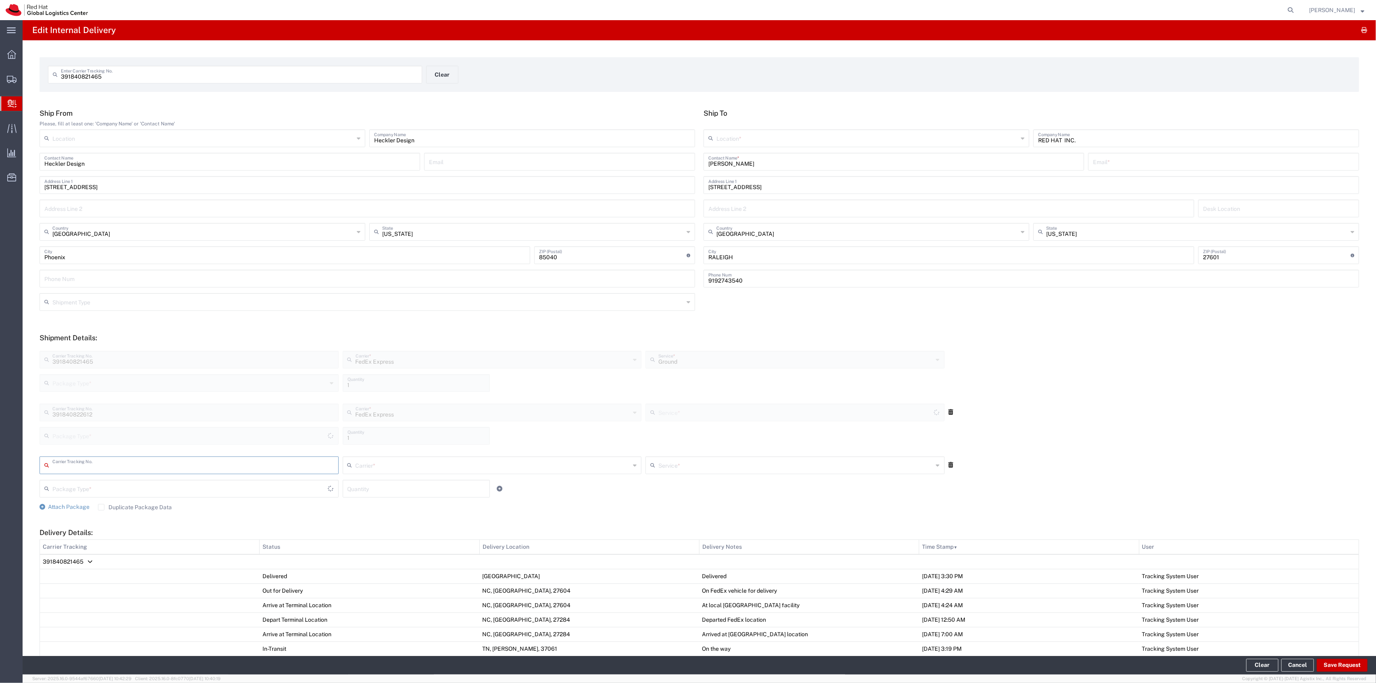
type input "Ground"
type input "391840817966"
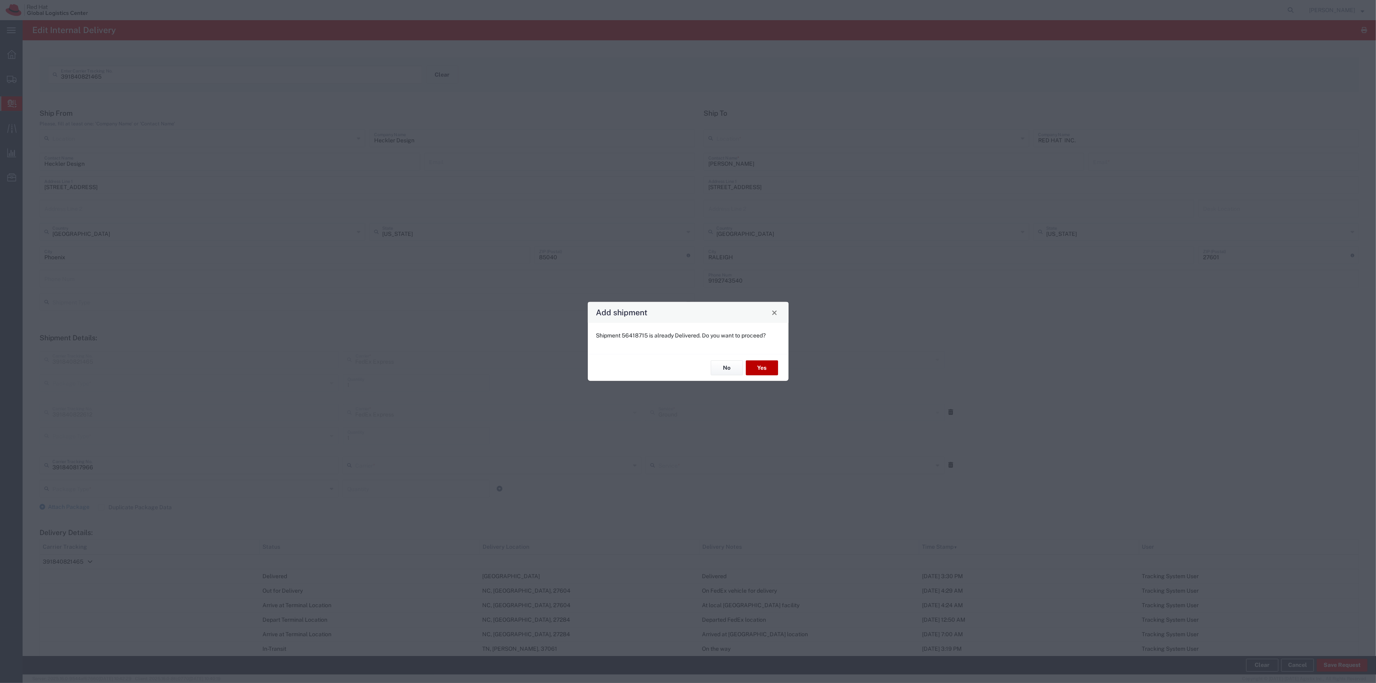
click at [766, 360] on button "Yes" at bounding box center [762, 367] width 32 height 15
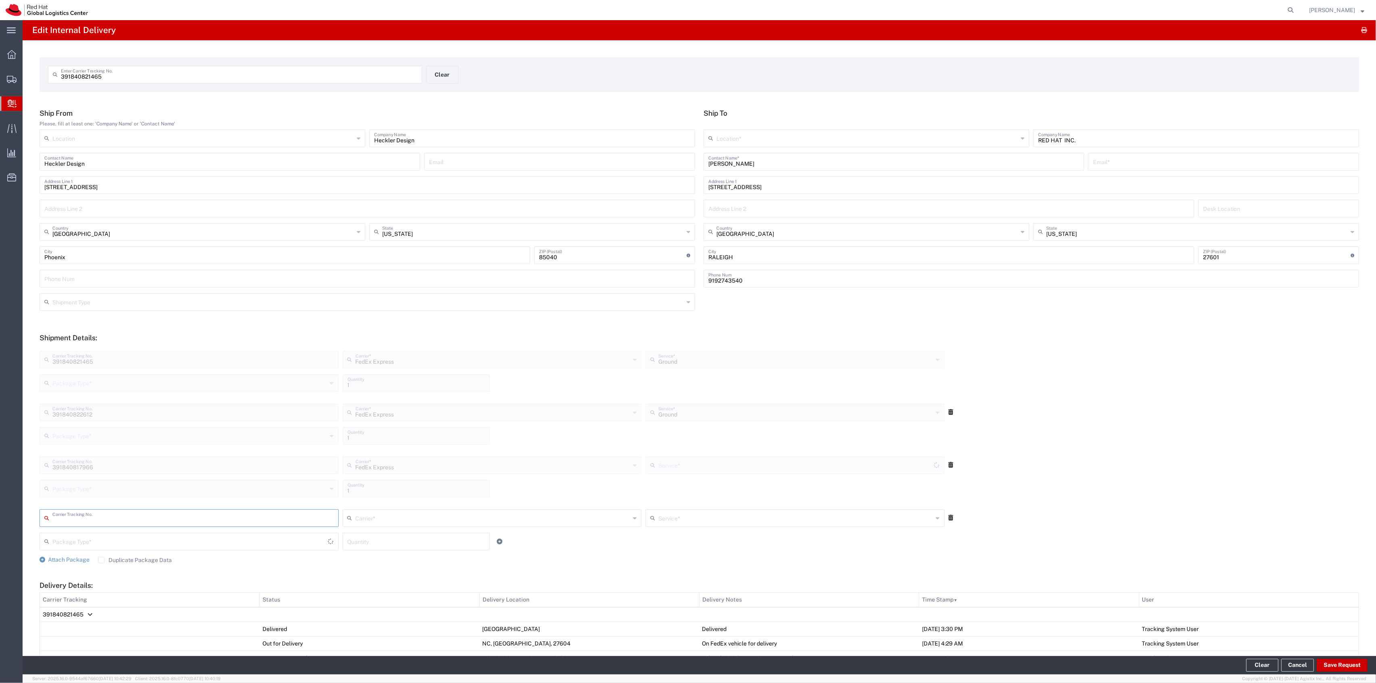
type input "Ground"
click at [767, 160] on input "JODY HUNT" at bounding box center [893, 161] width 371 height 14
drag, startPoint x: 662, startPoint y: 146, endPoint x: 641, endPoint y: 144, distance: 21.0
click at [645, 144] on div "Ship From Please, fill at least one: 'Company Name' or 'Contact Name' Location …" at bounding box center [699, 201] width 1328 height 184
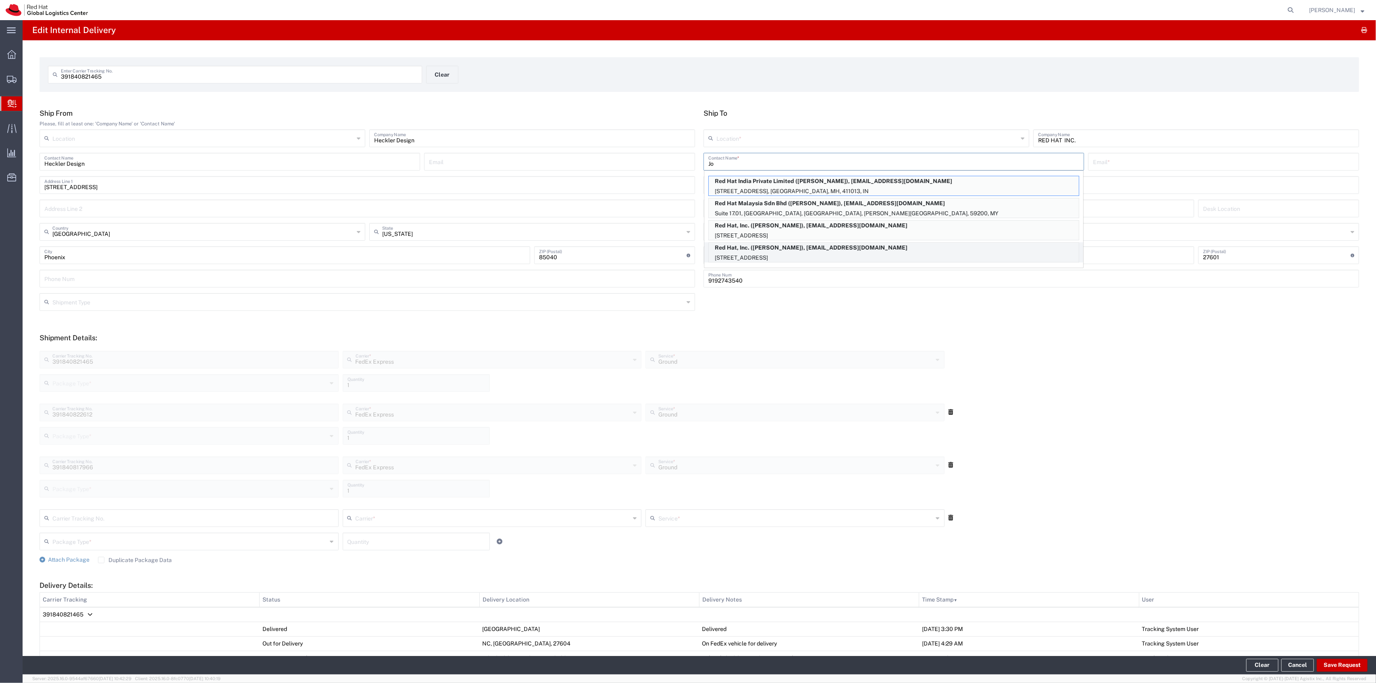
type input "Jo"
click at [794, 255] on p "100 East Davie Street, 19S366, RALEIGH, NC, 27601, US" at bounding box center [894, 258] width 370 height 10
type input "RH - [GEOGRAPHIC_DATA]"
type input "Red Hat, Inc."
type input "Jody Hunt"
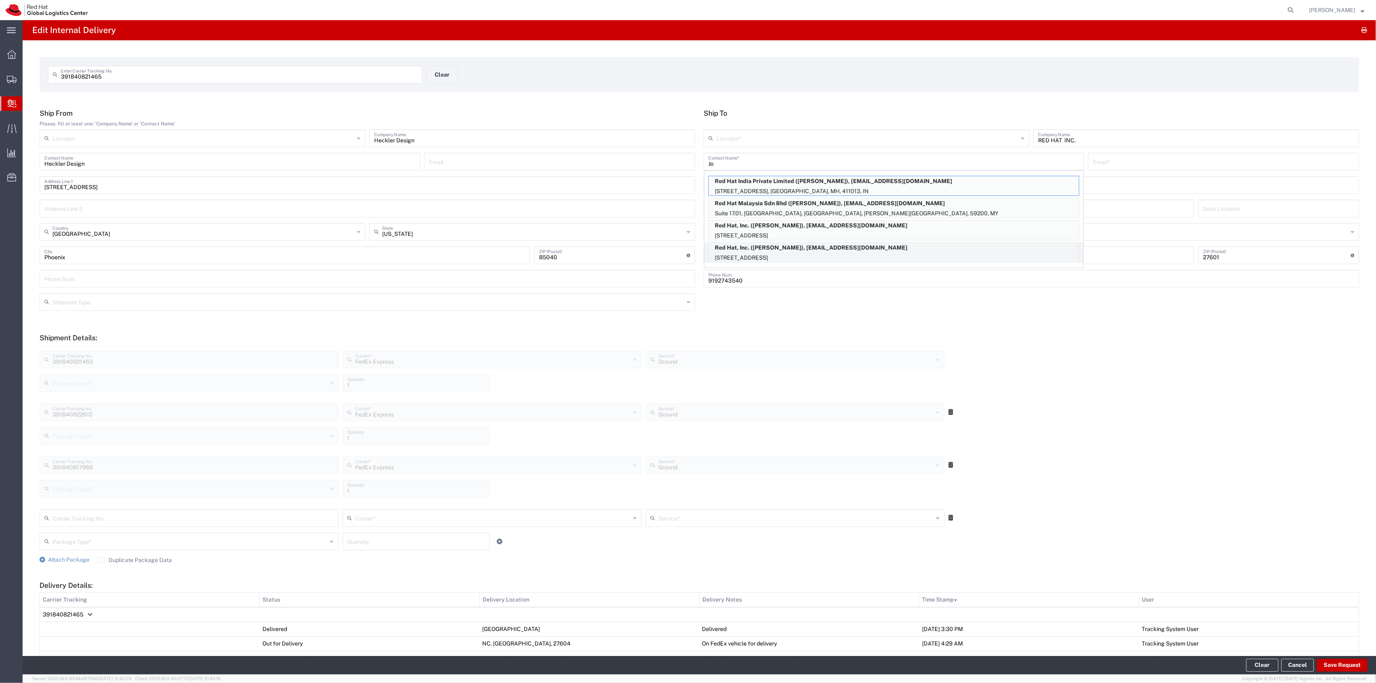
type input "johunt@redhat.com"
type input "[STREET_ADDRESS]"
type input "19S366"
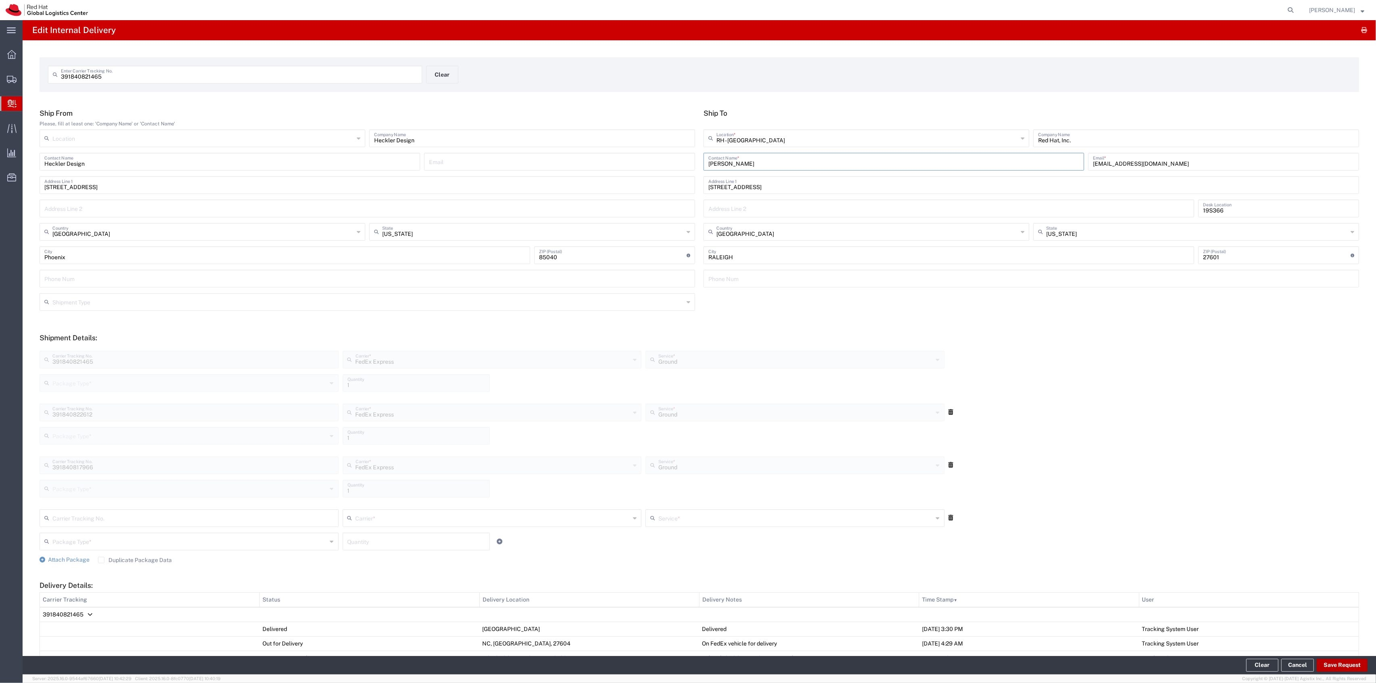
click at [1340, 660] on button "Save Request" at bounding box center [1342, 665] width 51 height 13
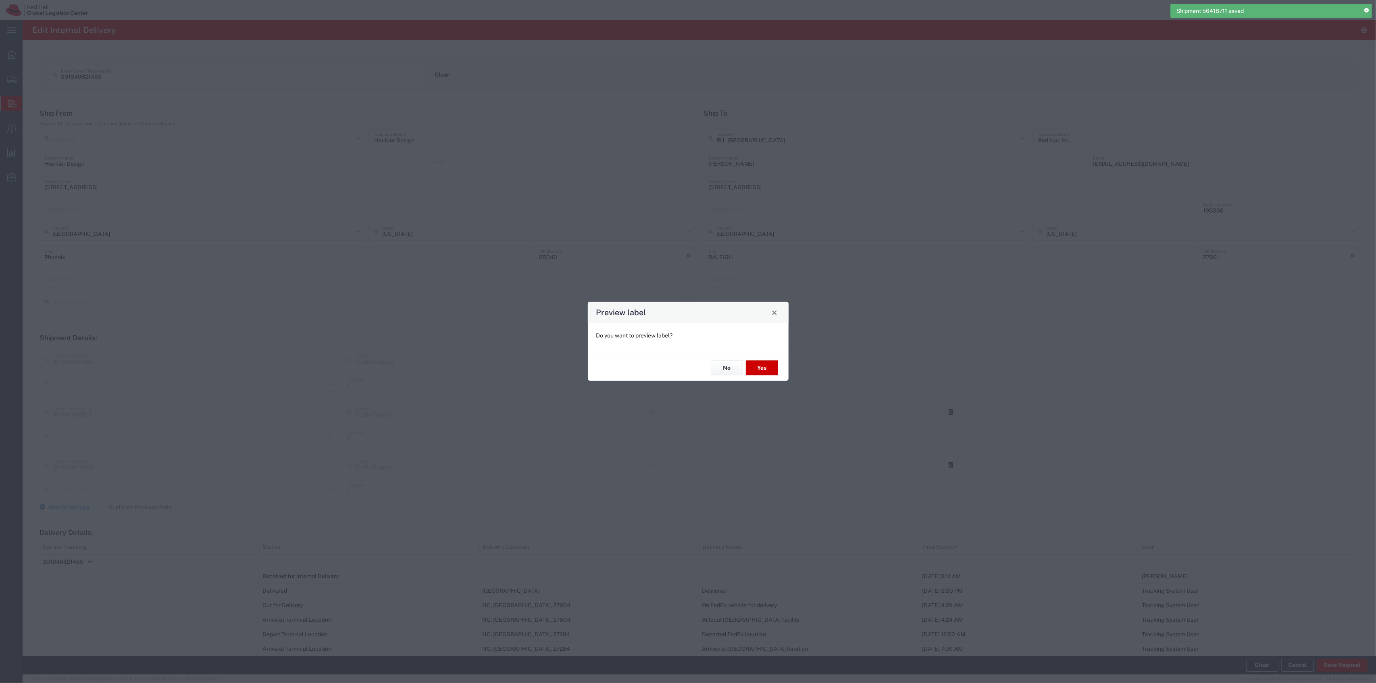
type input "Ground"
click at [770, 368] on button "Yes" at bounding box center [762, 367] width 32 height 15
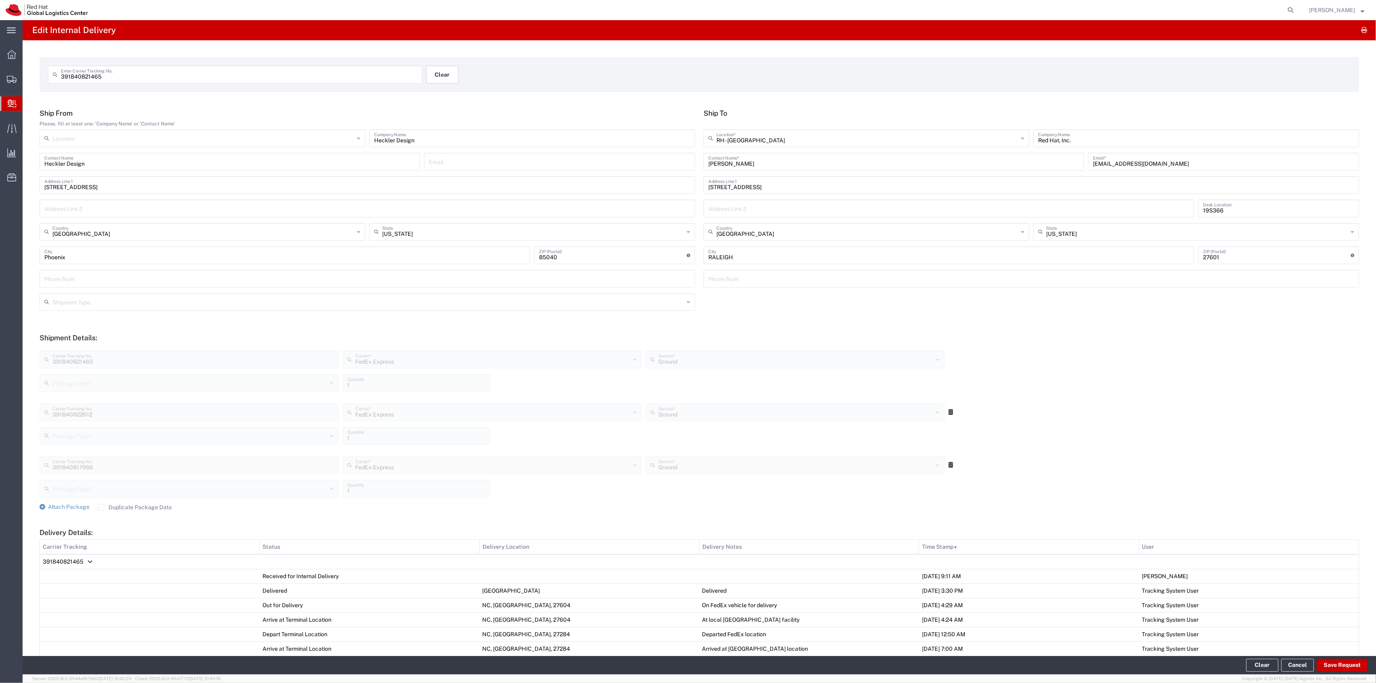
click at [450, 75] on button "Clear" at bounding box center [442, 75] width 32 height 18
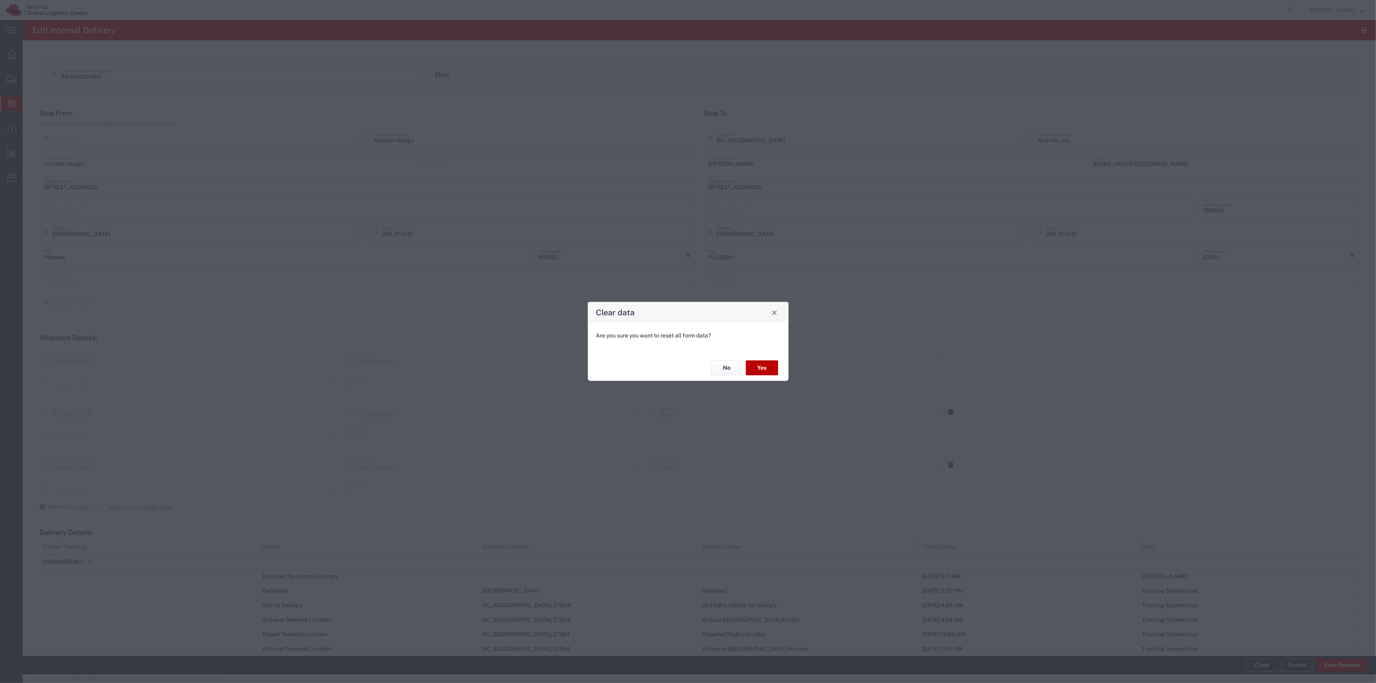
click at [764, 374] on button "Yes" at bounding box center [762, 367] width 32 height 15
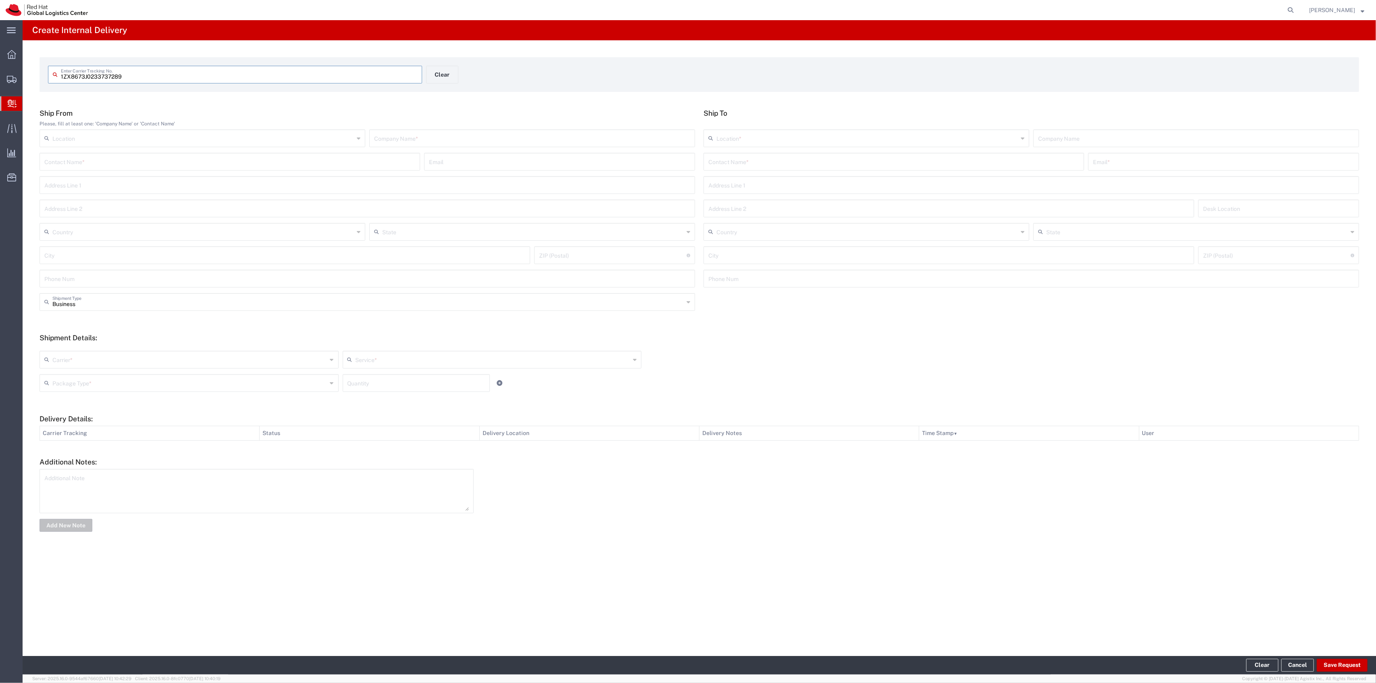
type input "1ZX8673J0233737289"
click at [778, 161] on input "text" at bounding box center [893, 168] width 371 height 14
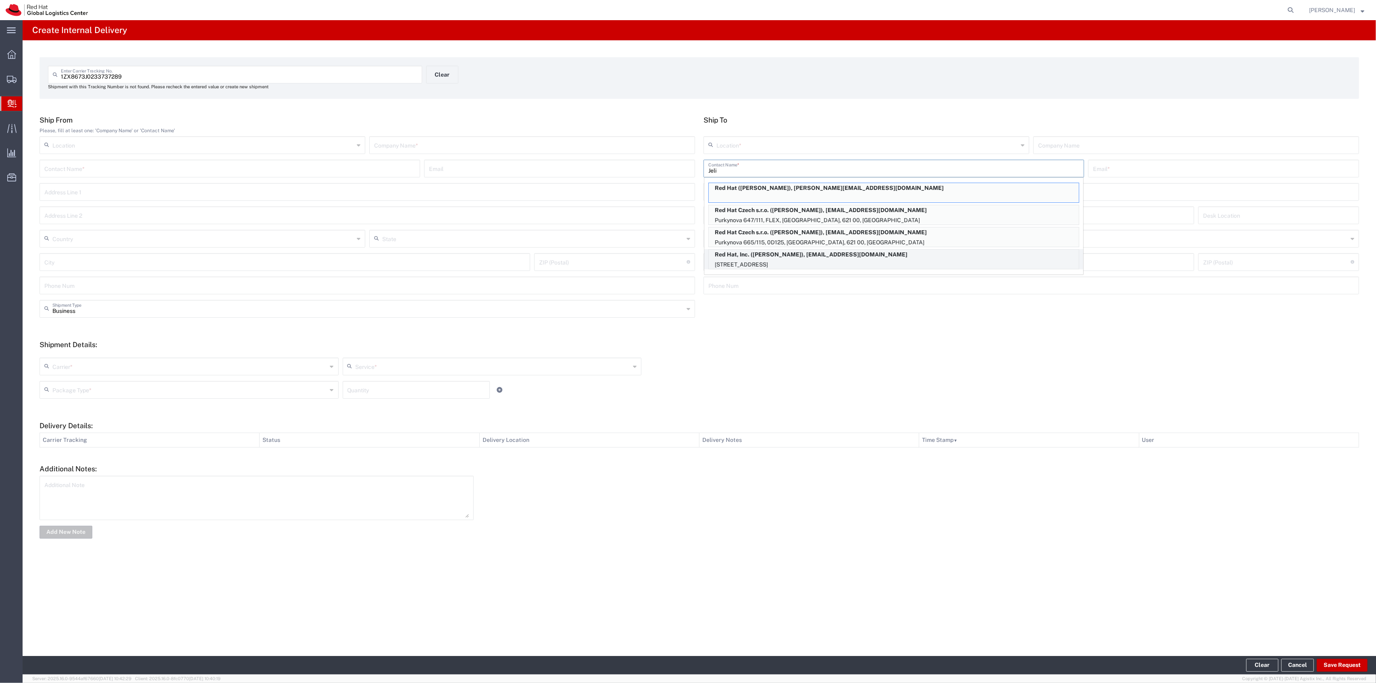
type input "Jeli"
click at [784, 257] on p "Red Hat, Inc. (Jelica Calderon), jcaldero@redhat.com" at bounding box center [894, 255] width 370 height 10
type input "RH - [GEOGRAPHIC_DATA]"
type input "Red Hat, Inc."
type input "Jelica Calderon"
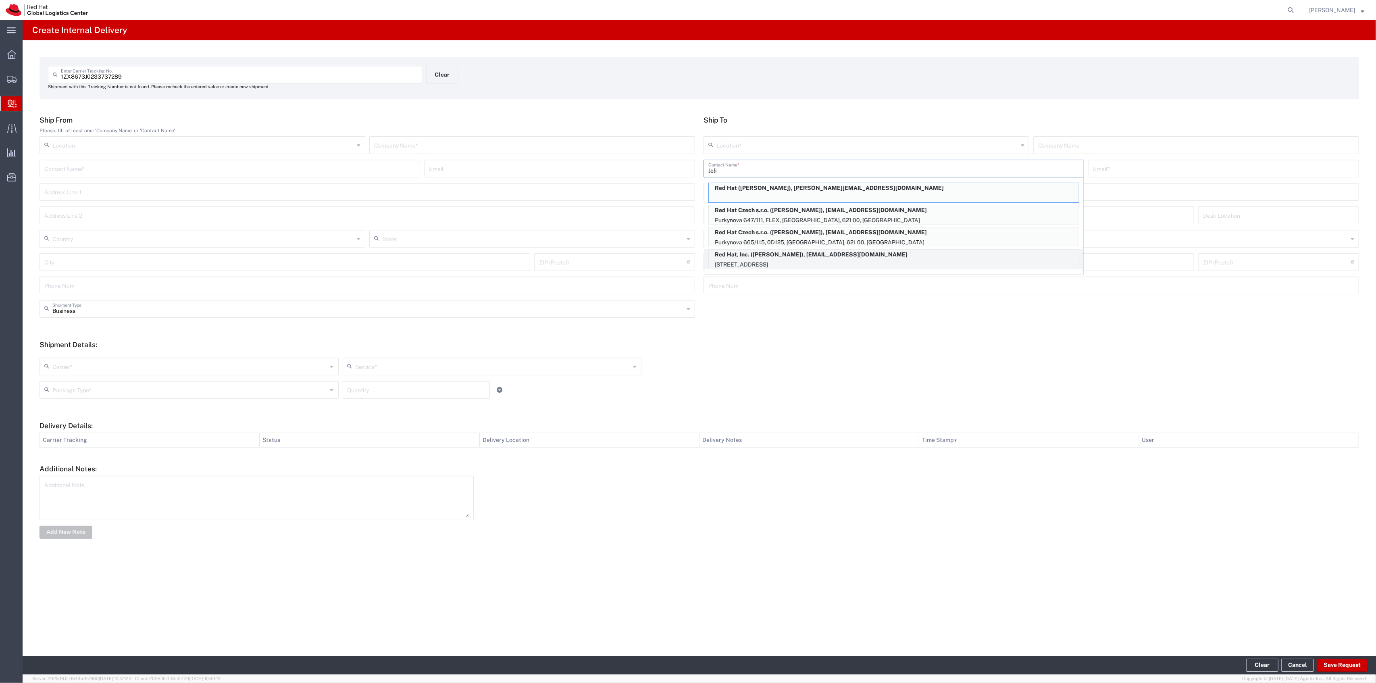
type input "jcaldero@redhat.com"
type input "[STREET_ADDRESS]"
type input "FLEX"
type input "[GEOGRAPHIC_DATA]"
type input "RALEIGH"
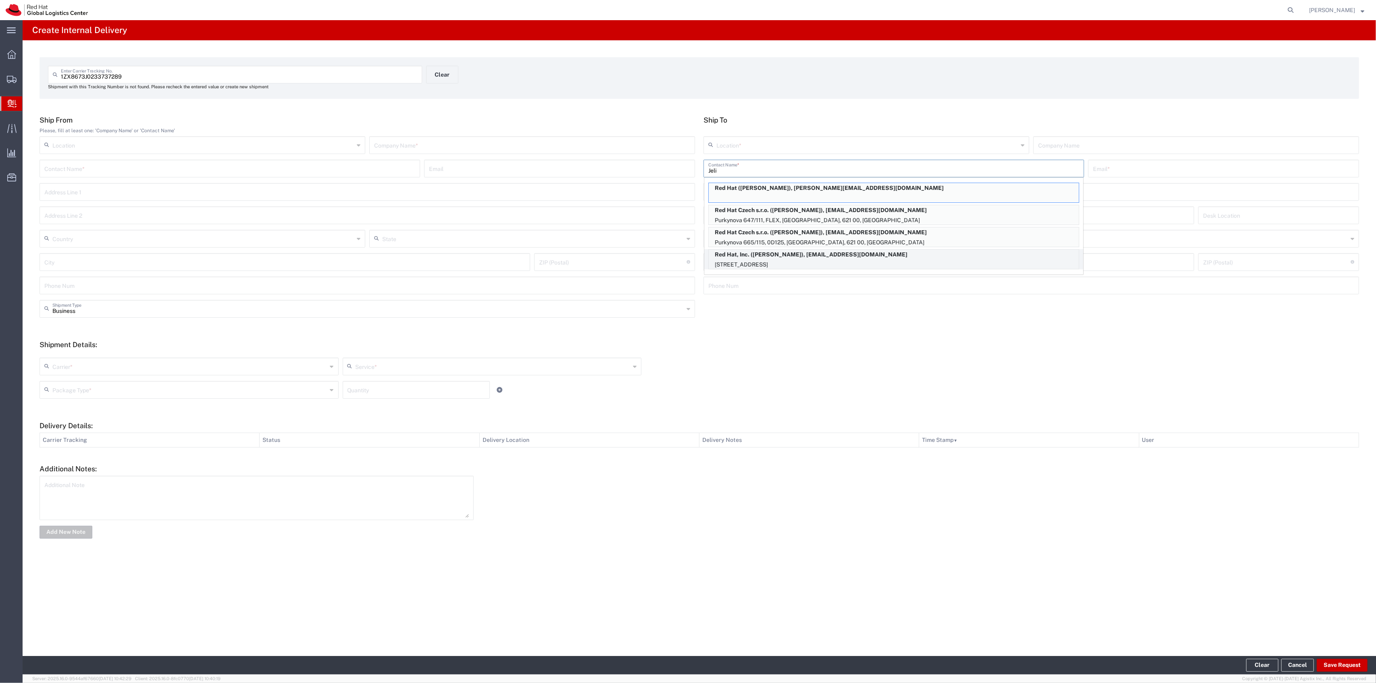
type input "27601"
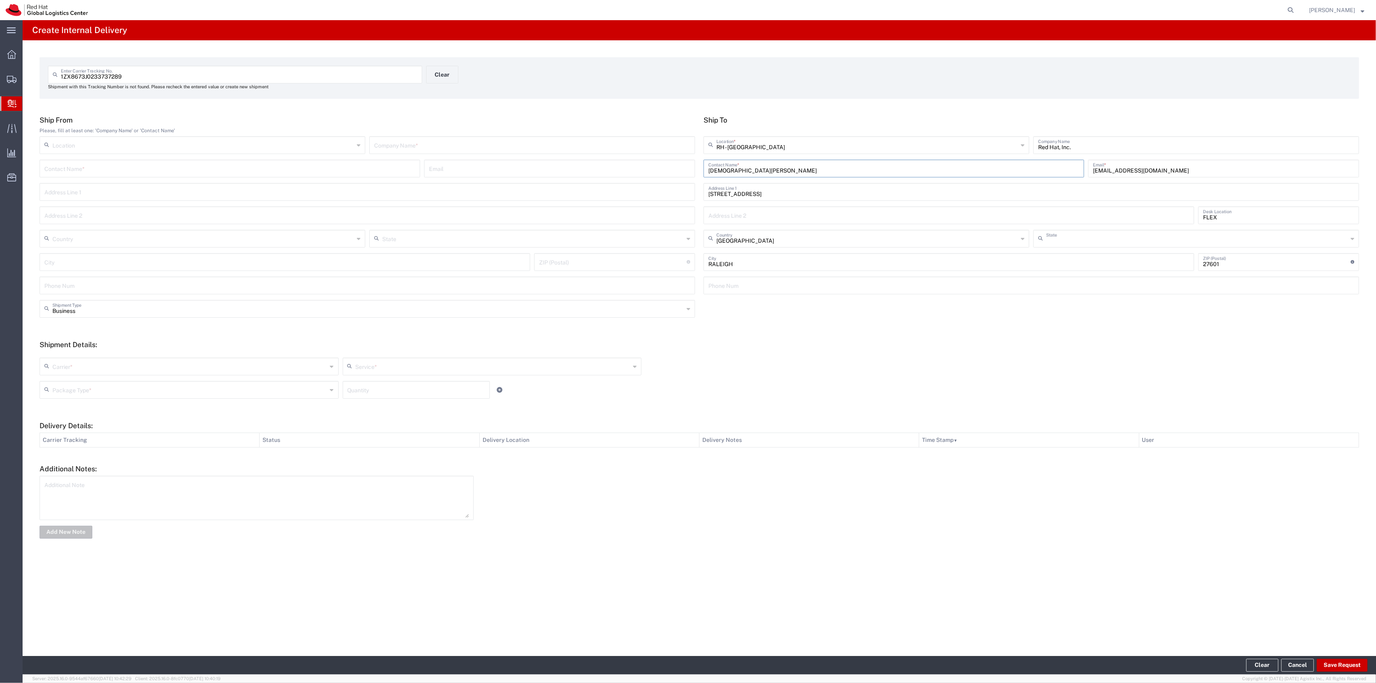
type input "[US_STATE]"
click at [673, 147] on input "text" at bounding box center [532, 144] width 316 height 14
type input "UPS"
click at [106, 370] on input "text" at bounding box center [189, 366] width 275 height 14
click at [67, 466] on span "UPS" at bounding box center [189, 463] width 298 height 12
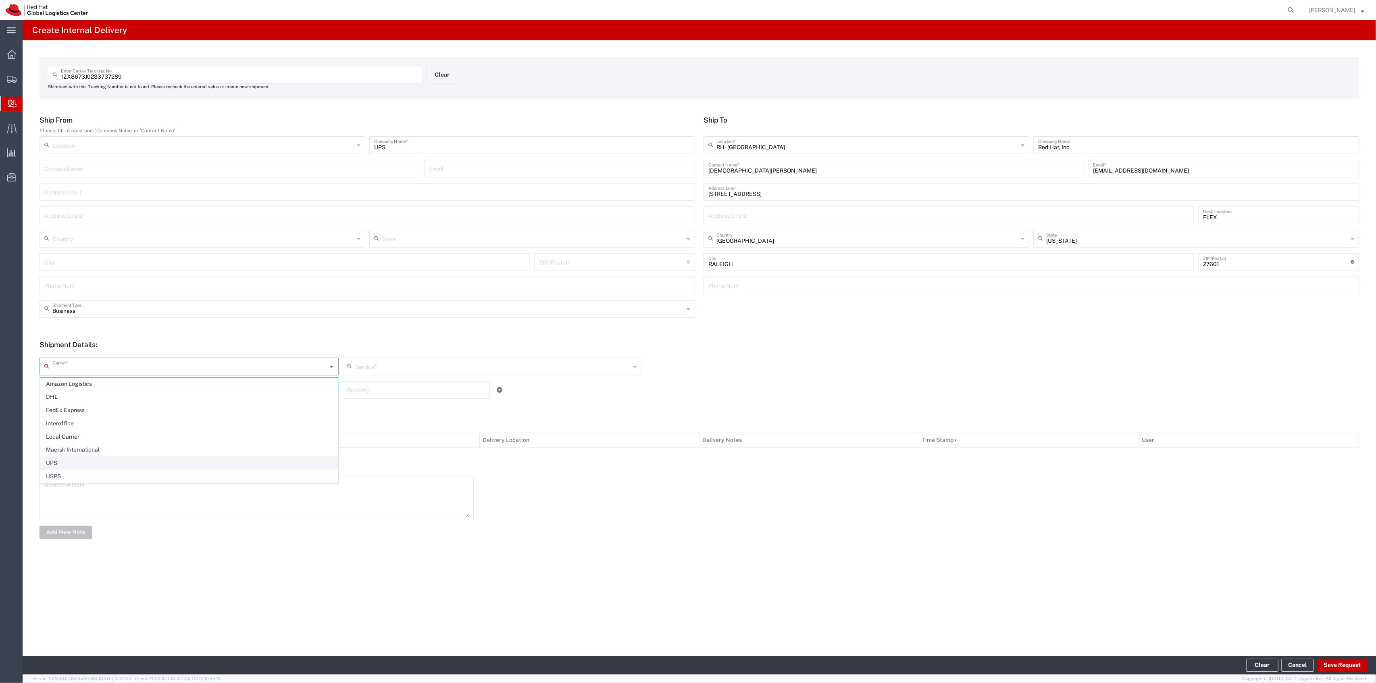
type input "UPS"
click at [386, 365] on input "text" at bounding box center [493, 366] width 275 height 14
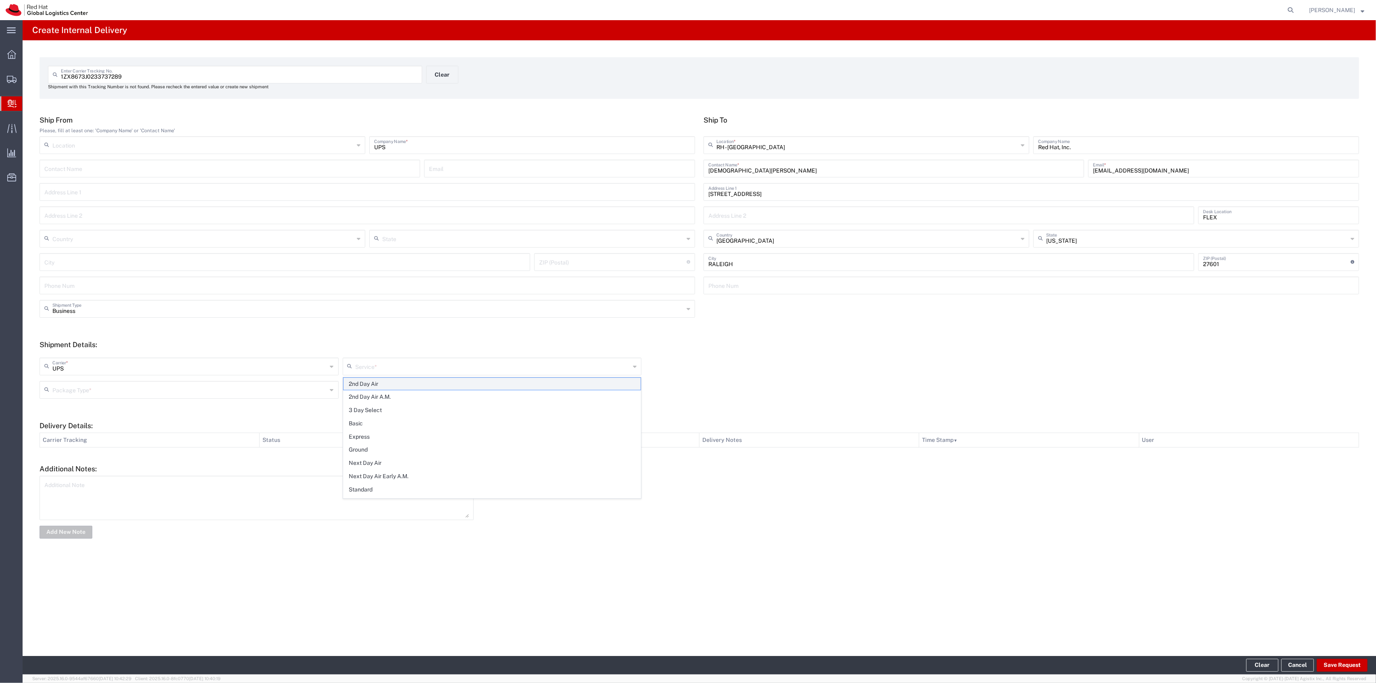
click at [397, 384] on span "2nd Day Air" at bounding box center [492, 384] width 298 height 12
type input "2nd Day Air"
click at [320, 389] on input "text" at bounding box center [189, 389] width 275 height 14
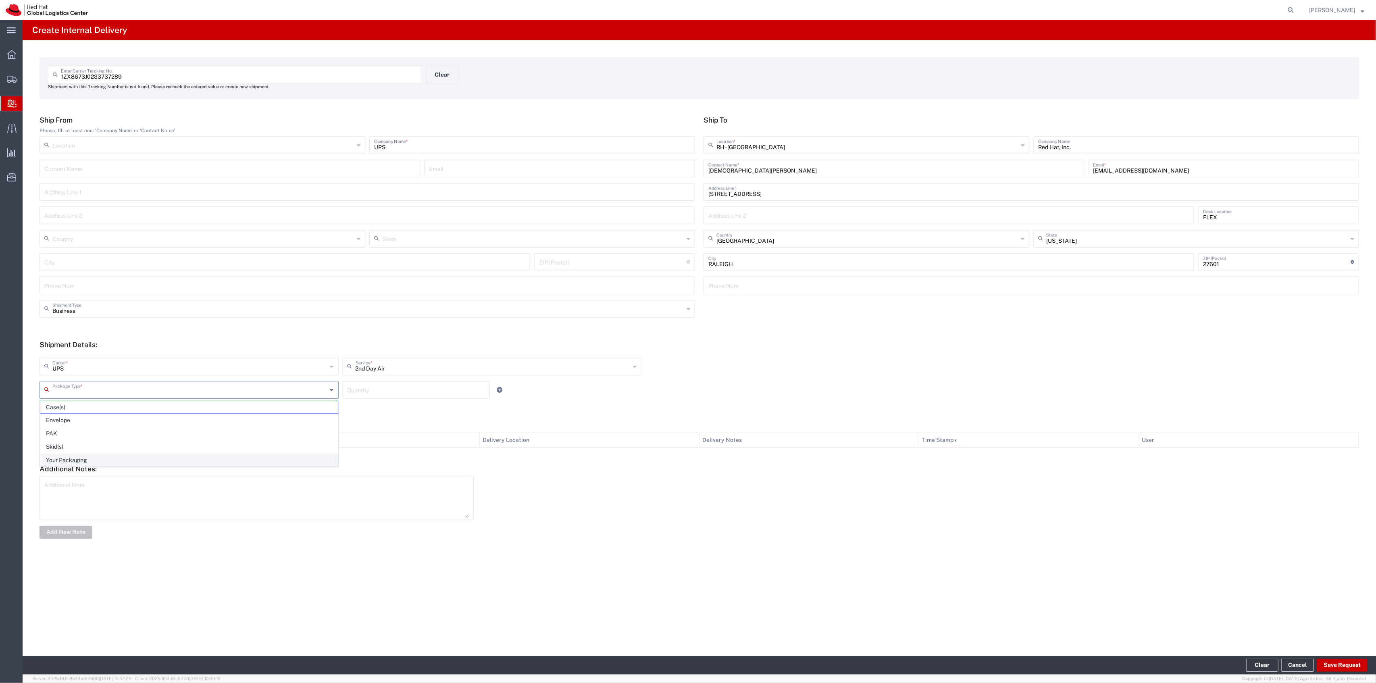
click at [219, 456] on span "Your Packaging" at bounding box center [189, 460] width 298 height 12
type input "Your Packaging"
click at [360, 387] on input "number" at bounding box center [416, 389] width 138 height 14
type input "1"
click at [1337, 662] on button "Save Request" at bounding box center [1342, 665] width 51 height 13
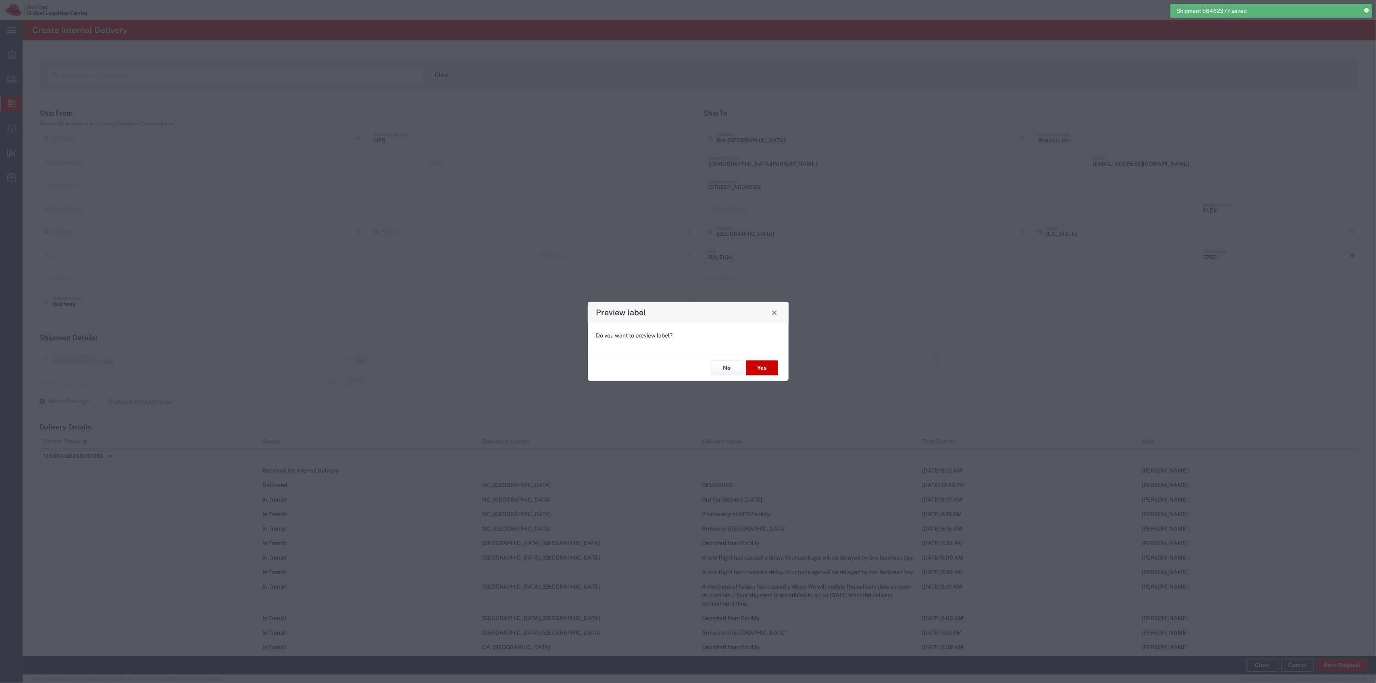
type input "Your Packaging"
type input "2nd Day Air"
click at [764, 361] on button "Yes" at bounding box center [762, 367] width 32 height 15
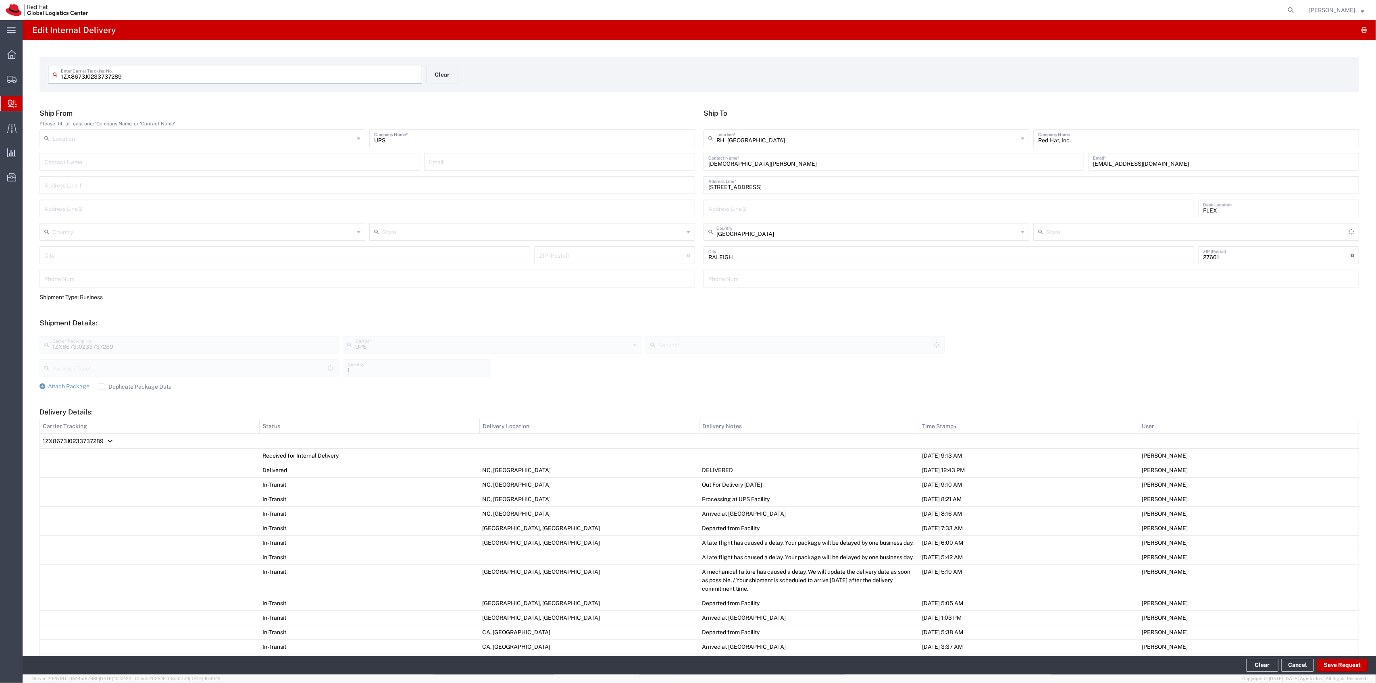
type input "[US_STATE]"
type input "Your Packaging"
type input "2nd Day Air"
click at [429, 72] on button "Clear" at bounding box center [442, 75] width 32 height 18
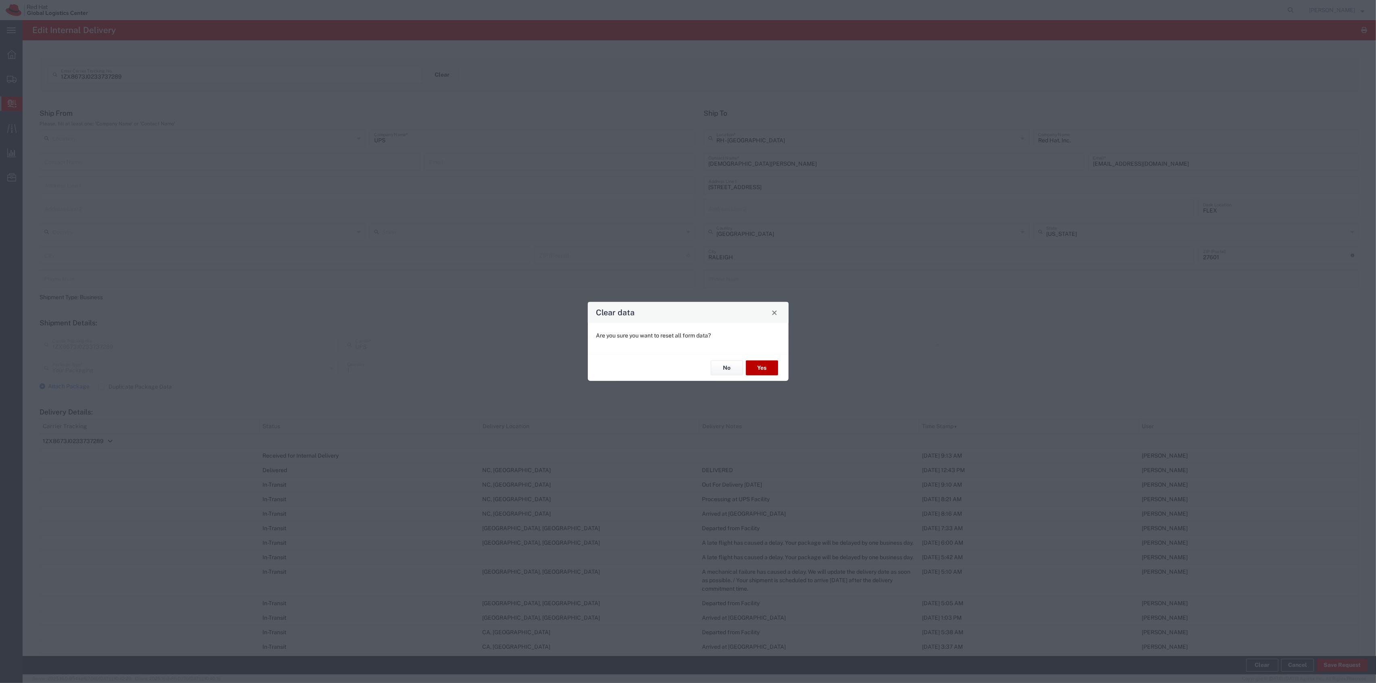
click at [759, 360] on button "Yes" at bounding box center [762, 367] width 32 height 15
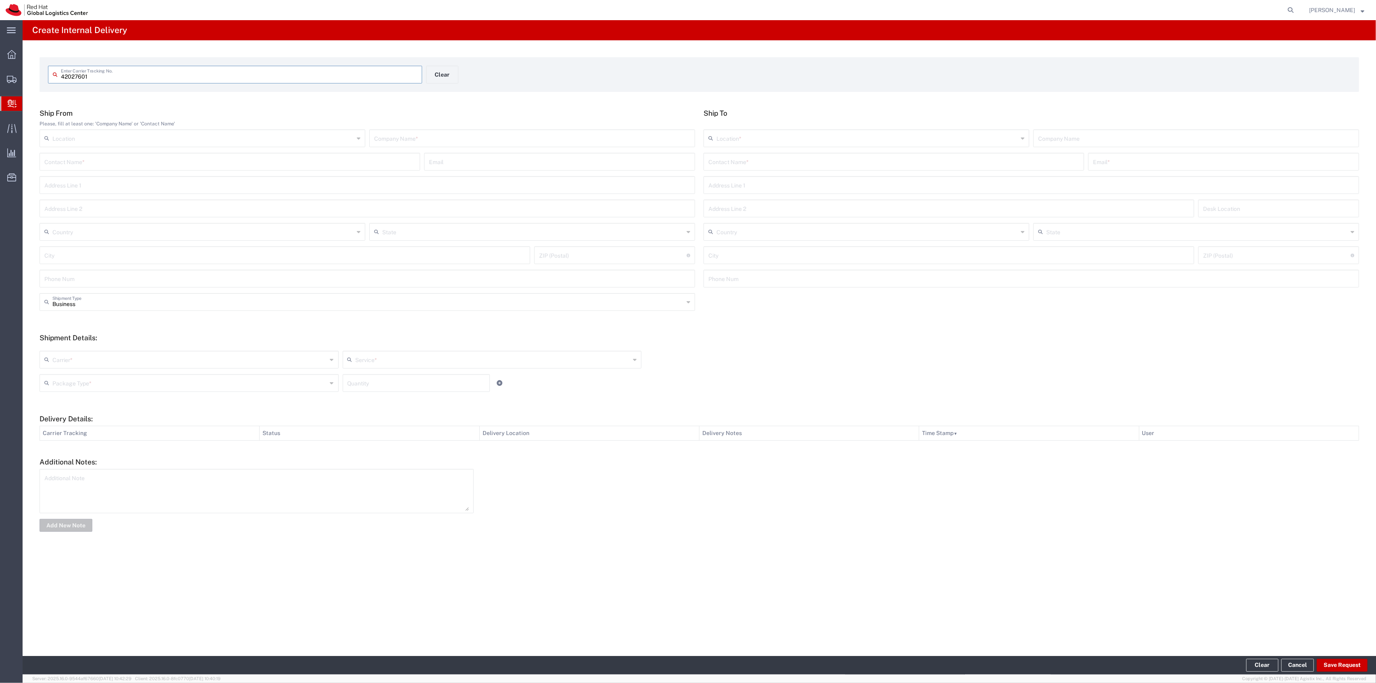
type input "42027601"
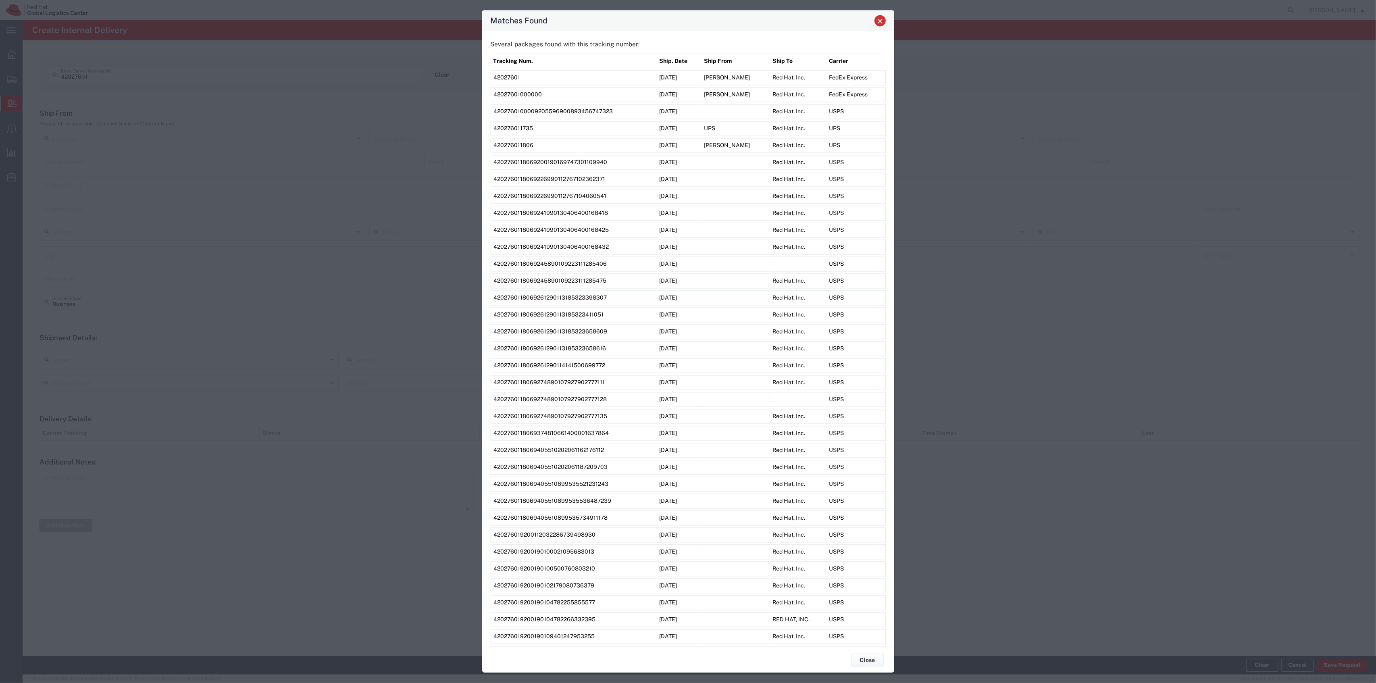
click at [880, 22] on span "Close" at bounding box center [880, 21] width 6 height 6
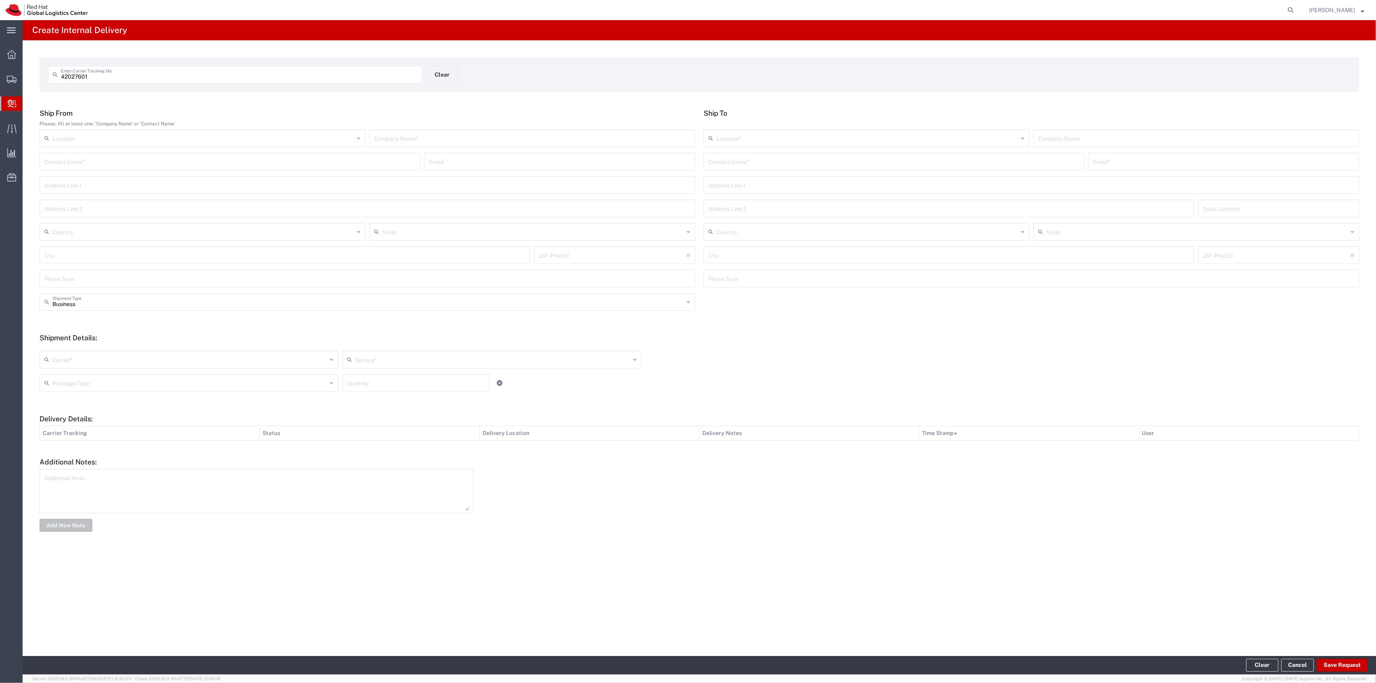
click at [464, 77] on div "42027601 Enter Carrier Tracking No. Clear" at bounding box center [426, 77] width 765 height 23
click at [441, 77] on button "Clear" at bounding box center [442, 75] width 32 height 18
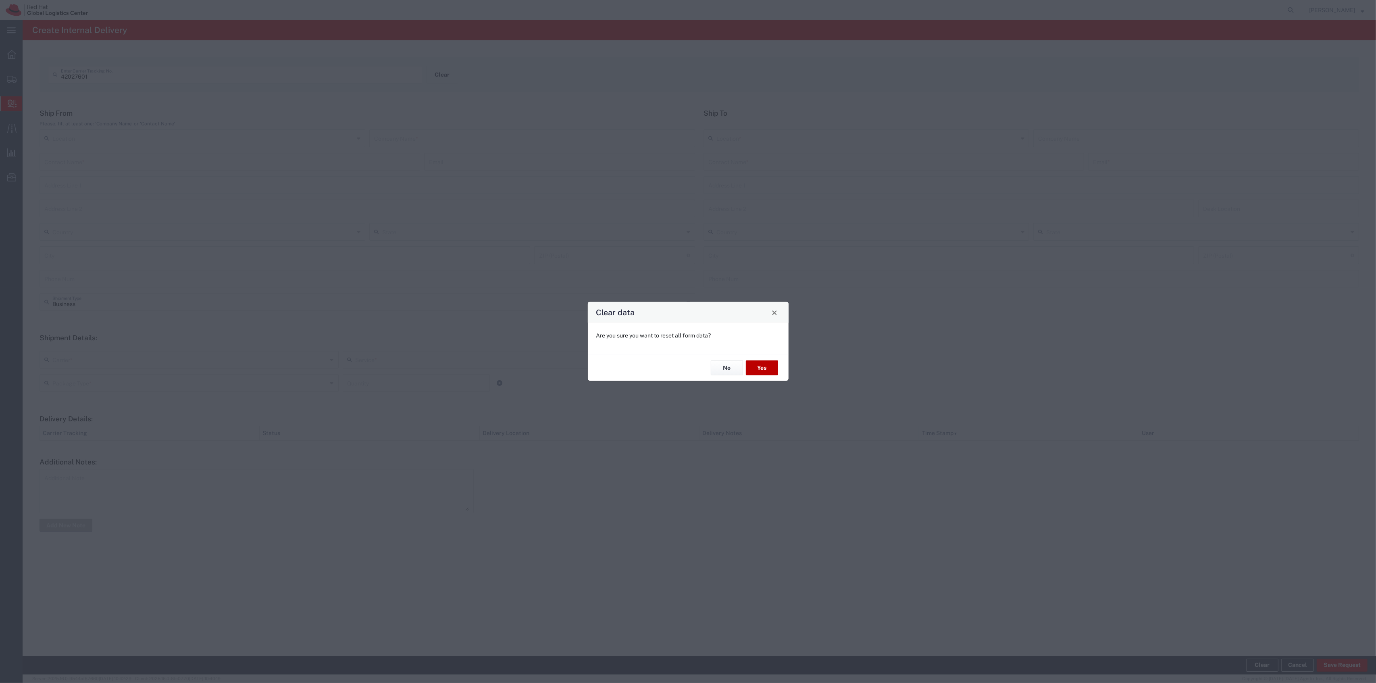
click at [755, 363] on button "Yes" at bounding box center [762, 367] width 32 height 15
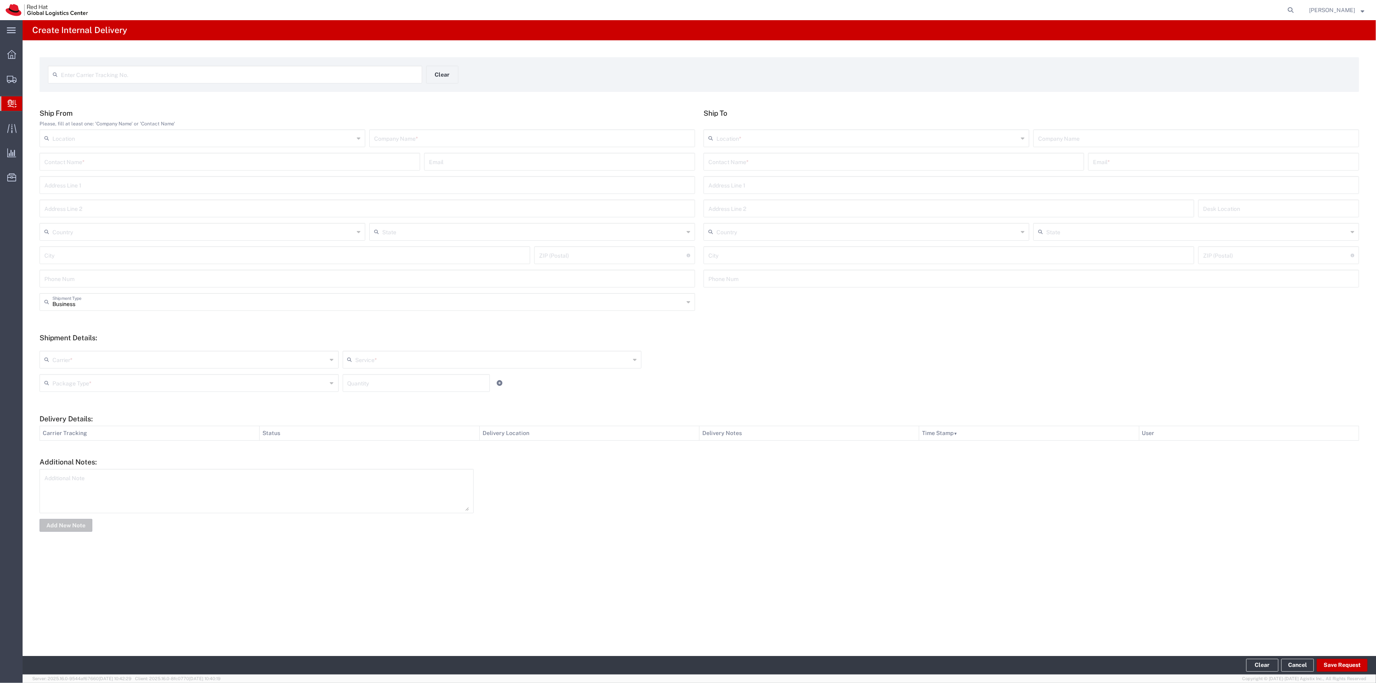
click at [319, 71] on input "text" at bounding box center [239, 74] width 356 height 14
type input "1Z4E26490376973490"
click at [826, 172] on input "text" at bounding box center [893, 168] width 371 height 14
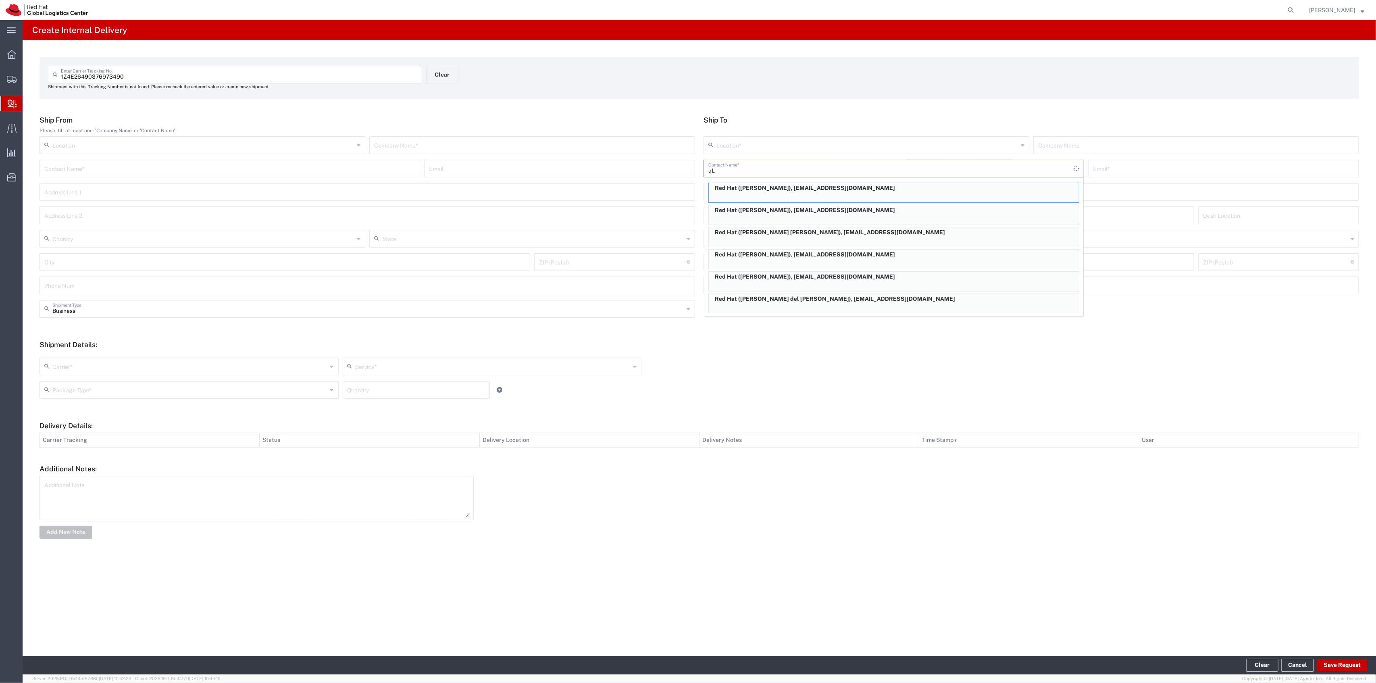
type input "a"
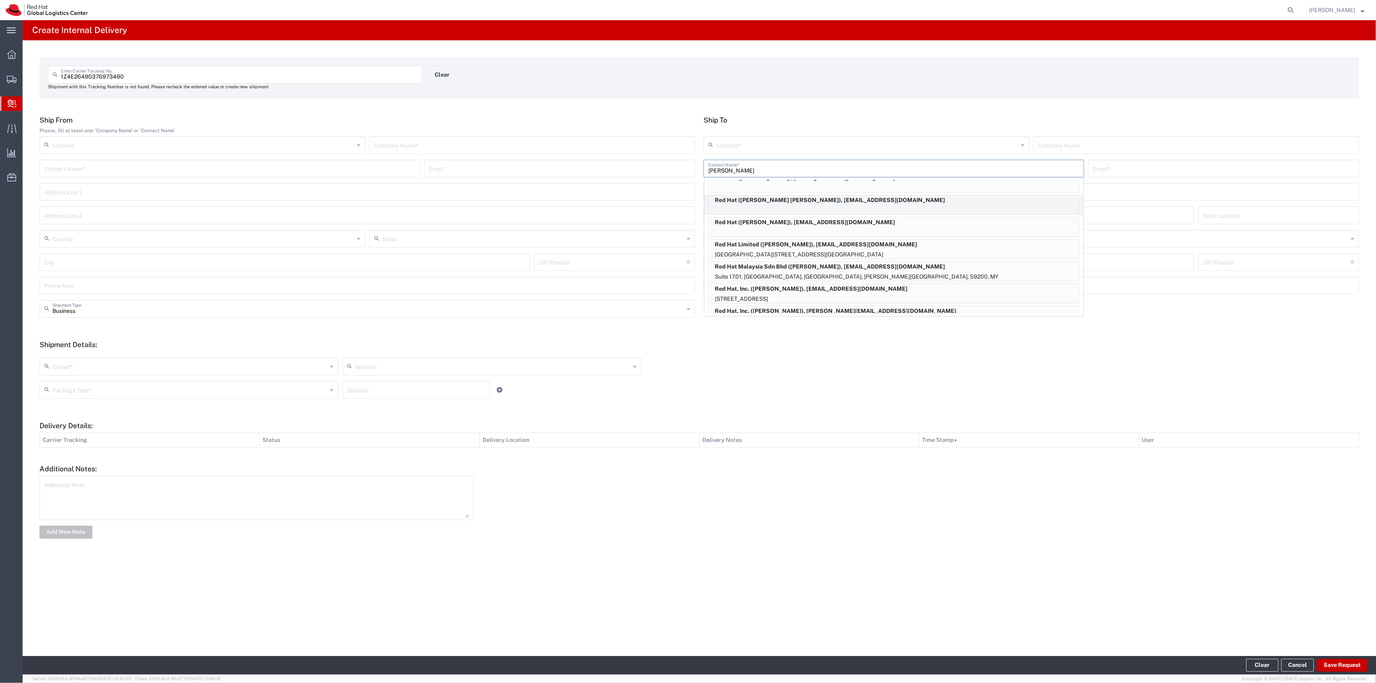
scroll to position [47, 0]
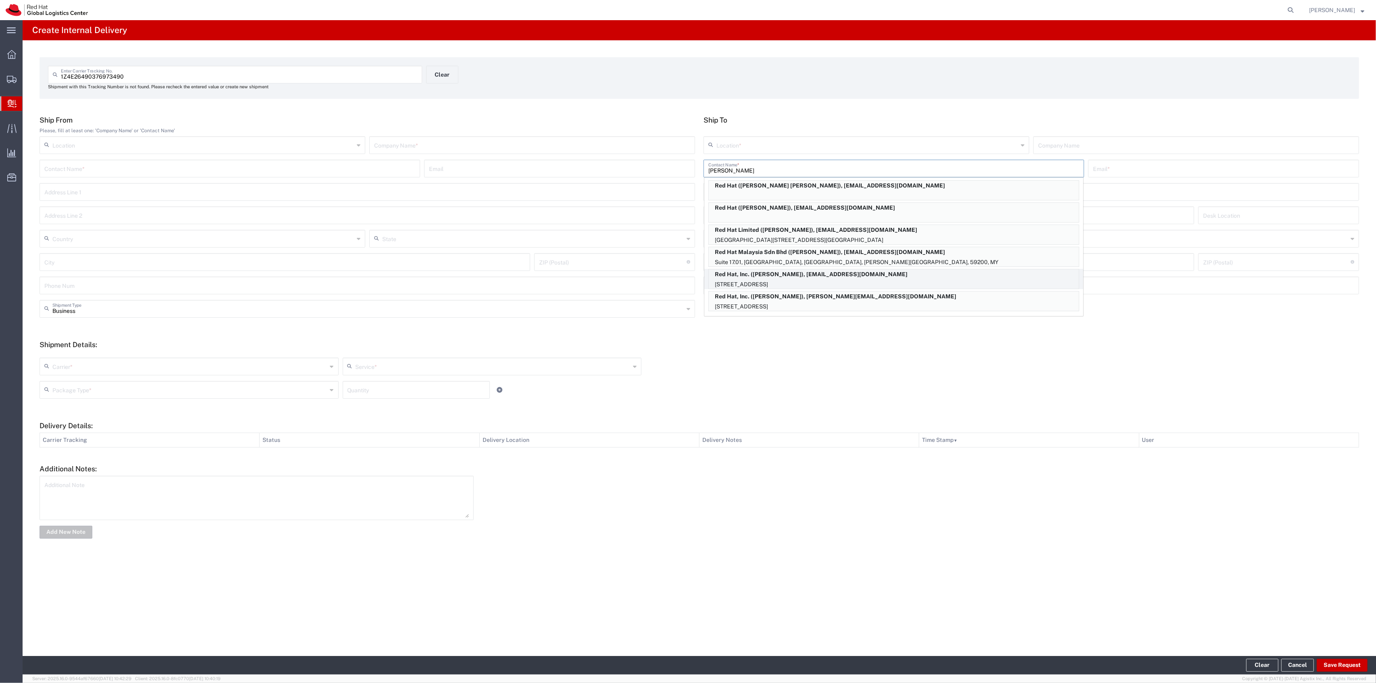
type input "Albert"
click at [864, 284] on p "100 East Davie Street, FLEX, RALEIGH, NC, 27601, US" at bounding box center [894, 284] width 370 height 10
type input "RH - [GEOGRAPHIC_DATA]"
type input "Red Hat, Inc."
type input "Albert Mirich"
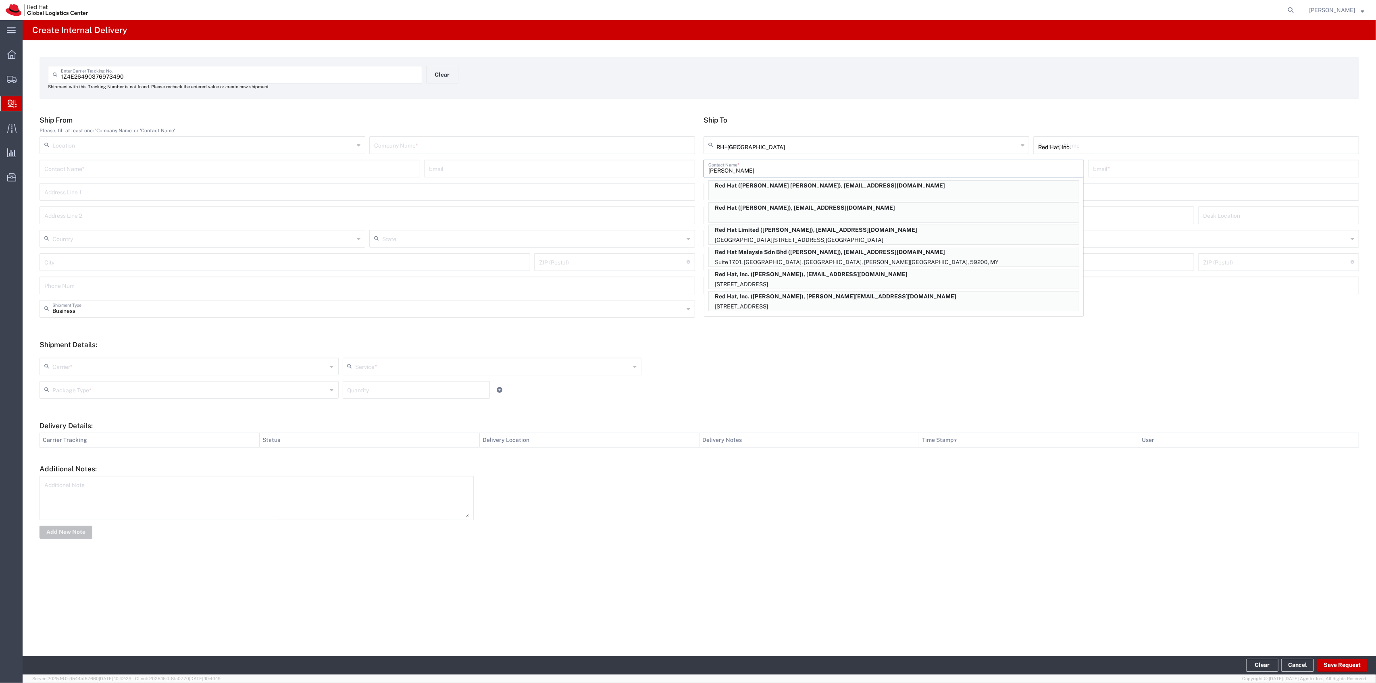
type input "amirich@redhat.com"
type input "[STREET_ADDRESS]"
type input "FLEX"
type input "[GEOGRAPHIC_DATA]"
type input "RALEIGH"
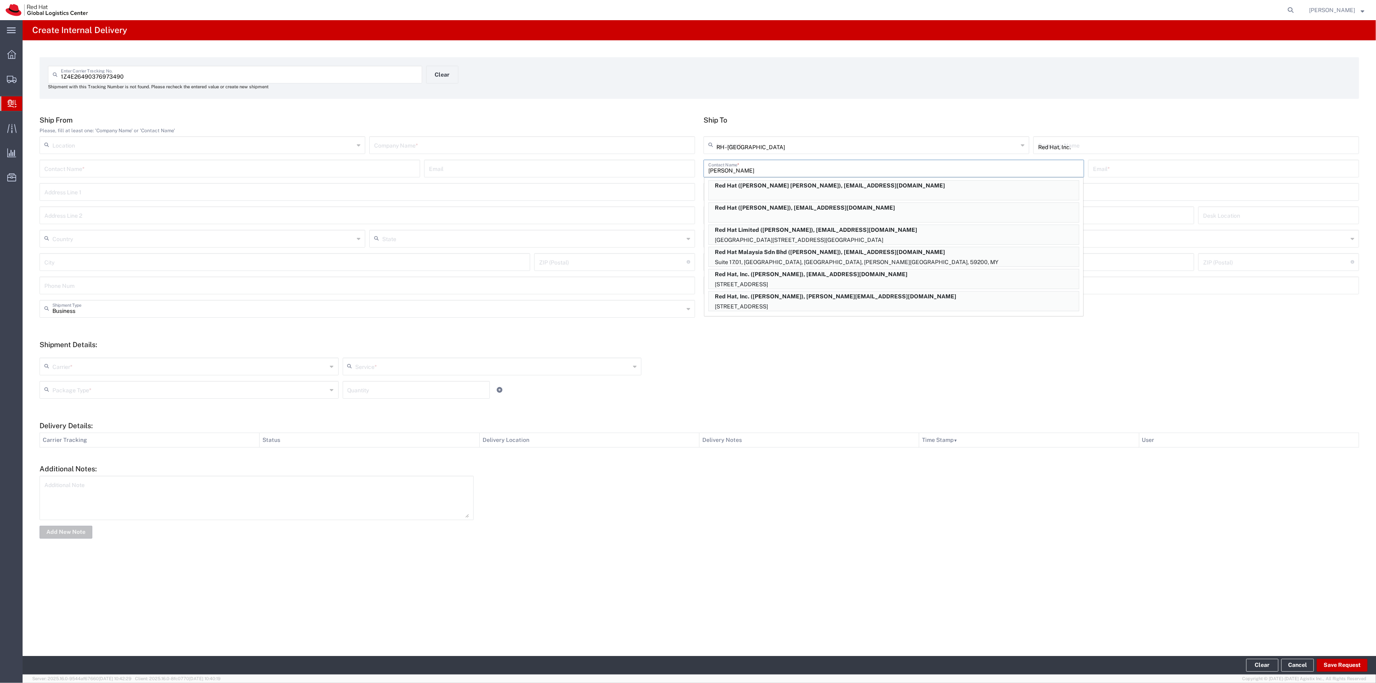
type input "27601"
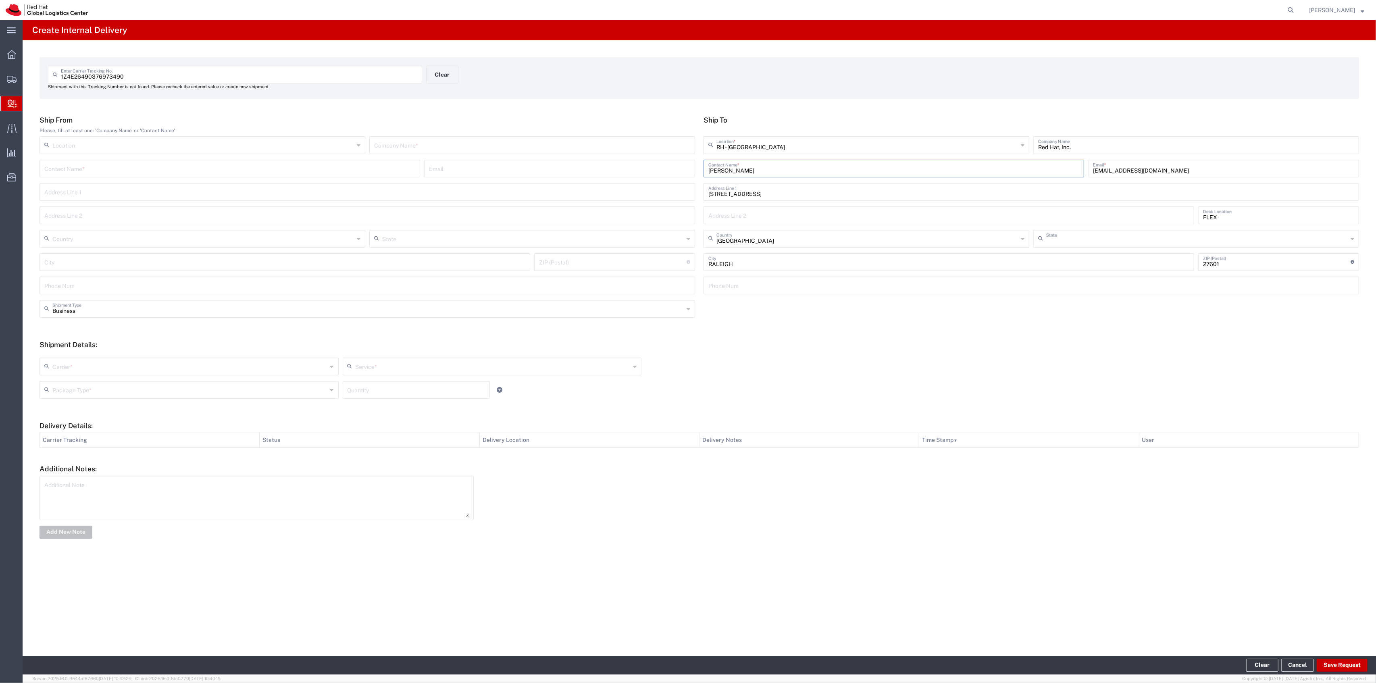
type input "[US_STATE]"
click at [650, 150] on input "text" at bounding box center [532, 144] width 316 height 14
type input "UPS"
click at [144, 360] on input "text" at bounding box center [189, 366] width 275 height 14
click at [119, 463] on span "UPS" at bounding box center [189, 463] width 298 height 12
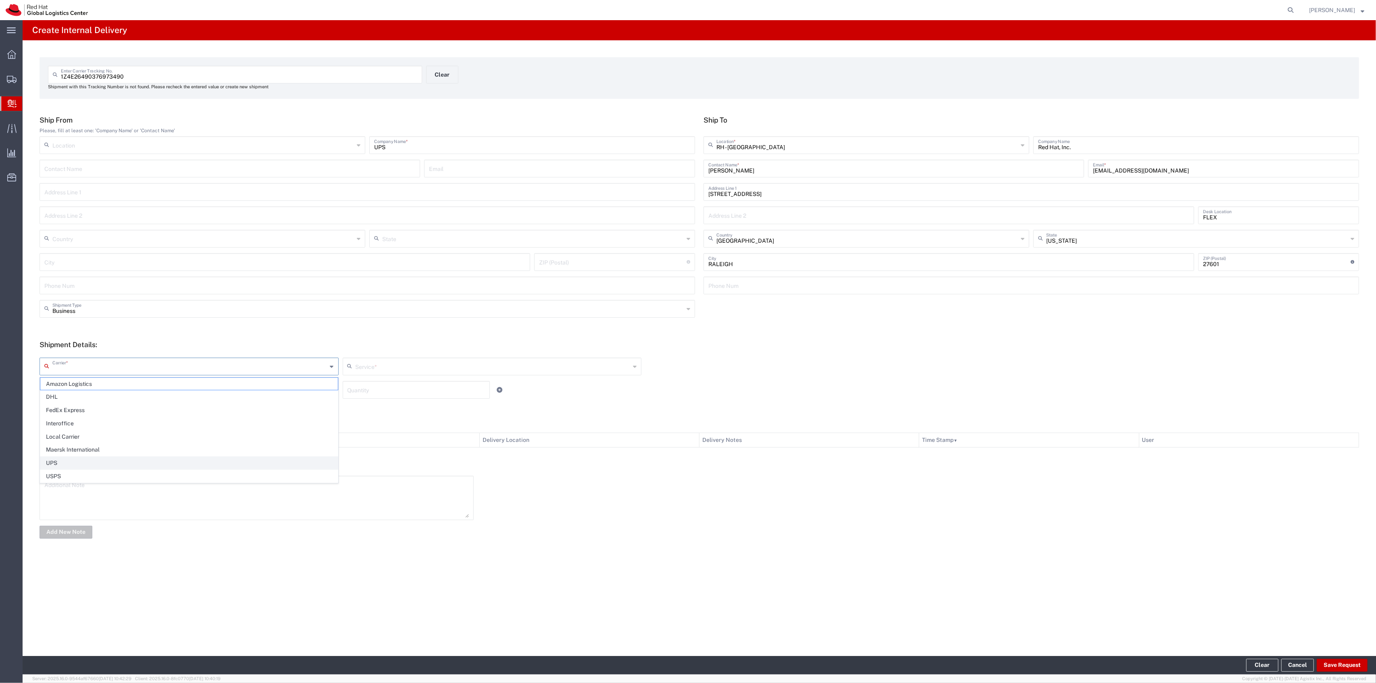
type input "UPS"
click at [375, 359] on input "text" at bounding box center [493, 366] width 275 height 14
click at [372, 448] on span "Ground" at bounding box center [492, 449] width 298 height 12
type input "Ground"
click at [333, 391] on icon at bounding box center [332, 389] width 4 height 13
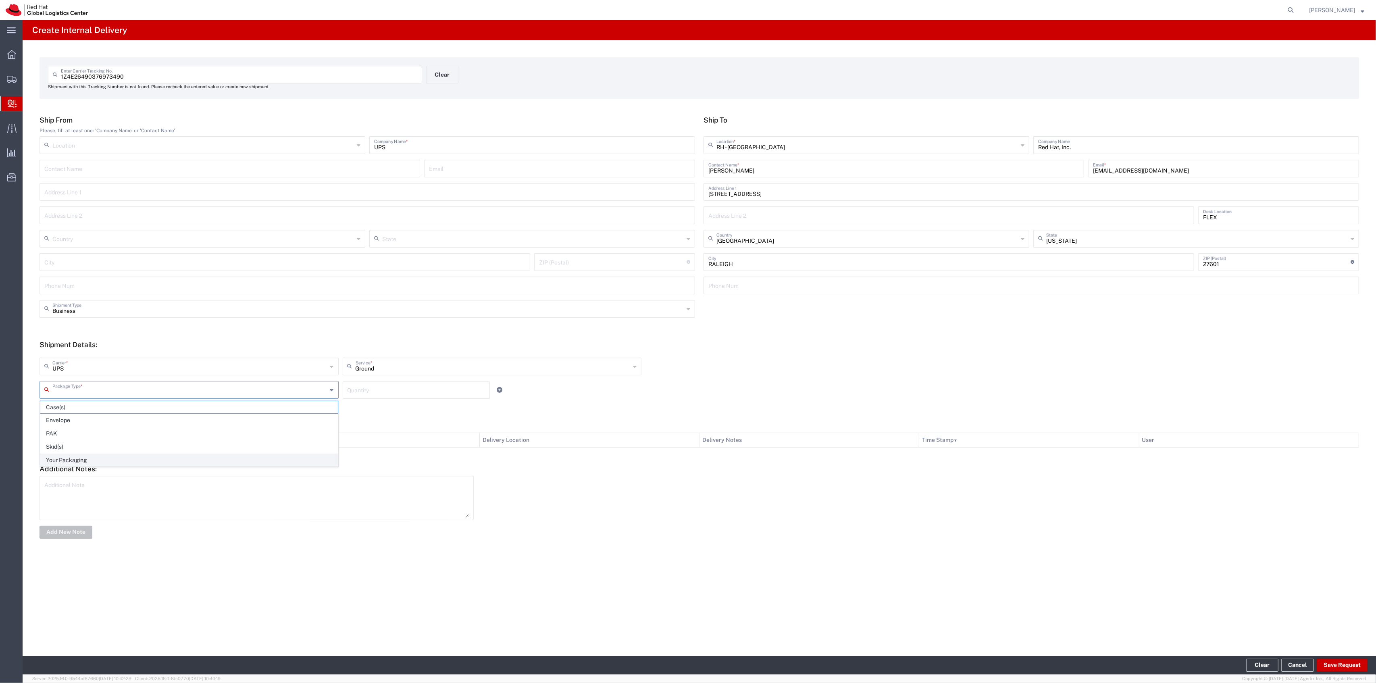
click at [255, 462] on span "Your Packaging" at bounding box center [189, 460] width 298 height 12
type input "Your Packaging"
click at [369, 390] on input "number" at bounding box center [416, 389] width 138 height 14
type input "1"
click at [1326, 663] on button "Save Request" at bounding box center [1342, 665] width 51 height 13
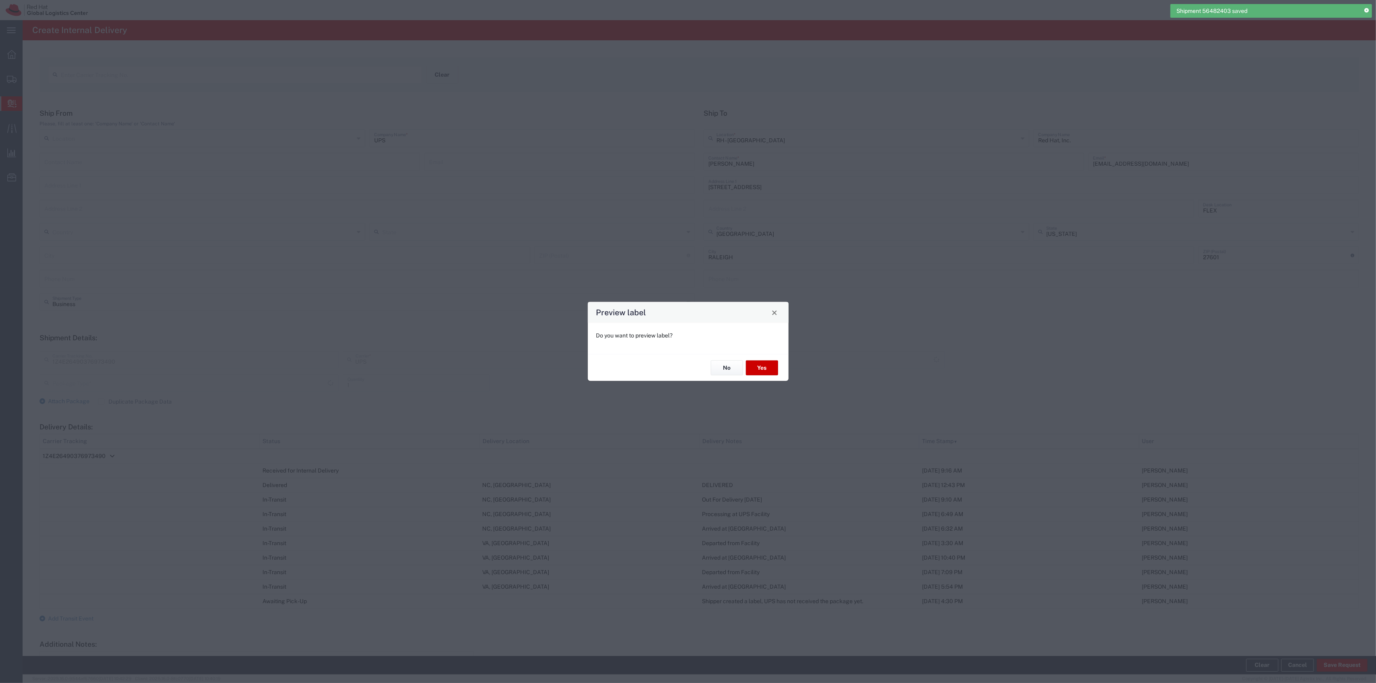
type input "Your Packaging"
type input "Ground"
click at [734, 367] on button "No" at bounding box center [727, 367] width 32 height 15
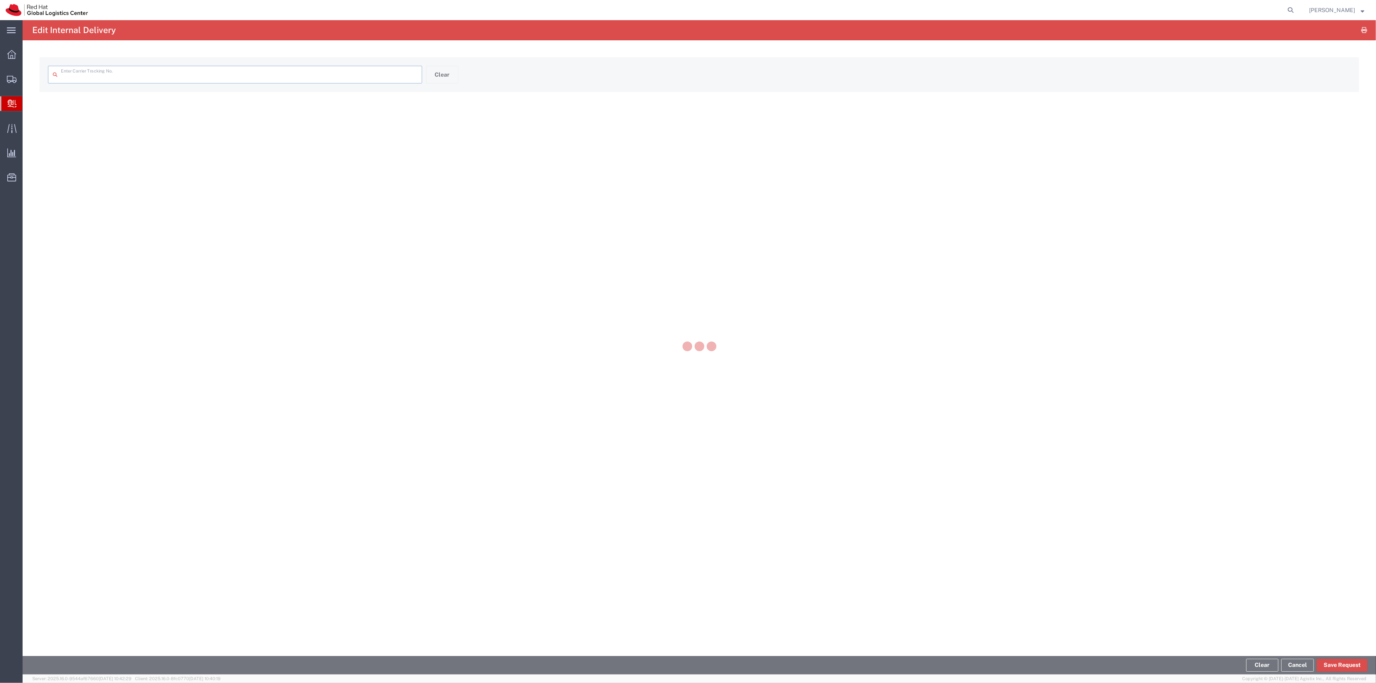
type input "1Z4E26490376973490"
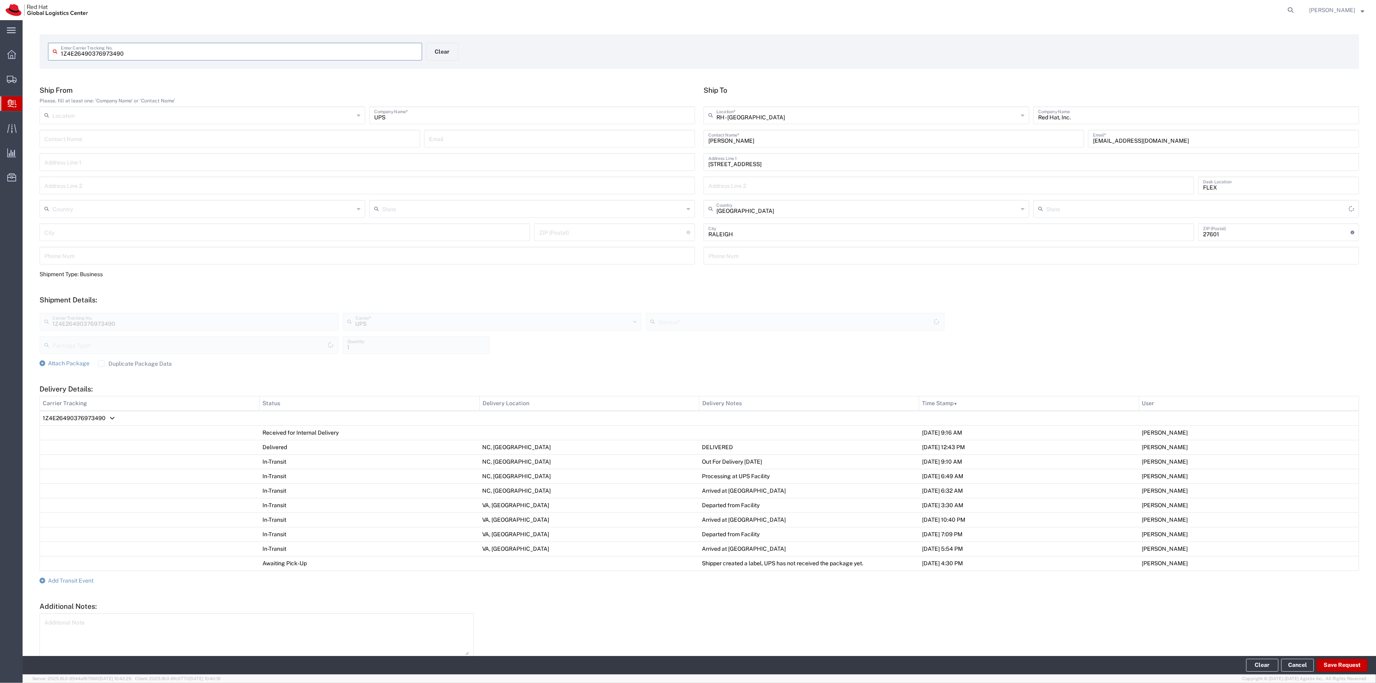
scroll to position [63, 0]
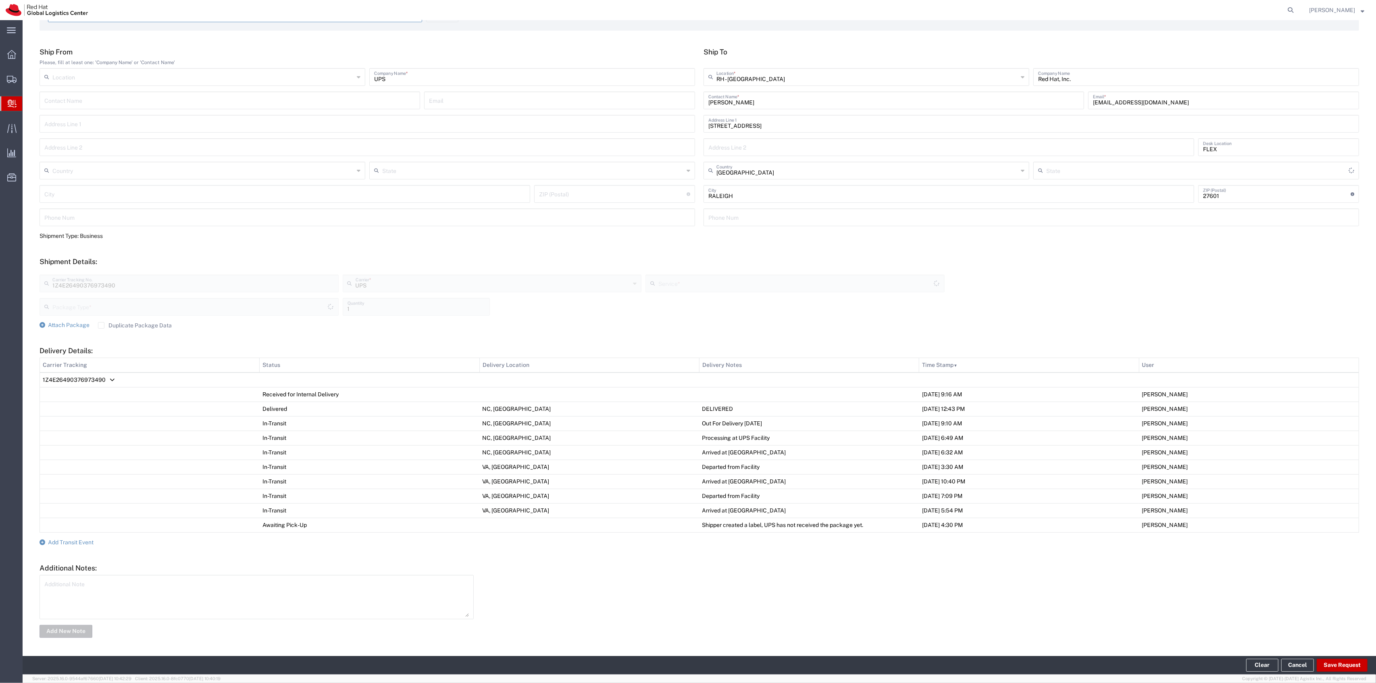
type input "[US_STATE]"
type input "Your Packaging"
type input "Ground"
click at [63, 537] on form "Ship From Please, fill at least one: 'Company Name' or 'Contact Name' Location …" at bounding box center [699, 343] width 1319 height 591
click at [65, 539] on span "Add Transit Event" at bounding box center [71, 542] width 46 height 6
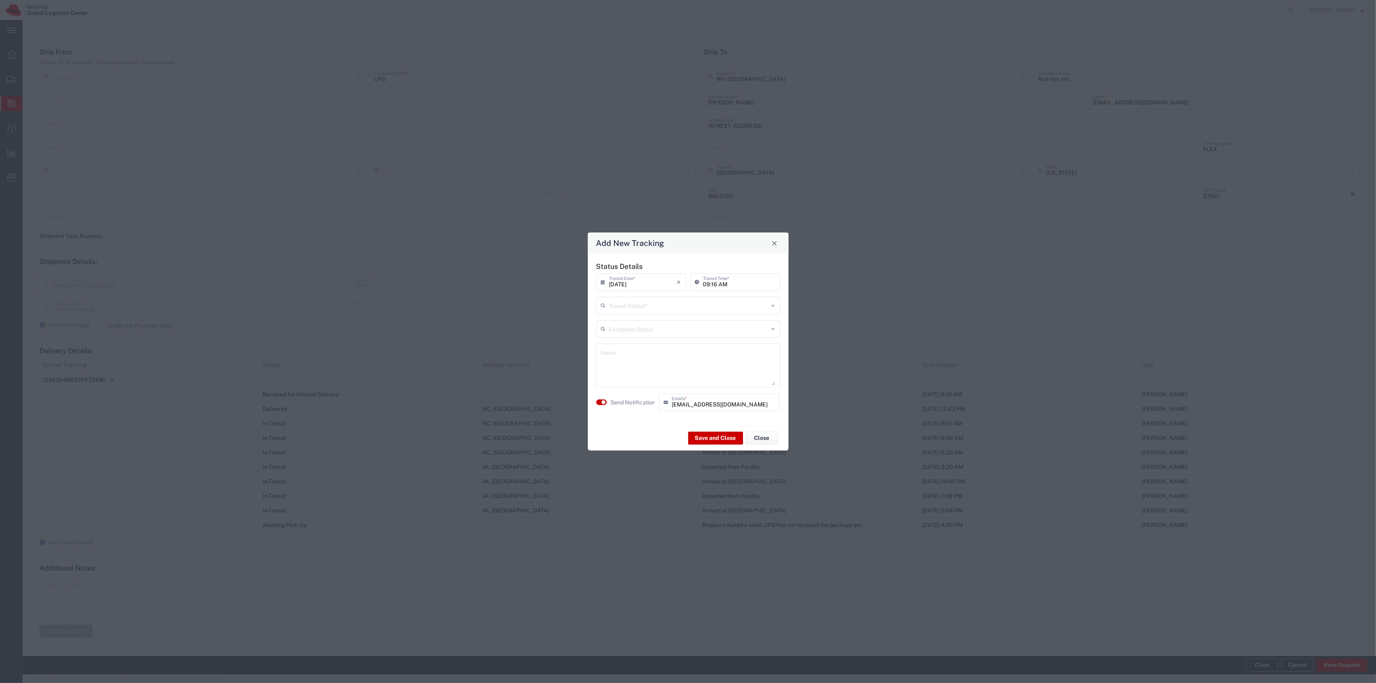
click at [615, 310] on input "text" at bounding box center [689, 305] width 160 height 14
click at [626, 321] on span "Delivery Confirmation" at bounding box center [688, 323] width 182 height 12
type input "Delivery Confirmation"
click at [630, 404] on label "Send Notification" at bounding box center [633, 402] width 45 height 8
click at [716, 432] on button "Save and Close" at bounding box center [715, 437] width 55 height 13
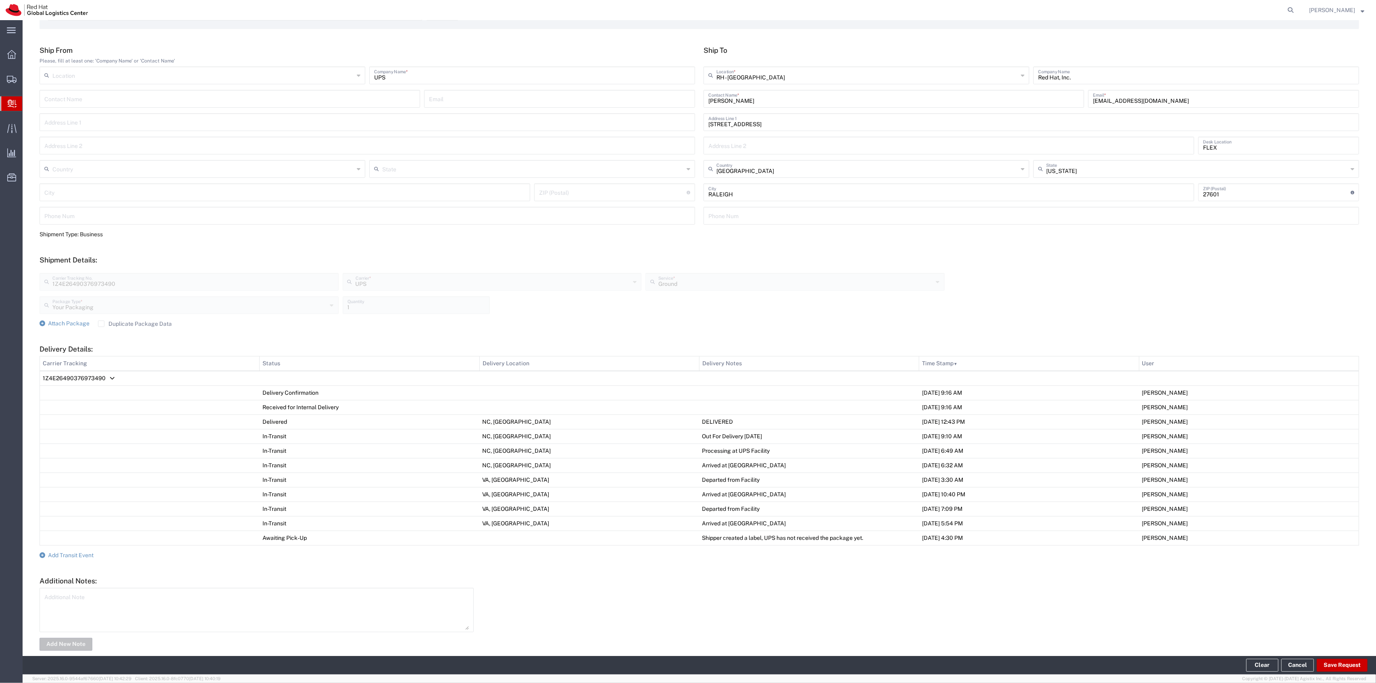
scroll to position [0, 0]
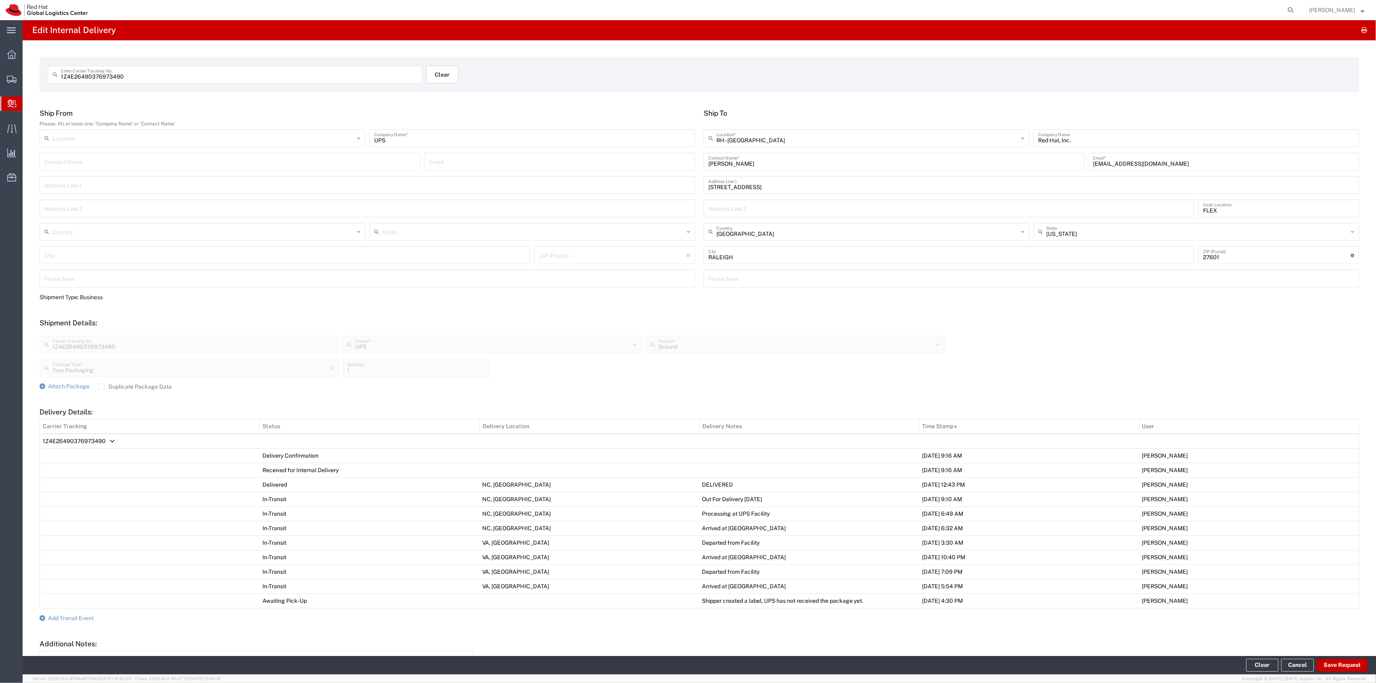
click at [435, 83] on button "Clear" at bounding box center [442, 75] width 32 height 18
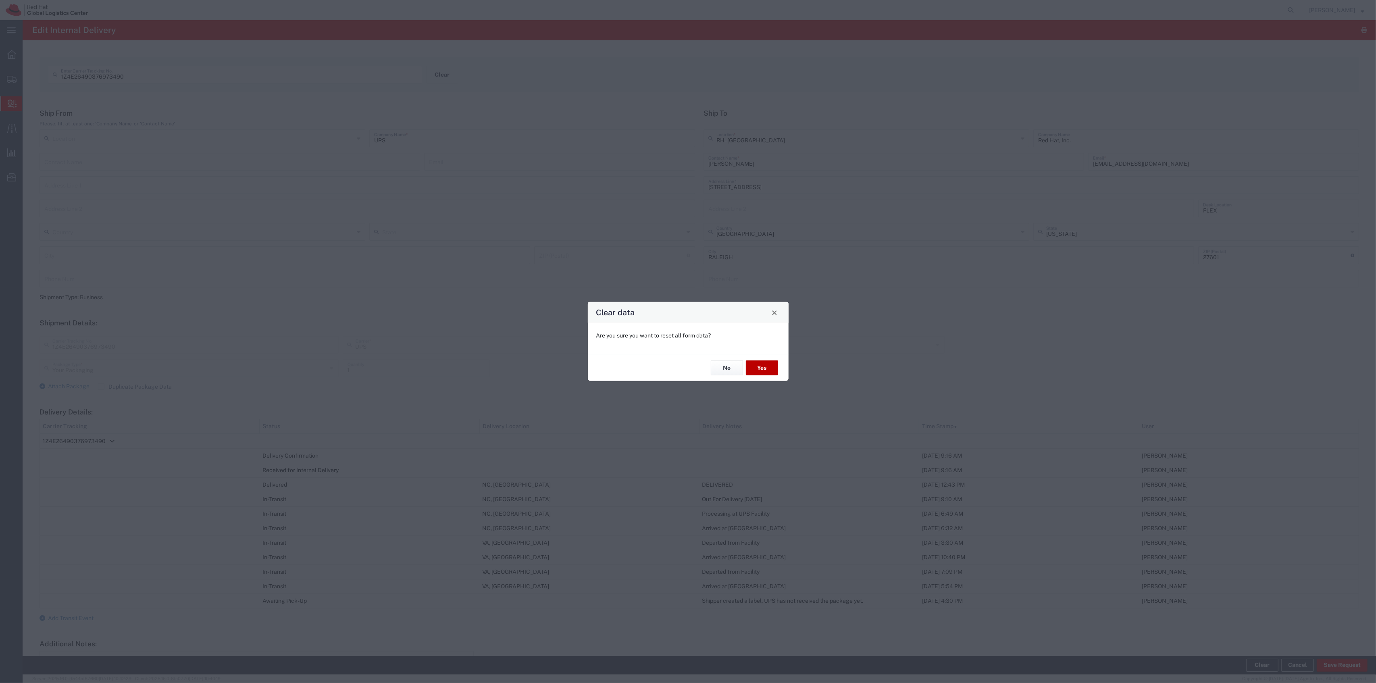
click at [772, 368] on button "Yes" at bounding box center [762, 367] width 32 height 15
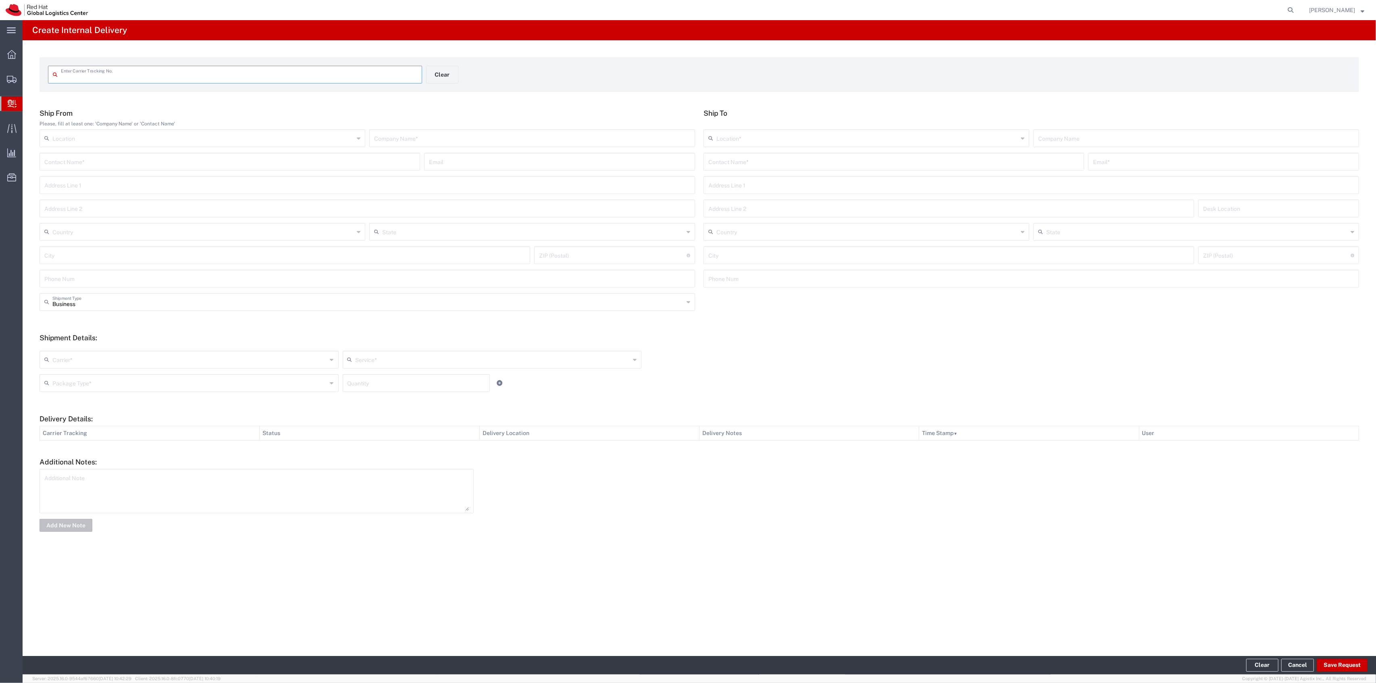
click at [406, 74] on input "text" at bounding box center [239, 74] width 356 height 14
type input "1Z23368V0394980783"
click at [905, 170] on input "text" at bounding box center [893, 168] width 371 height 14
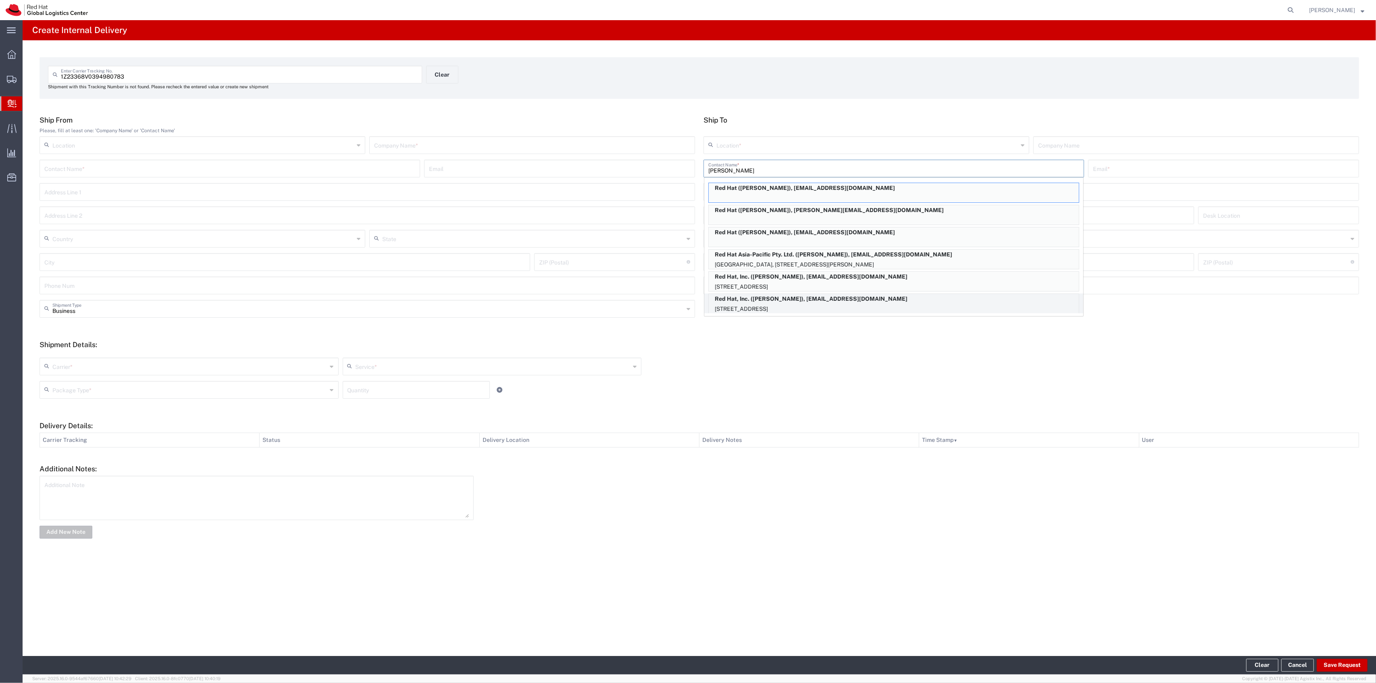
type input "Scott S"
click at [834, 300] on p "Red Hat, Inc. (Scott Suehle), ssuehle@redhat.com" at bounding box center [894, 299] width 370 height 10
type input "RH - [GEOGRAPHIC_DATA]"
type input "Red Hat, Inc."
type input "Scott Suehle"
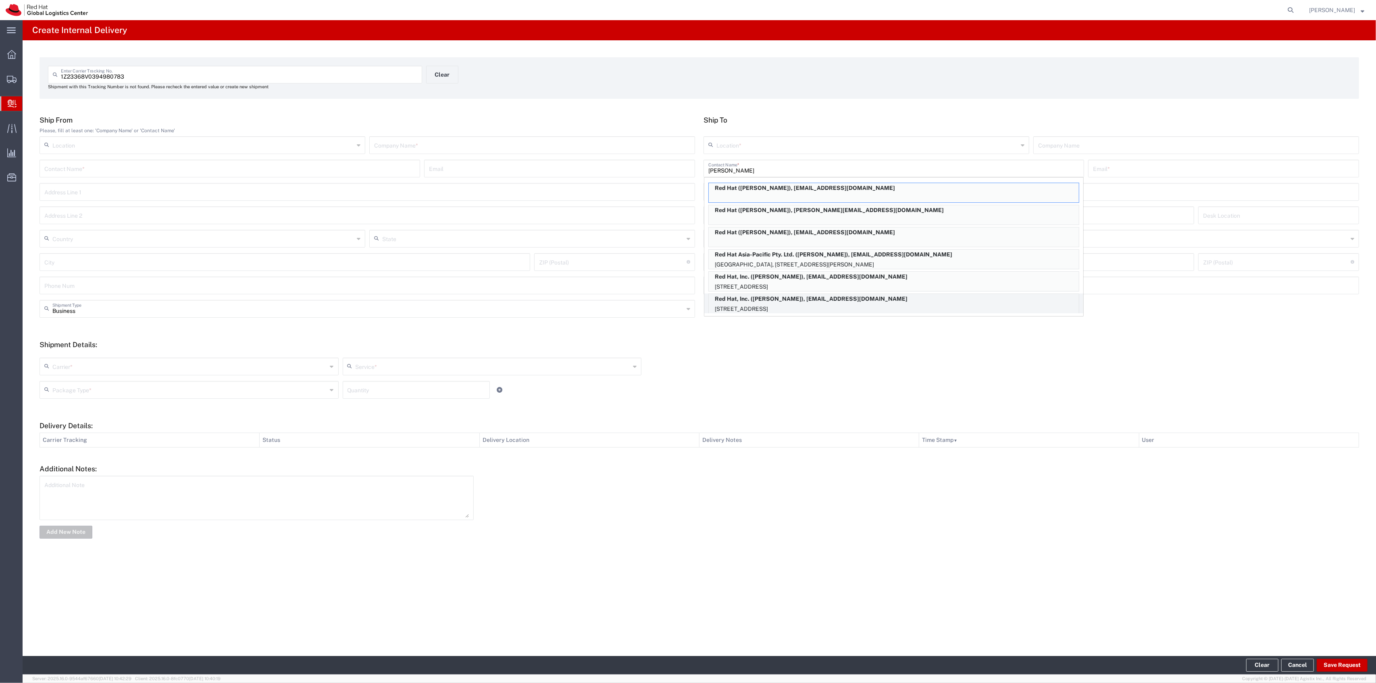
type input "ssuehle@redhat.com"
type input "[STREET_ADDRESS]"
type input "15S249"
type input "[GEOGRAPHIC_DATA]"
type input "RALEIGH"
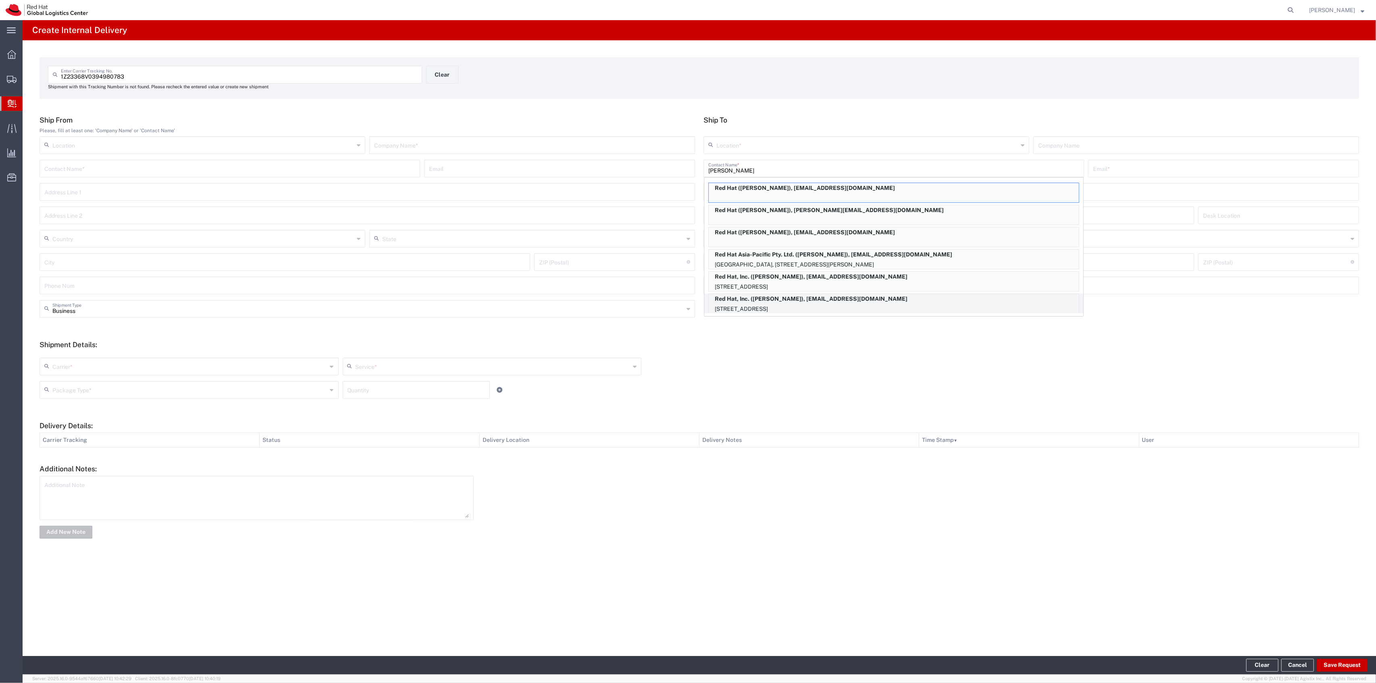
type input "27601"
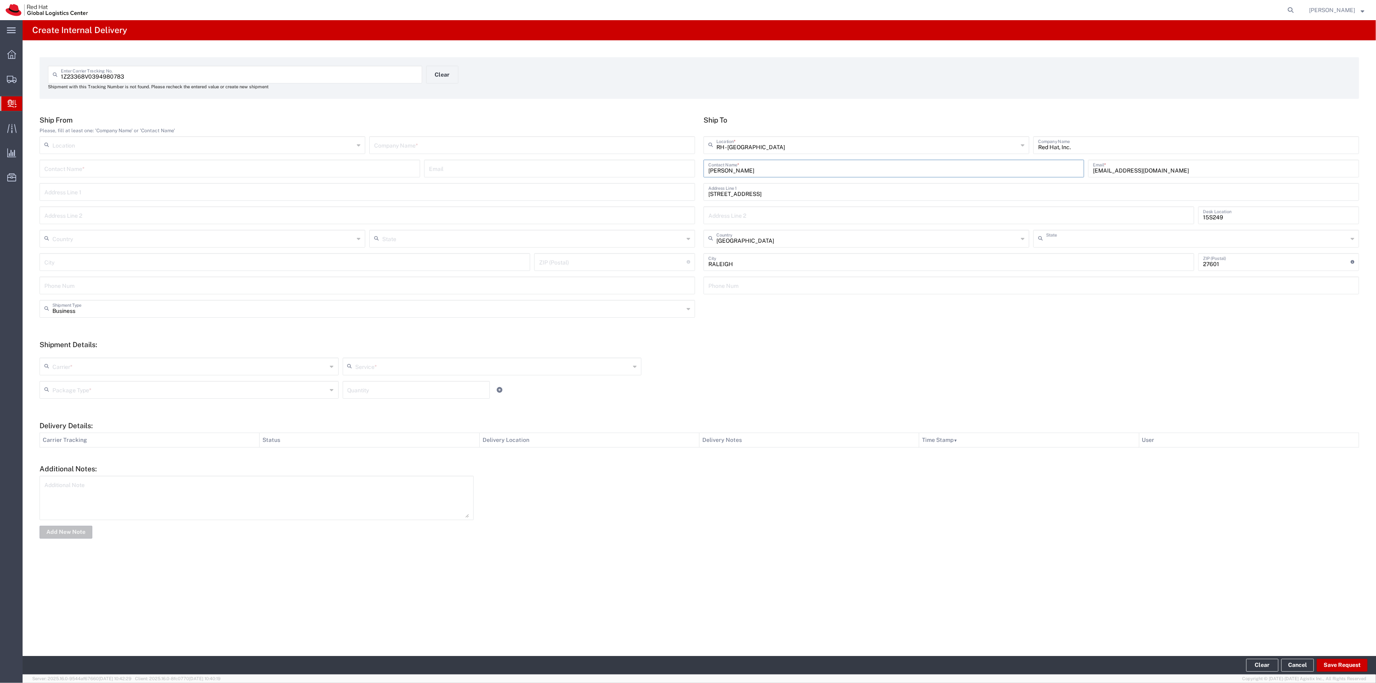
type input "[US_STATE]"
click at [581, 139] on input "text" at bounding box center [532, 144] width 316 height 14
type input "UPS"
click at [120, 366] on input "text" at bounding box center [189, 366] width 275 height 14
click at [83, 469] on span "UPS" at bounding box center [189, 463] width 298 height 12
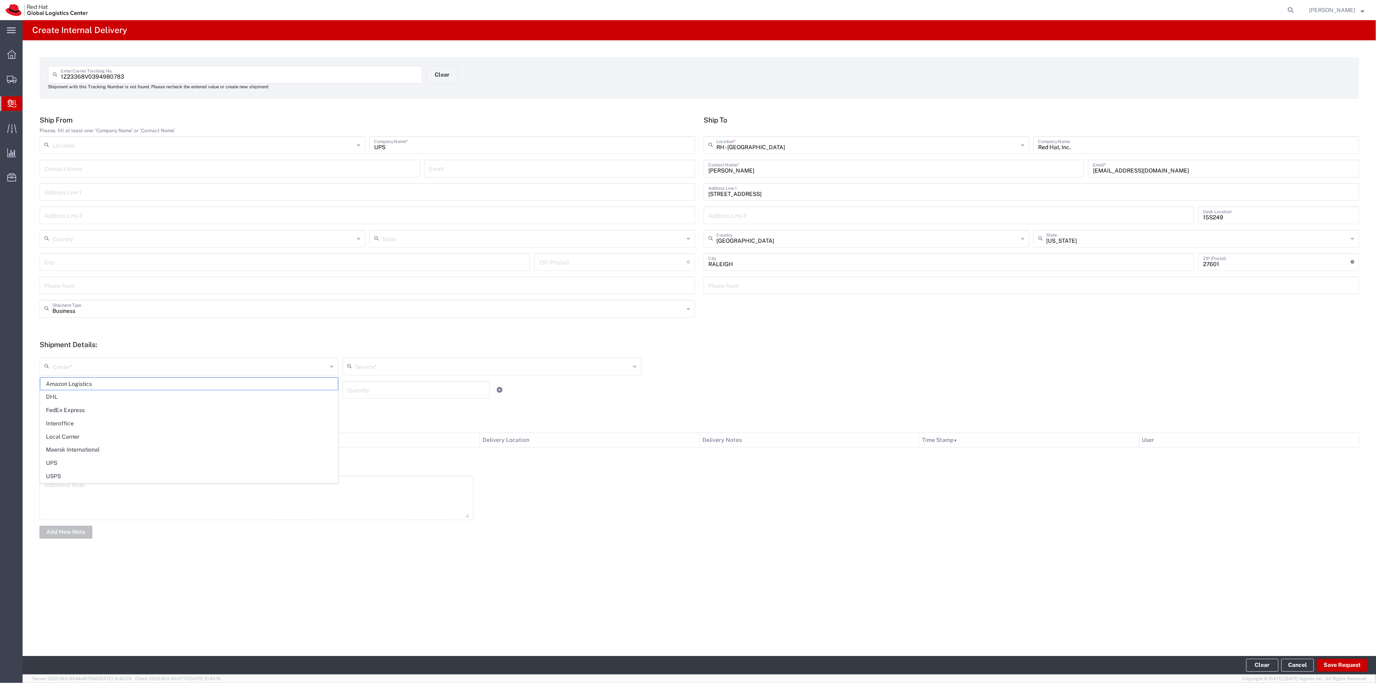
type input "UPS"
drag, startPoint x: 423, startPoint y: 375, endPoint x: 427, endPoint y: 368, distance: 7.6
click at [424, 375] on div "Service *" at bounding box center [492, 367] width 299 height 18
click at [427, 368] on input "text" at bounding box center [493, 366] width 275 height 14
click at [399, 447] on span "Ground" at bounding box center [492, 449] width 298 height 12
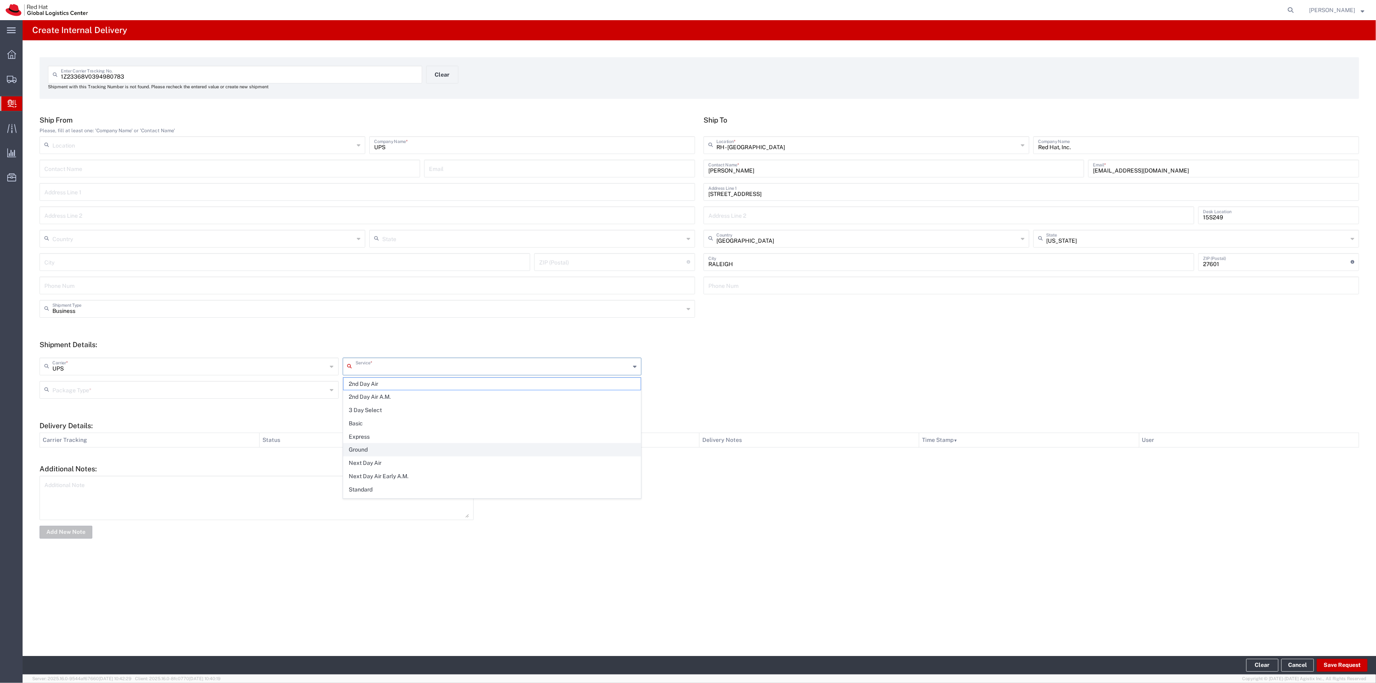
type input "Ground"
click at [308, 392] on input "text" at bounding box center [189, 389] width 275 height 14
click at [231, 459] on span "Your Packaging" at bounding box center [189, 460] width 298 height 12
type input "Your Packaging"
drag, startPoint x: 350, startPoint y: 389, endPoint x: 379, endPoint y: 391, distance: 29.1
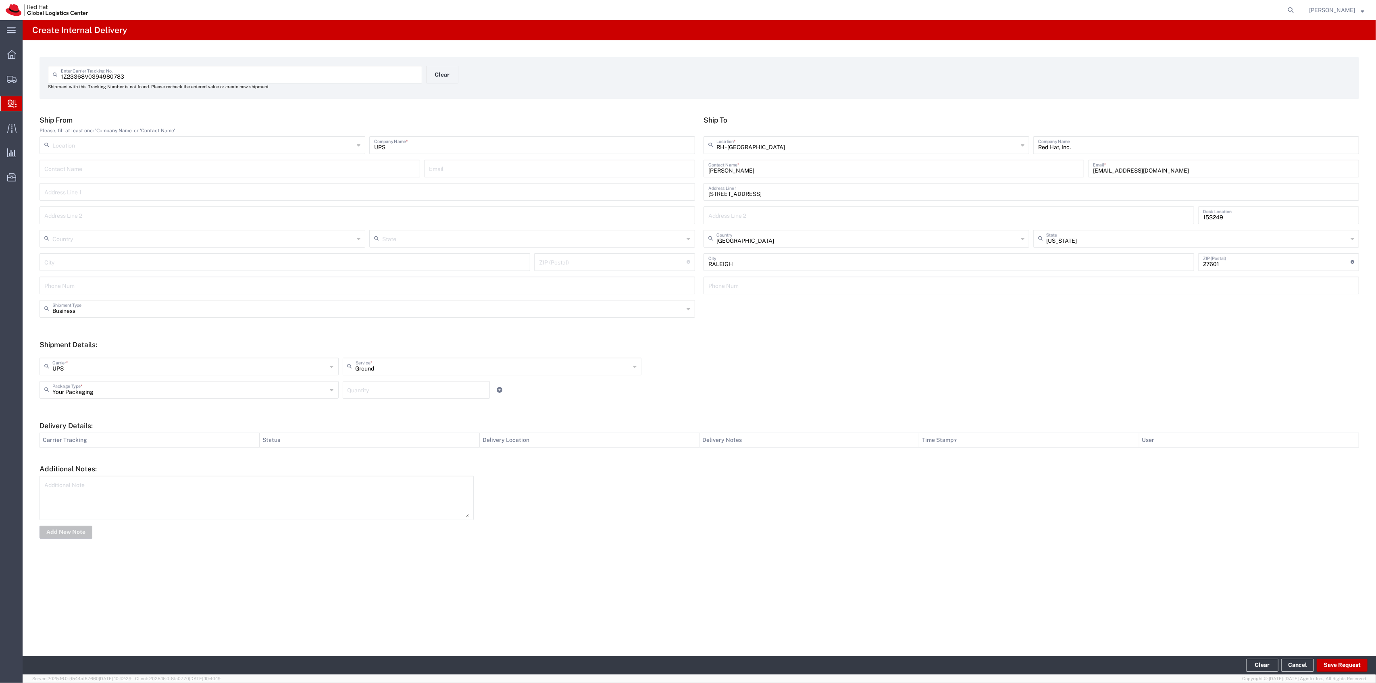
click at [350, 389] on input "number" at bounding box center [416, 389] width 138 height 14
type input "1"
click at [1325, 659] on button "Save Request" at bounding box center [1342, 665] width 51 height 13
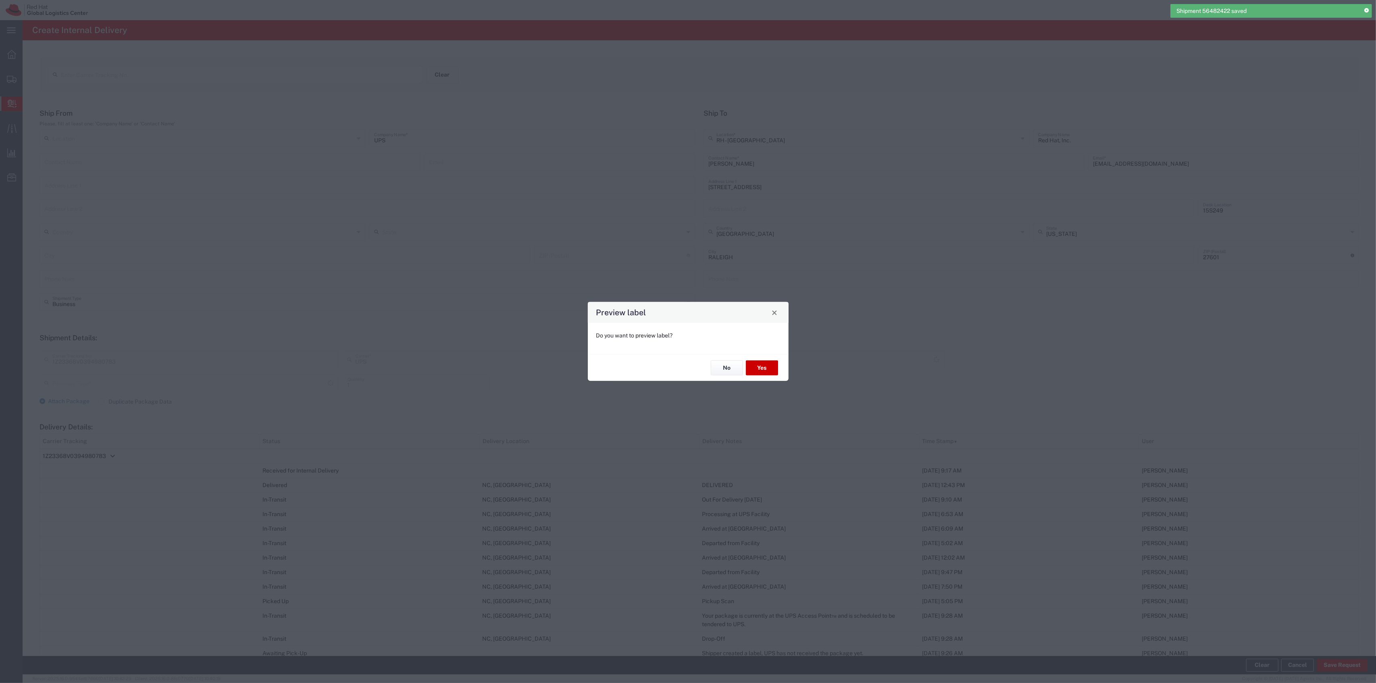
type input "Ground"
type input "Your Packaging"
click at [768, 364] on button "Yes" at bounding box center [762, 367] width 32 height 15
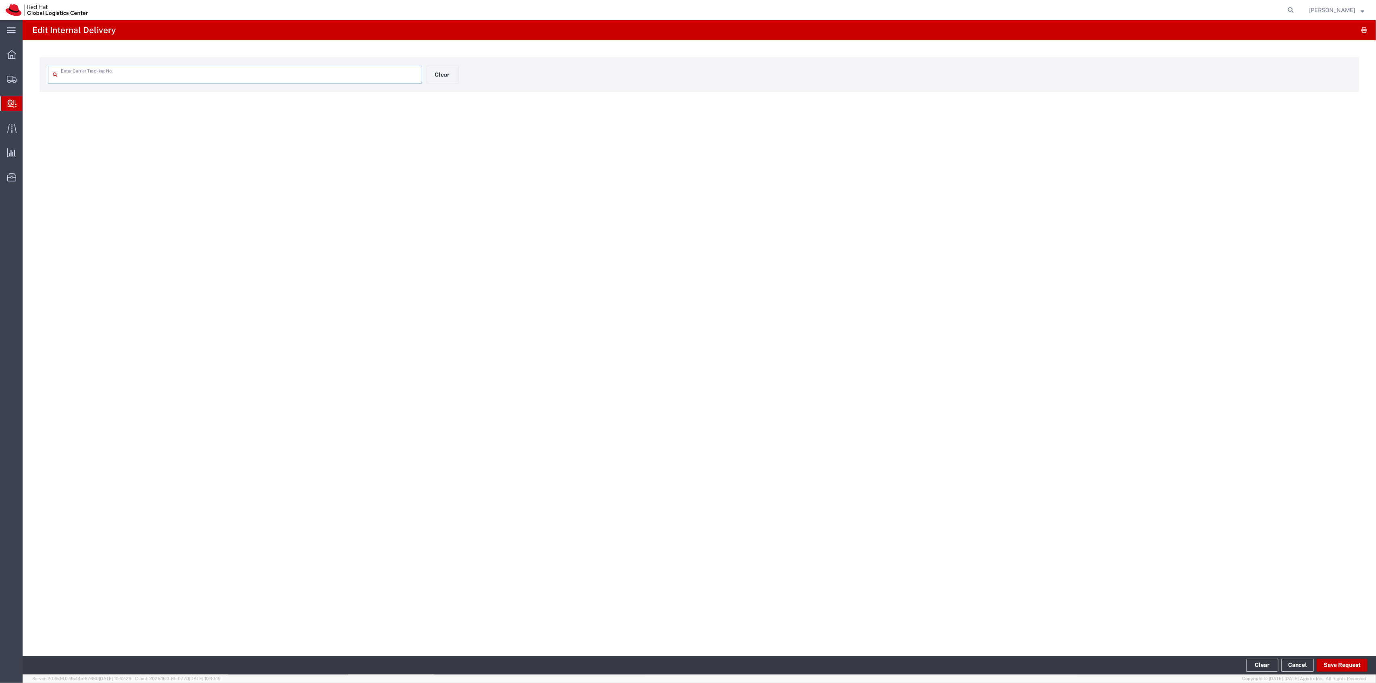
type input "1Z23368V0394980783"
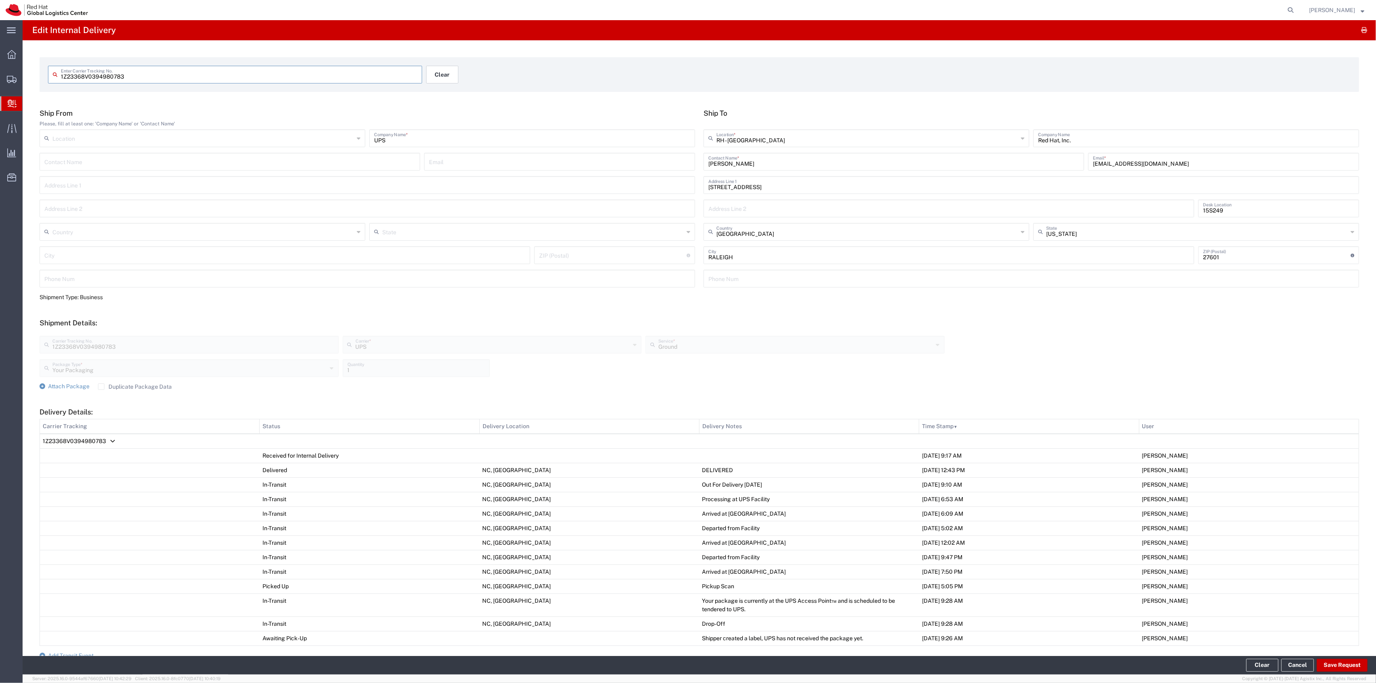
click at [427, 70] on button "Clear" at bounding box center [442, 75] width 32 height 18
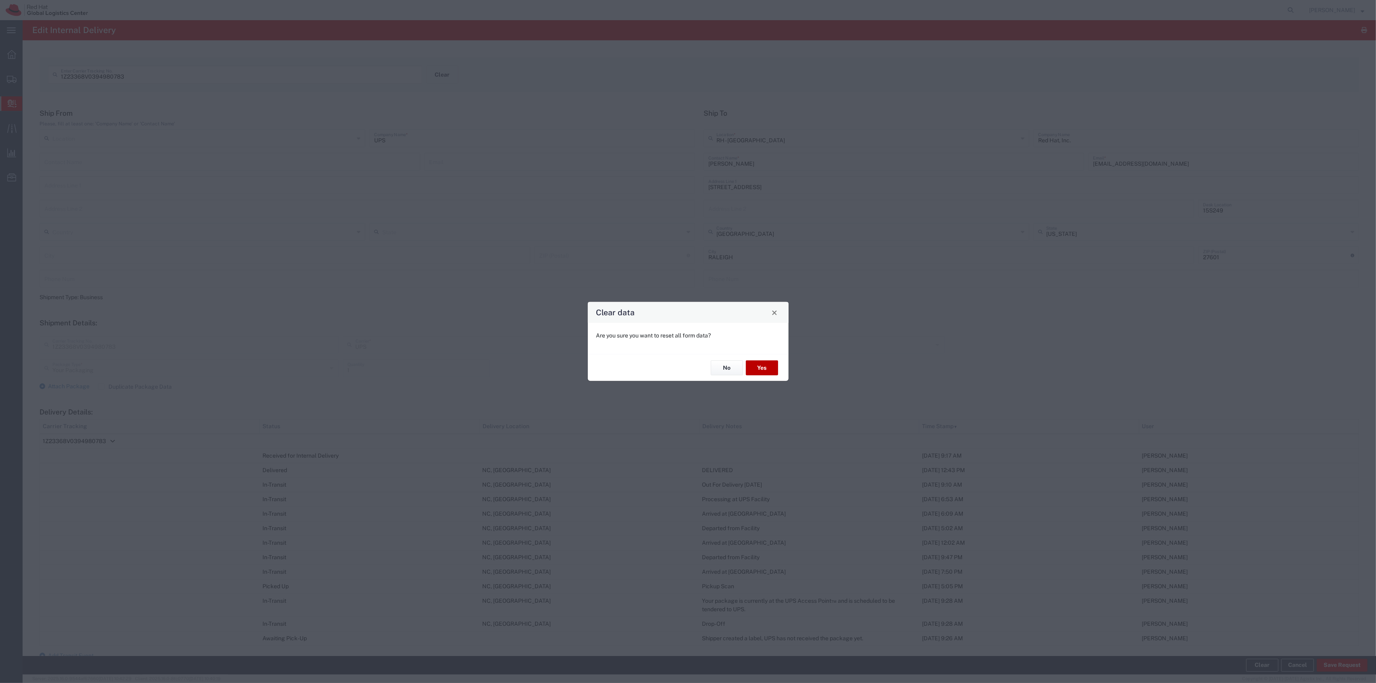
click at [764, 360] on button "Yes" at bounding box center [762, 367] width 32 height 15
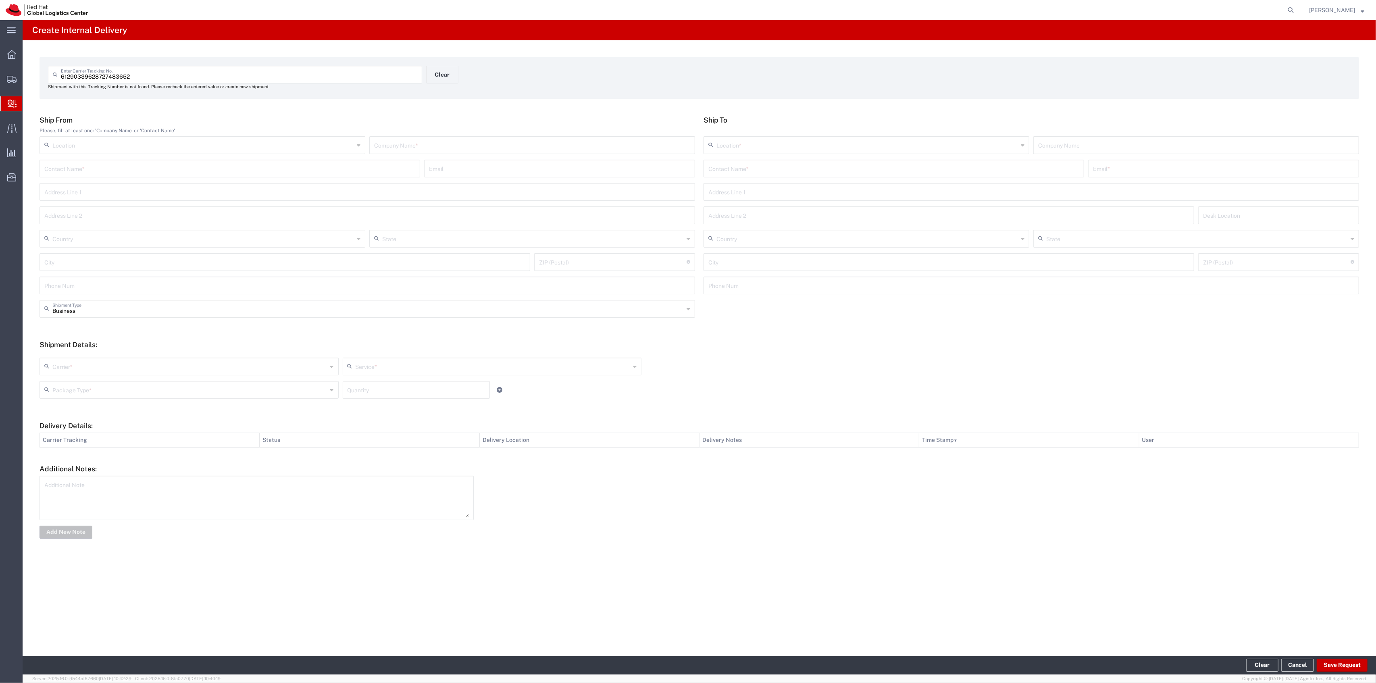
click at [723, 176] on div "Contact Name *" at bounding box center [893, 169] width 381 height 18
click at [760, 144] on input "text" at bounding box center [867, 144] width 302 height 14
click at [736, 177] on span "RH - [GEOGRAPHIC_DATA]" at bounding box center [866, 175] width 324 height 12
click at [1221, 170] on input "text" at bounding box center [1223, 168] width 261 height 14
click at [411, 148] on input "text" at bounding box center [532, 144] width 316 height 14
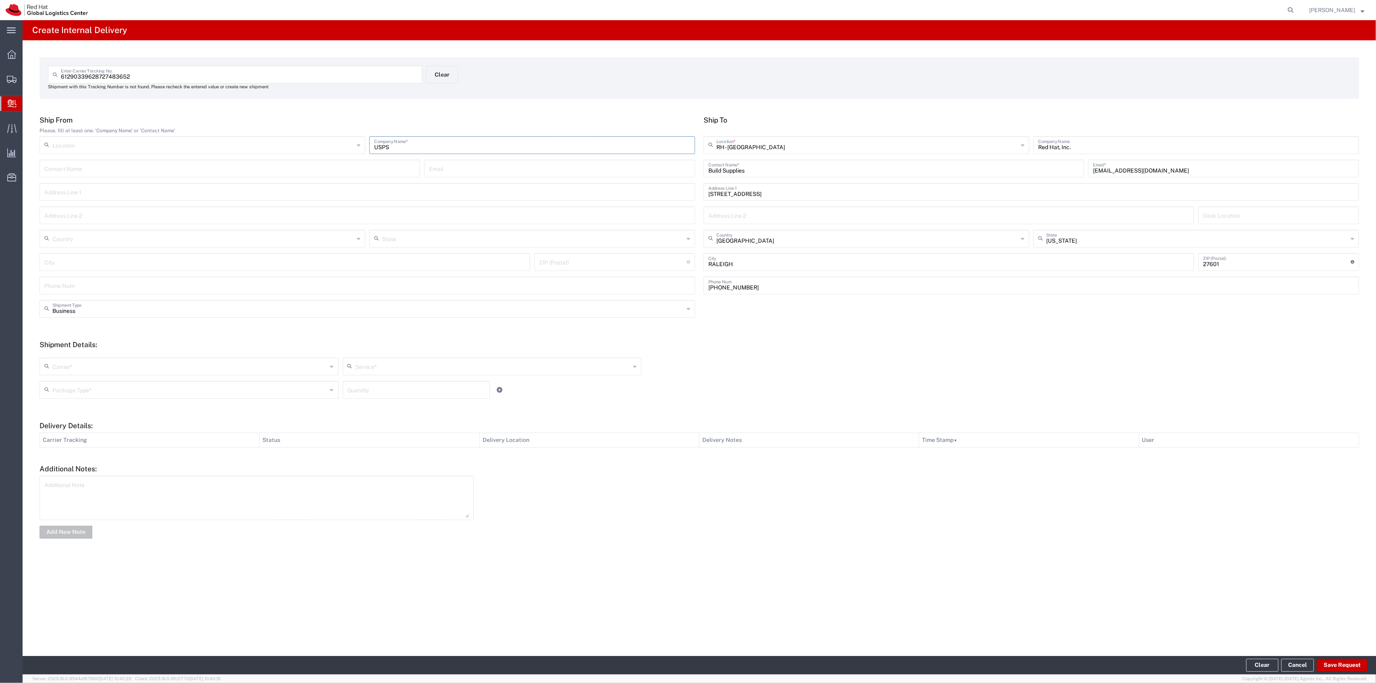
click at [120, 368] on input "text" at bounding box center [189, 366] width 275 height 14
click at [81, 472] on span "USPS" at bounding box center [189, 476] width 298 height 12
click at [455, 371] on input "text" at bounding box center [493, 366] width 275 height 14
click at [416, 435] on span "Media Mail Parcel" at bounding box center [492, 437] width 298 height 12
drag, startPoint x: 338, startPoint y: 386, endPoint x: 325, endPoint y: 386, distance: 13.3
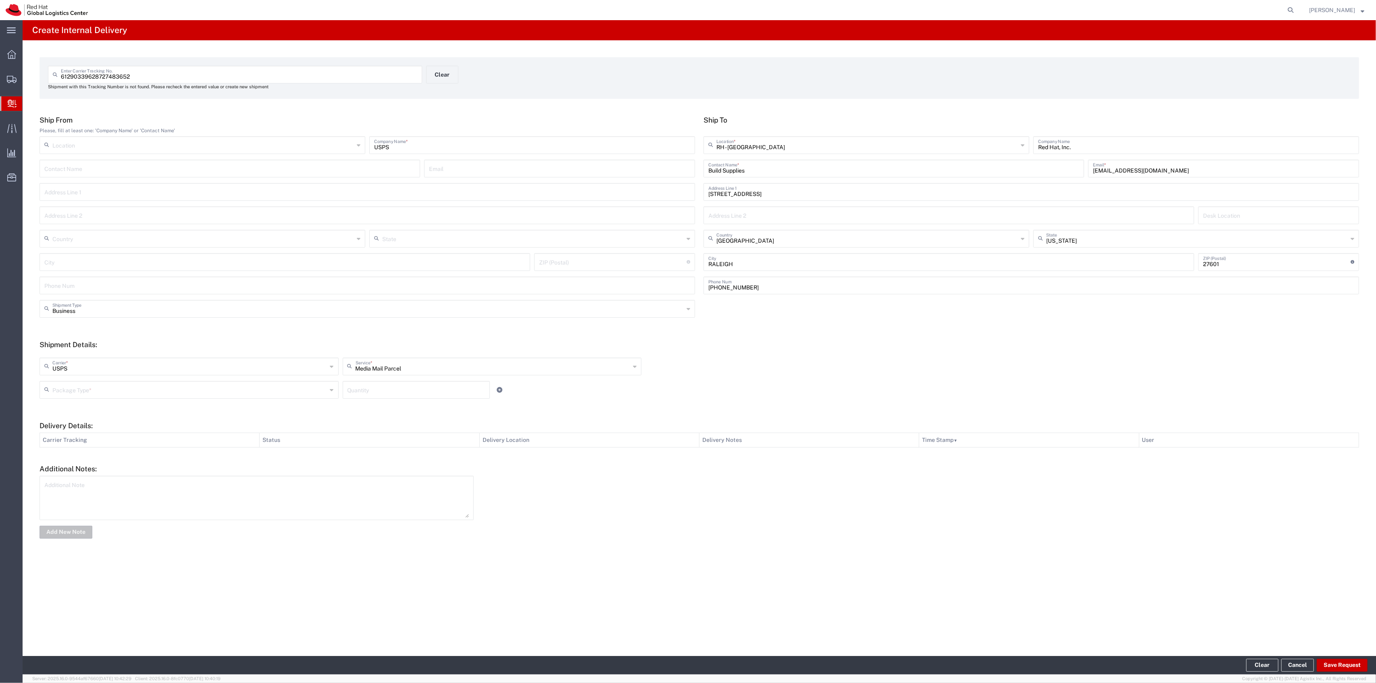
click at [337, 386] on div "Package Type *" at bounding box center [189, 390] width 299 height 18
click at [229, 431] on span "PAK" at bounding box center [189, 433] width 298 height 12
click at [410, 389] on input "number" at bounding box center [416, 389] width 138 height 14
drag, startPoint x: 1346, startPoint y: 672, endPoint x: 1346, endPoint y: 665, distance: 6.5
click at [1346, 671] on footer "Clear Cancel Save Request" at bounding box center [699, 665] width 1353 height 19
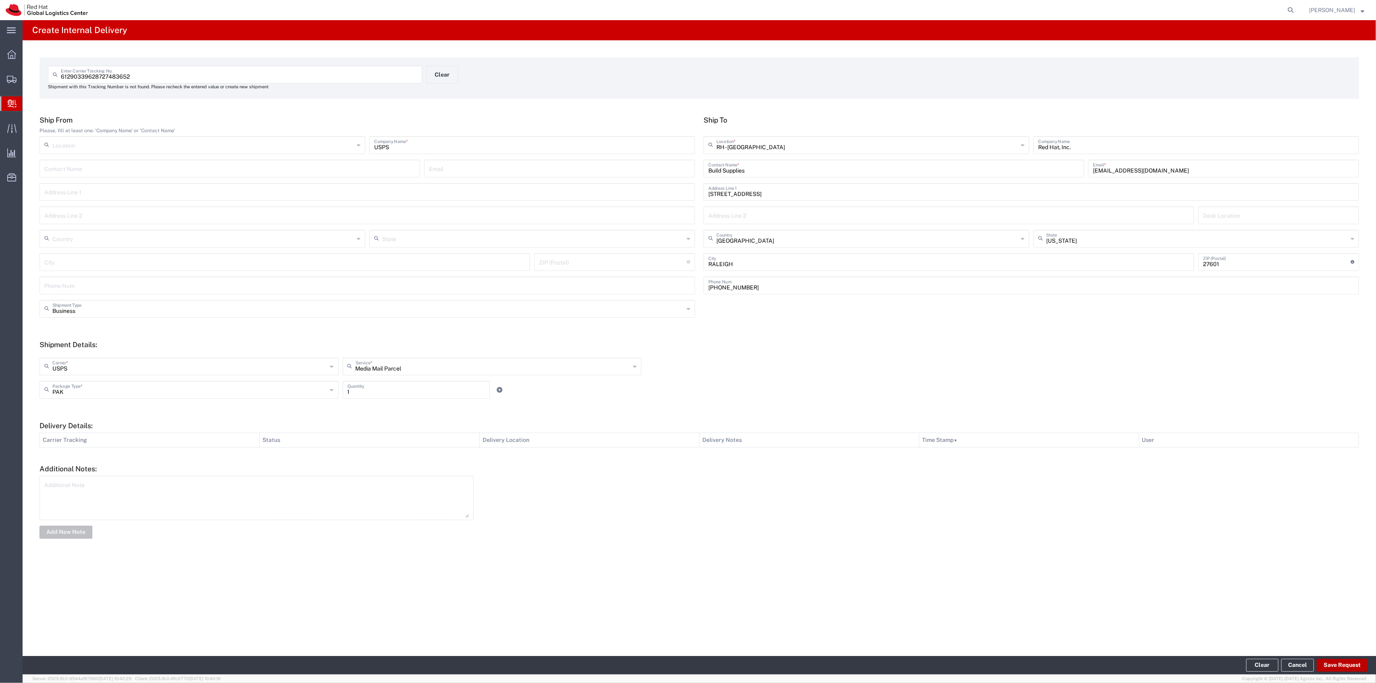
click at [1346, 665] on button "Save Request" at bounding box center [1342, 665] width 51 height 13
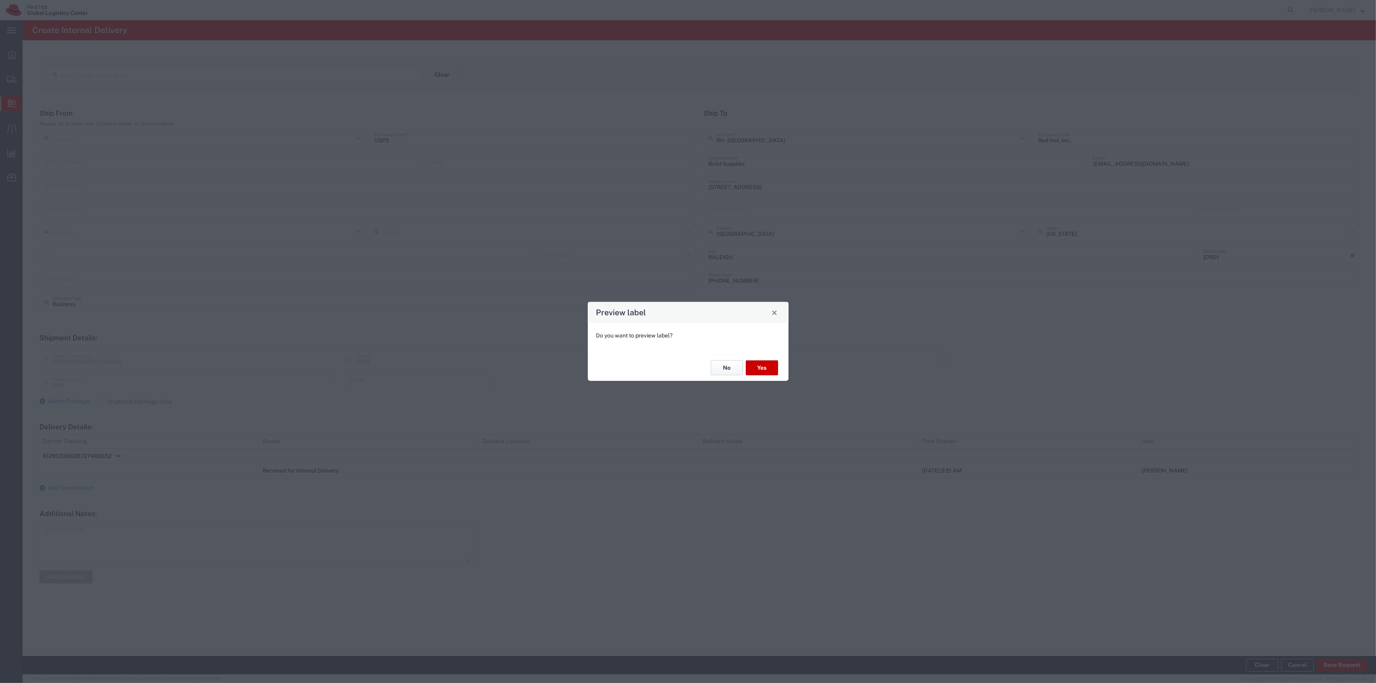
click at [739, 360] on button "No" at bounding box center [727, 367] width 32 height 15
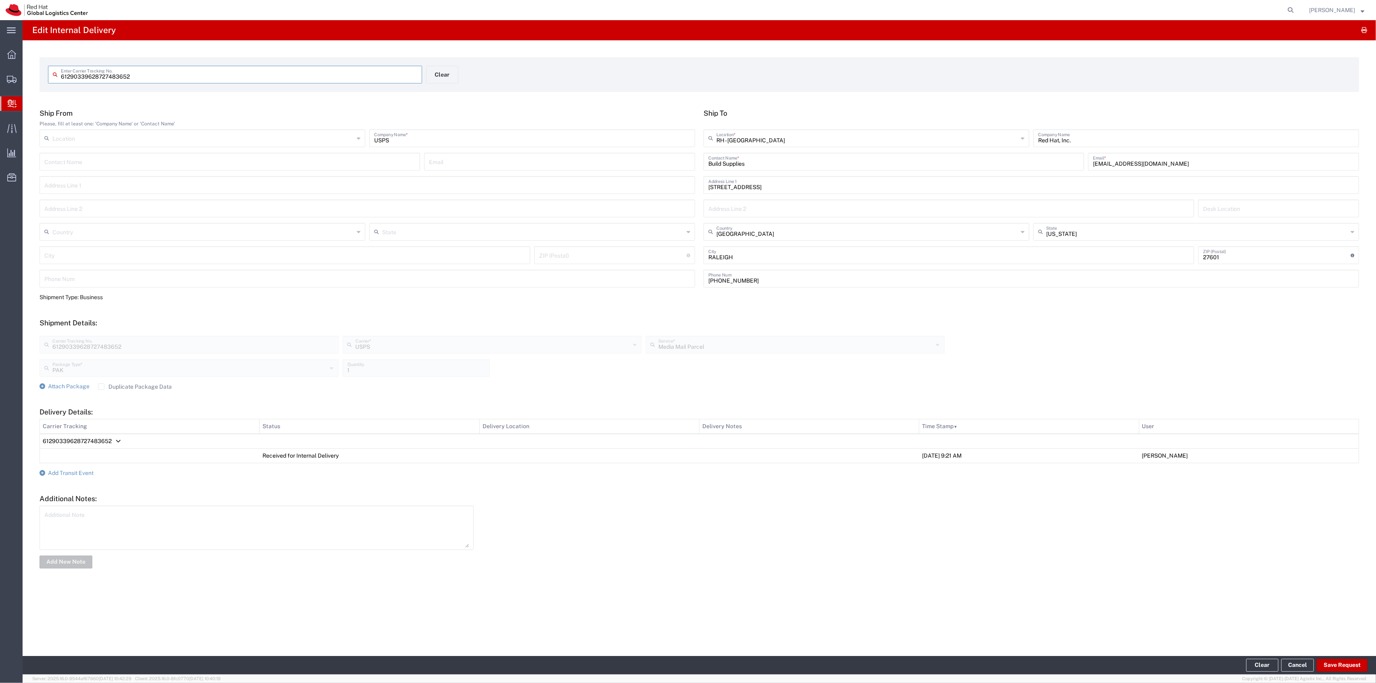
click at [84, 478] on form "Ship From Please, fill at least one: 'Company Name' or 'Contact Name' Location …" at bounding box center [699, 339] width 1319 height 461
click at [84, 476] on span "Add Transit Event" at bounding box center [71, 473] width 46 height 6
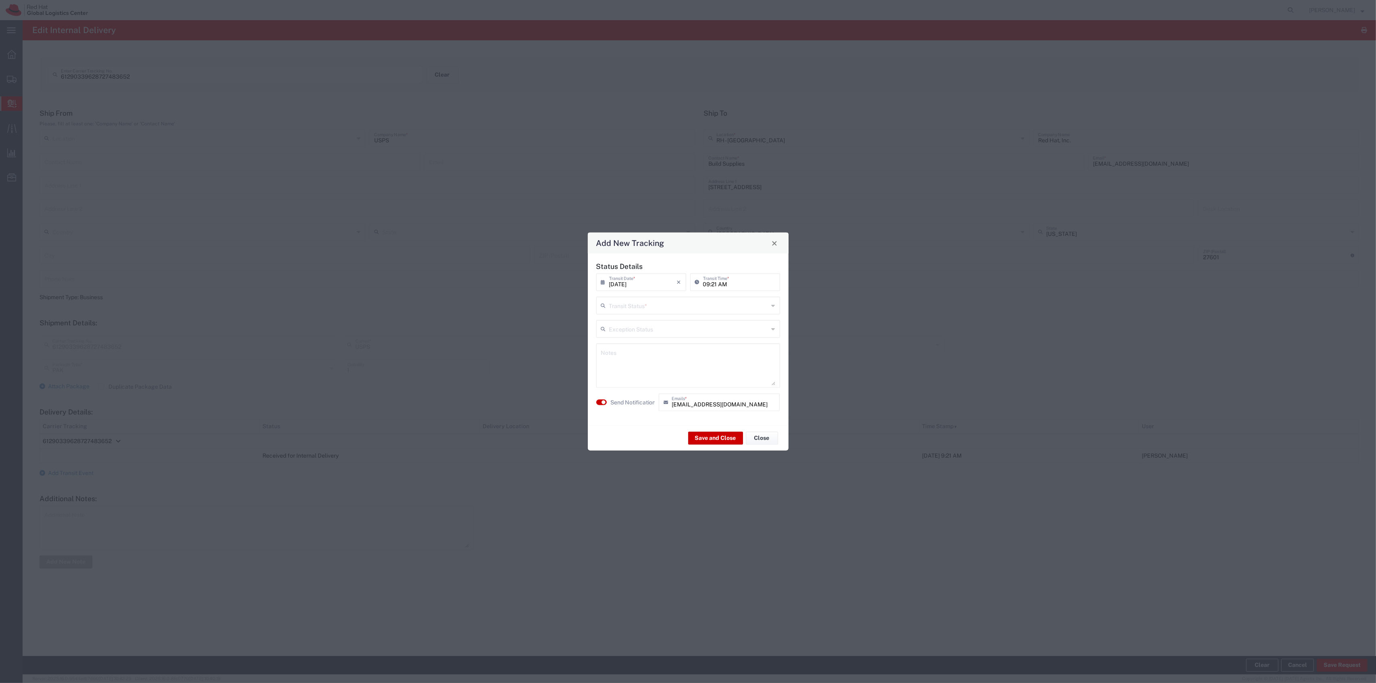
click at [651, 306] on input "text" at bounding box center [689, 305] width 160 height 14
click at [641, 318] on span "Delivery Confirmation" at bounding box center [688, 323] width 182 height 12
click at [629, 402] on label "Send Notification" at bounding box center [633, 402] width 45 height 8
click at [721, 431] on div "Save and Close Close" at bounding box center [688, 437] width 201 height 25
click at [720, 433] on button "Save and Close" at bounding box center [715, 437] width 55 height 13
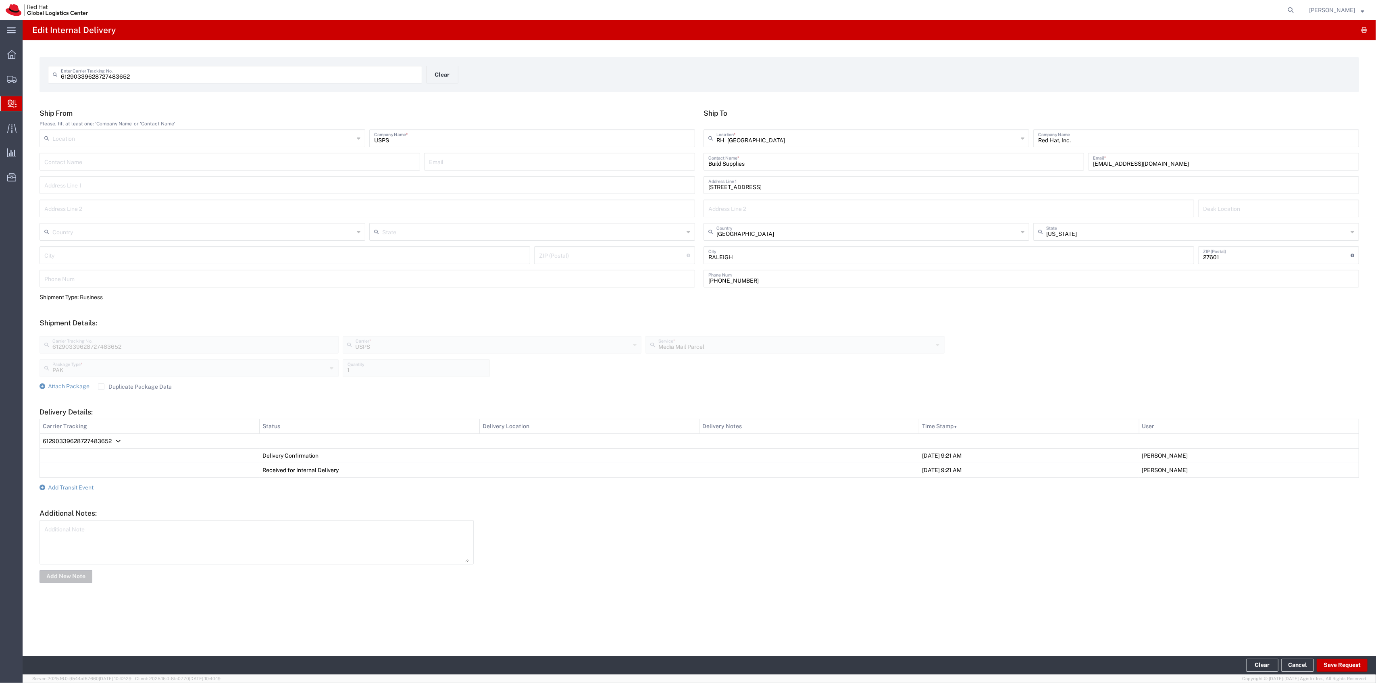
click at [473, 78] on div "61290339628727483652 Enter Carrier Tracking No. Clear" at bounding box center [426, 77] width 765 height 23
click at [456, 73] on button "Clear" at bounding box center [442, 75] width 32 height 18
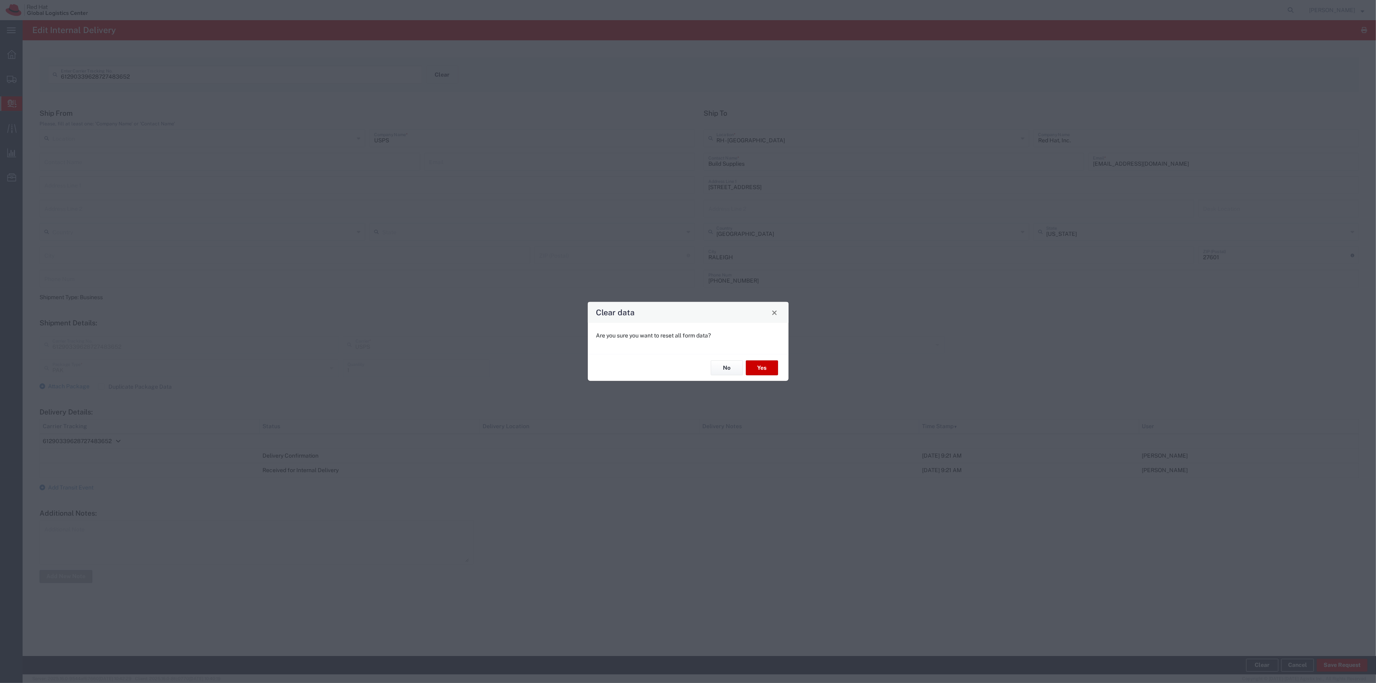
click at [752, 359] on div "No Yes" at bounding box center [688, 367] width 201 height 27
click at [755, 361] on button "Yes" at bounding box center [762, 367] width 32 height 15
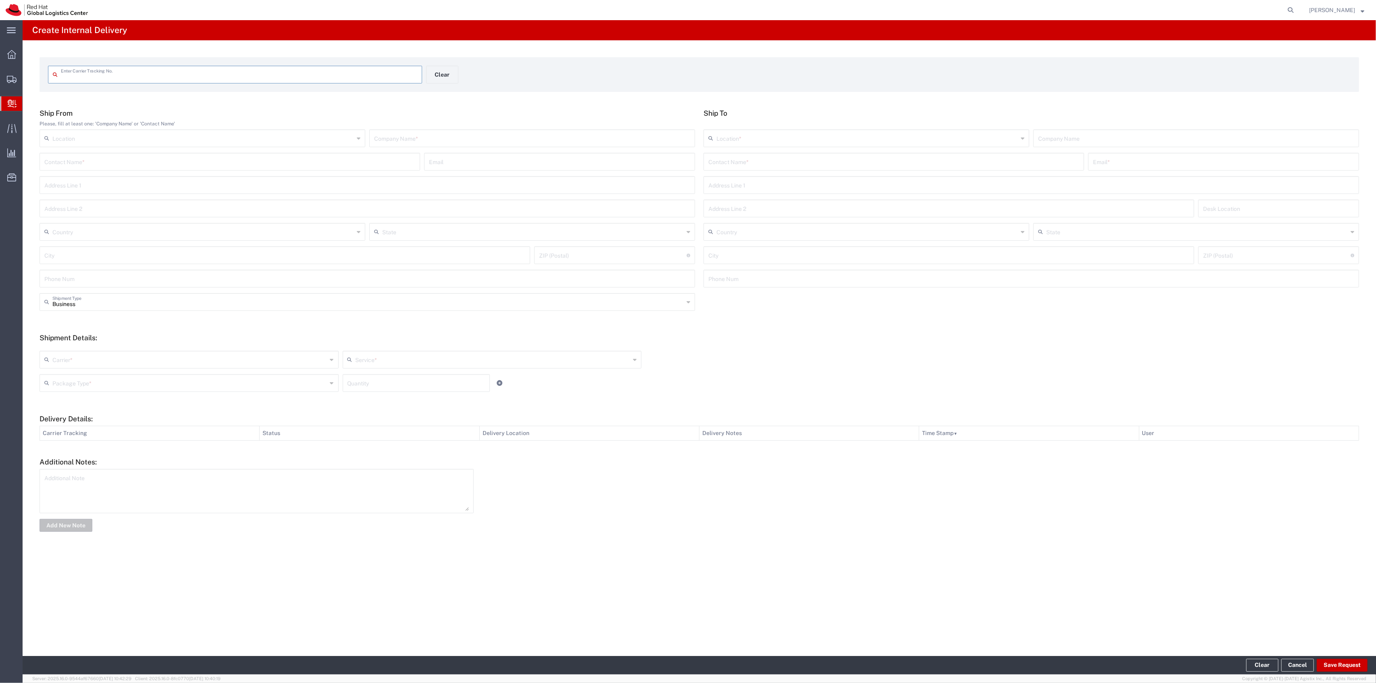
click at [361, 85] on div "Enter Carrier Tracking No. Clear" at bounding box center [426, 77] width 765 height 23
click at [361, 82] on div "Enter Carrier Tracking No." at bounding box center [235, 75] width 374 height 18
click at [362, 79] on input "text" at bounding box center [239, 74] width 356 height 14
click at [726, 170] on input "text" at bounding box center [893, 168] width 371 height 14
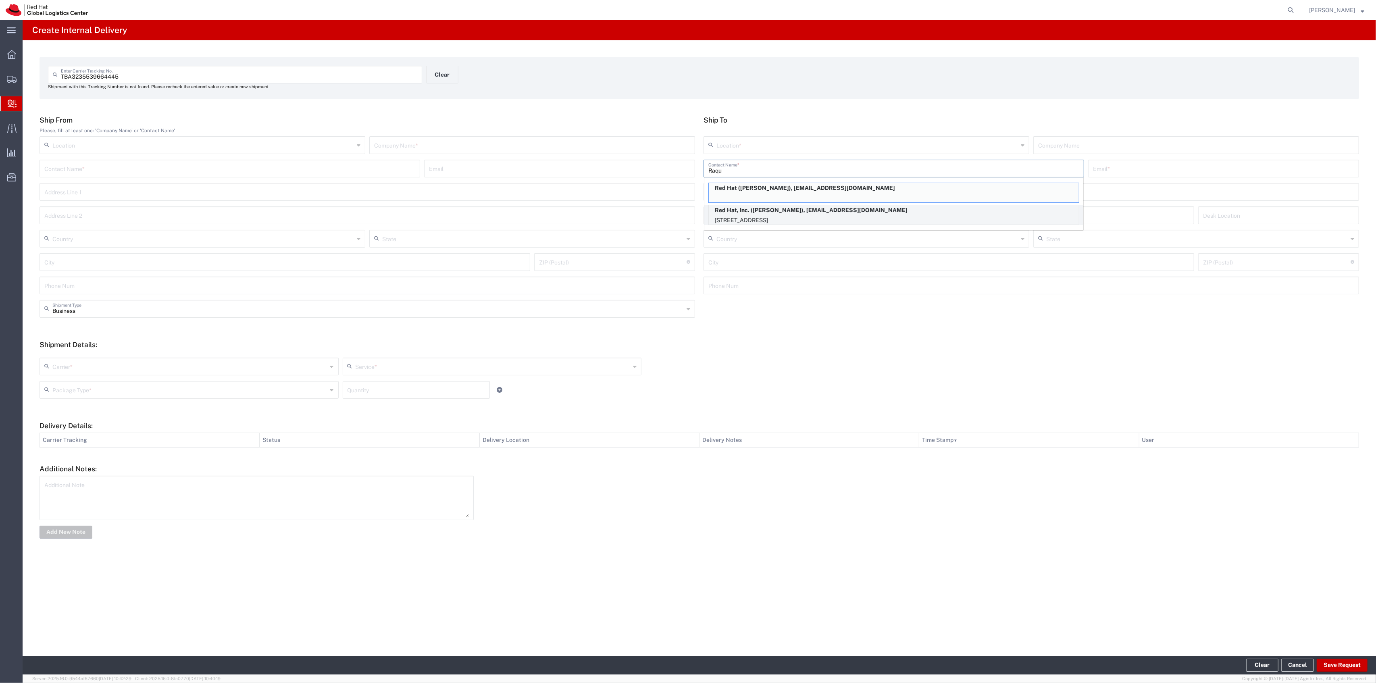
click at [884, 218] on p "100 East Davie Street, 19S361, RALEIGH, NC, 27601, US" at bounding box center [894, 220] width 370 height 10
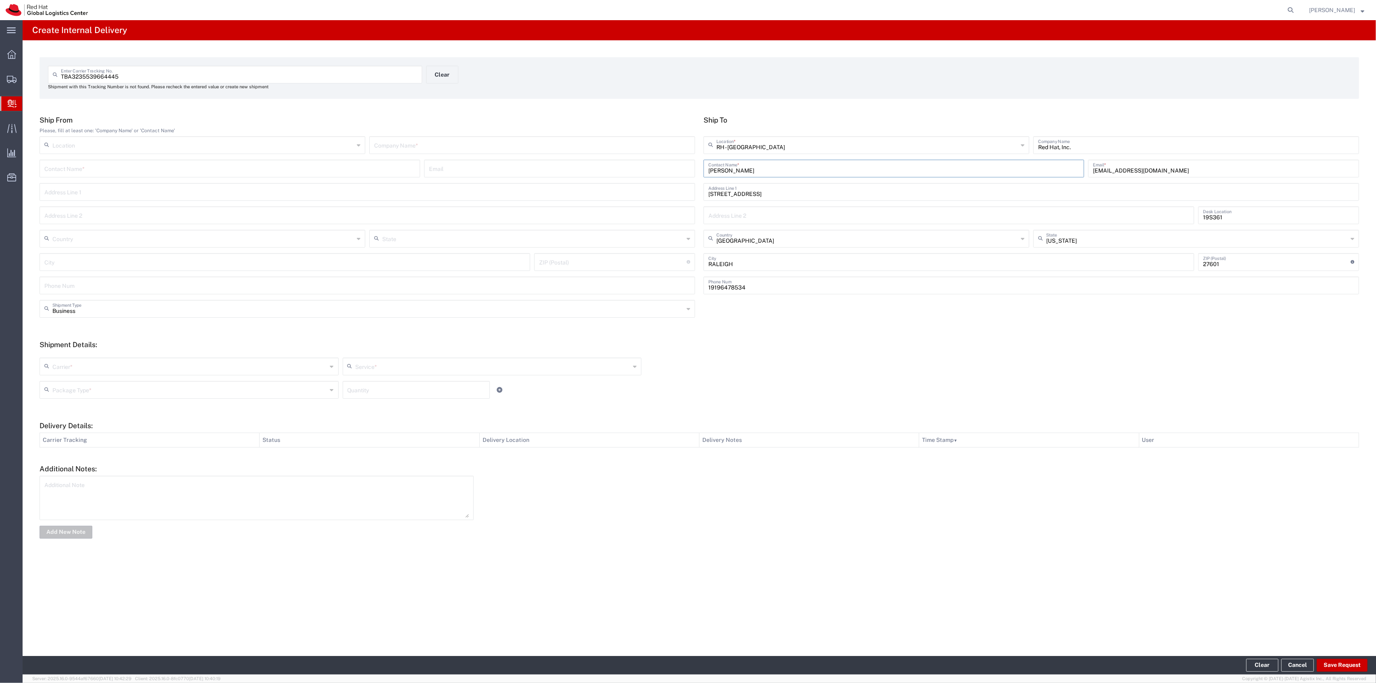
click at [649, 136] on div "Company Name *" at bounding box center [532, 145] width 326 height 18
drag, startPoint x: 282, startPoint y: 370, endPoint x: 231, endPoint y: 370, distance: 50.8
click at [281, 370] on input "text" at bounding box center [189, 366] width 275 height 14
click at [223, 379] on span "Amazon Logistics" at bounding box center [189, 384] width 298 height 12
click at [248, 379] on div "Amazon Logistics Carrier * Amazon Logistics DHL FedEx Express Interoffice Local…" at bounding box center [491, 369] width 909 height 23
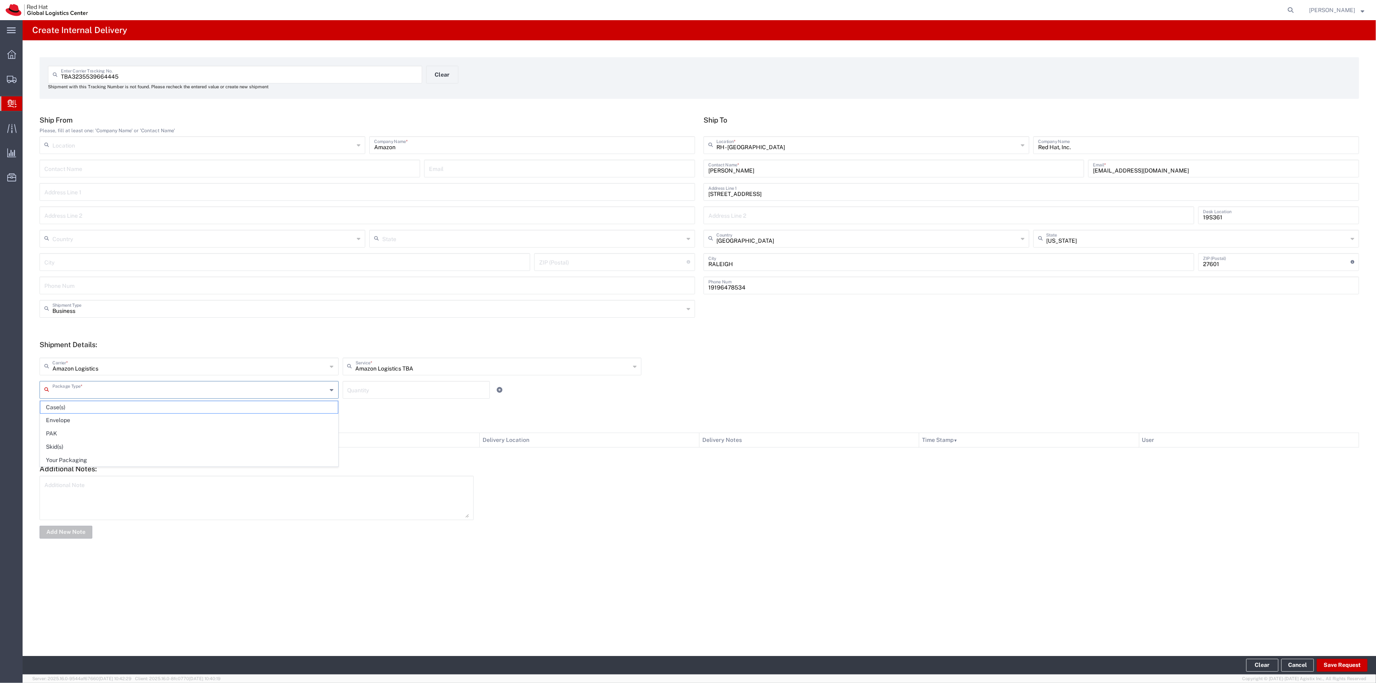
click at [246, 386] on input "text" at bounding box center [189, 389] width 275 height 14
click at [181, 441] on span "Skid(s)" at bounding box center [189, 447] width 298 height 12
drag, startPoint x: 183, startPoint y: 408, endPoint x: 189, endPoint y: 391, distance: 18.0
click at [183, 407] on form "Ship From Please, fill at least one: 'Company Name' or 'Contact Name' Location …" at bounding box center [699, 328] width 1319 height 424
click at [189, 391] on input "Skid(s)" at bounding box center [189, 389] width 275 height 14
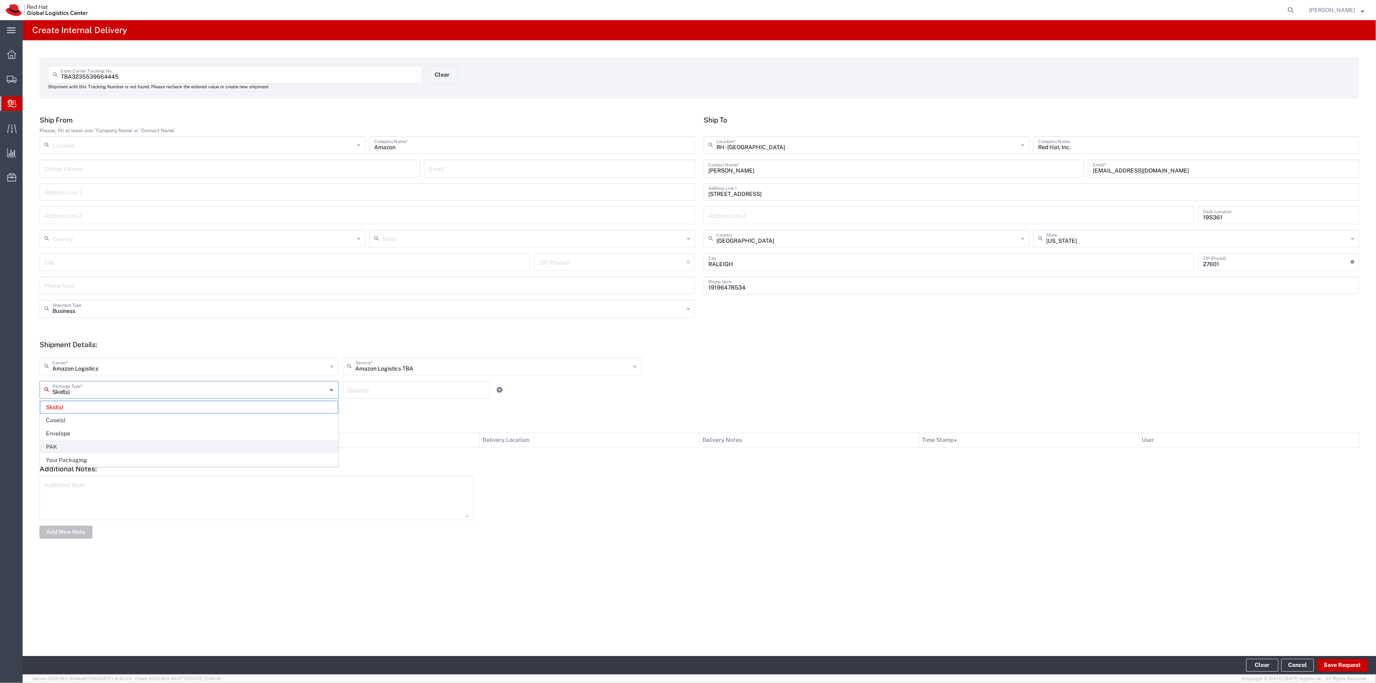
click at [144, 442] on span "PAK" at bounding box center [189, 447] width 298 height 12
click at [368, 387] on input "1" at bounding box center [416, 389] width 138 height 14
click at [1342, 666] on button "Save Request" at bounding box center [1342, 665] width 51 height 13
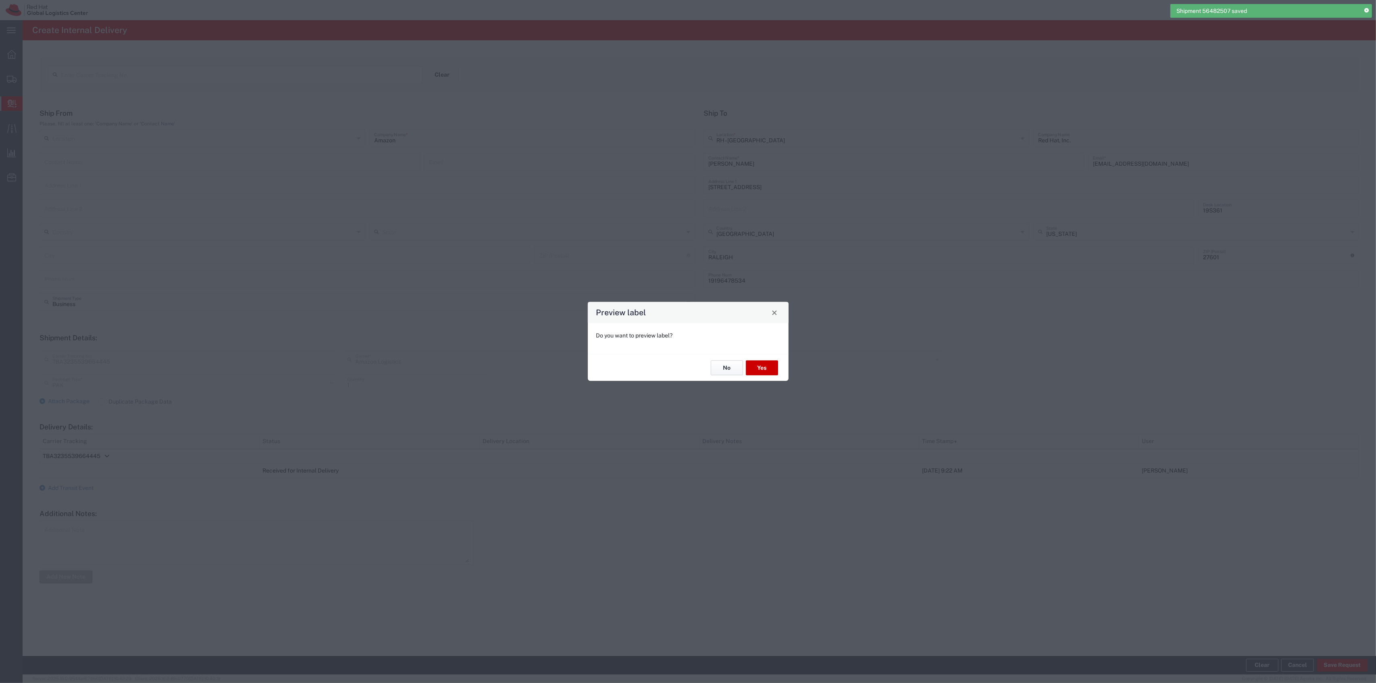
click at [739, 364] on button "No" at bounding box center [727, 367] width 32 height 15
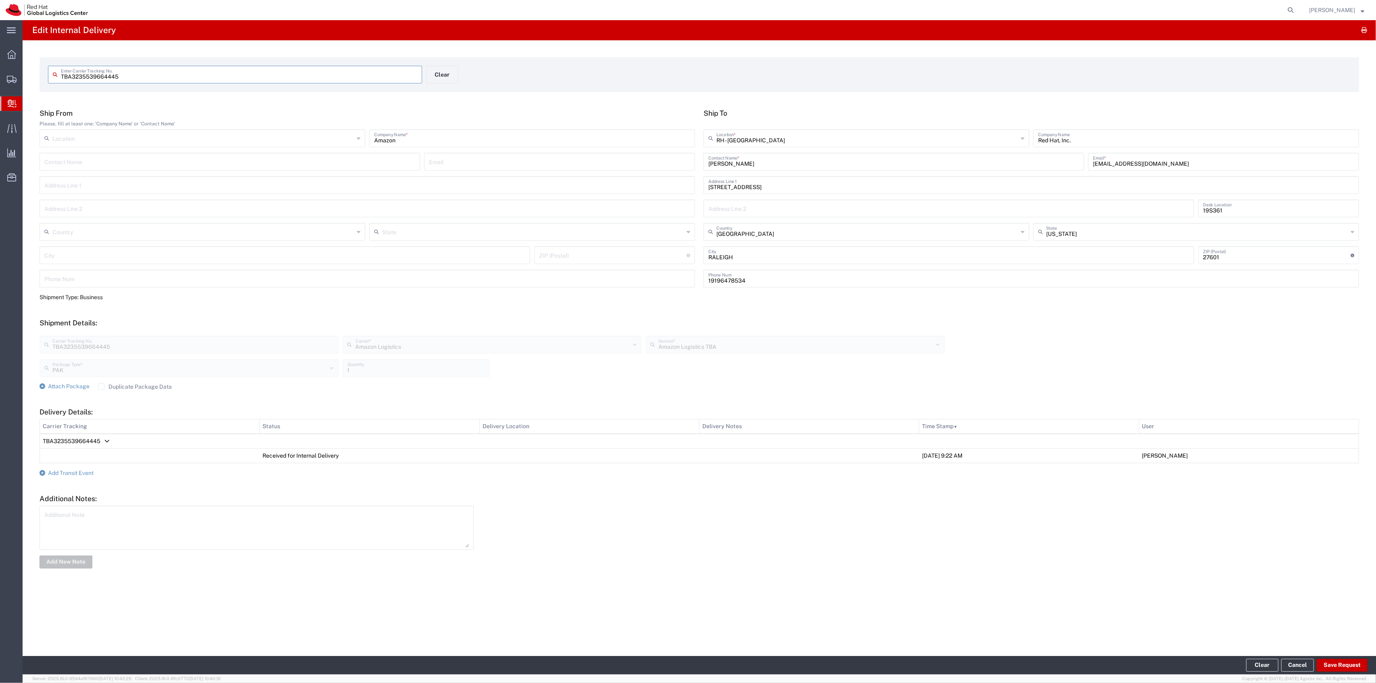
click at [142, 385] on label "Duplicate Package Data" at bounding box center [135, 386] width 74 height 6
click at [101, 387] on input "Duplicate Package Data" at bounding box center [101, 387] width 0 height 0
click at [75, 386] on span "Attach Package" at bounding box center [69, 386] width 42 height 6
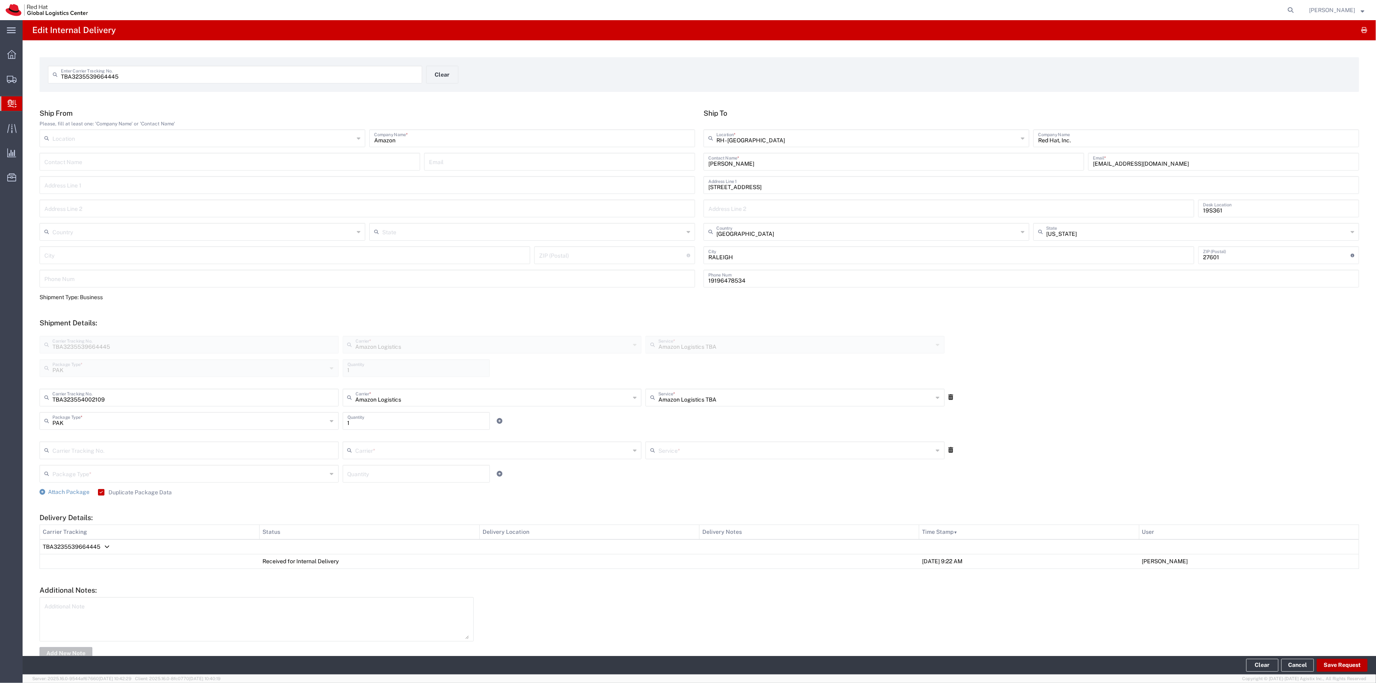
click at [1337, 666] on button "Save Request" at bounding box center [1342, 665] width 51 height 13
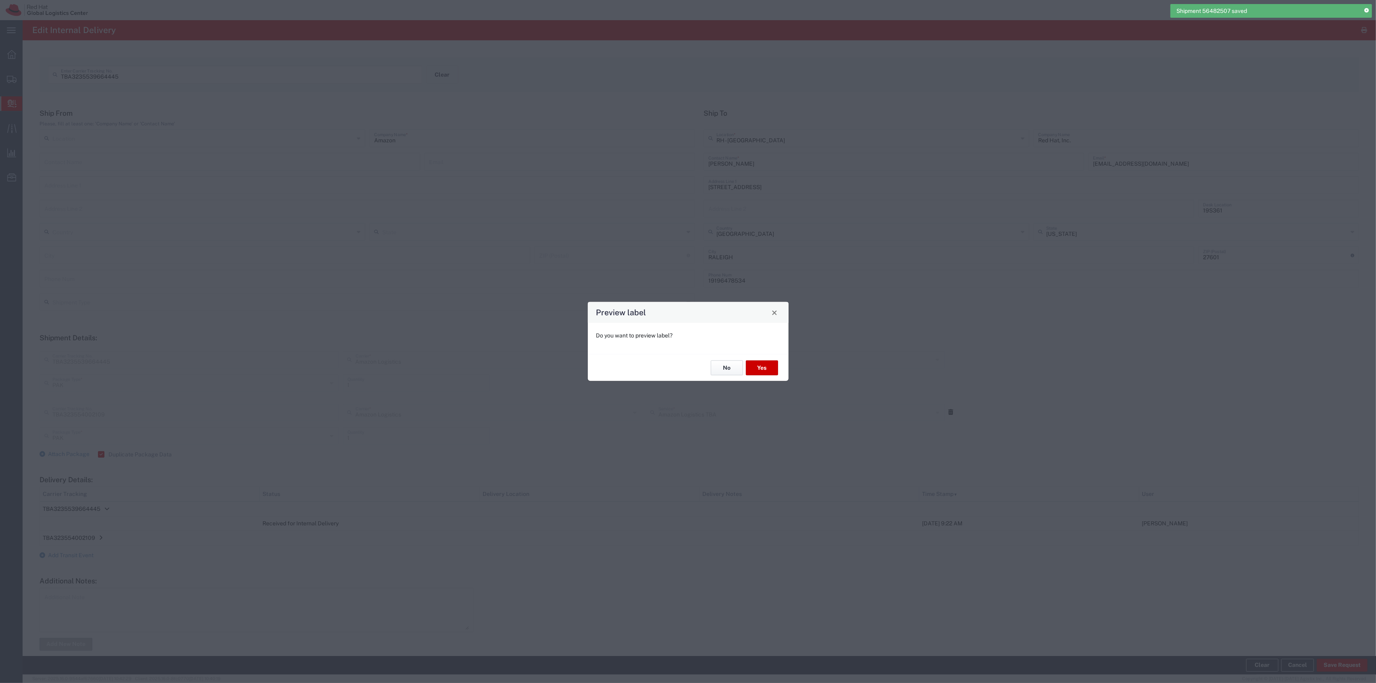
click at [723, 365] on button "No" at bounding box center [727, 367] width 32 height 15
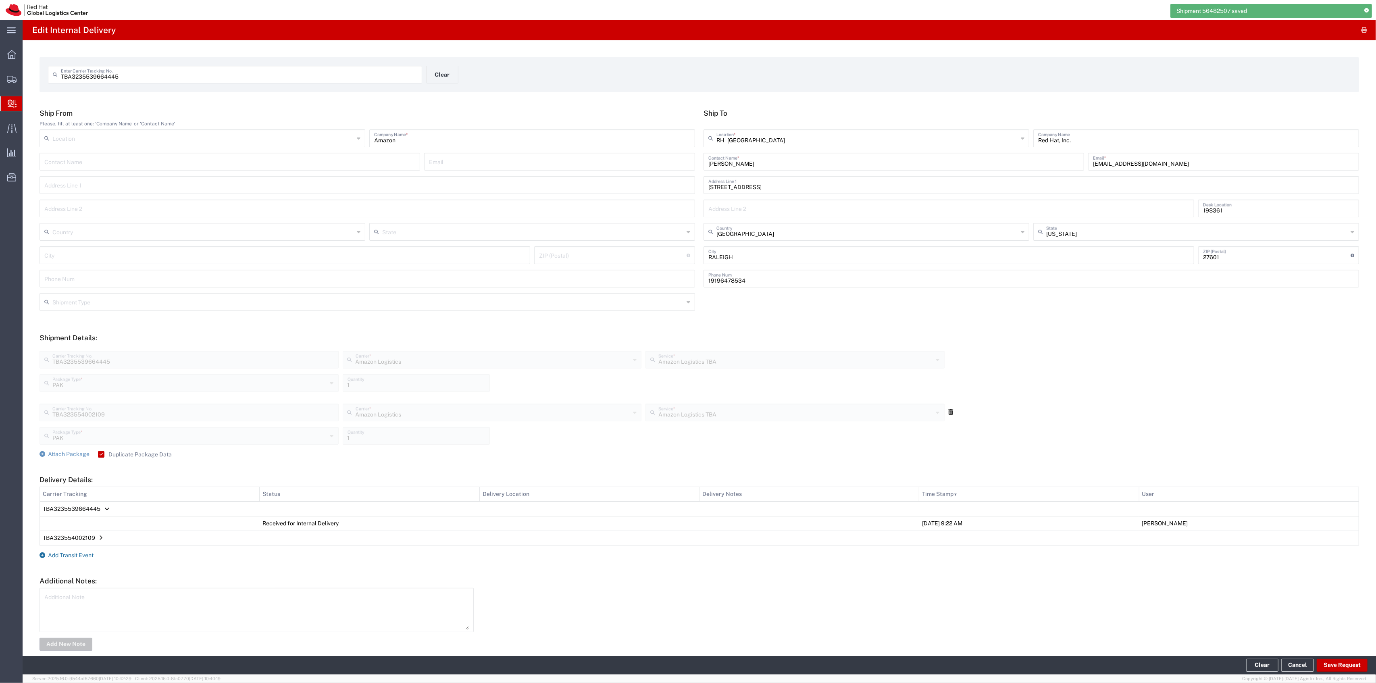
click at [89, 555] on span "Add Transit Event" at bounding box center [71, 555] width 46 height 6
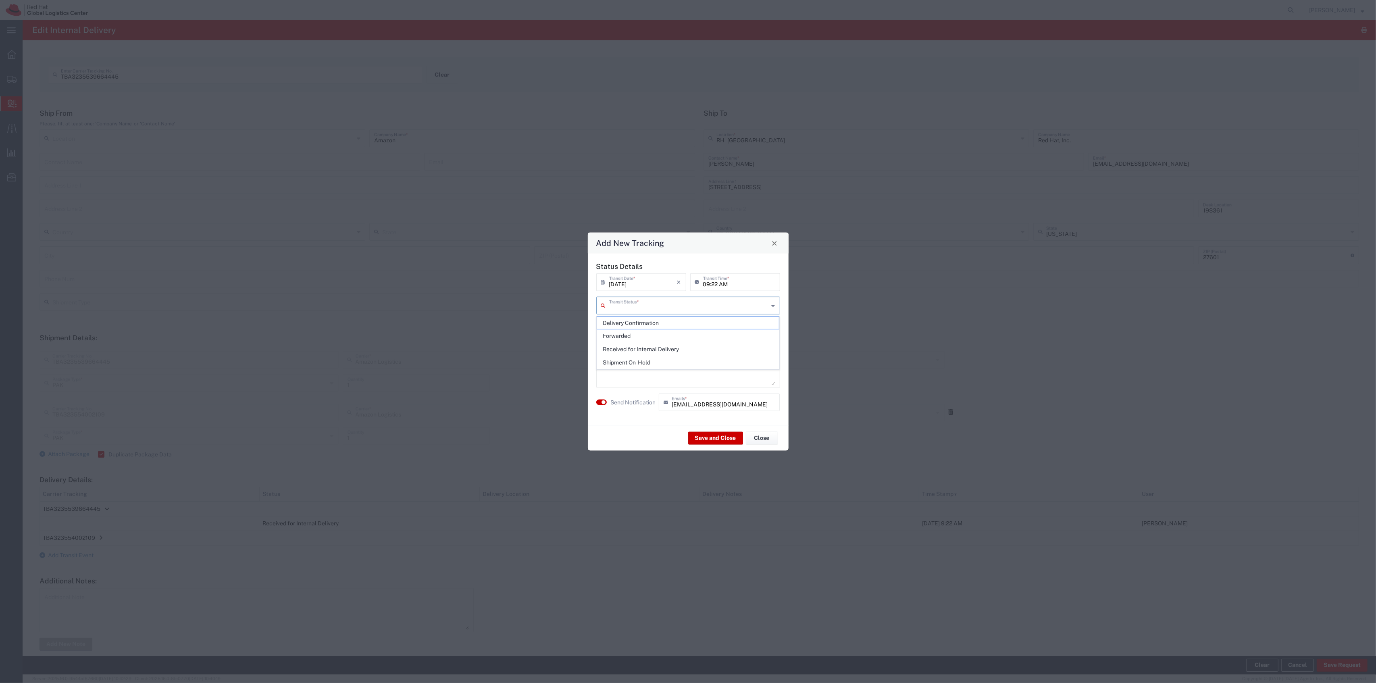
click at [658, 307] on input "text" at bounding box center [689, 305] width 160 height 14
click at [647, 324] on span "Delivery Confirmation" at bounding box center [688, 323] width 182 height 12
click at [652, 401] on label "Send Notification" at bounding box center [633, 402] width 45 height 8
click at [693, 436] on button "Save and Close" at bounding box center [715, 437] width 55 height 13
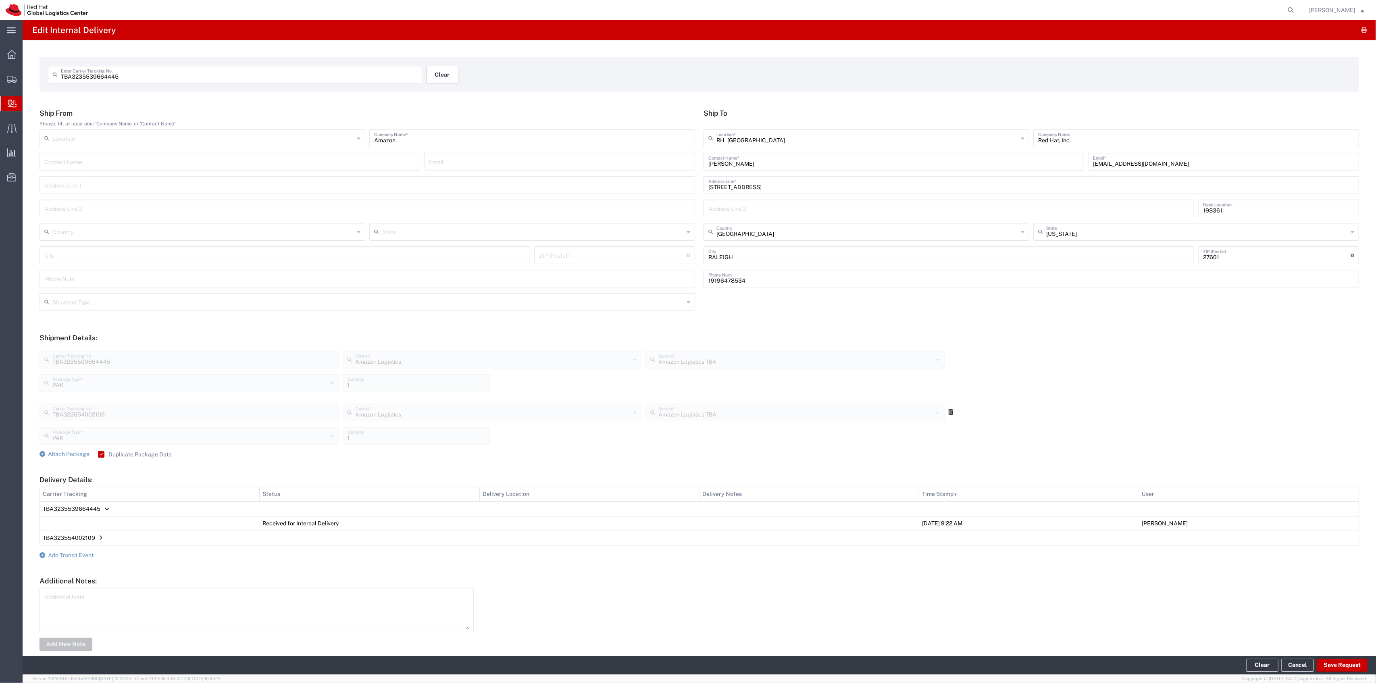
click at [446, 72] on button "Clear" at bounding box center [442, 75] width 32 height 18
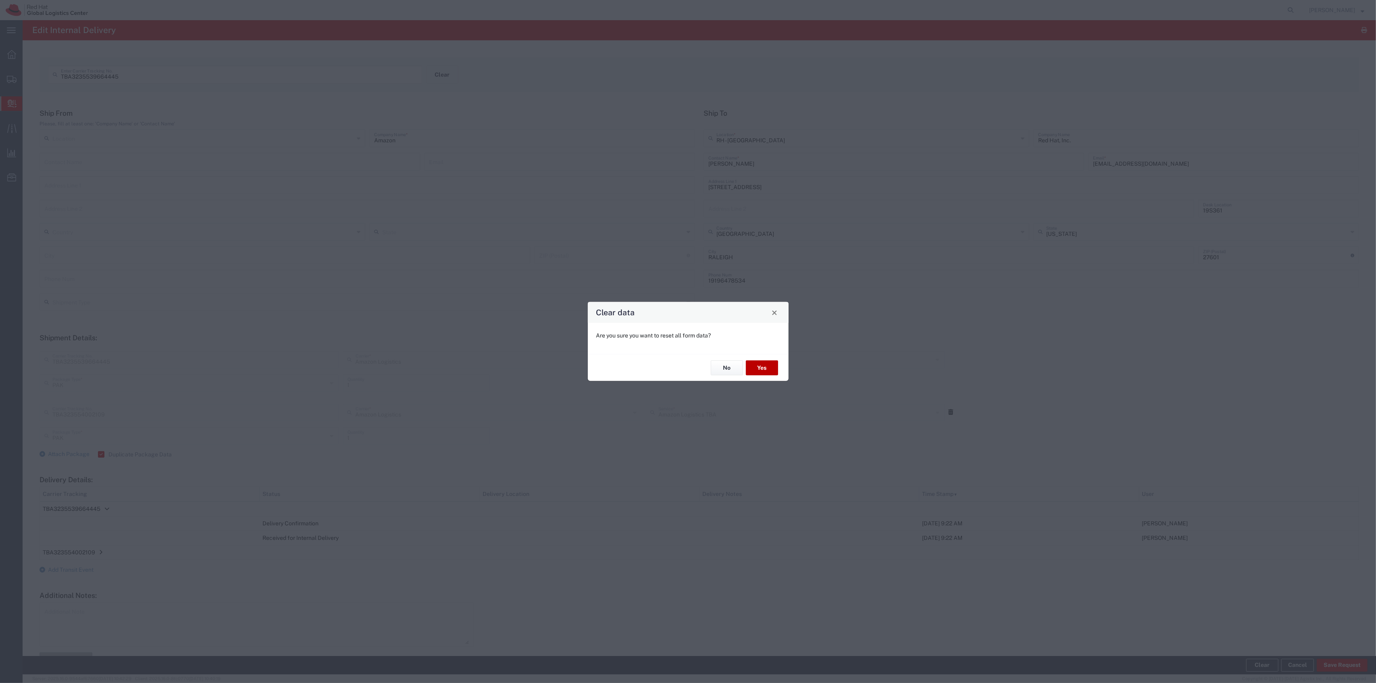
click at [753, 362] on button "Yes" at bounding box center [762, 367] width 32 height 15
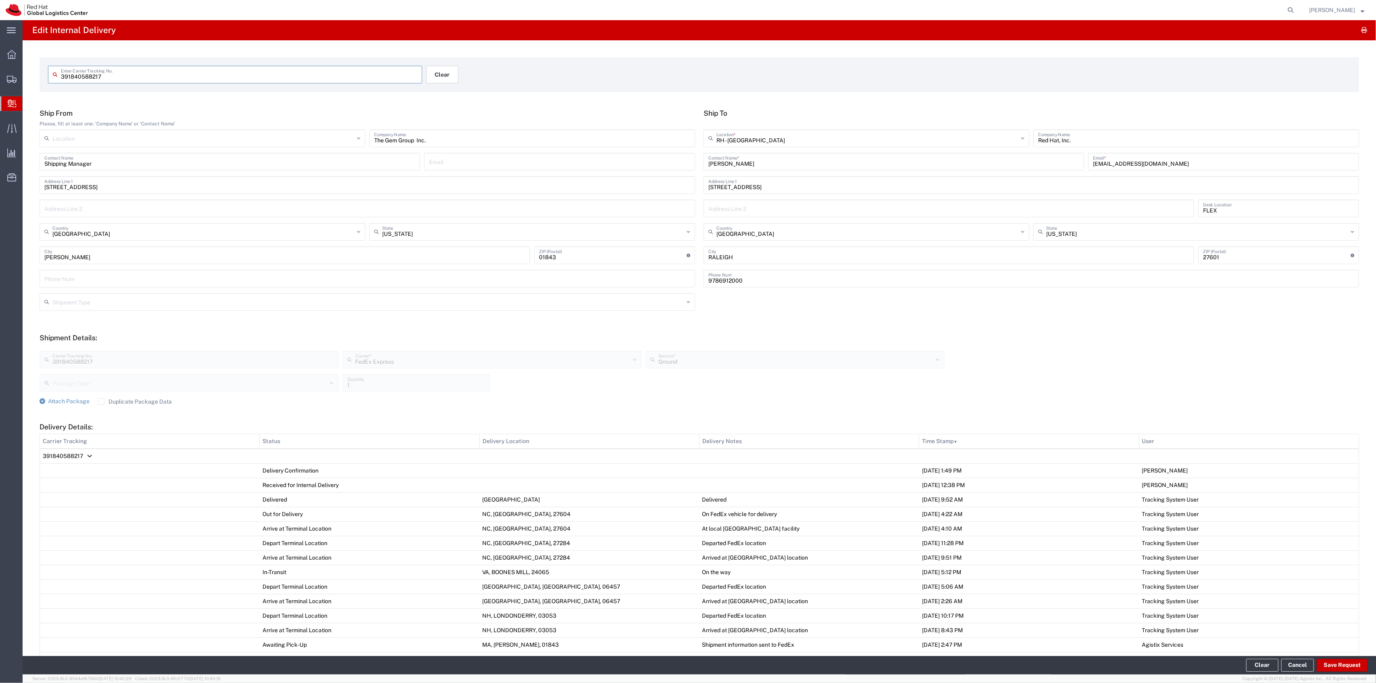
click at [454, 71] on button "Clear" at bounding box center [442, 75] width 32 height 18
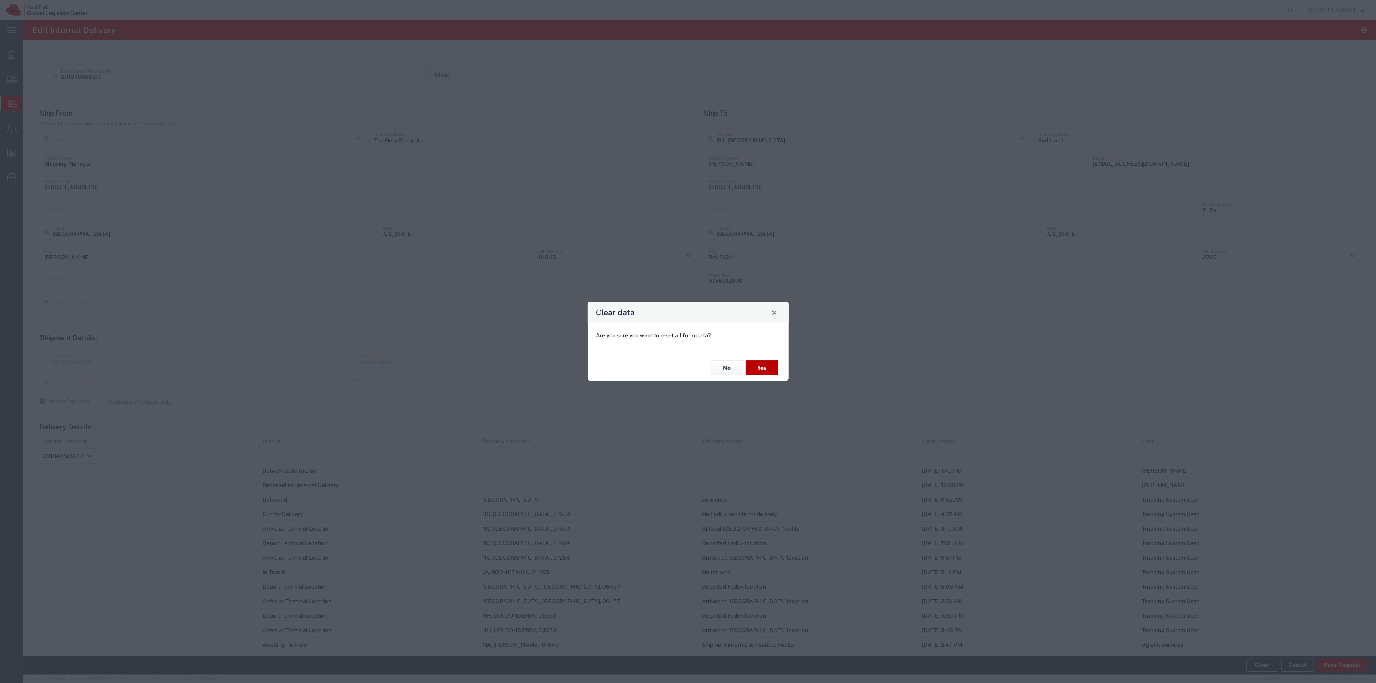
click at [766, 367] on button "Yes" at bounding box center [762, 367] width 32 height 15
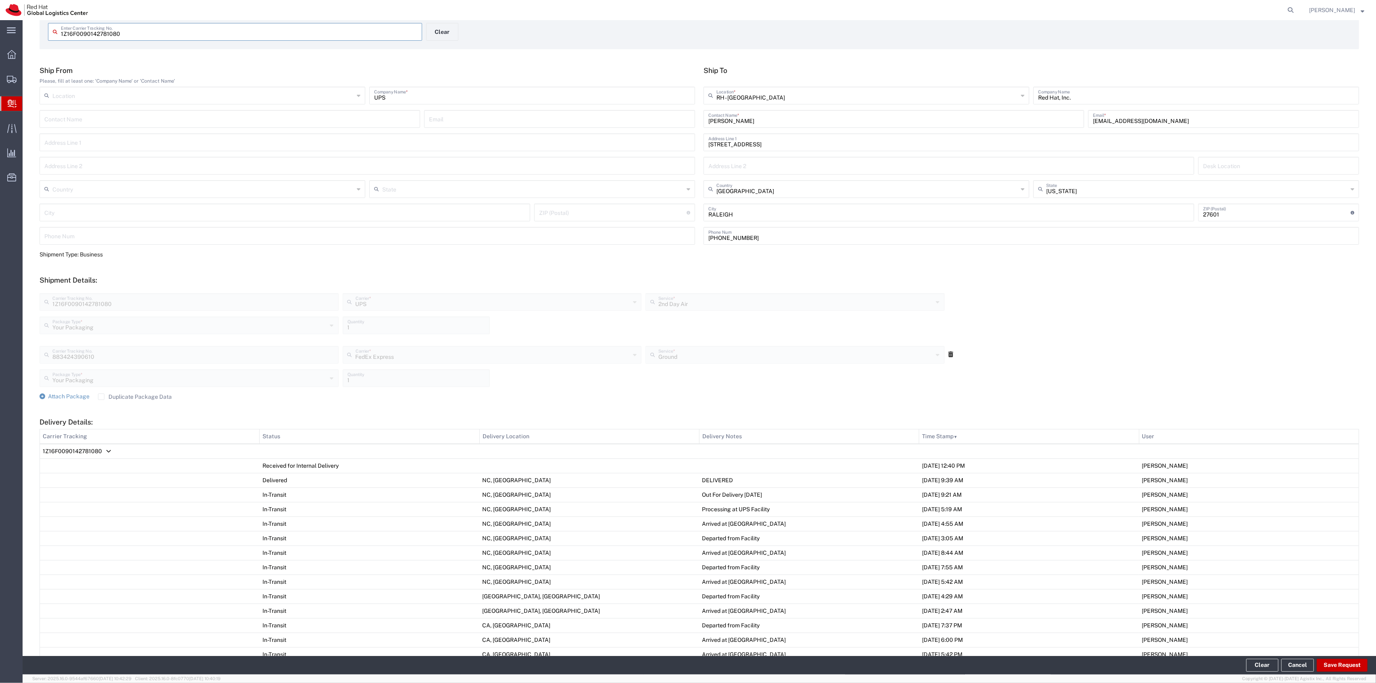
scroll to position [161, 0]
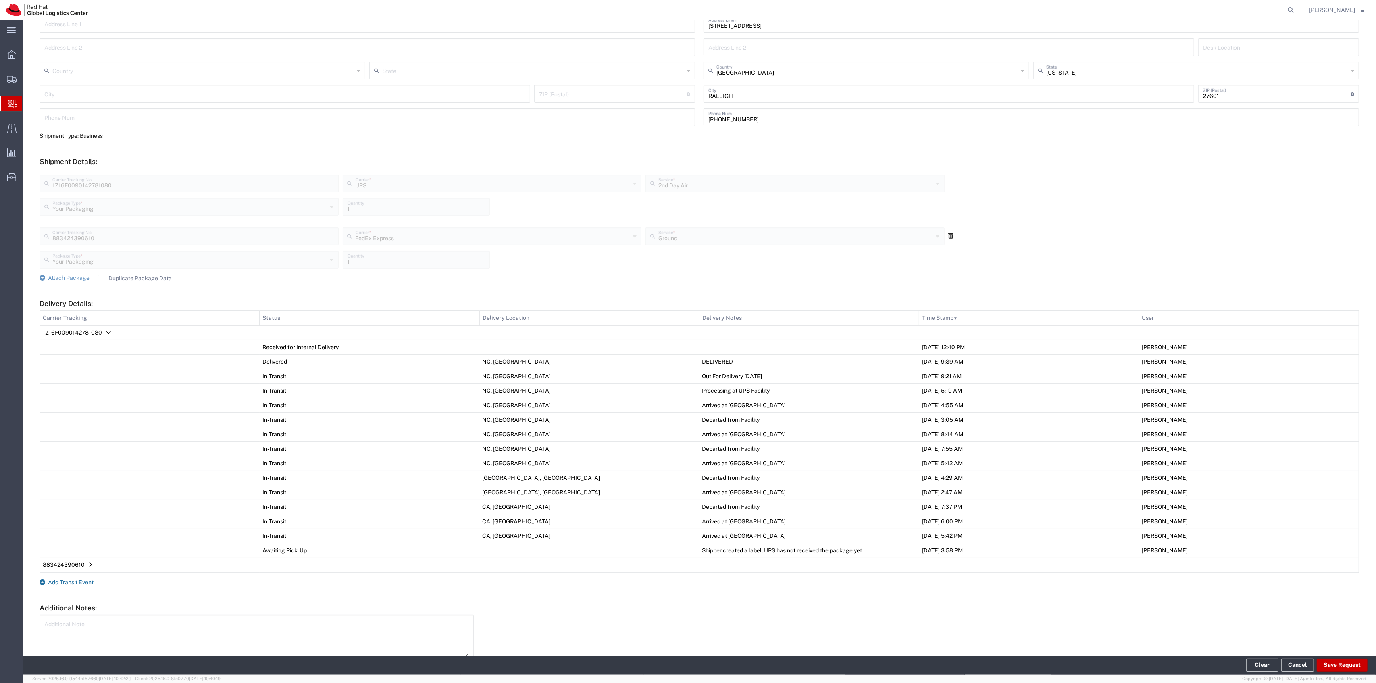
click at [78, 584] on span "Add Transit Event" at bounding box center [71, 582] width 46 height 6
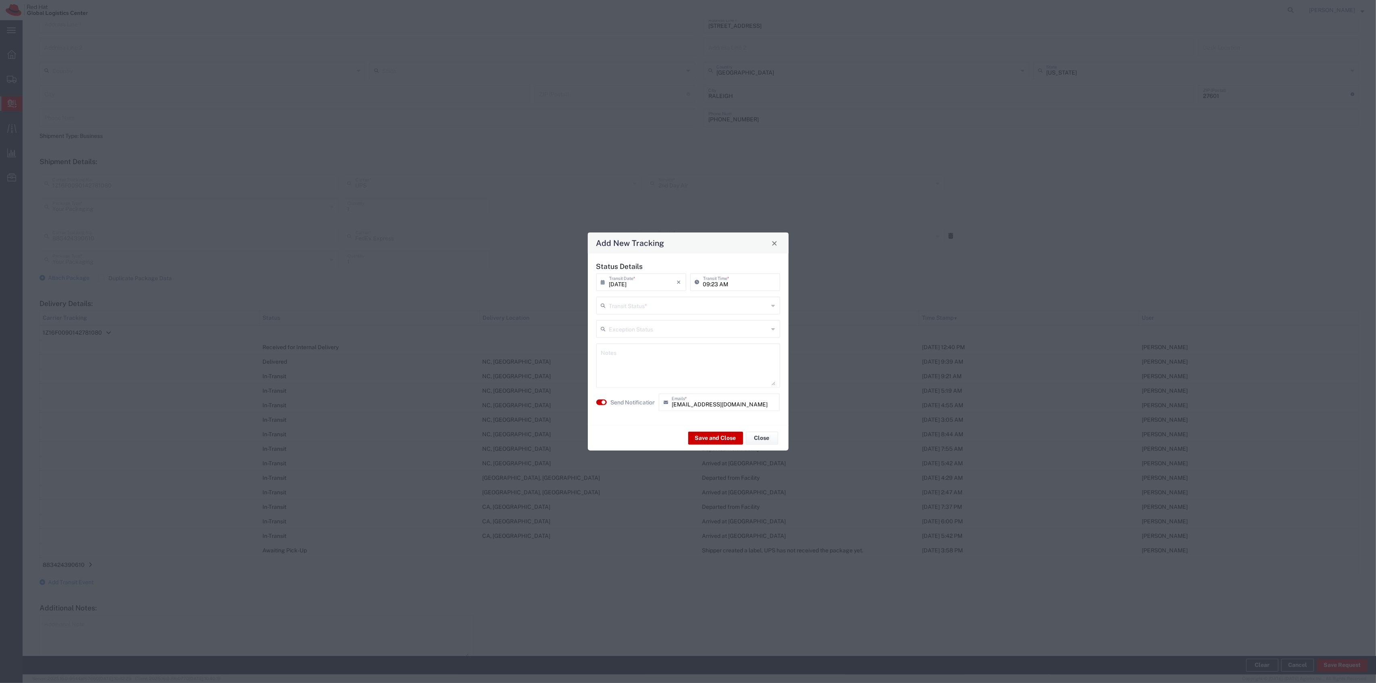
click at [626, 302] on input "text" at bounding box center [689, 305] width 160 height 14
click at [617, 362] on span "Shipment On-Hold" at bounding box center [688, 362] width 182 height 12
click at [689, 429] on div "Save and Close Close" at bounding box center [688, 437] width 201 height 25
click at [695, 434] on button "Save and Close" at bounding box center [715, 437] width 55 height 13
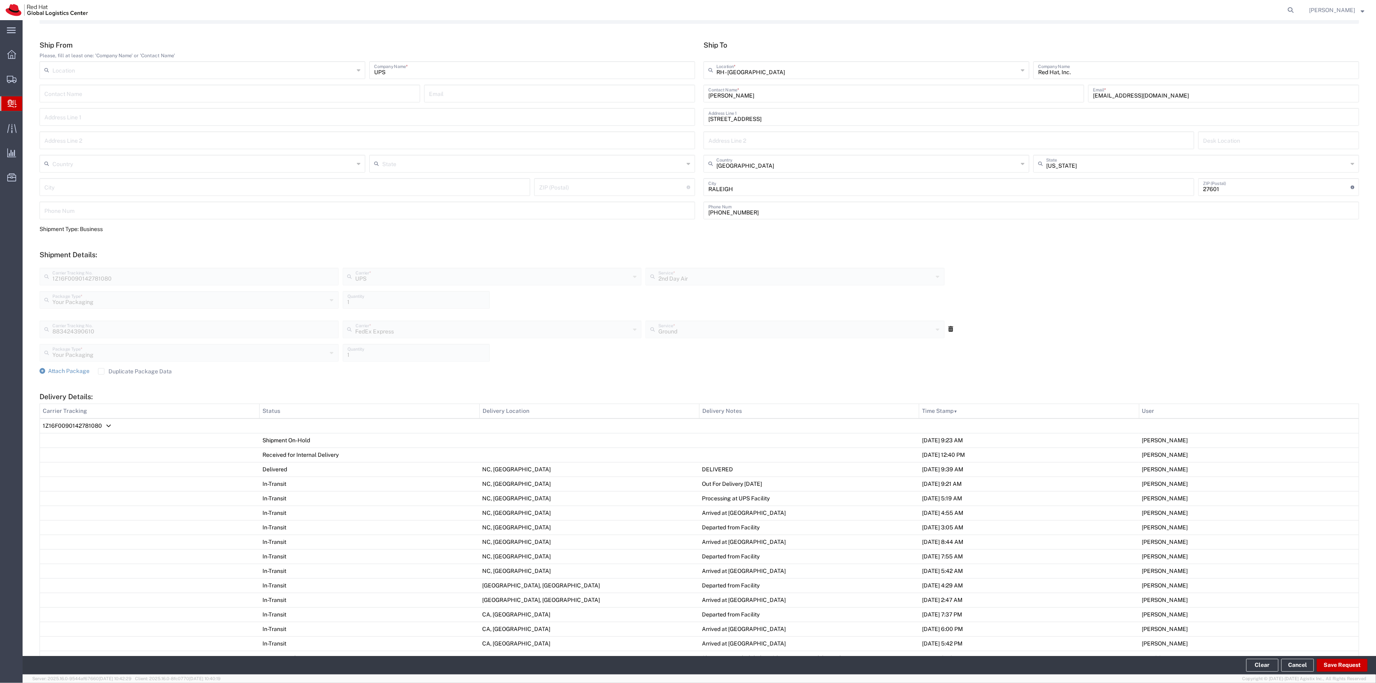
scroll to position [0, 0]
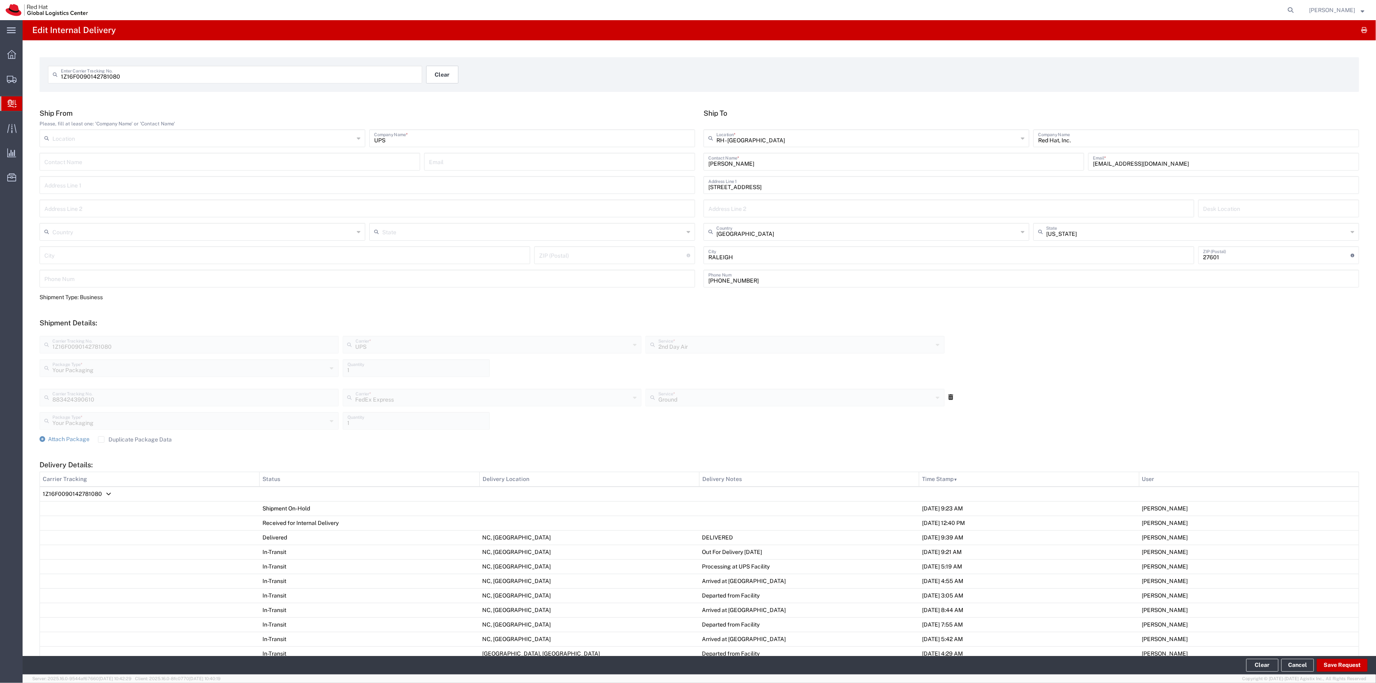
click at [443, 81] on button "Clear" at bounding box center [442, 75] width 32 height 18
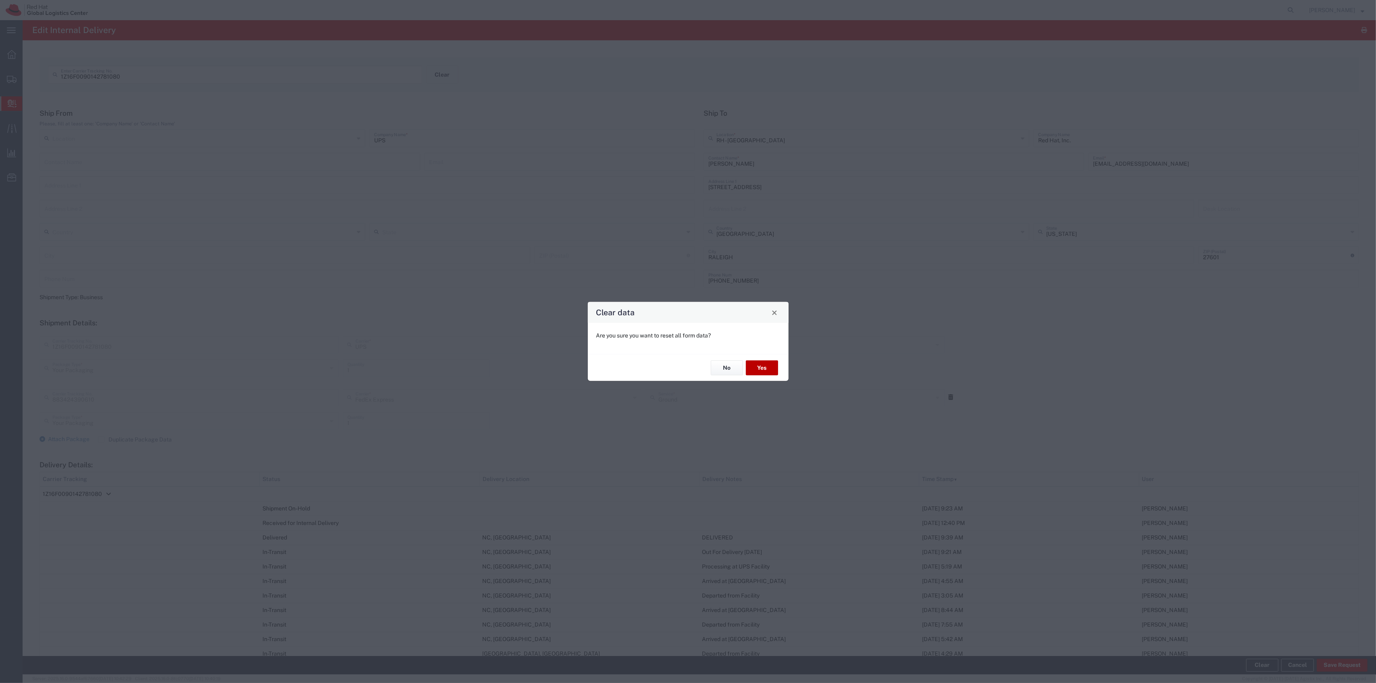
click at [763, 366] on button "Yes" at bounding box center [762, 367] width 32 height 15
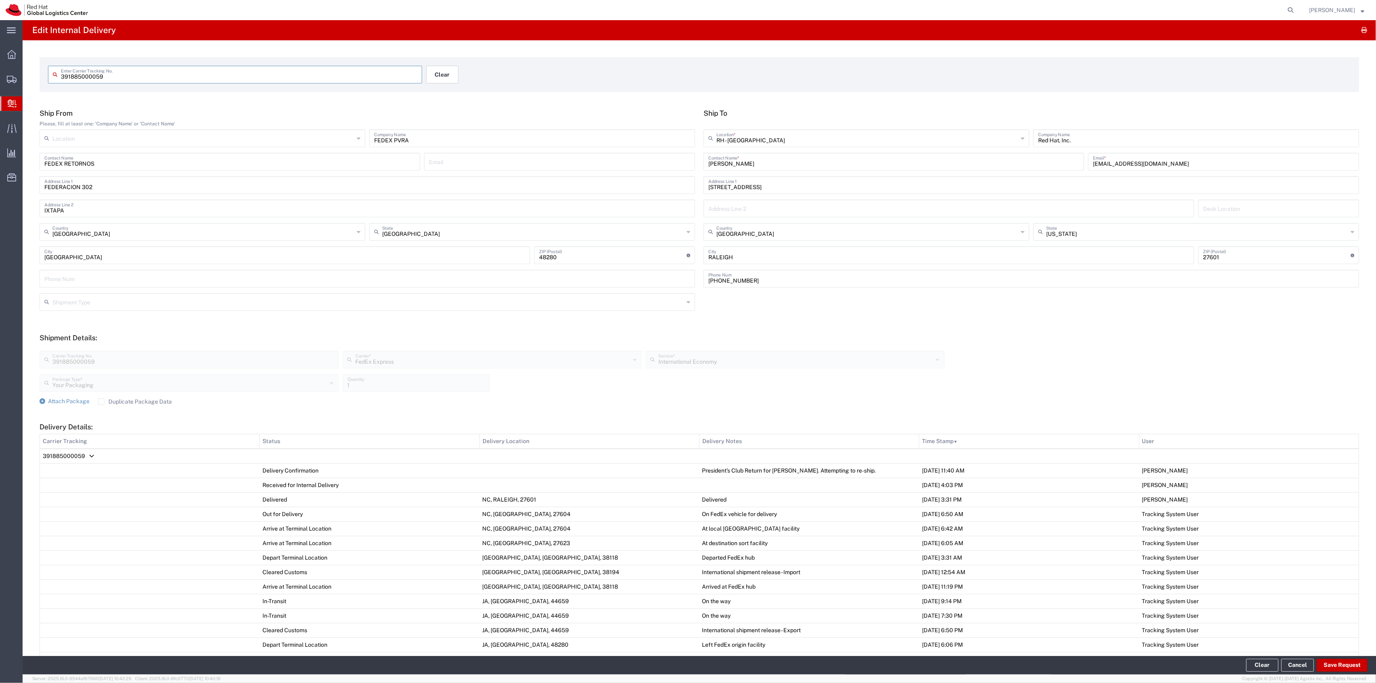
click at [433, 80] on button "Clear" at bounding box center [442, 75] width 32 height 18
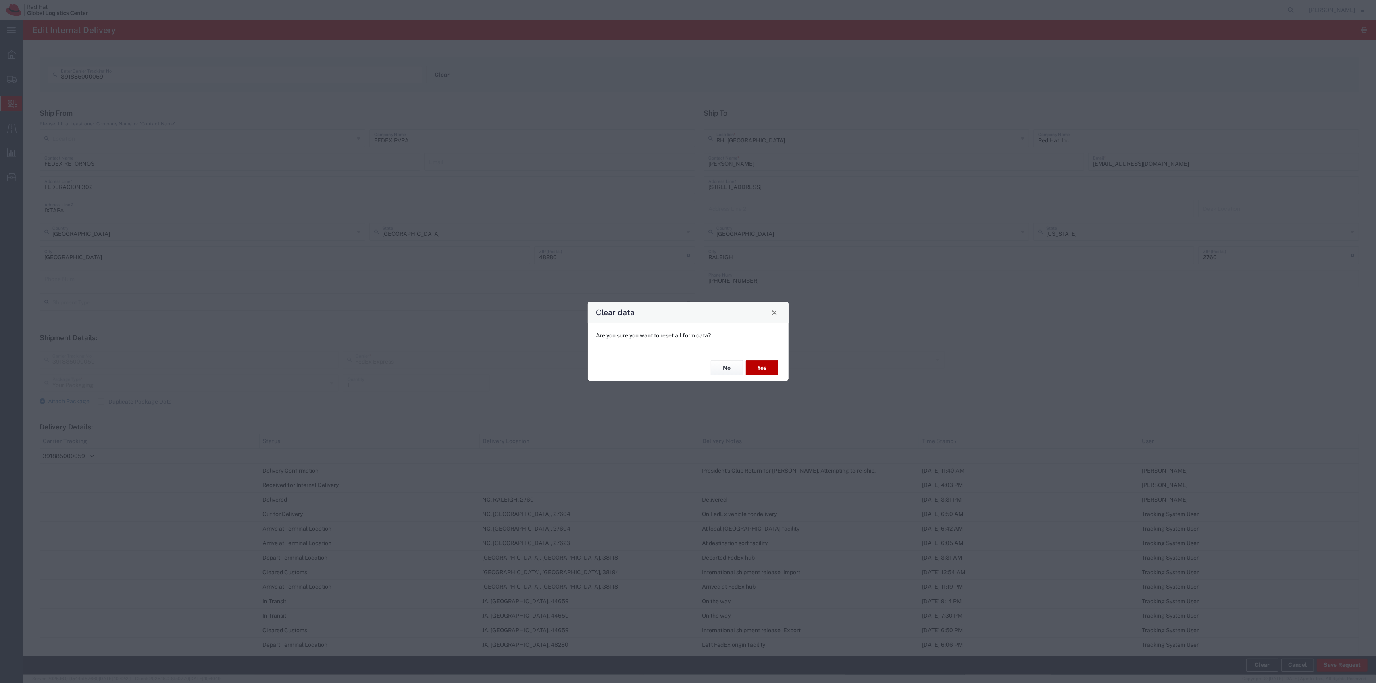
click at [752, 364] on button "Yes" at bounding box center [762, 367] width 32 height 15
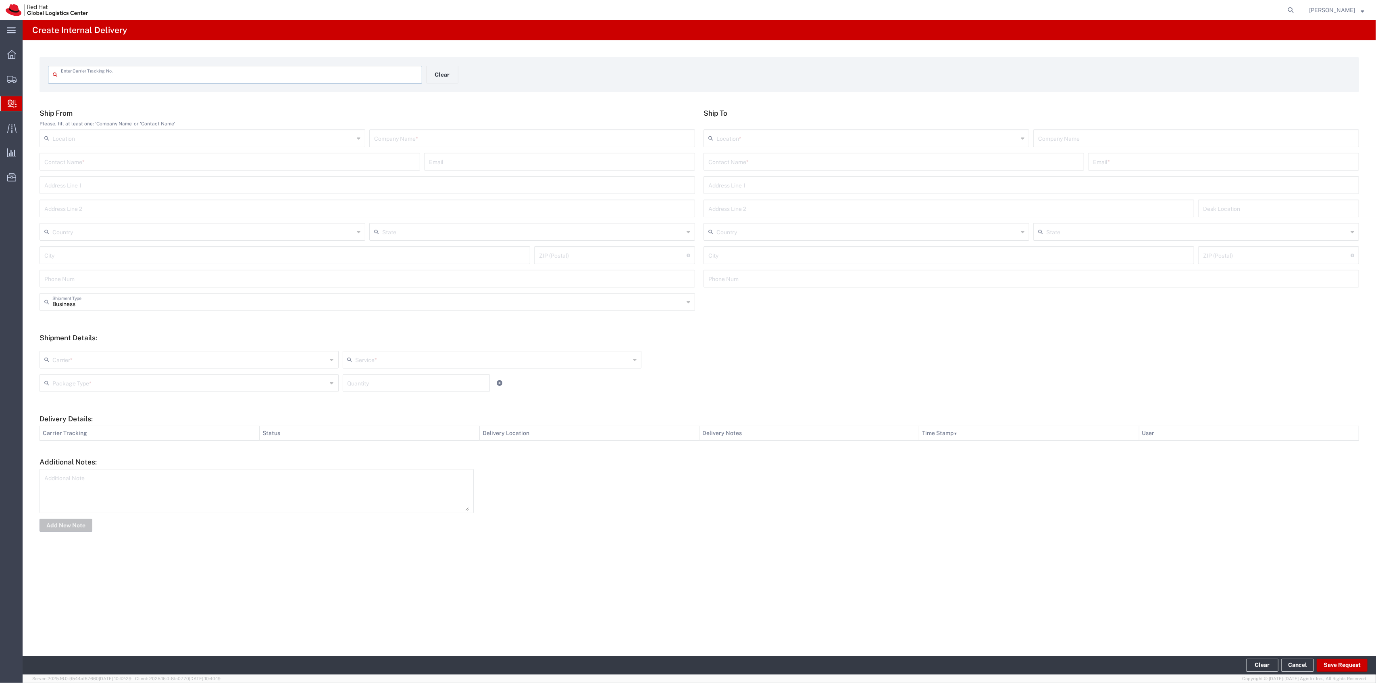
click at [285, 81] on div "Enter Carrier Tracking No." at bounding box center [235, 75] width 374 height 18
click at [273, 69] on input "text" at bounding box center [239, 74] width 356 height 14
click at [748, 170] on input "text" at bounding box center [893, 168] width 371 height 14
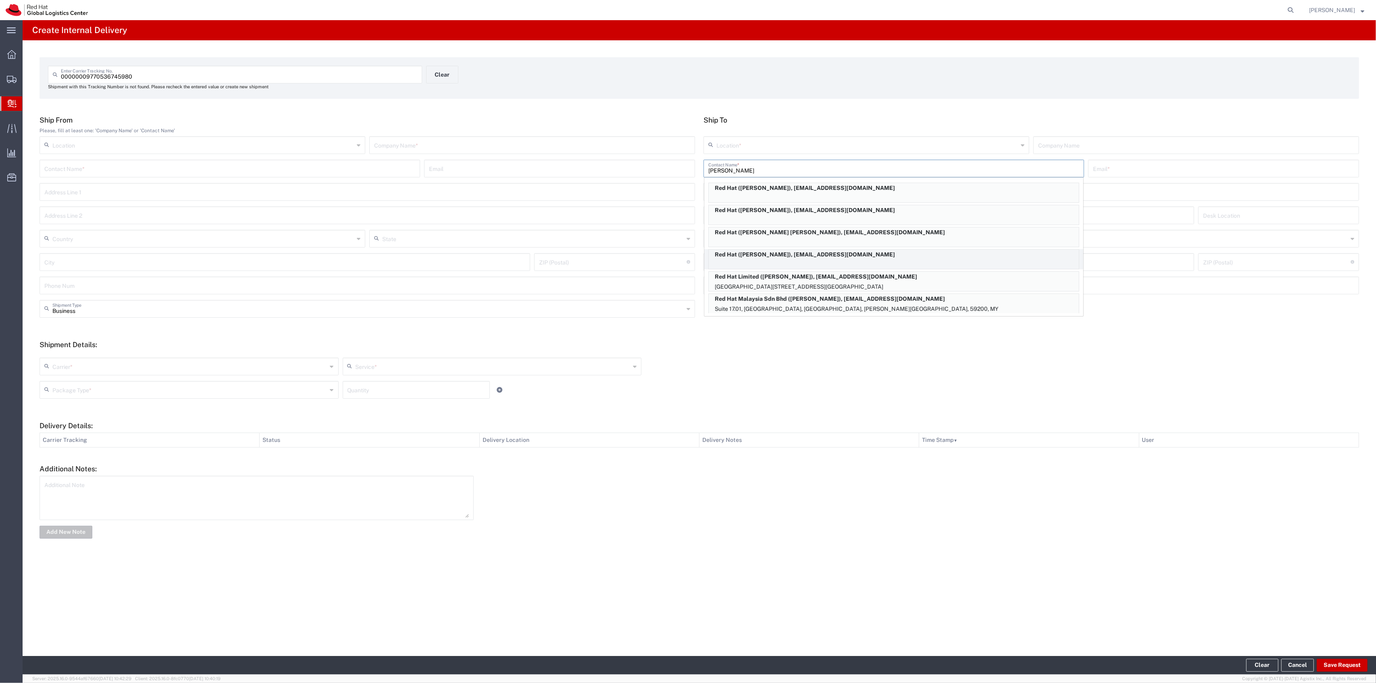
scroll to position [47, 0]
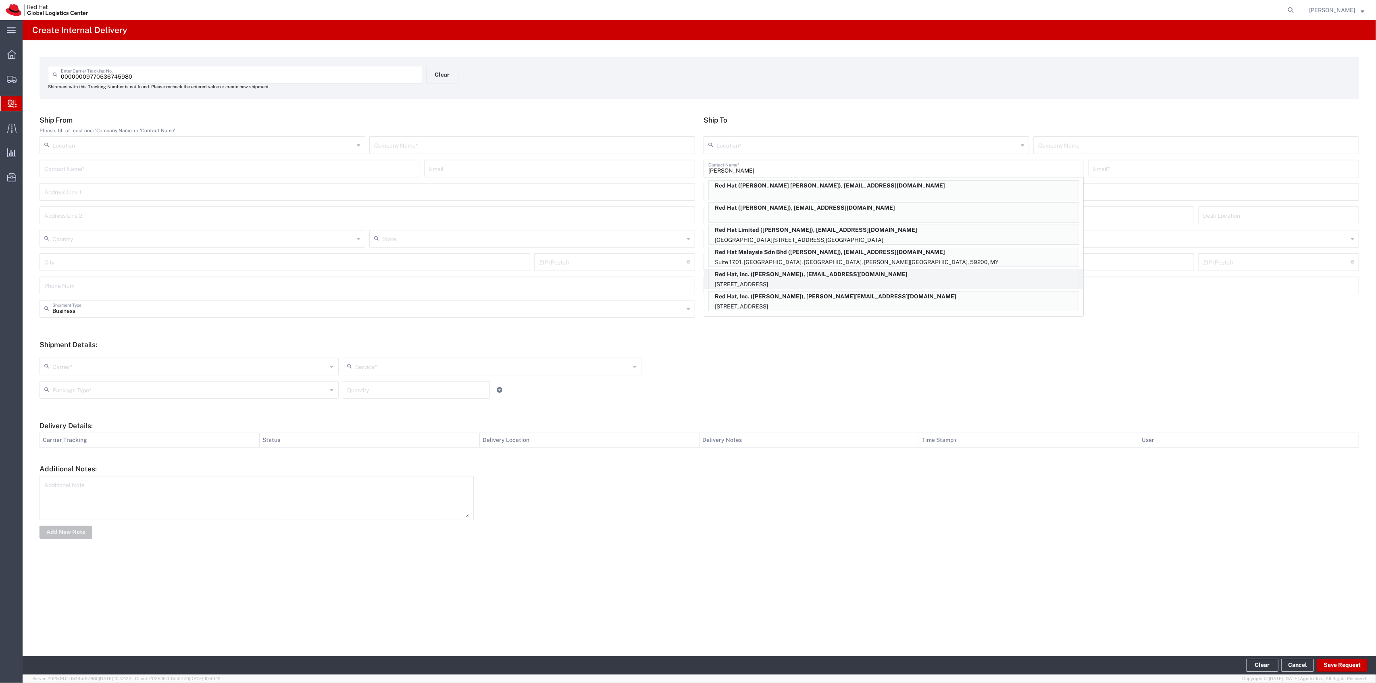
click at [855, 274] on p "Red Hat, Inc. (Albert Mirich), amirich@redhat.com" at bounding box center [894, 274] width 370 height 10
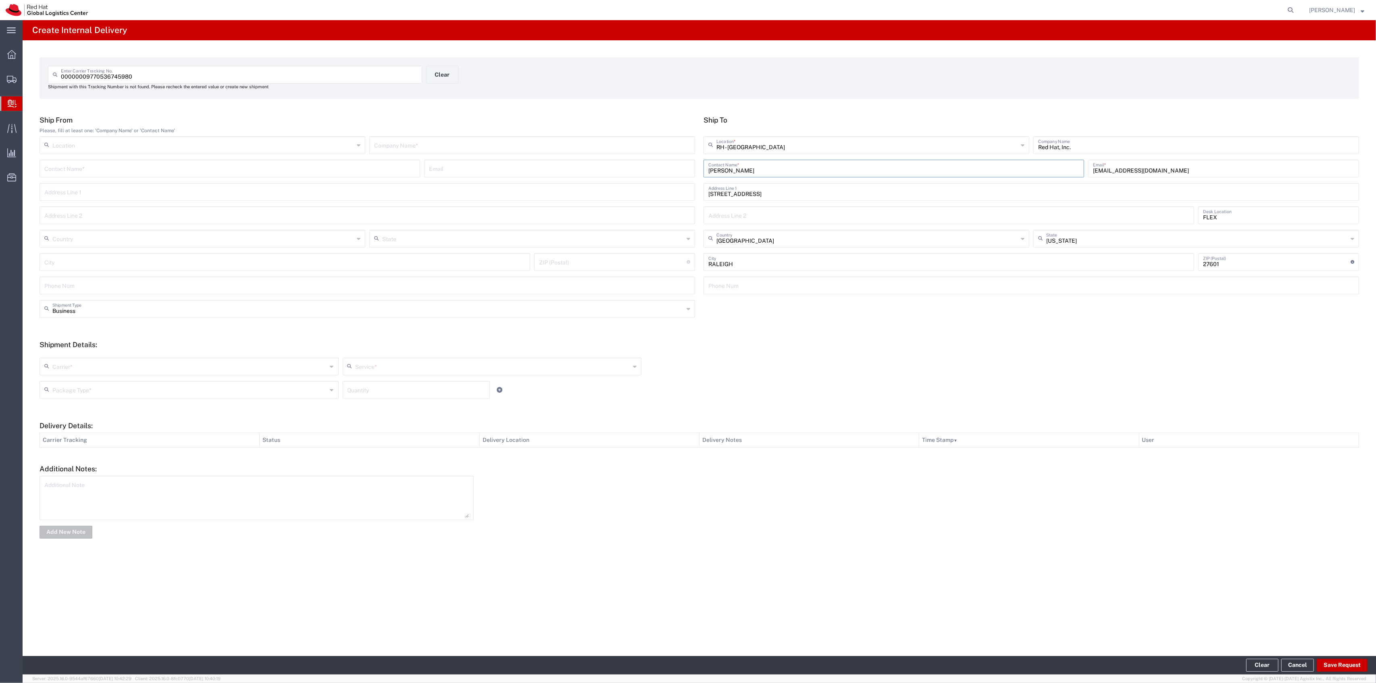
click at [597, 148] on input "text" at bounding box center [532, 144] width 316 height 14
click at [148, 368] on input "text" at bounding box center [189, 366] width 275 height 14
click at [108, 432] on span "Local Carrier" at bounding box center [189, 437] width 298 height 12
click at [402, 372] on input "text" at bounding box center [493, 366] width 275 height 14
click at [372, 395] on span "Local_Ground" at bounding box center [492, 397] width 298 height 12
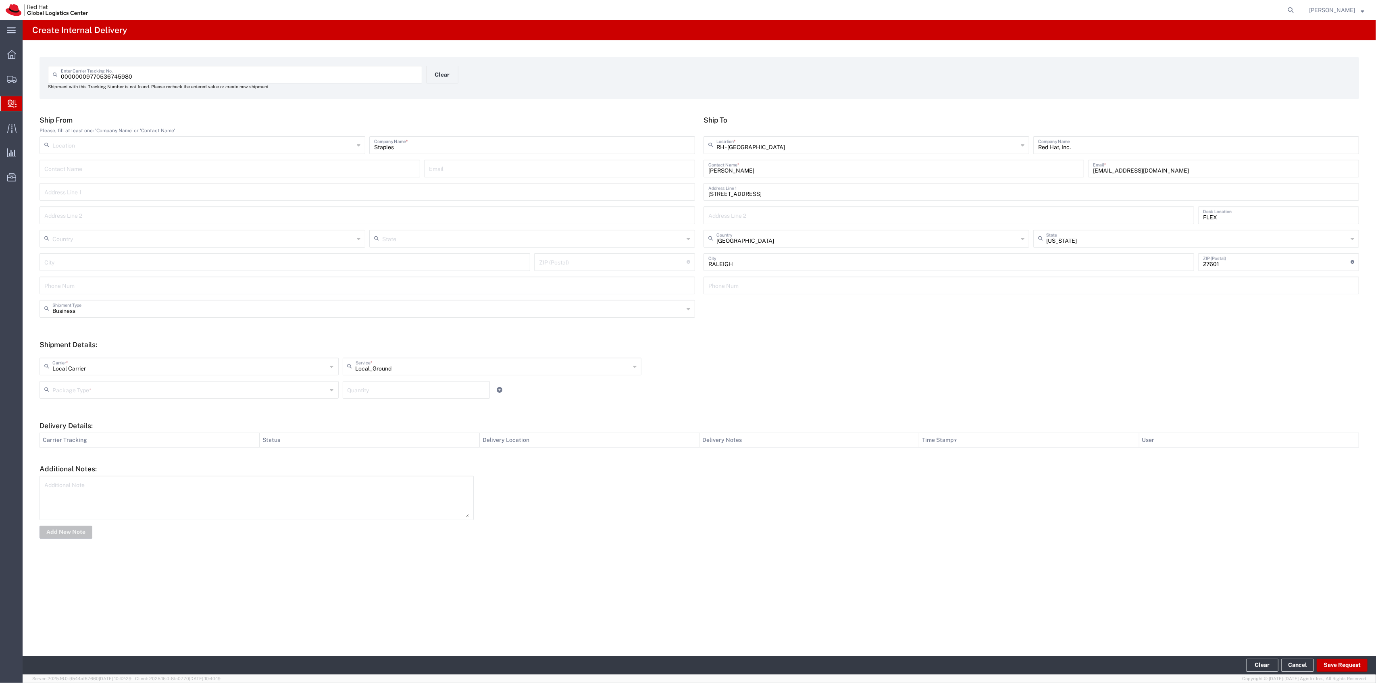
click at [314, 385] on input "text" at bounding box center [189, 389] width 275 height 14
click at [197, 458] on span "Your Packaging" at bounding box center [189, 460] width 298 height 12
click at [406, 394] on input "number" at bounding box center [416, 389] width 138 height 14
click at [1326, 658] on footer "Clear Cancel Save Request" at bounding box center [699, 665] width 1353 height 19
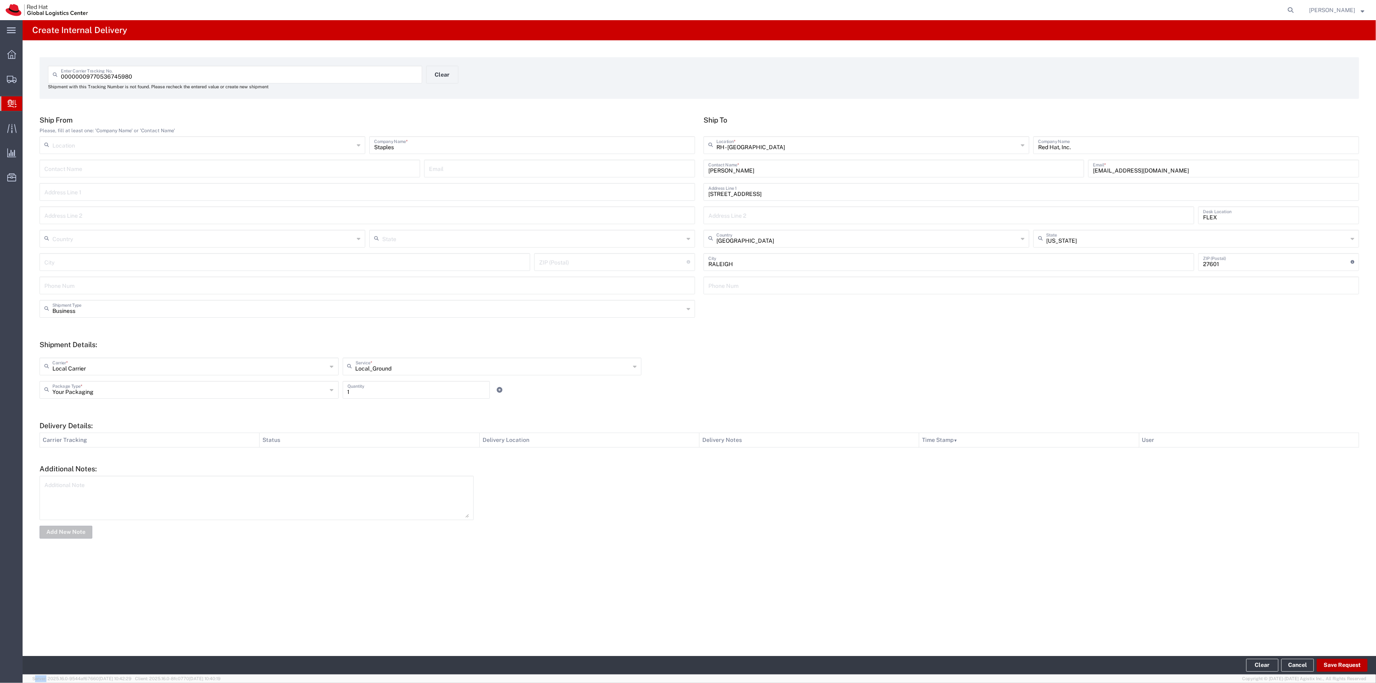
click at [1324, 659] on button "Save Request" at bounding box center [1342, 665] width 51 height 13
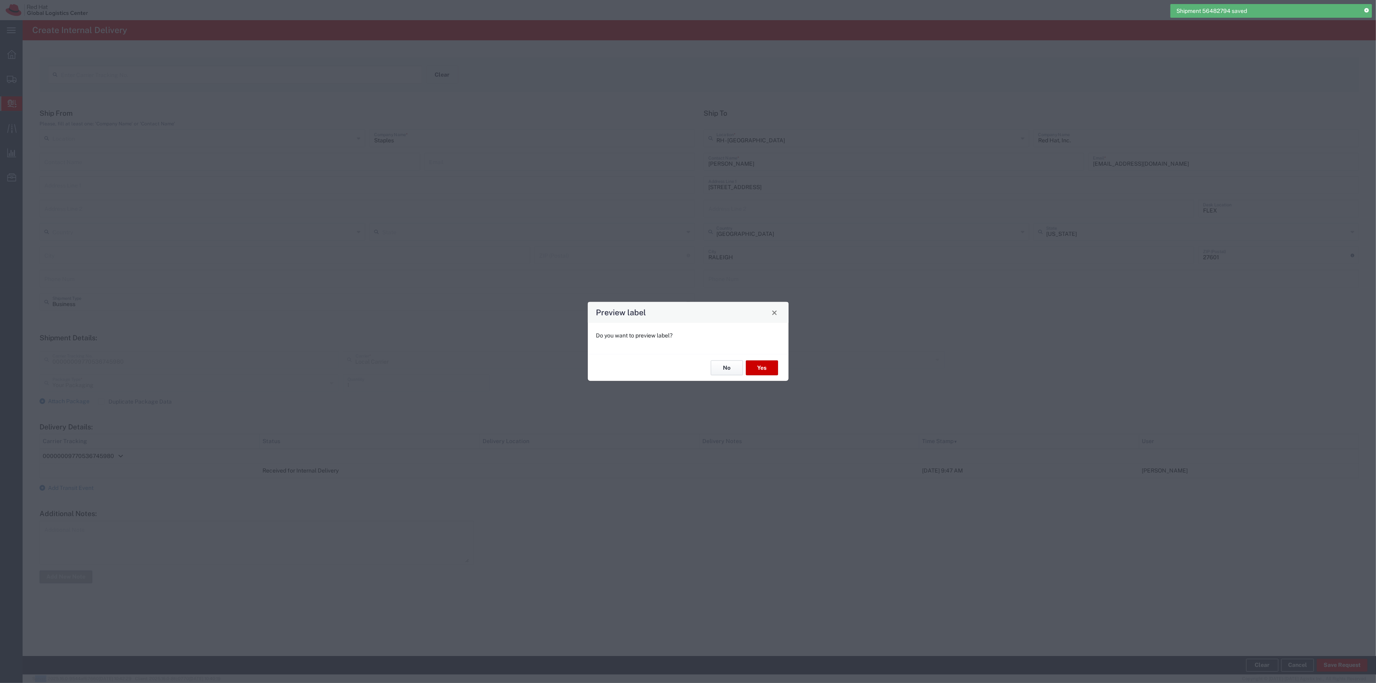
click at [734, 367] on button "No" at bounding box center [727, 367] width 32 height 15
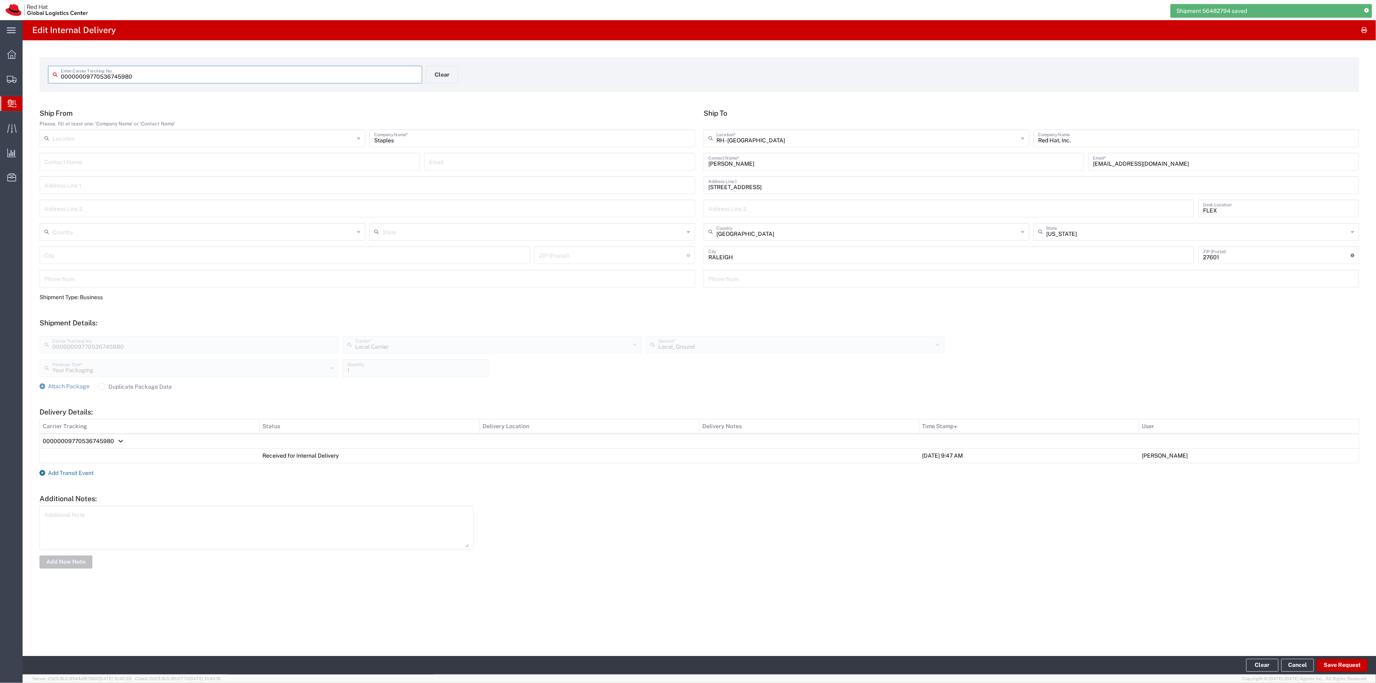
click at [75, 472] on span "Add Transit Event" at bounding box center [71, 473] width 46 height 6
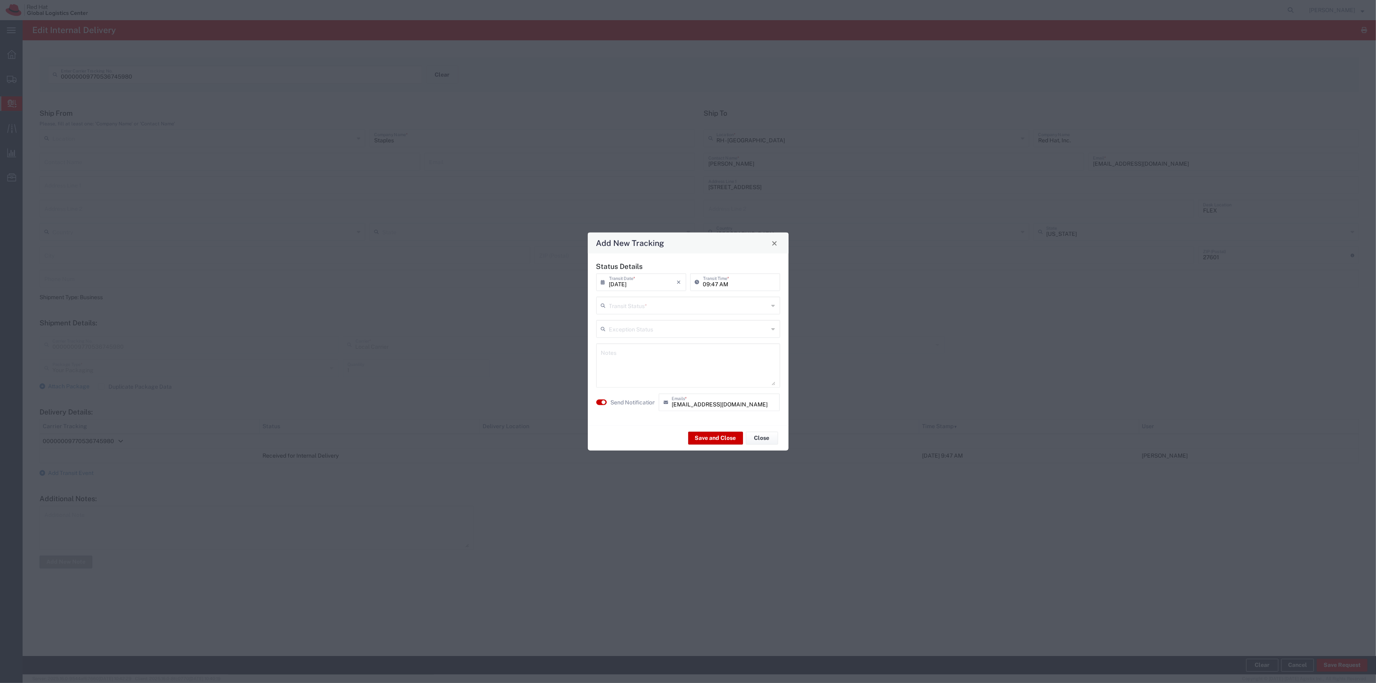
click at [621, 300] on input "text" at bounding box center [689, 305] width 160 height 14
click at [623, 317] on span "Delivery Confirmation" at bounding box center [688, 323] width 182 height 12
click at [632, 406] on label "Send Notification" at bounding box center [633, 402] width 45 height 8
click at [713, 441] on button "Save and Close" at bounding box center [715, 437] width 55 height 13
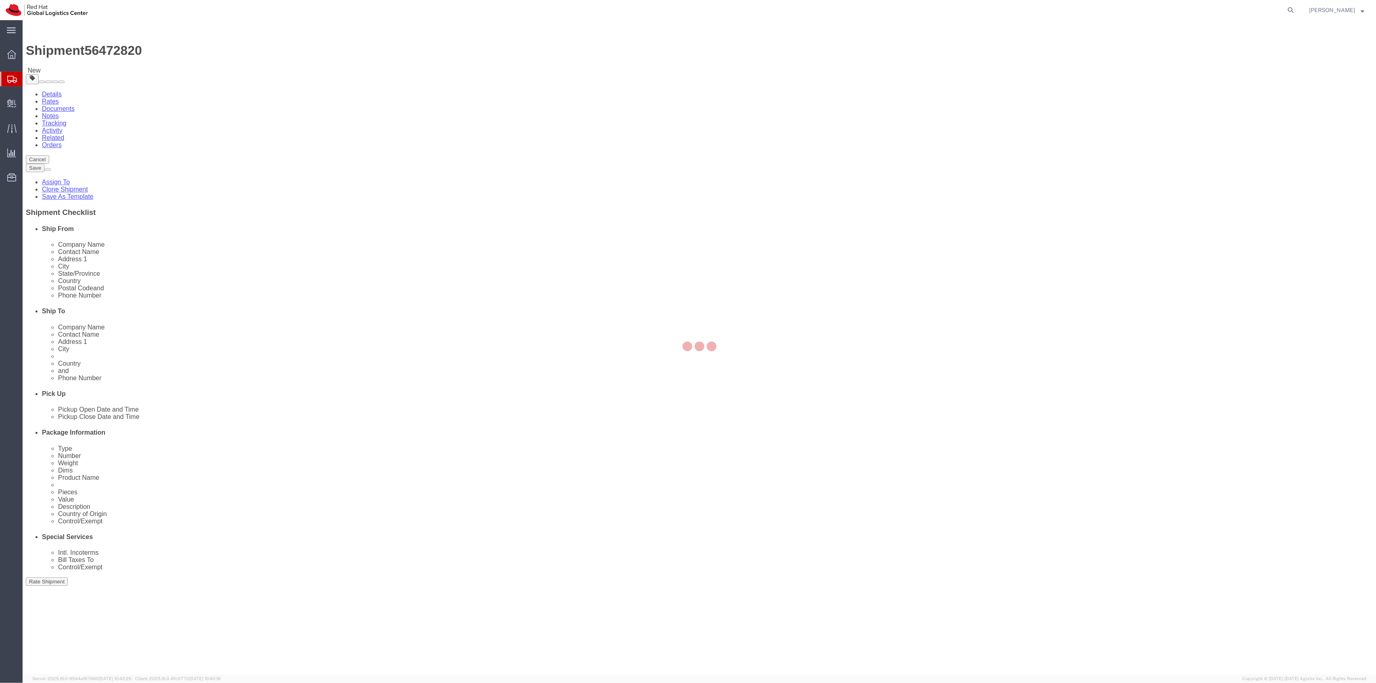
select select "38014"
select select
click input "text"
paste input "447871637624"
type input "447871637624"
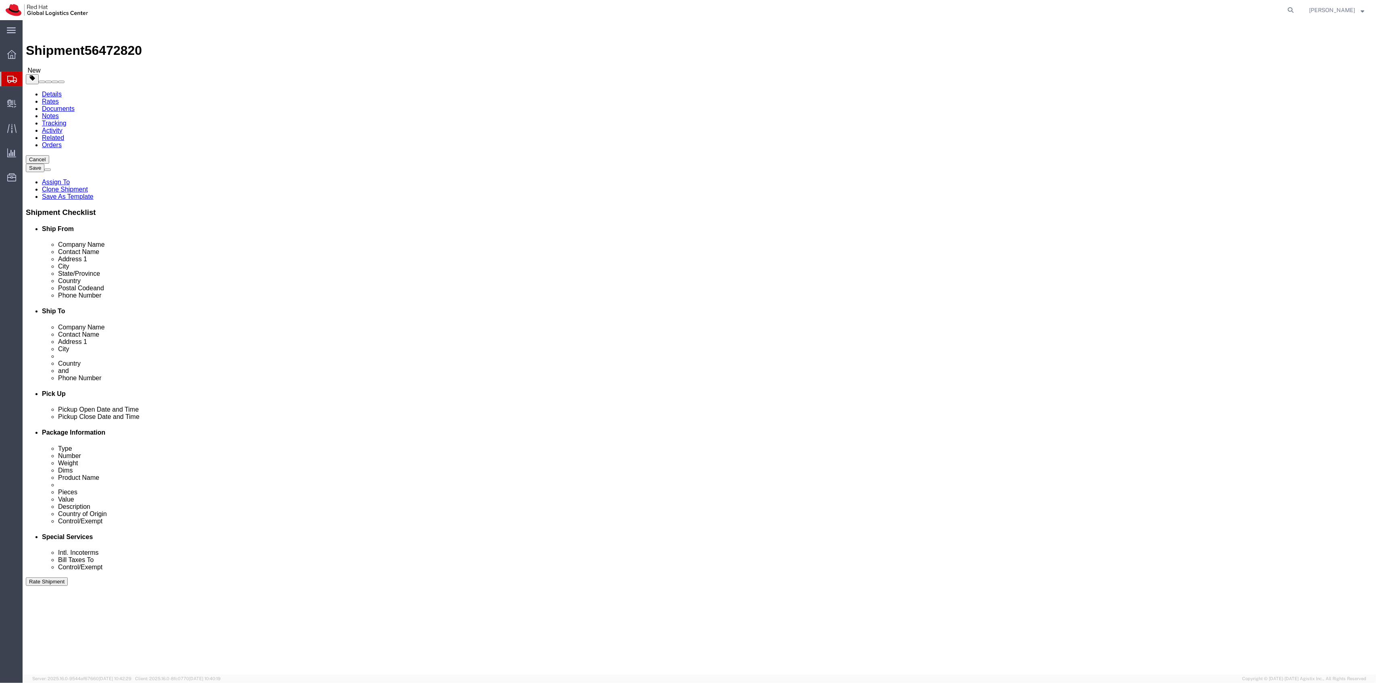
click icon
click div "Shipment Information Package Information Special Services"
click link "Shipment Information"
click button "Save"
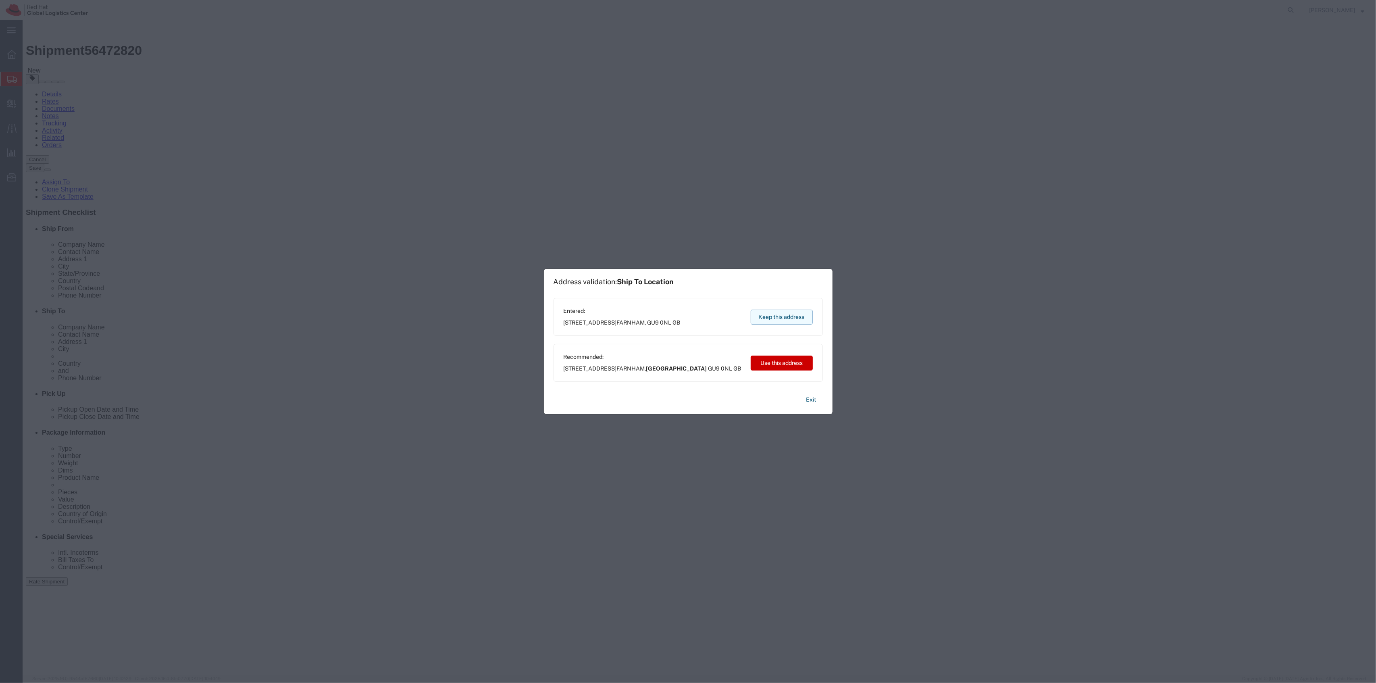
click at [799, 312] on button "Keep this address" at bounding box center [782, 317] width 62 height 15
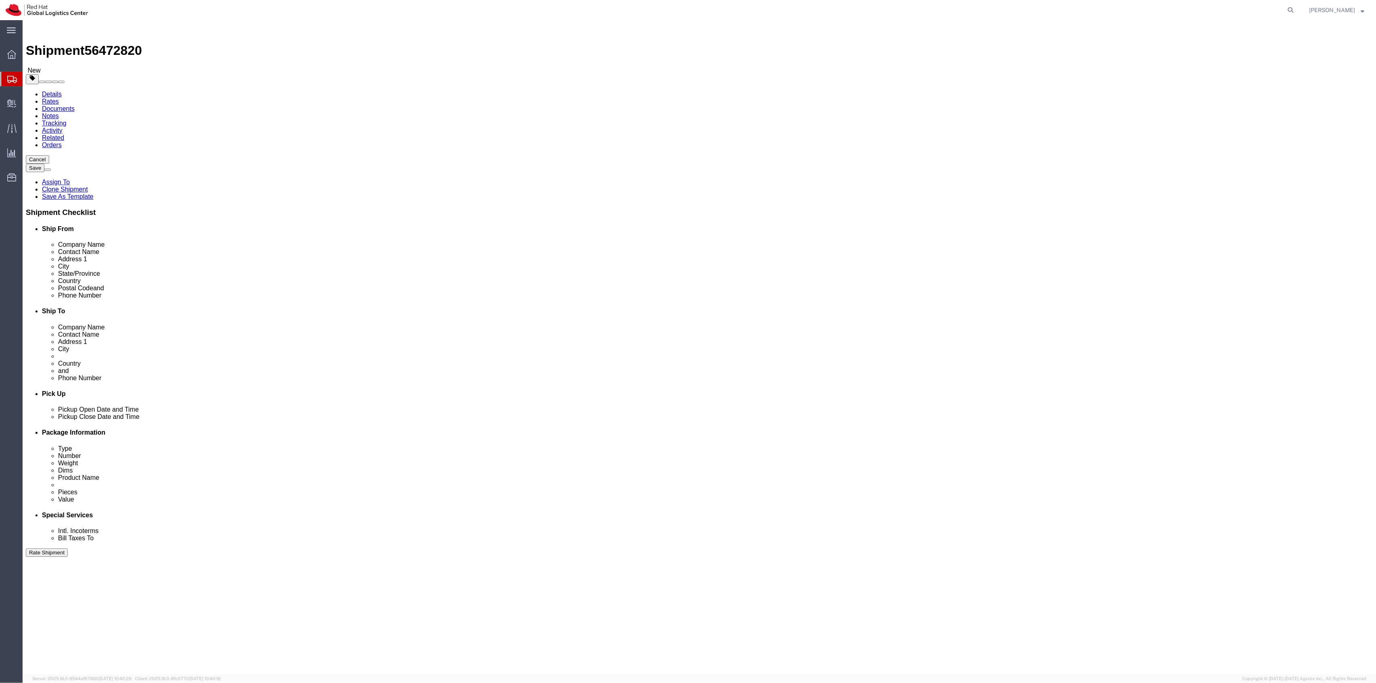
click div
click link "Assign To"
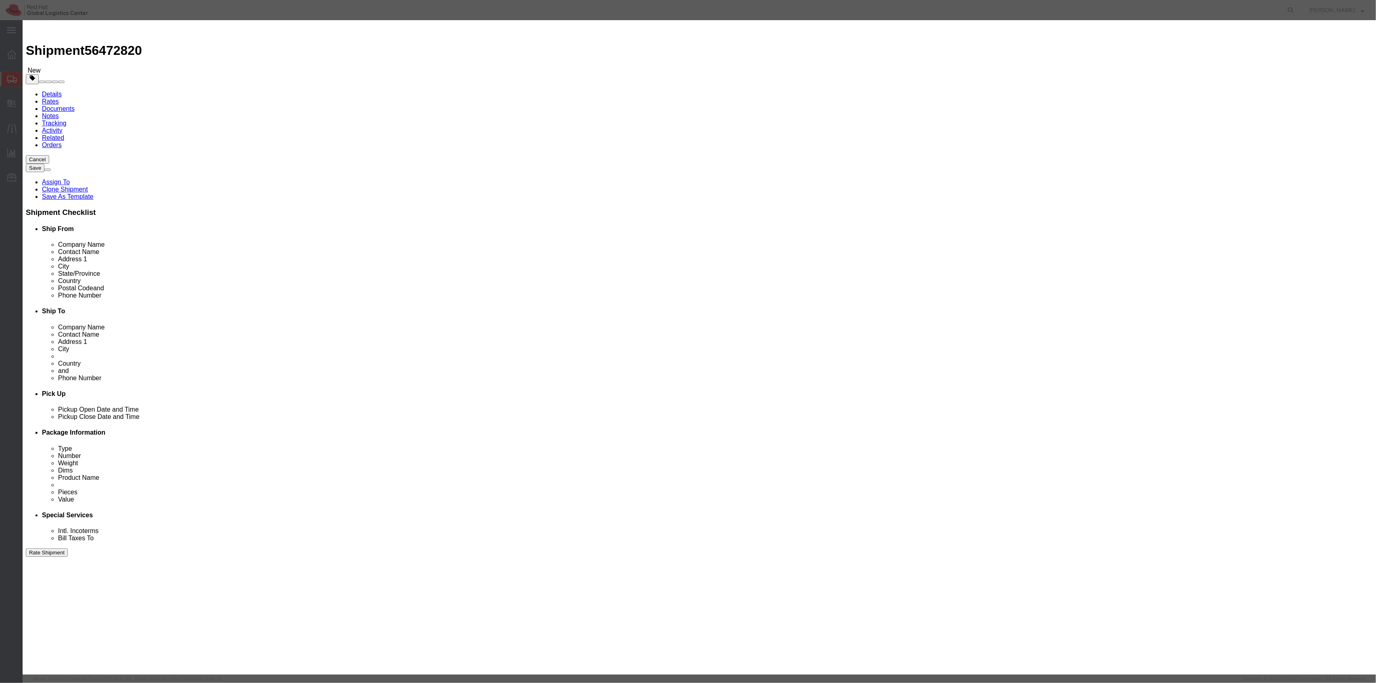
select select
click div "Account Account Account Adex Anixter Inc Brandfuel CDW Canadian Spirit Craters …"
type input "red"
select select "104821"
click at [688, 81] on div at bounding box center [699, 347] width 1353 height 654
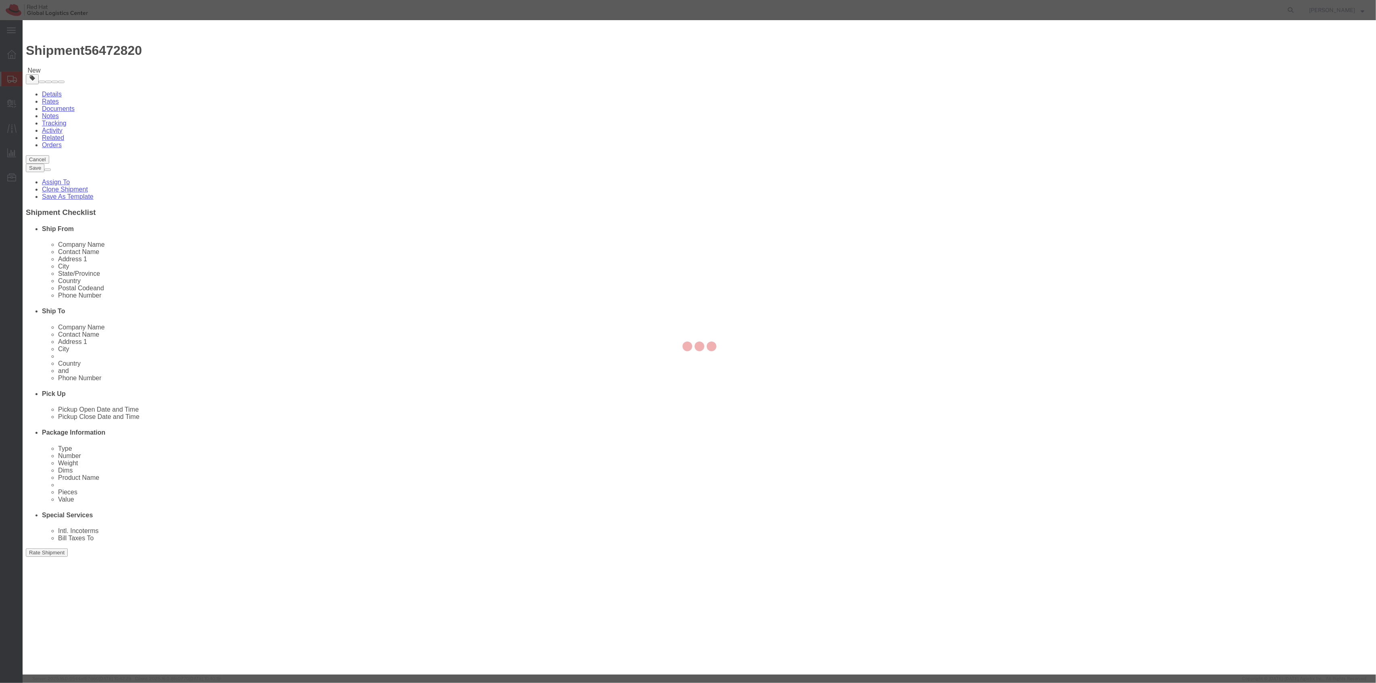
select select
type input "kirk"
select select "17189"
type textarea "No rush request."
click div "Assign Cancel"
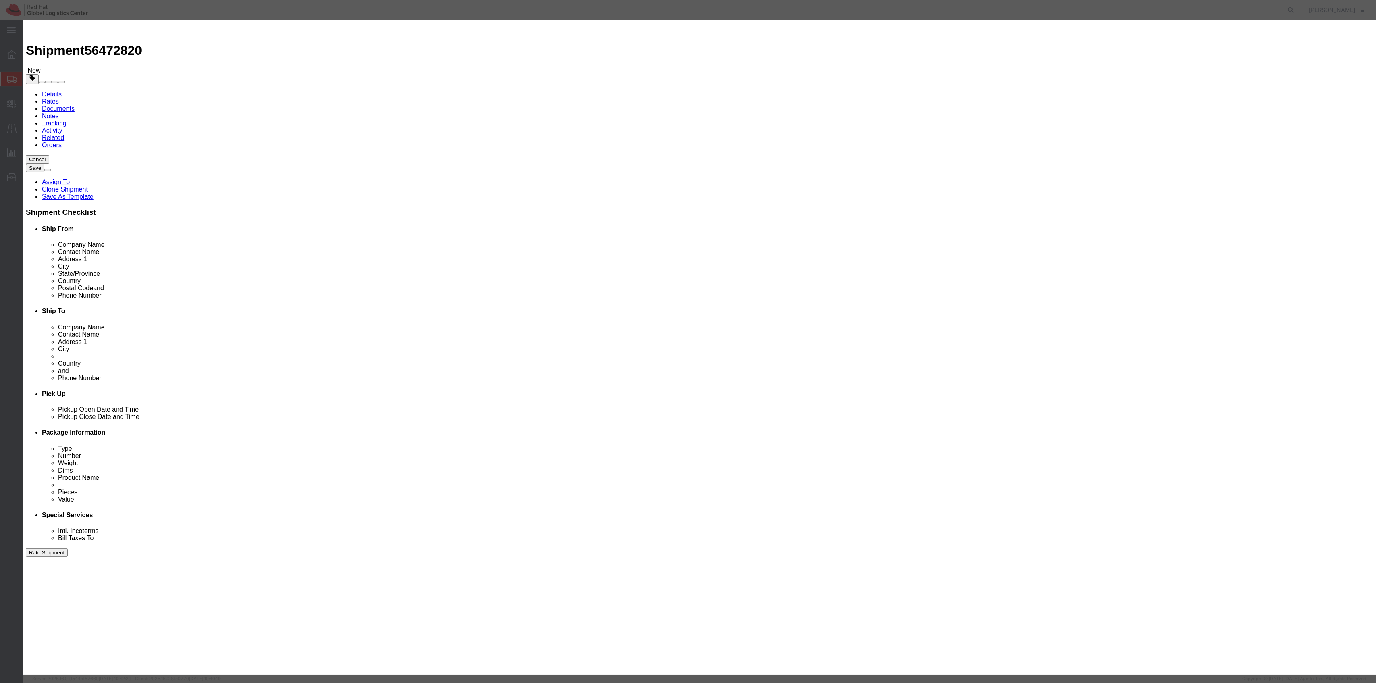
click button "Assign"
